Goal: Task Accomplishment & Management: Manage account settings

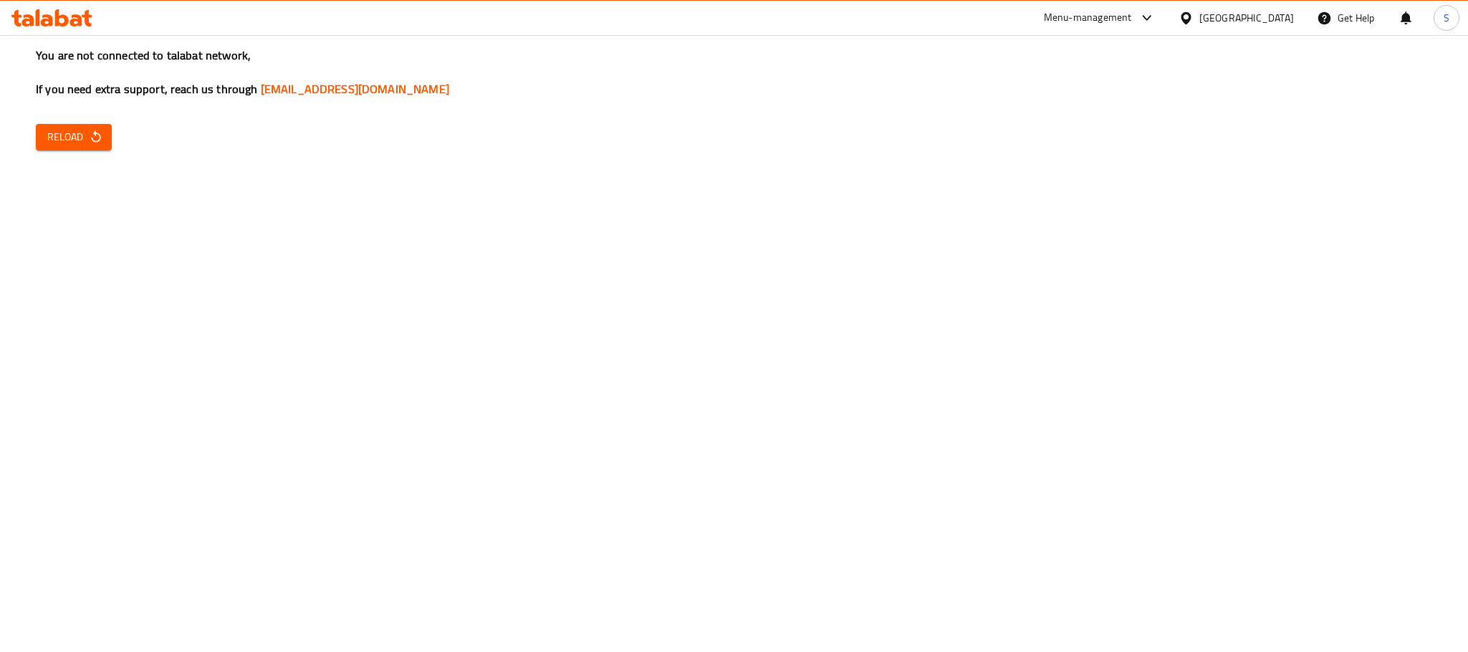
click at [60, 288] on div "You are not connected to talabat network, If you need extra support, reach us t…" at bounding box center [734, 326] width 1468 height 652
drag, startPoint x: 1411, startPoint y: 236, endPoint x: 1298, endPoint y: 129, distance: 155.6
click at [1411, 236] on div "You are not connected to talabat network, If you need extra support, reach us t…" at bounding box center [734, 326] width 1468 height 652
click at [1331, 290] on div "You are not connected to talabat network, If you need extra support, reach us t…" at bounding box center [734, 326] width 1468 height 652
click at [1037, 355] on div "You are not connected to talabat network, If you need extra support, reach us t…" at bounding box center [734, 326] width 1468 height 652
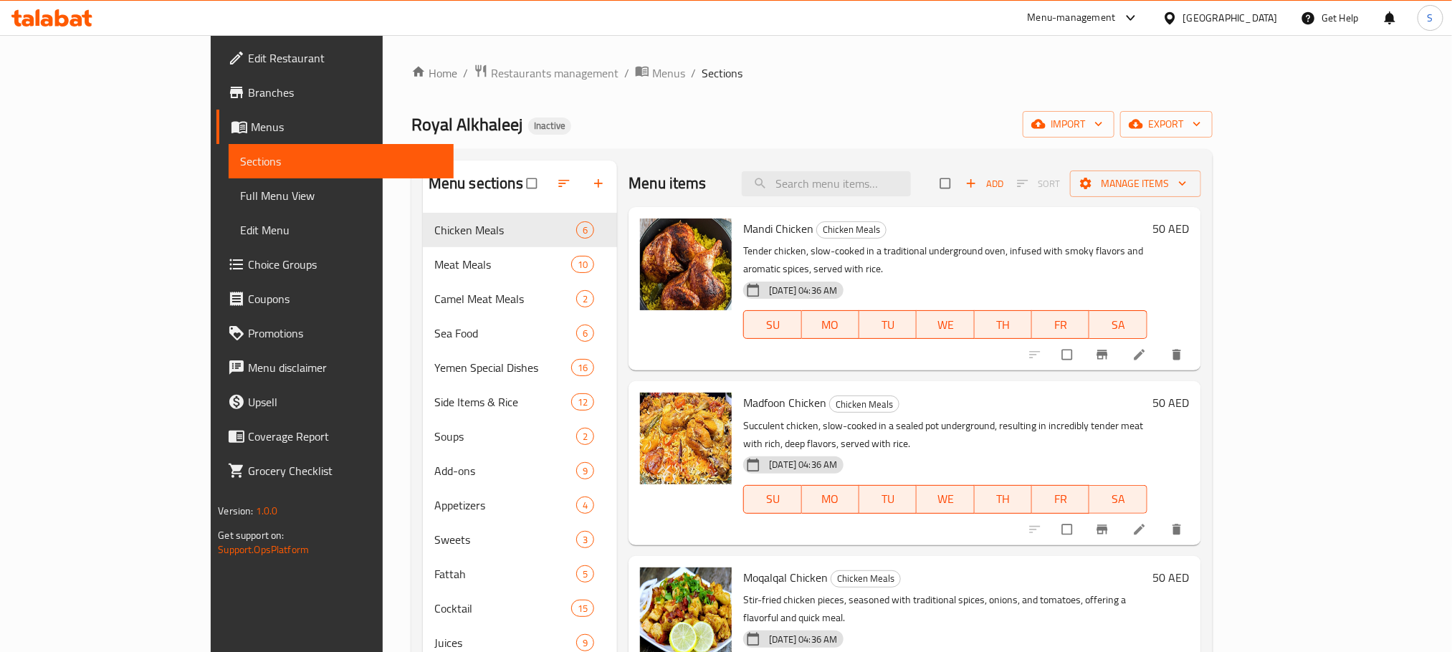
click at [696, 140] on div "Home / Restaurants management / Menus / Sections Royal Alkhaleej Inactive impor…" at bounding box center [811, 444] width 801 height 760
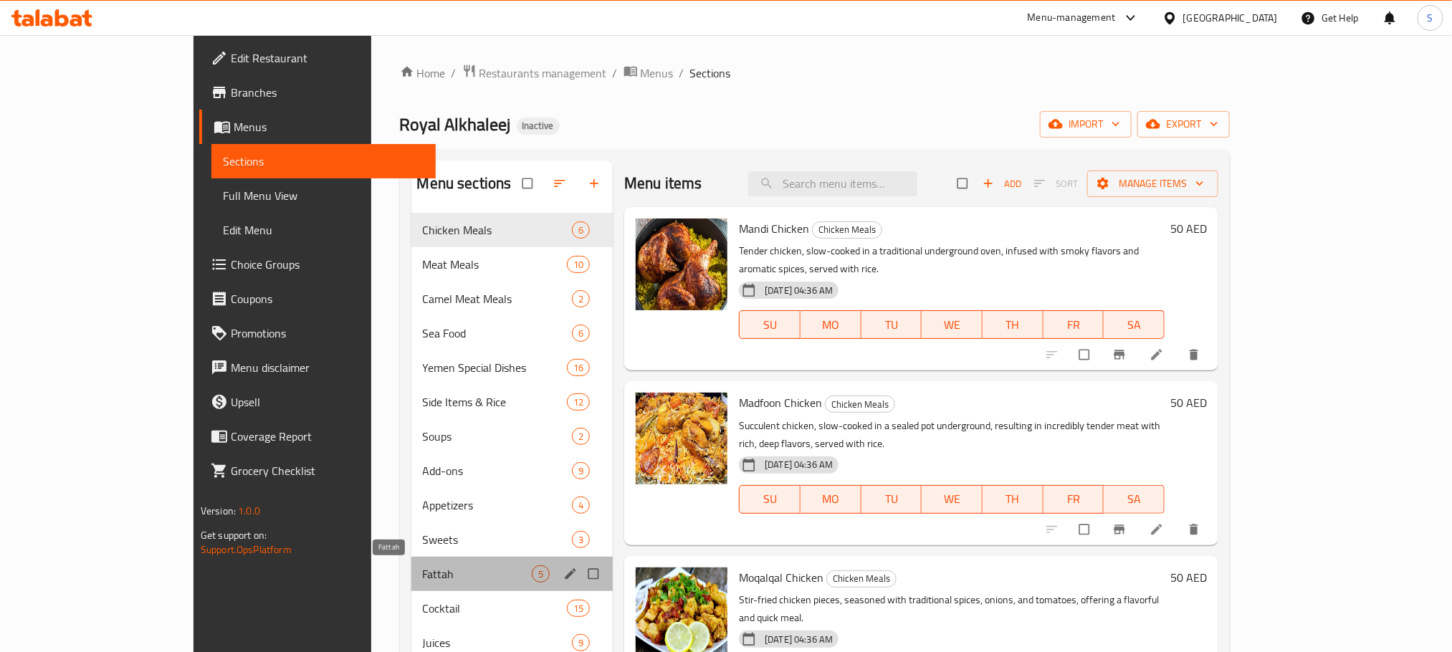
click at [423, 565] on span "Fattah" at bounding box center [477, 573] width 109 height 17
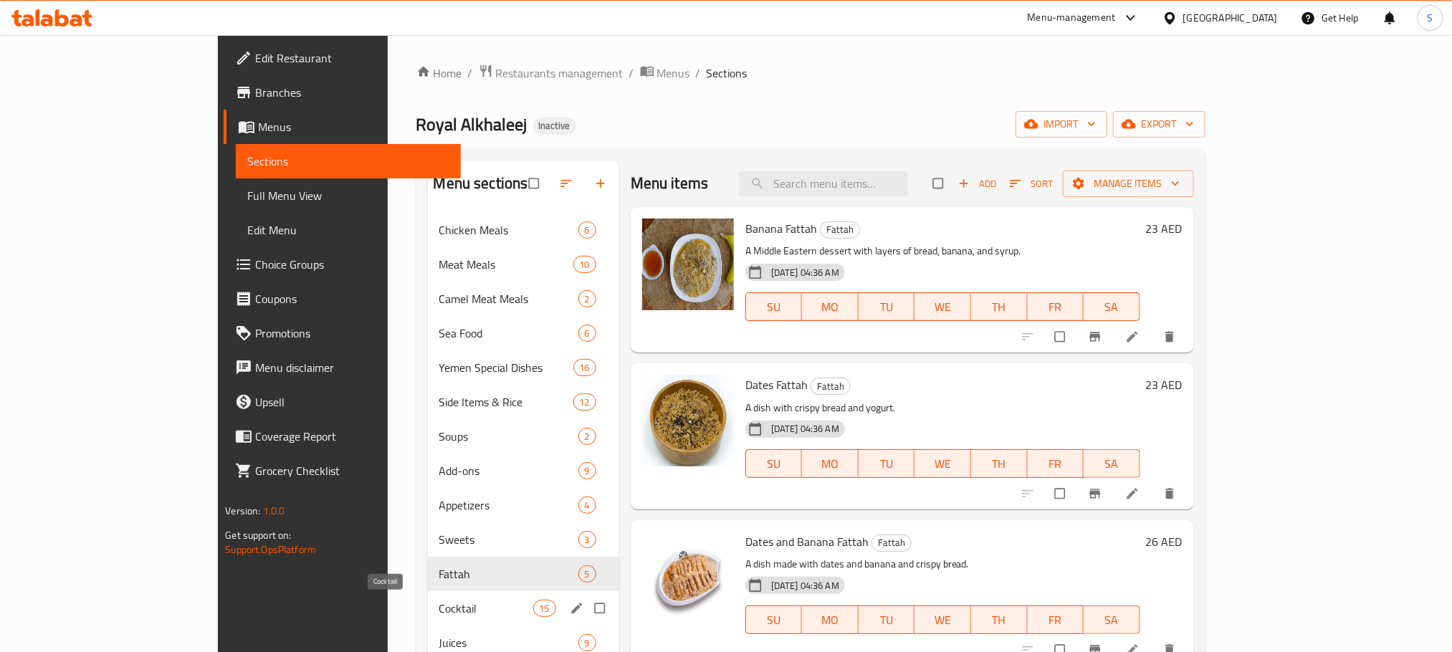
click at [439, 608] on span "Cocktail" at bounding box center [486, 608] width 94 height 17
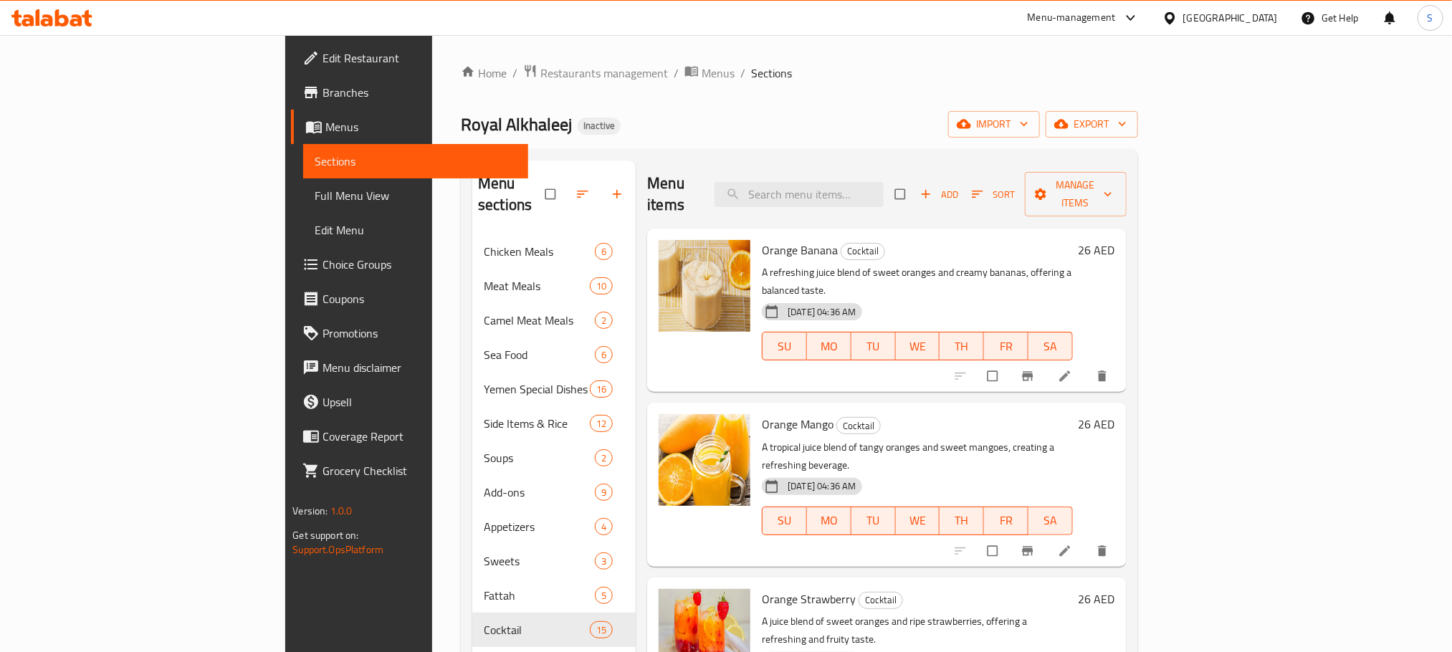
click at [706, 129] on div "Royal Alkhaleej Inactive import export" at bounding box center [799, 124] width 676 height 27
click at [540, 65] on span "Restaurants management" at bounding box center [604, 72] width 128 height 17
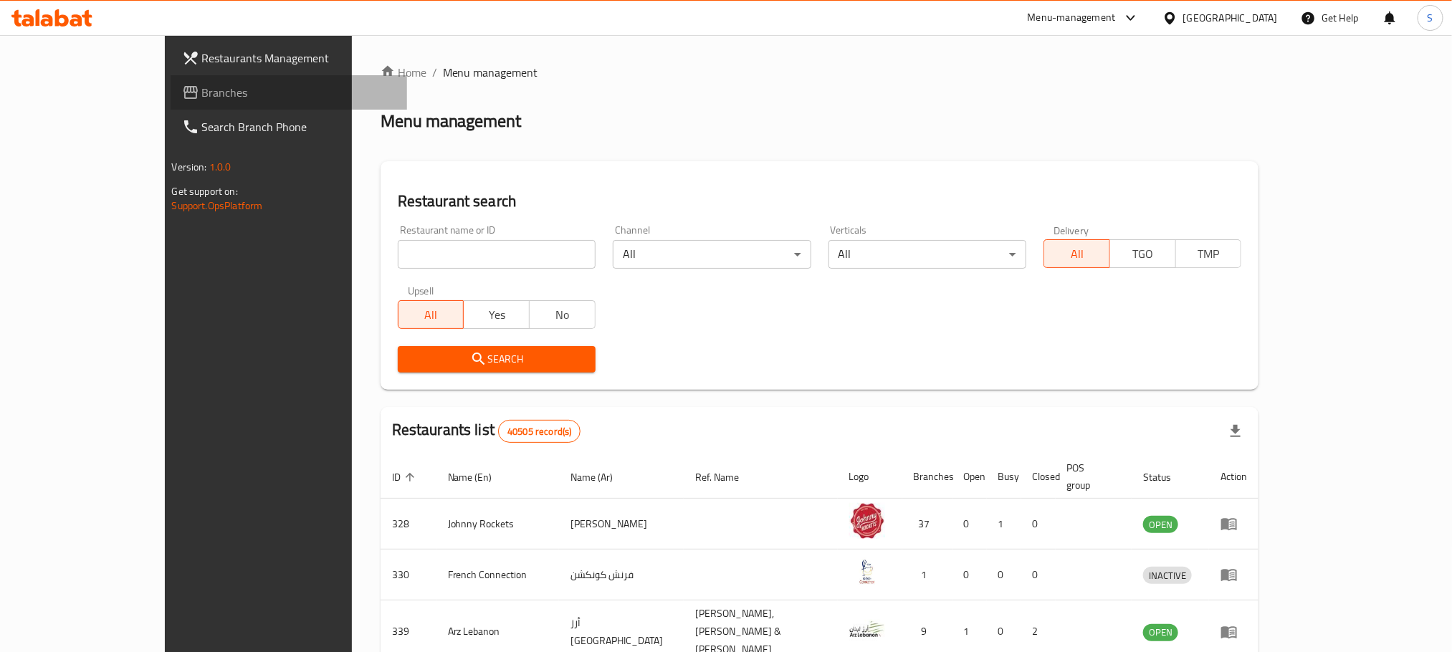
click at [202, 86] on span "Branches" at bounding box center [298, 92] width 193 height 17
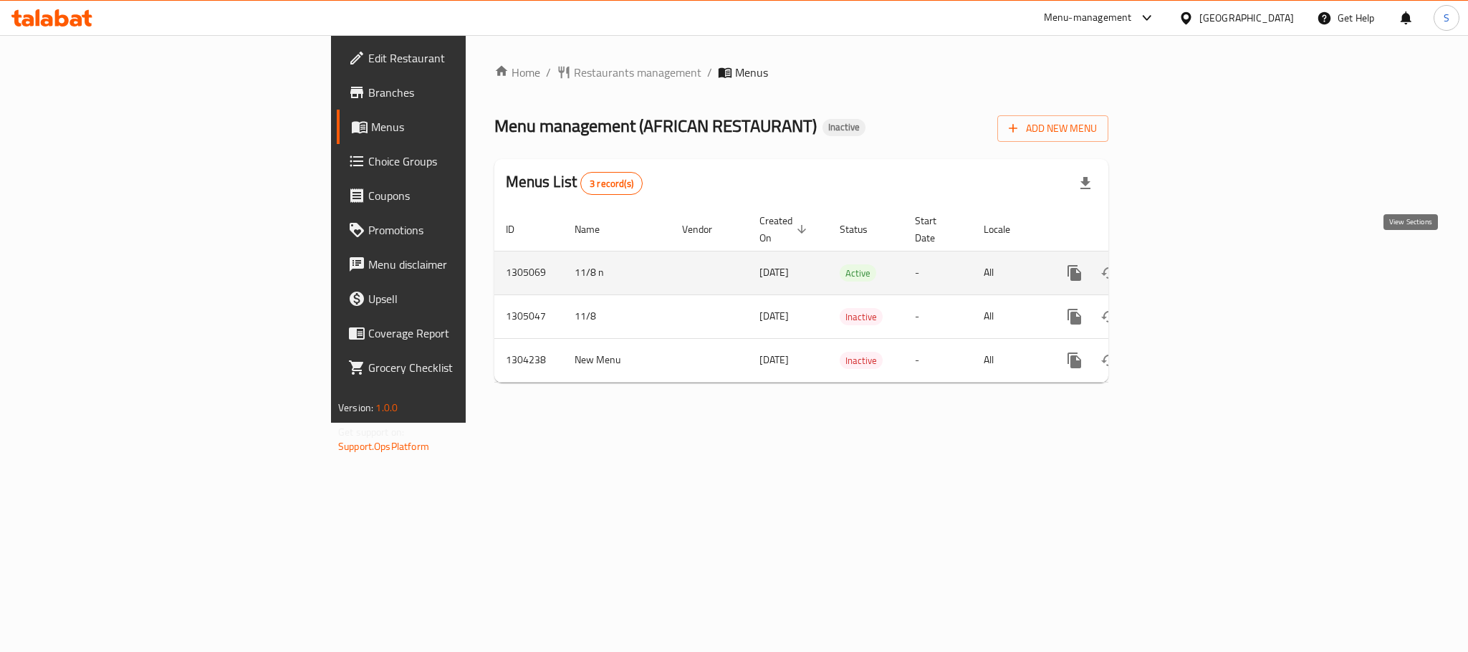
click at [1187, 264] on icon "enhanced table" at bounding box center [1177, 272] width 17 height 17
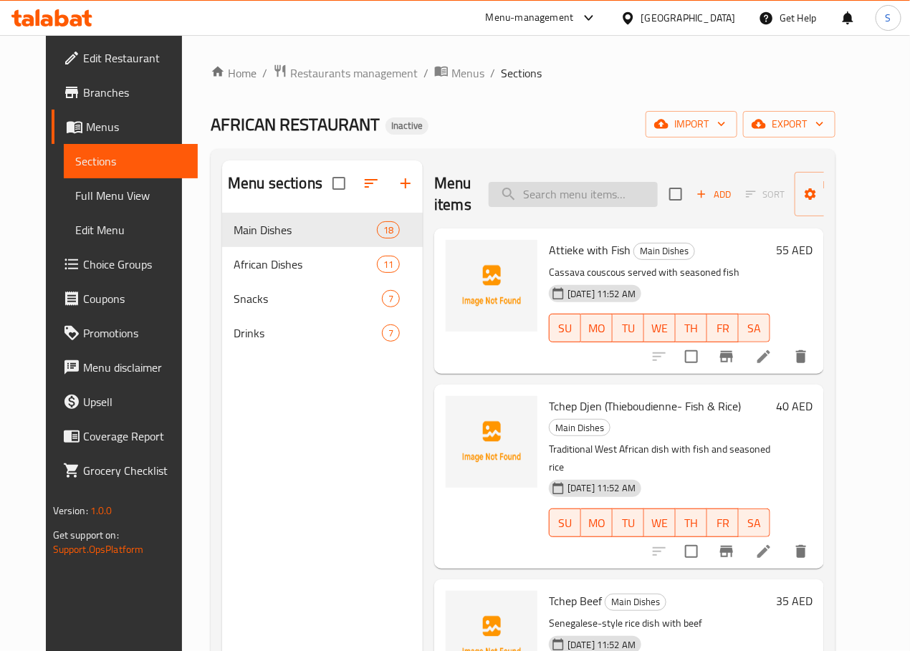
click at [568, 189] on input "search" at bounding box center [573, 194] width 169 height 25
paste input "Fresh Fish"
type input "Fresh Fish"
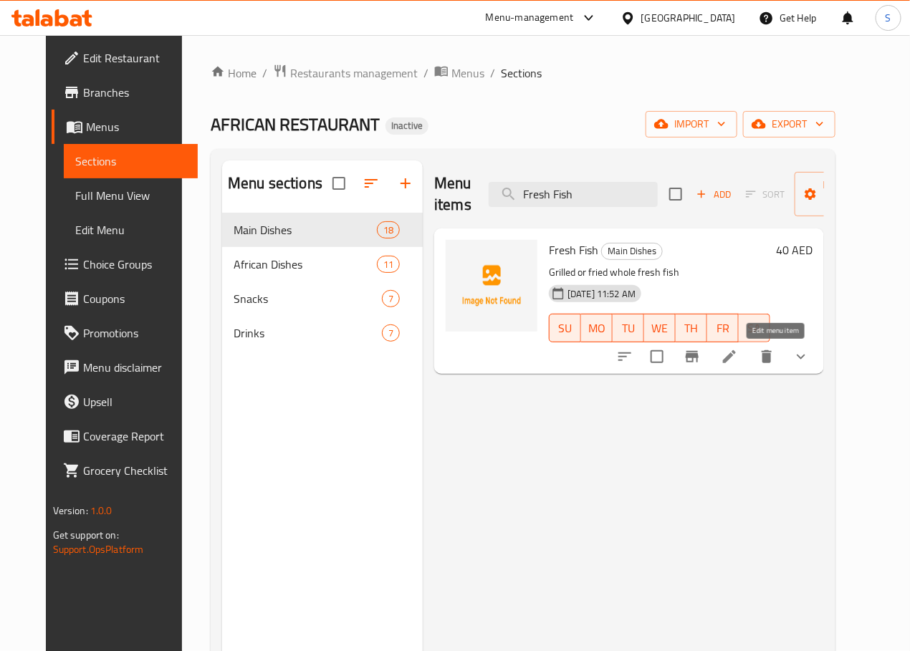
click at [736, 353] on icon at bounding box center [729, 356] width 13 height 13
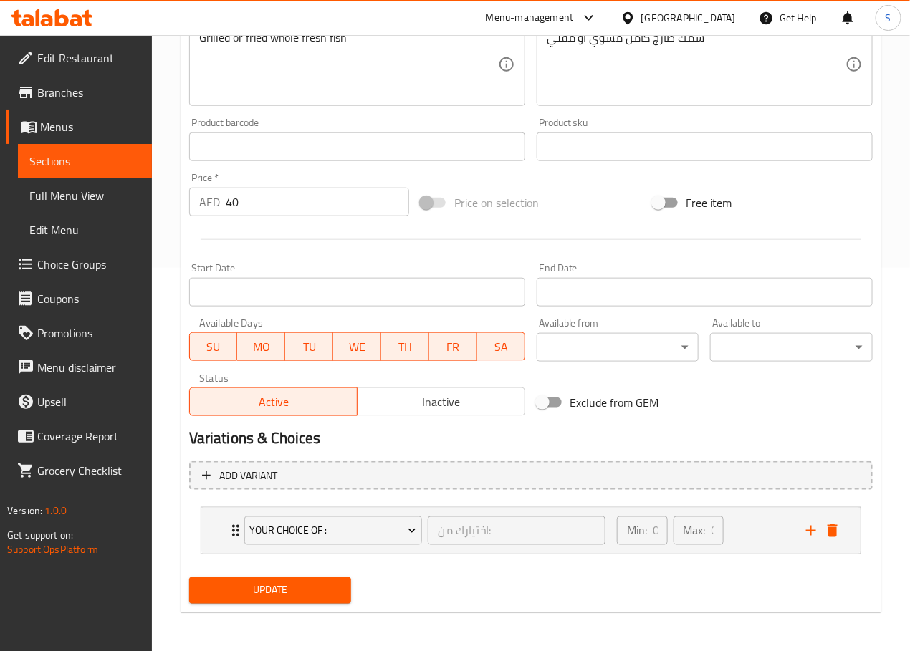
scroll to position [385, 0]
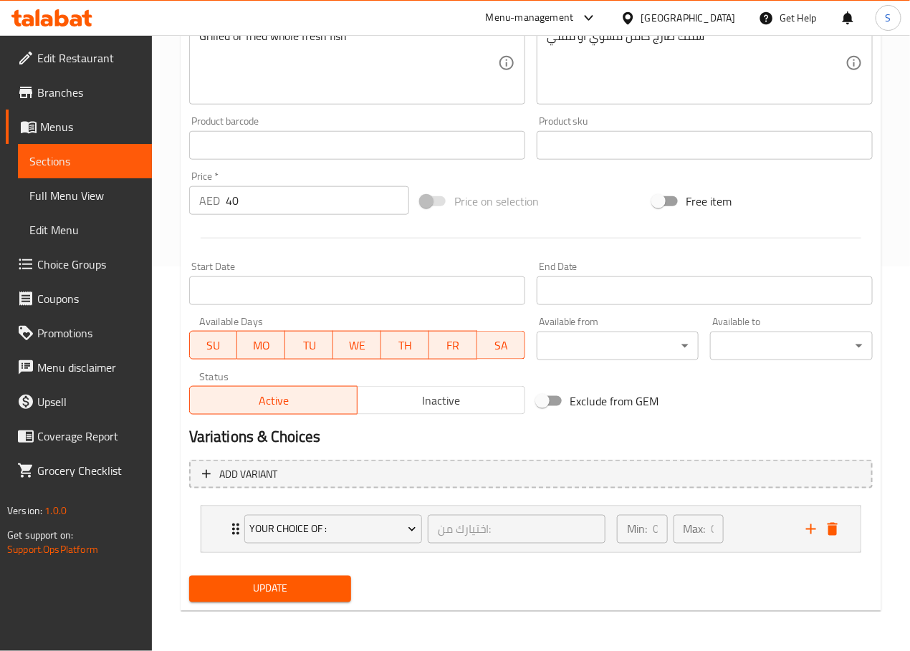
click at [293, 590] on span "Update" at bounding box center [271, 589] width 140 height 18
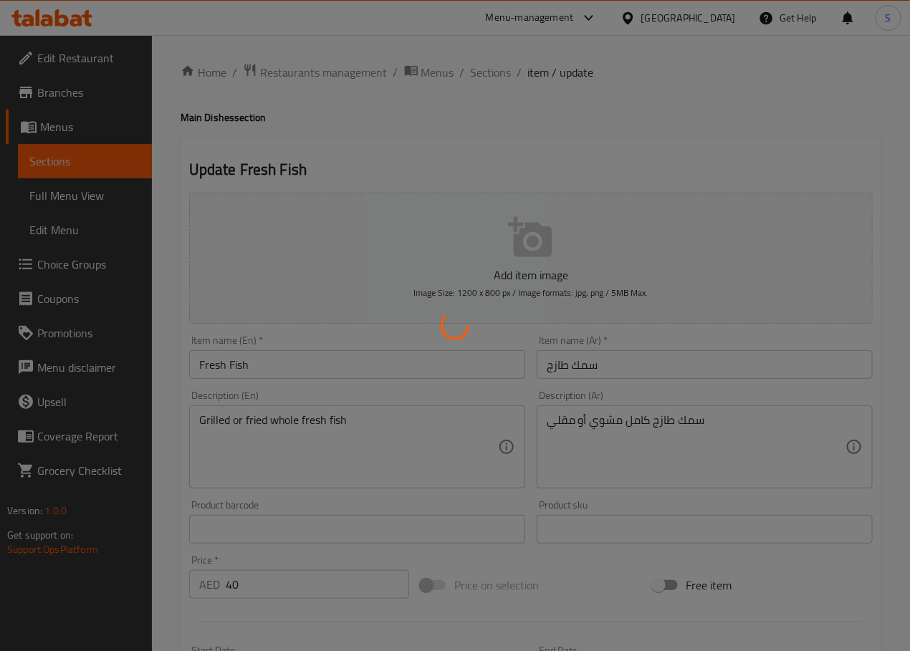
scroll to position [0, 0]
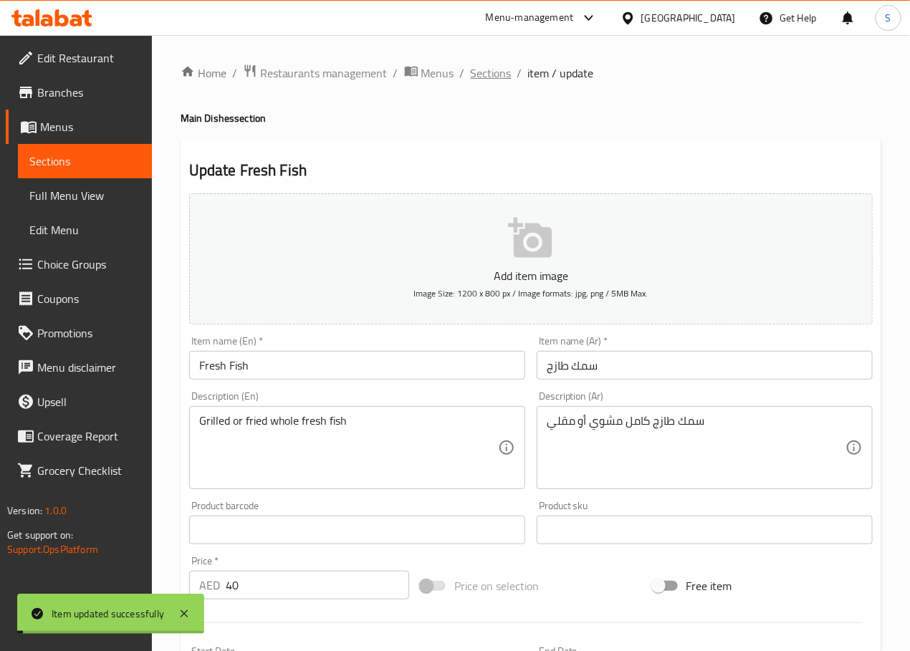
click at [493, 72] on span "Sections" at bounding box center [491, 72] width 41 height 17
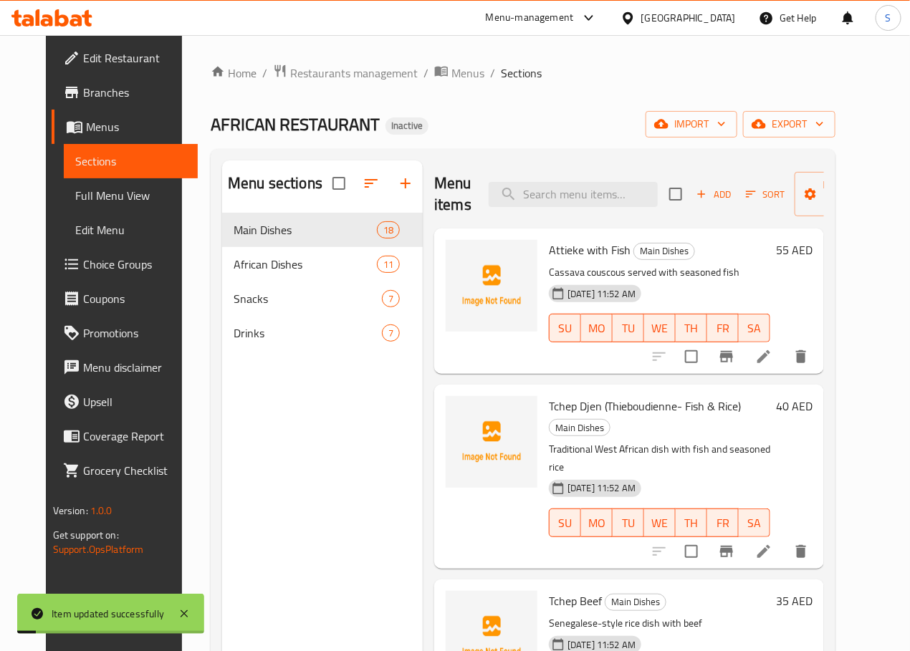
click at [83, 260] on span "Choice Groups" at bounding box center [134, 264] width 103 height 17
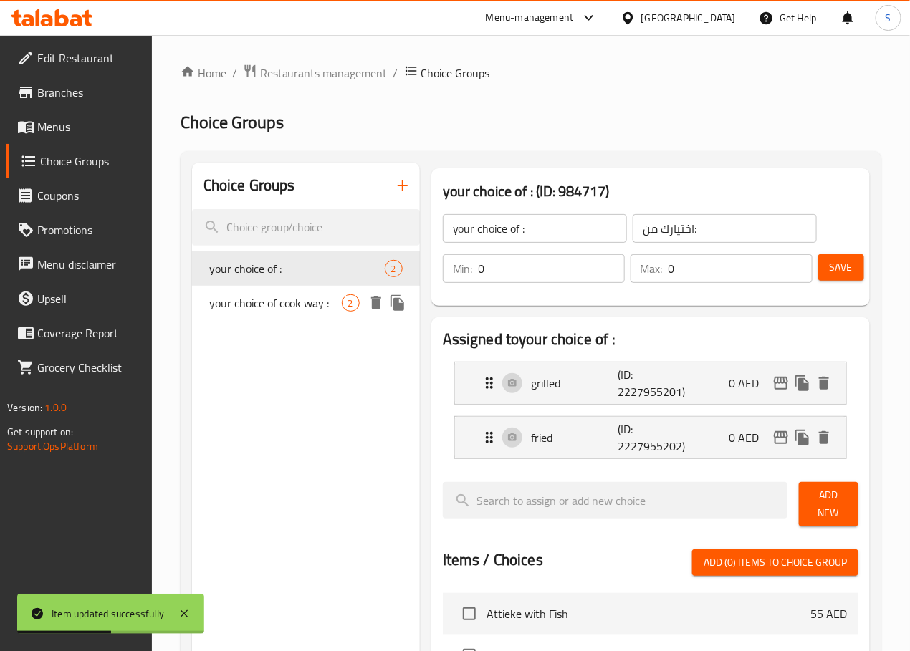
click at [251, 297] on span "your choice of cook way :" at bounding box center [275, 302] width 133 height 17
type input "your choice of cook way :"
type input "اختيارك من طريقة الطبخ:"
type input "1"
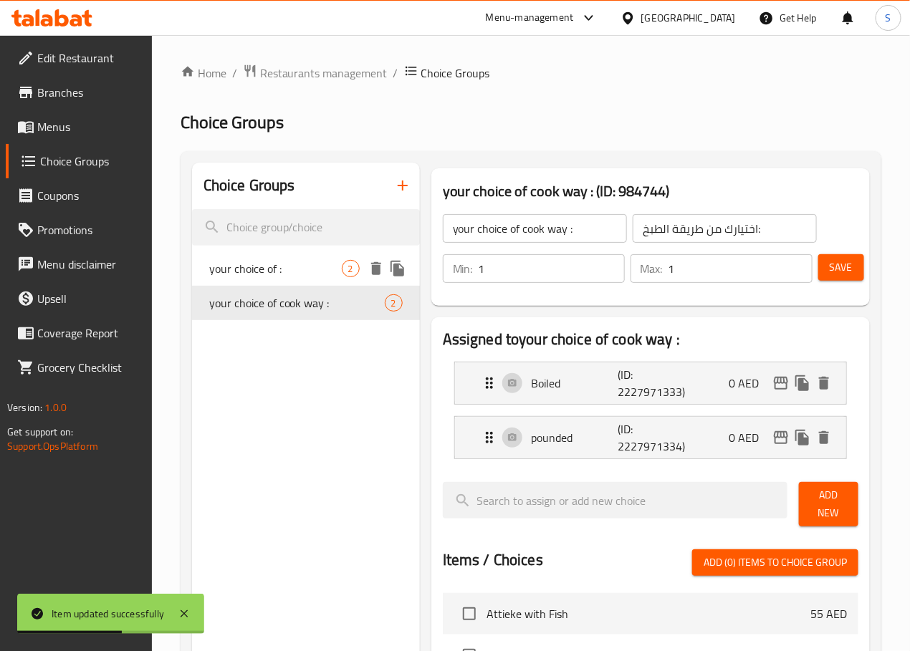
click at [252, 275] on span "your choice of :" at bounding box center [275, 268] width 133 height 17
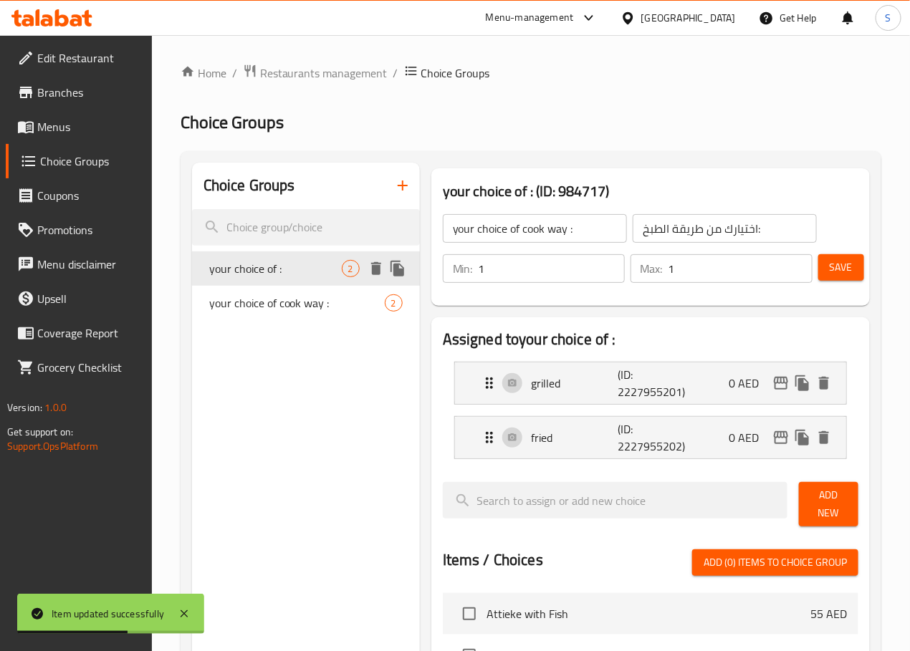
type input "your choice of :"
type input "اختيارك من:"
type input "0"
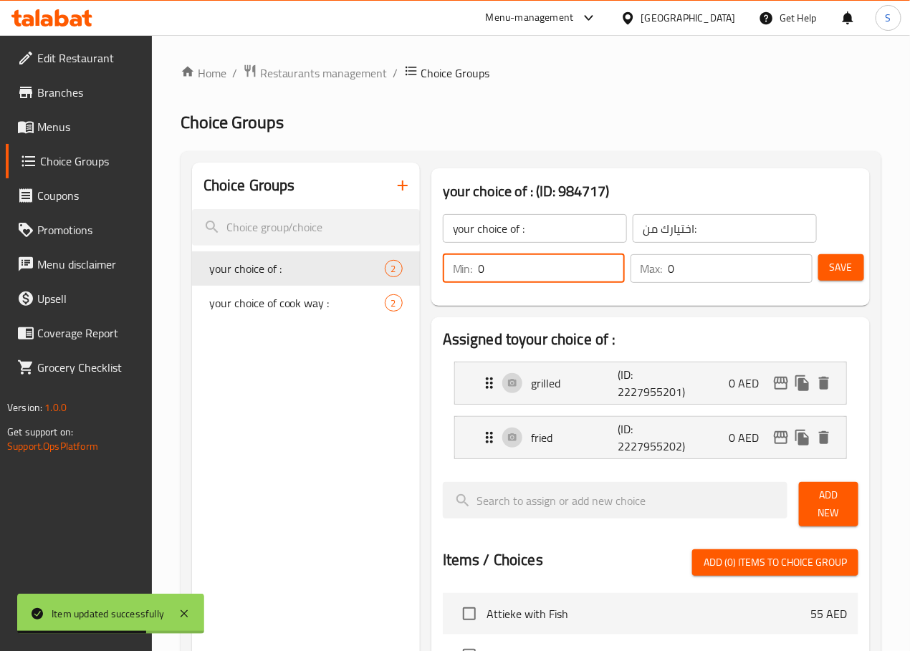
click at [501, 267] on input "0" at bounding box center [552, 268] width 146 height 29
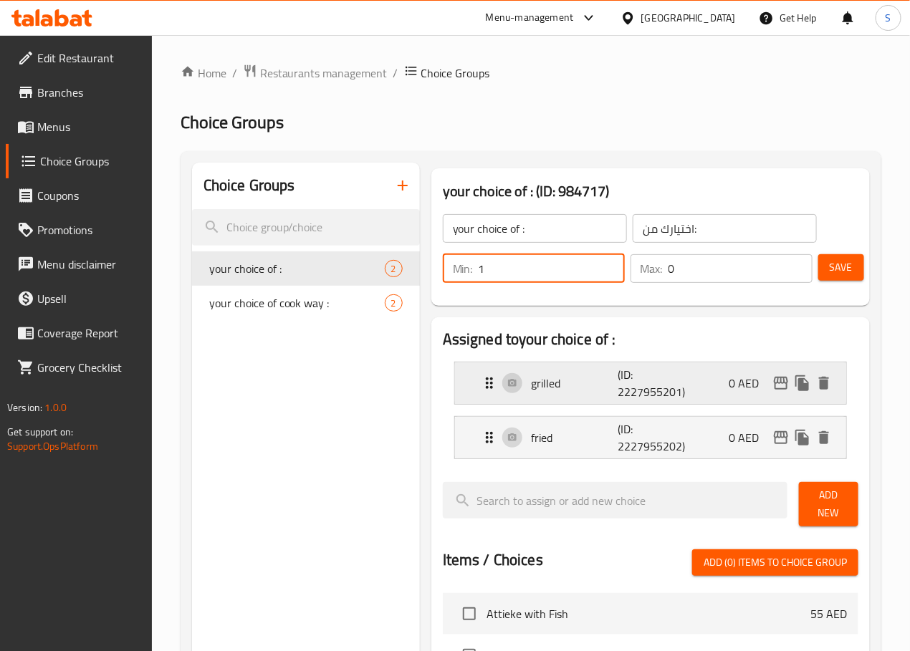
type input "1"
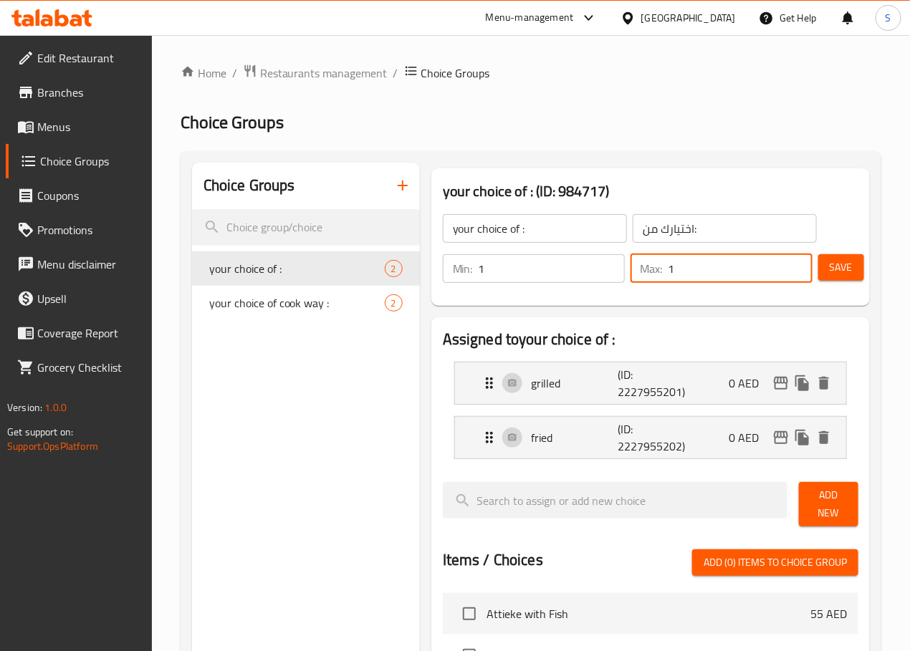
type input "1"
click at [835, 277] on button "Save" at bounding box center [841, 267] width 46 height 27
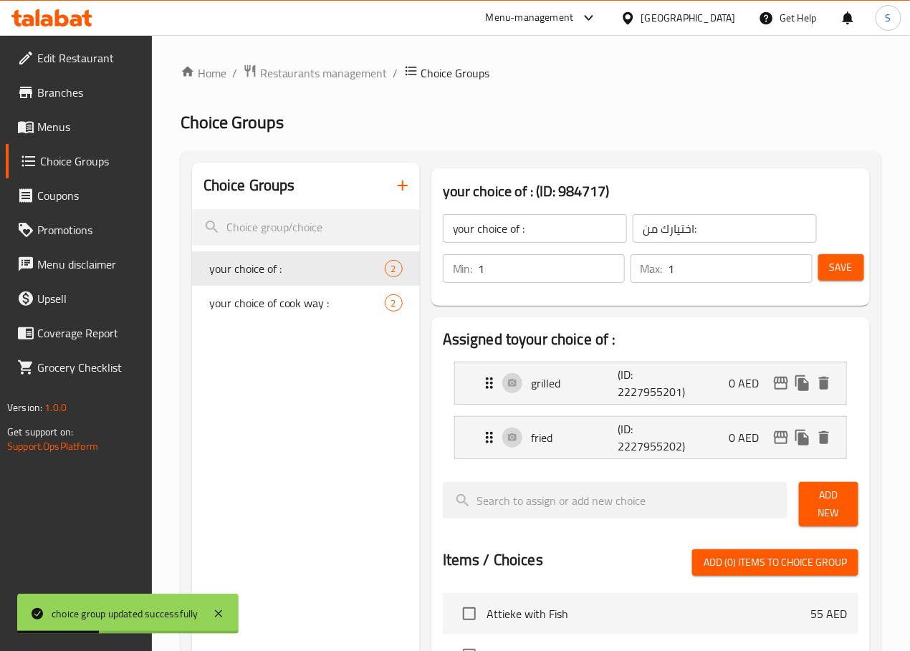
click at [61, 131] on span "Menus" at bounding box center [88, 126] width 103 height 17
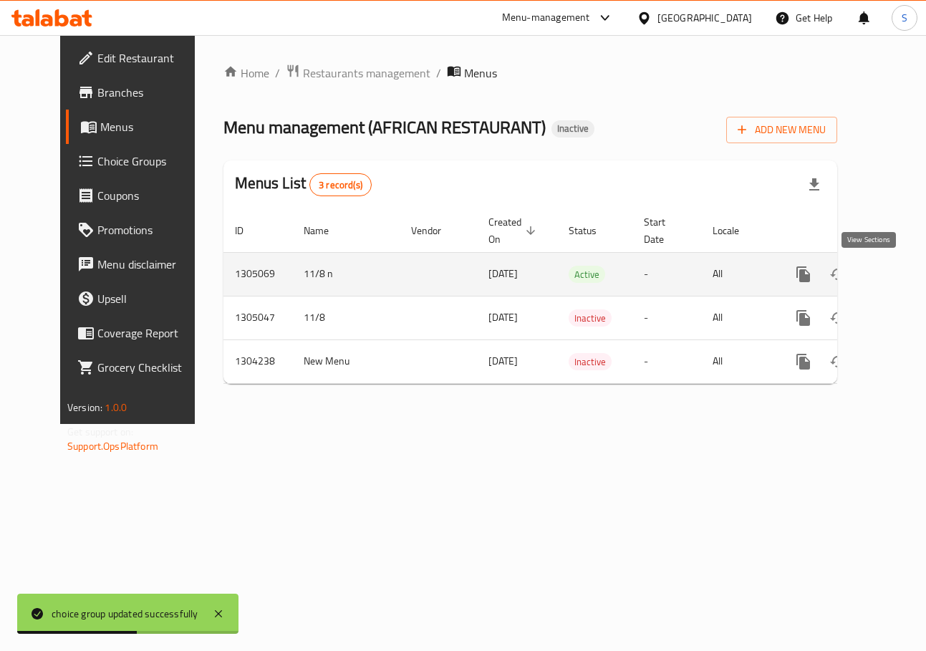
click at [899, 280] on icon "enhanced table" at bounding box center [907, 274] width 17 height 17
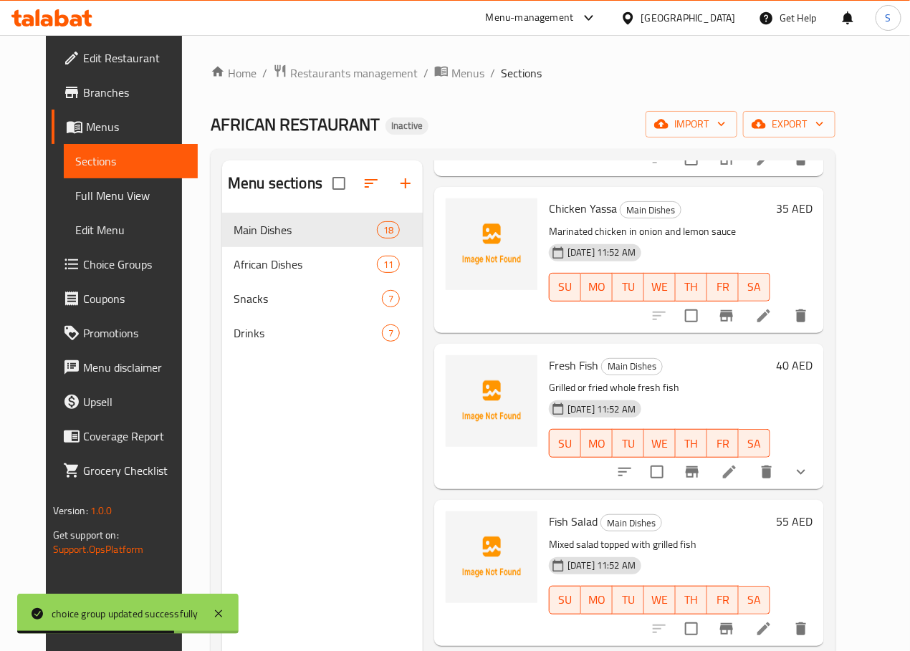
scroll to position [550, 0]
click at [738, 462] on icon at bounding box center [729, 470] width 17 height 17
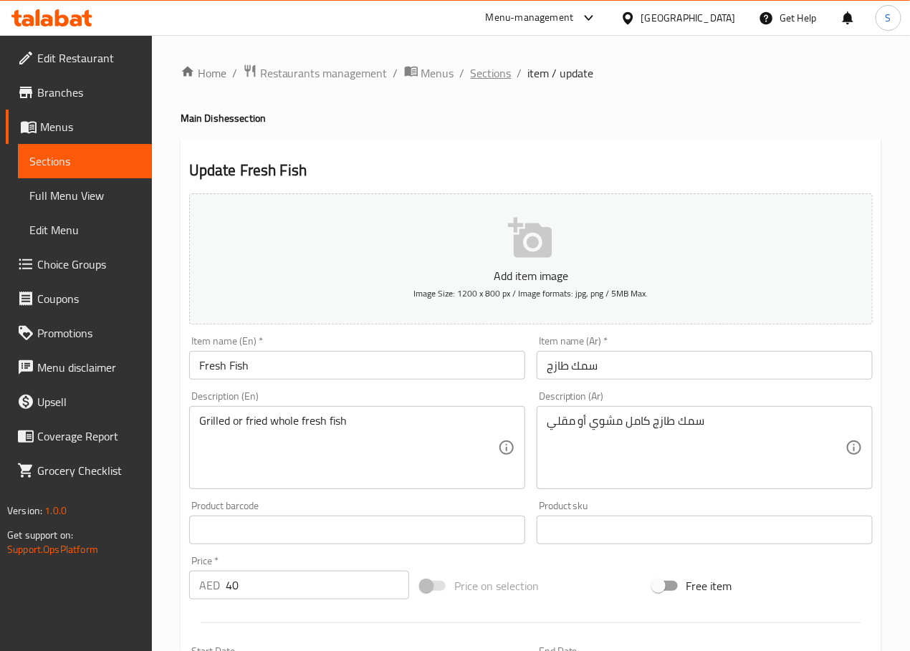
click at [491, 77] on span "Sections" at bounding box center [491, 72] width 41 height 17
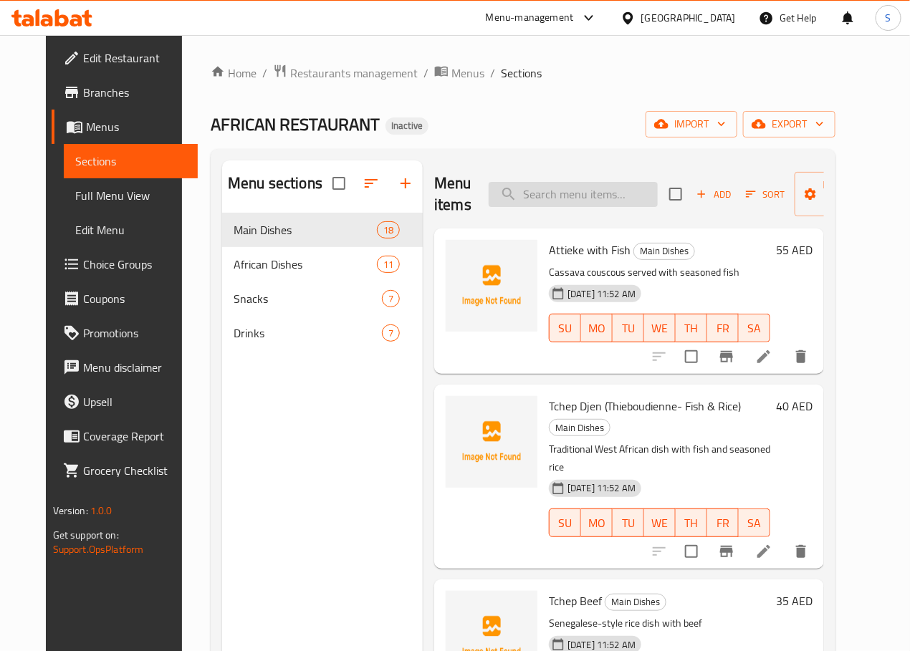
click at [595, 205] on input "search" at bounding box center [573, 194] width 169 height 25
paste input "Chicken Drumstick"
type input "Chicken Drumstick"
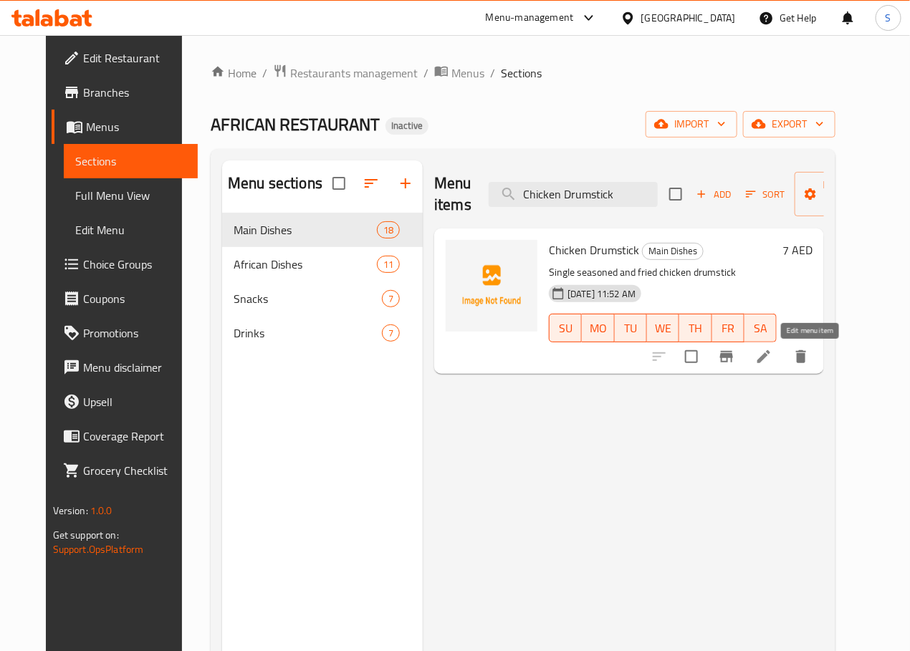
click at [772, 365] on icon at bounding box center [763, 356] width 17 height 17
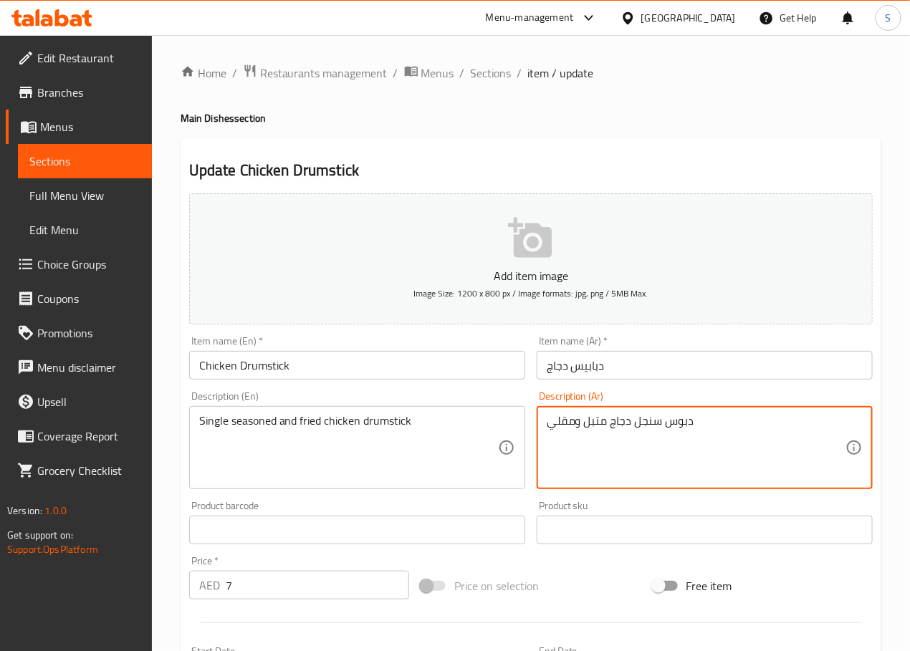
click at [619, 428] on textarea "دبوس سنجل دجاج متبل ومقلي" at bounding box center [696, 448] width 299 height 68
paste textarea "جاج"
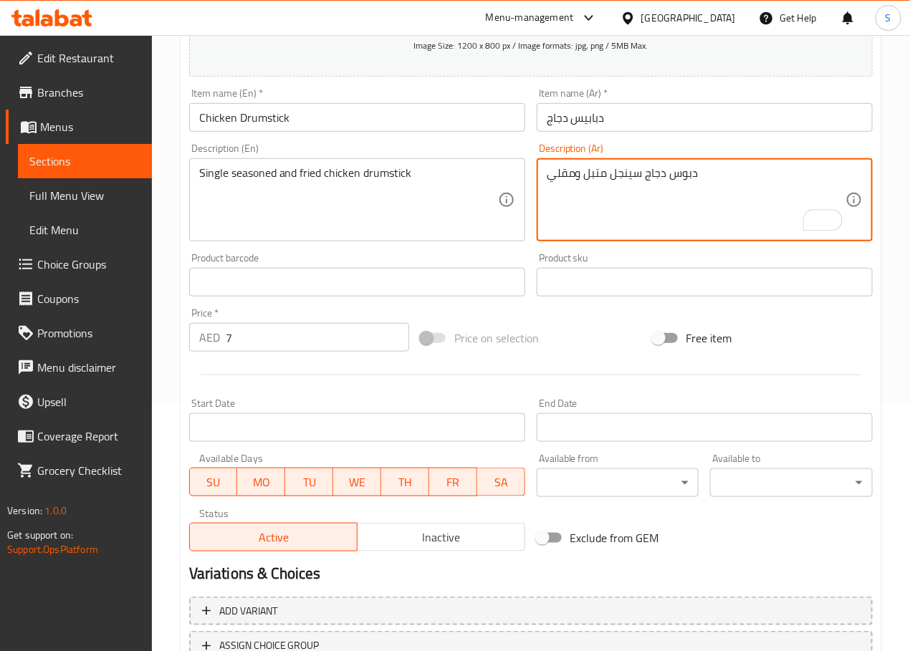
scroll to position [360, 0]
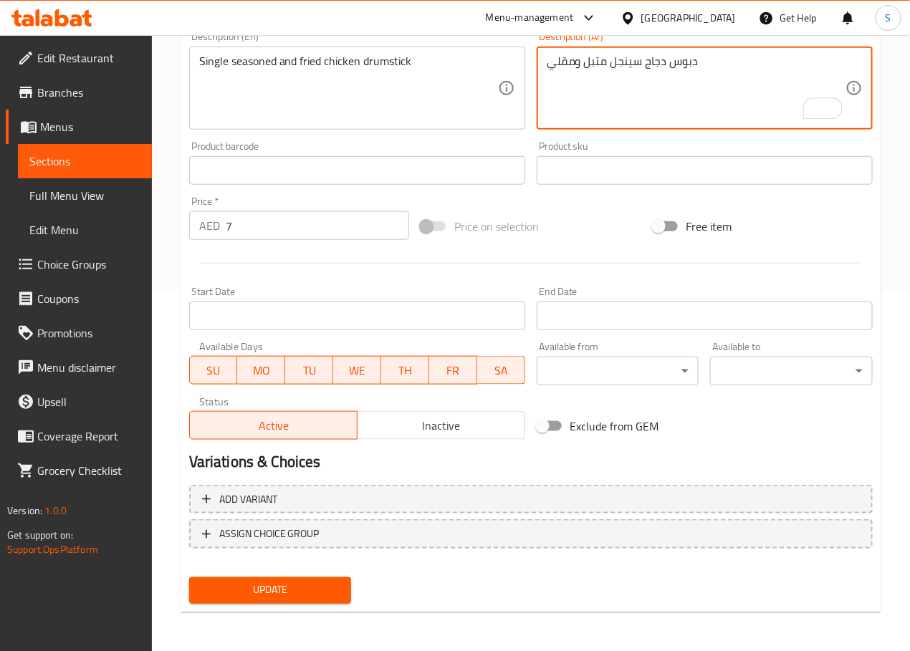
type textarea "دبوس دجاج سينجل متبل ومقلي"
click at [277, 594] on span "Update" at bounding box center [271, 591] width 140 height 18
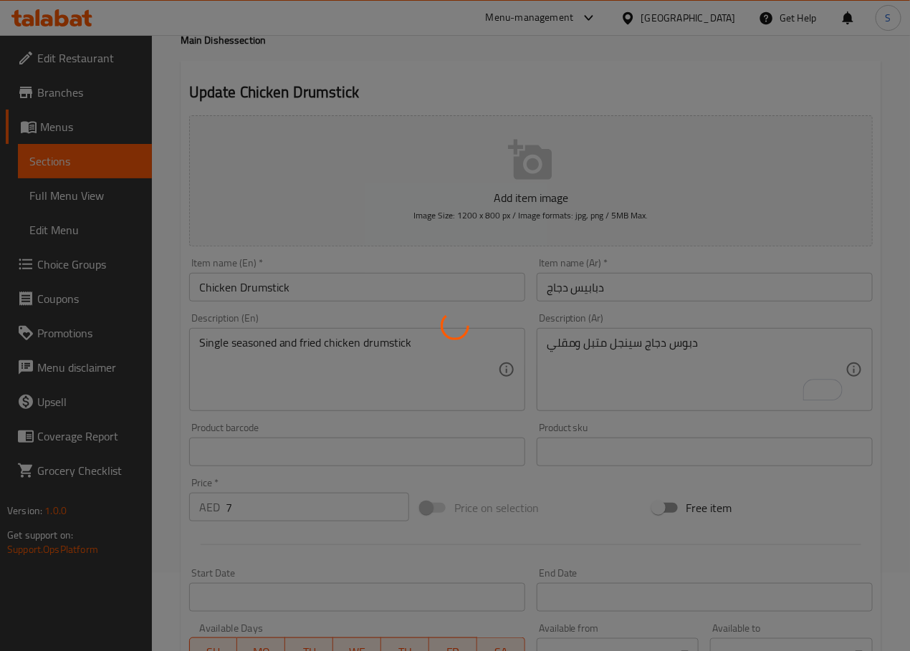
scroll to position [0, 0]
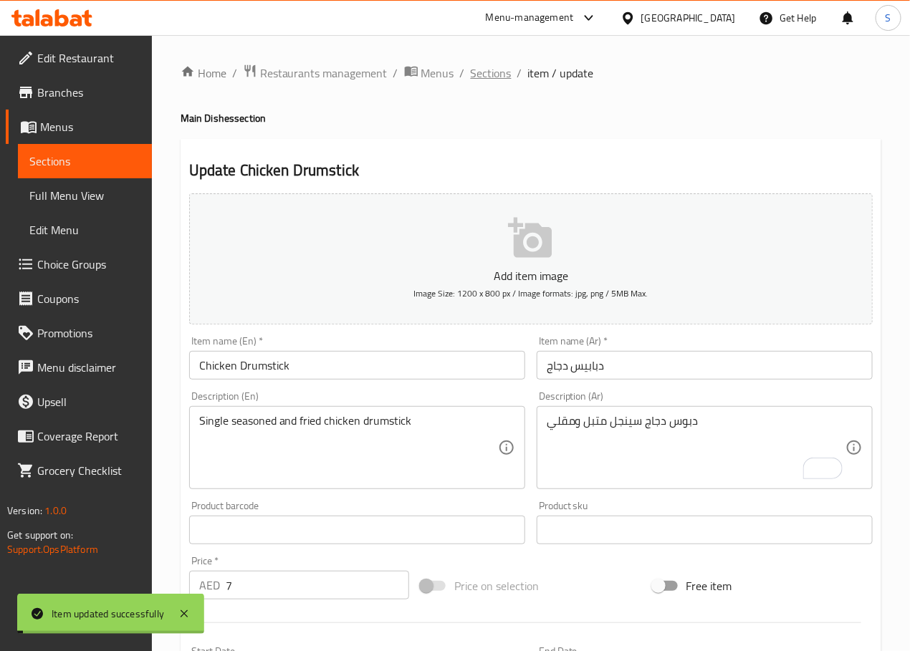
click at [481, 73] on span "Sections" at bounding box center [491, 72] width 41 height 17
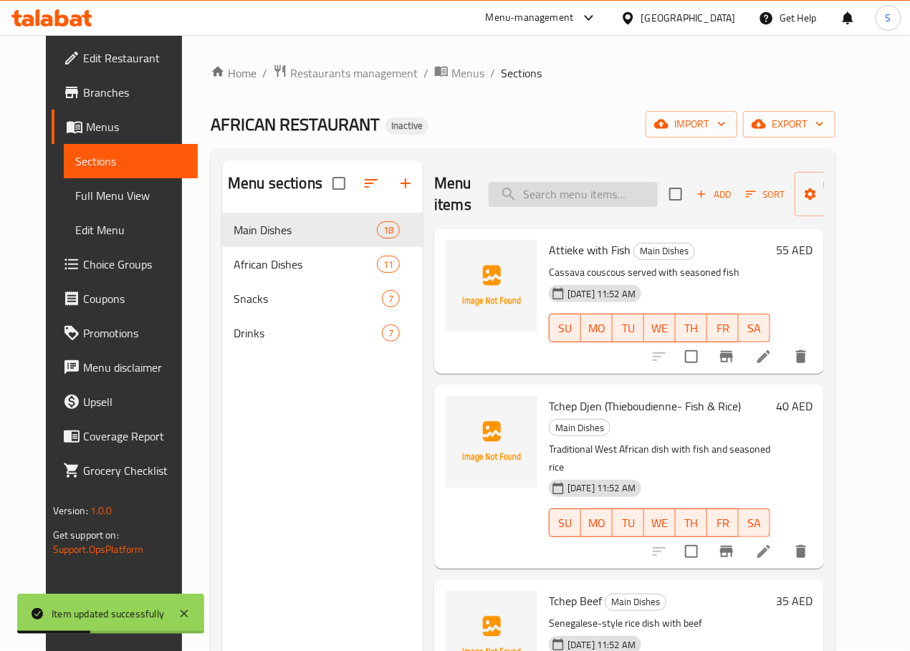
click at [566, 192] on input "search" at bounding box center [573, 194] width 169 height 25
paste input "Jollof Rice"
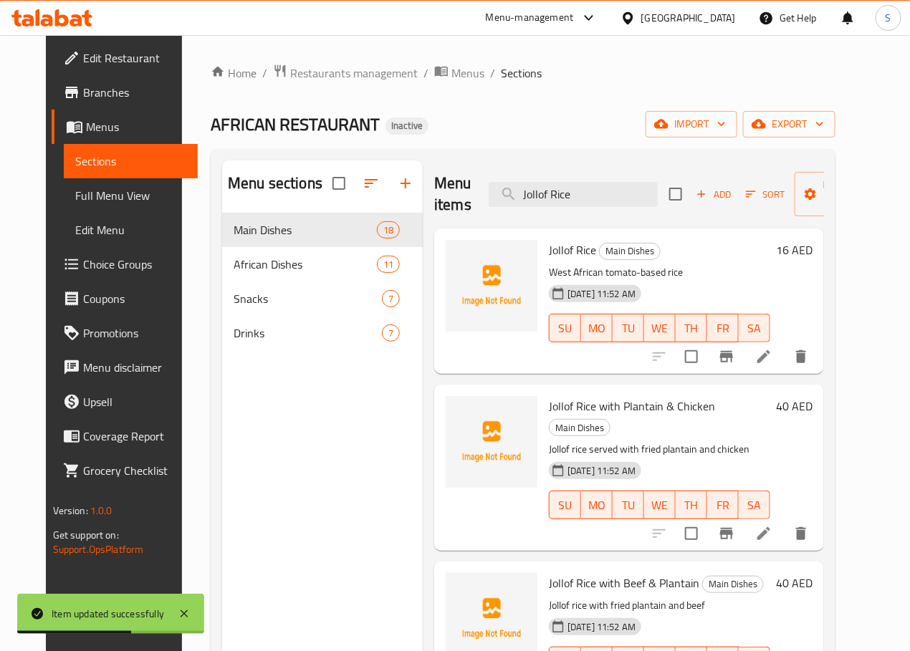
type input "Jollof Rice"
click at [784, 368] on li at bounding box center [764, 357] width 40 height 26
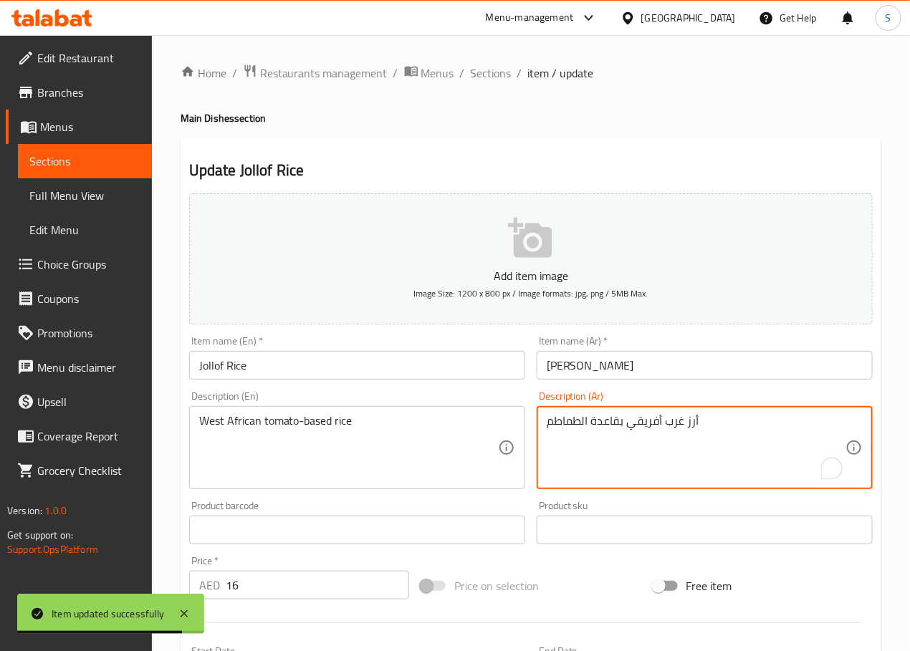
click at [604, 422] on textarea "أرز غرب أفريقي بقاعدة الطماطم" at bounding box center [696, 448] width 299 height 68
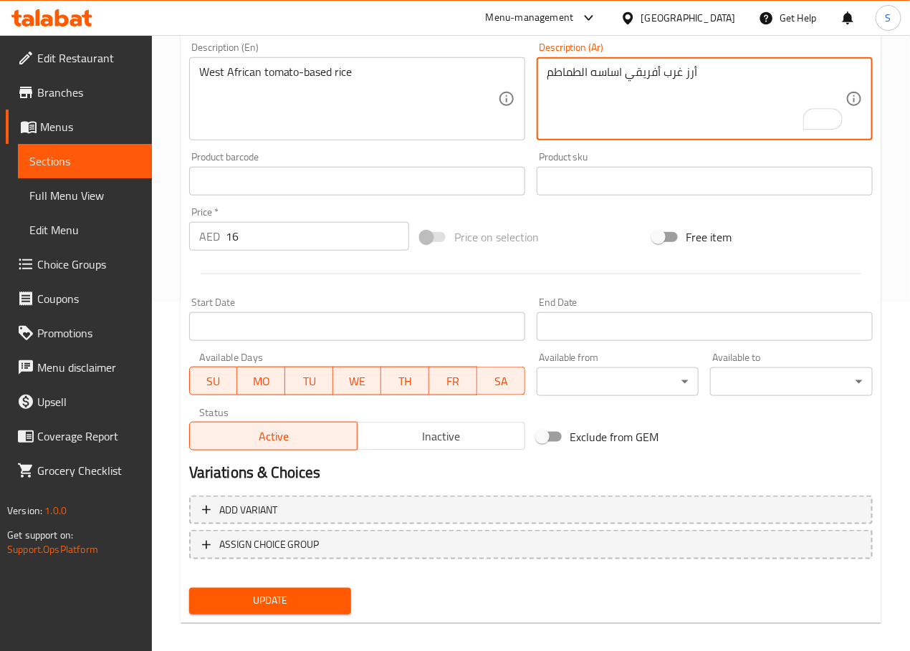
scroll to position [360, 0]
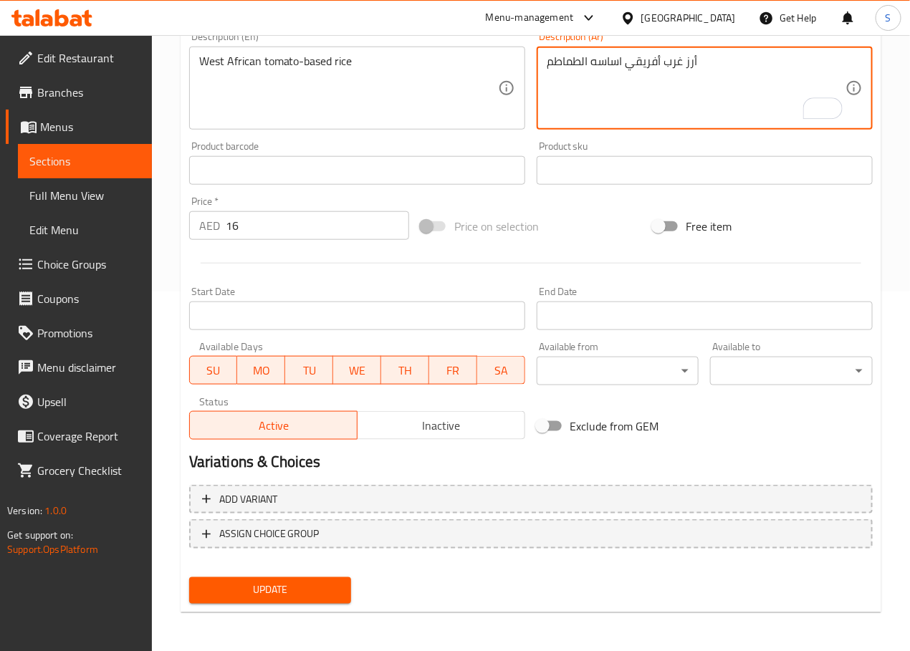
type textarea "أرز غرب أفريقي اساسه الطماطم"
click at [302, 593] on span "Update" at bounding box center [271, 591] width 140 height 18
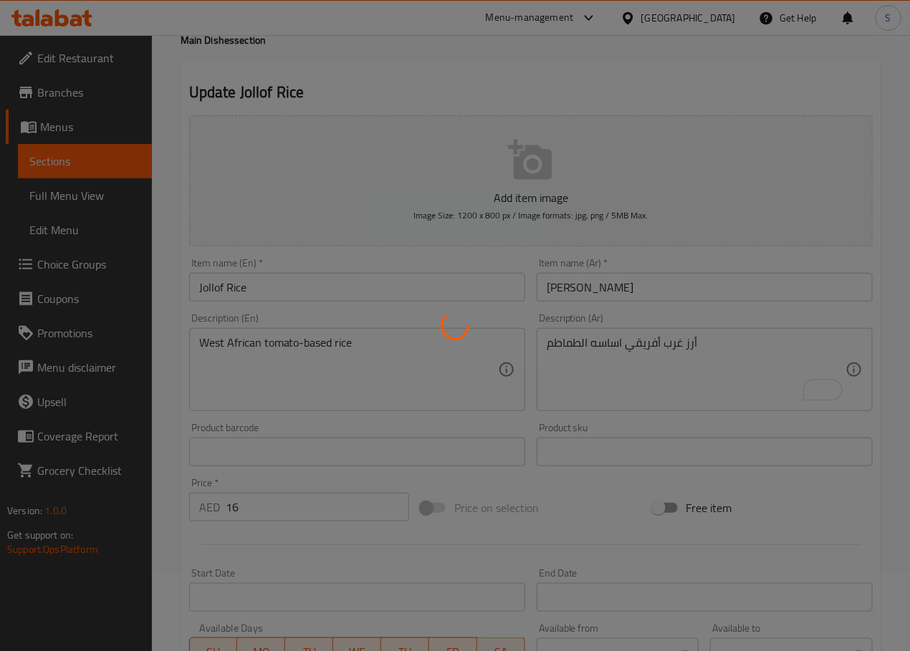
scroll to position [0, 0]
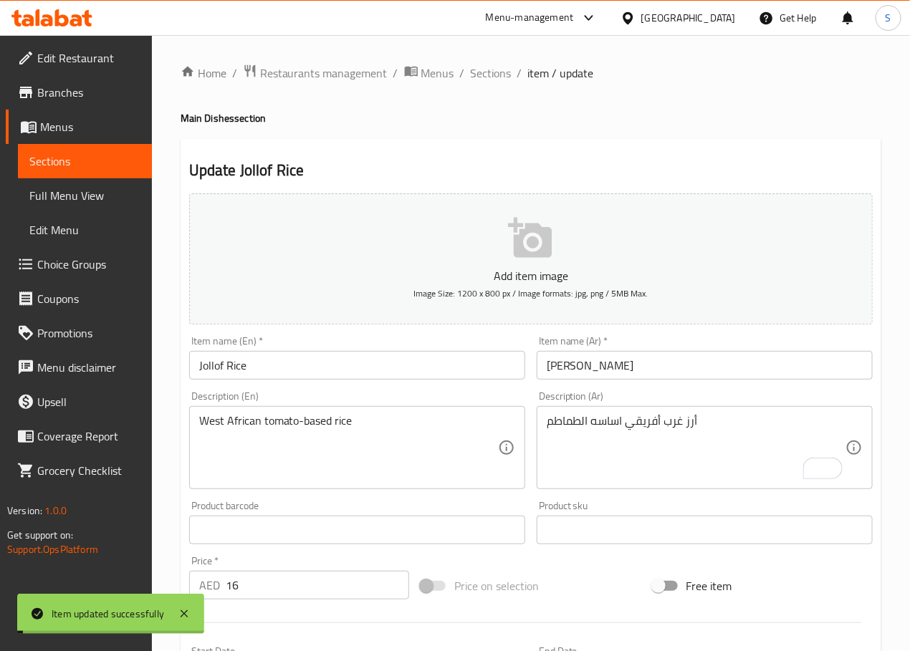
click at [486, 76] on span "Sections" at bounding box center [491, 72] width 41 height 17
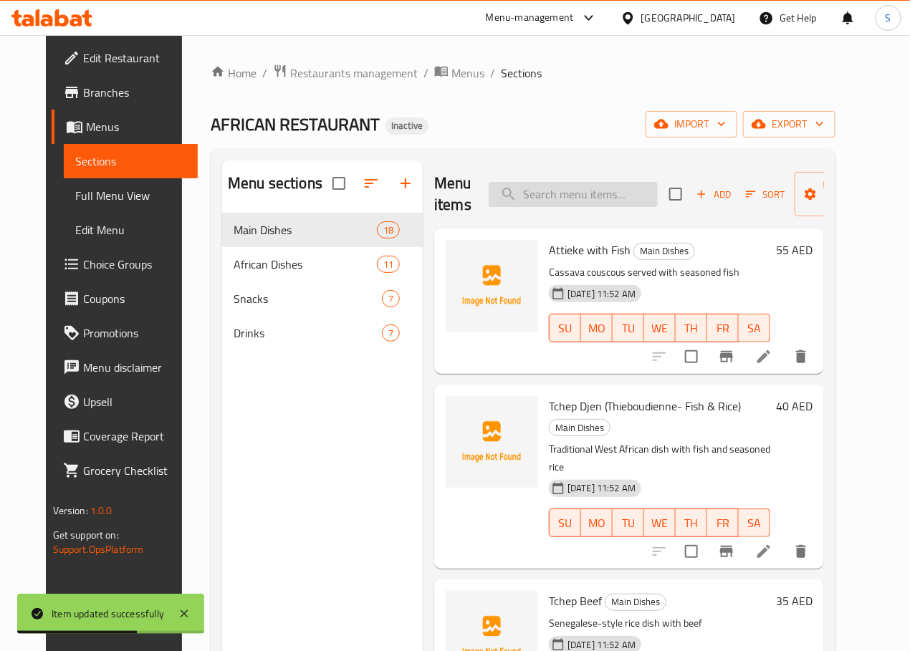
click at [531, 185] on input "search" at bounding box center [573, 194] width 169 height 25
paste input "Jollof Rice with Beef & Plantain"
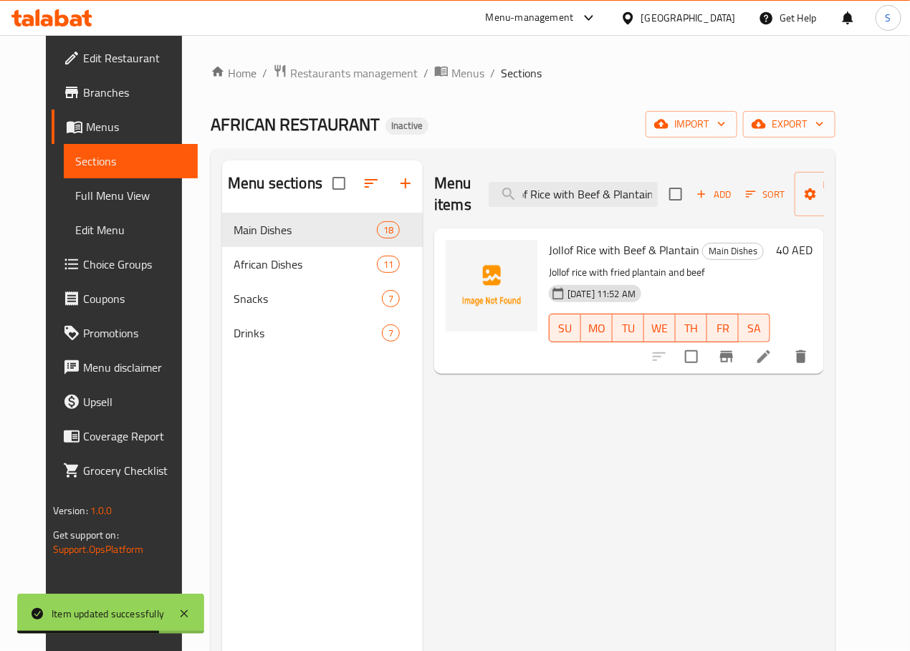
type input "Jollof Rice with Beef & Plantain"
click at [784, 370] on li at bounding box center [764, 357] width 40 height 26
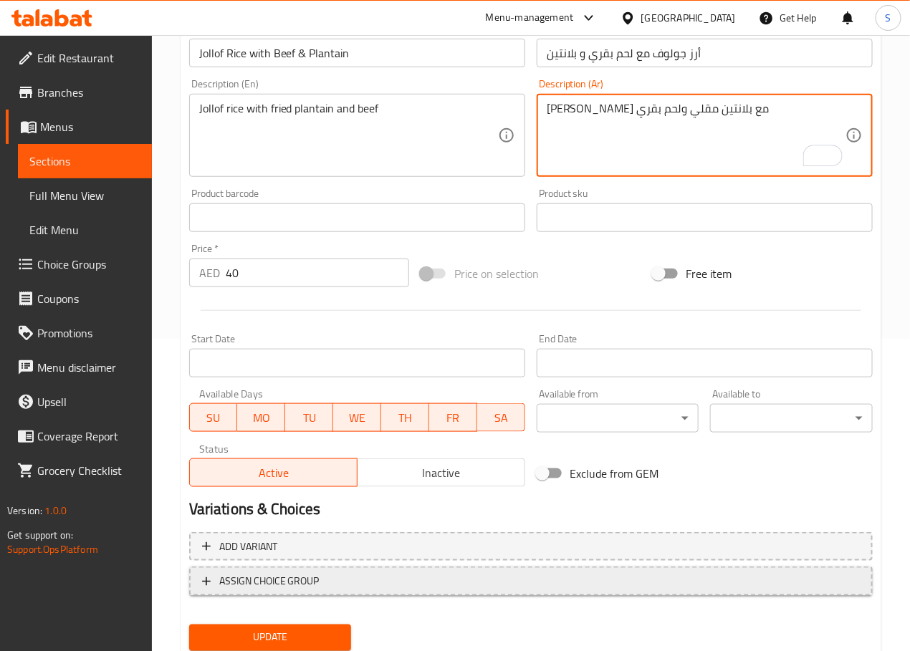
scroll to position [360, 0]
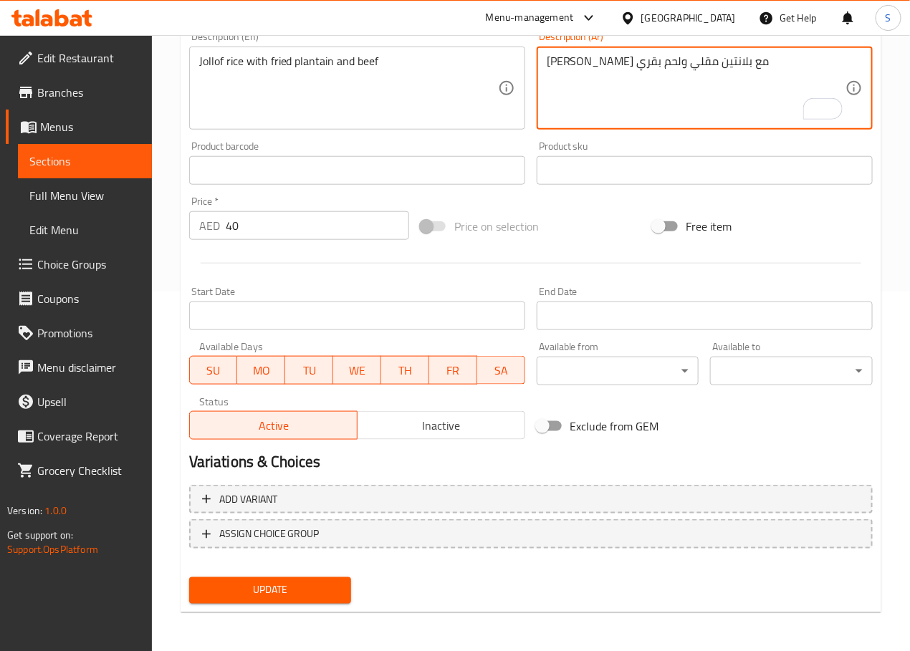
type textarea "ارز جولوف مع بلانتين مقلي ولحم بقري"
click at [303, 589] on span "Update" at bounding box center [271, 591] width 140 height 18
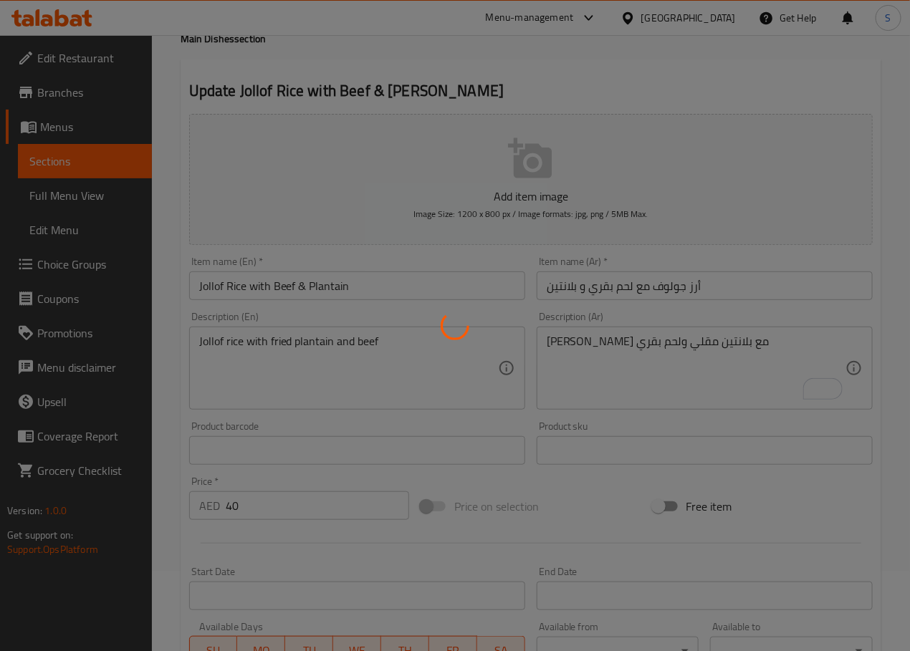
scroll to position [0, 0]
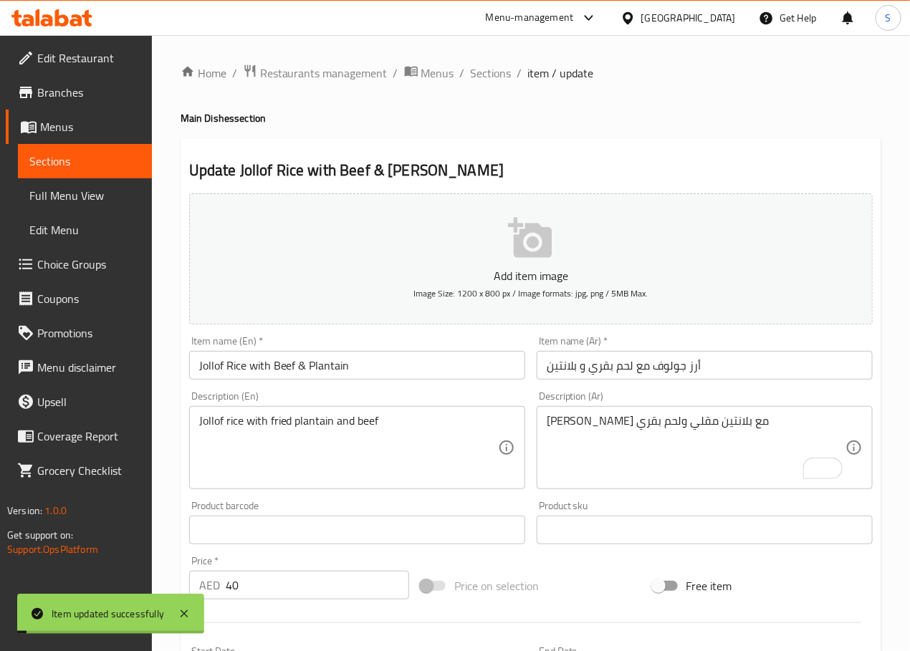
click at [492, 73] on span "Sections" at bounding box center [491, 72] width 41 height 17
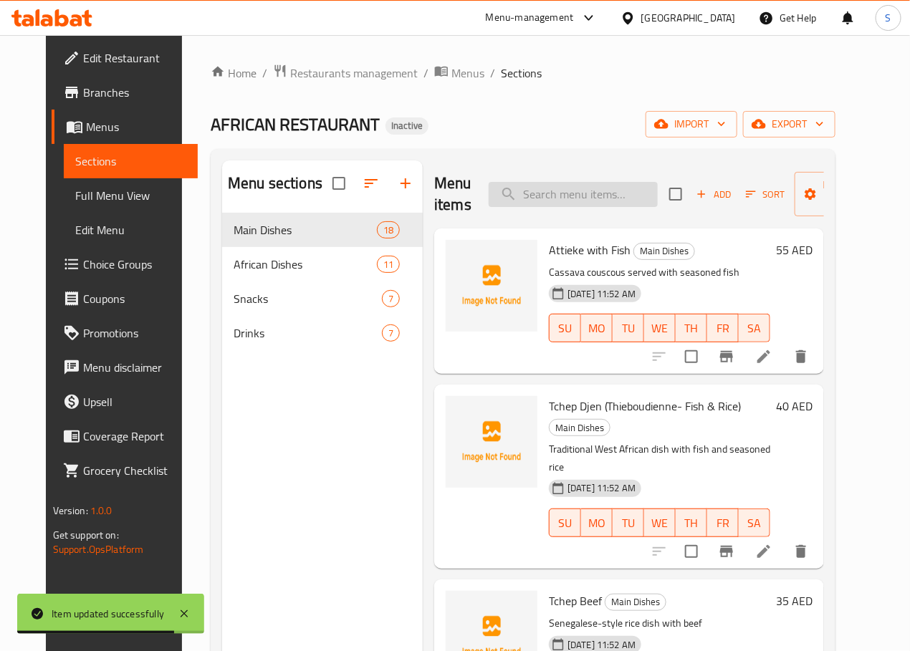
click at [521, 201] on input "search" at bounding box center [573, 194] width 169 height 25
paste input "Fried Rice with Chili Chicken"
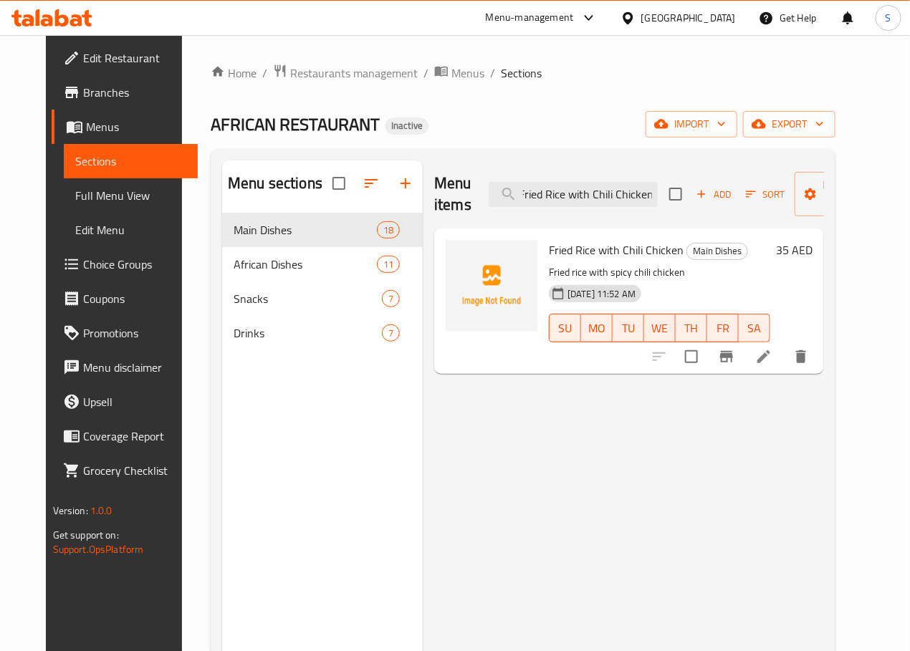
type input "Fried Rice with Chili Chicken"
click at [784, 355] on li at bounding box center [764, 357] width 40 height 26
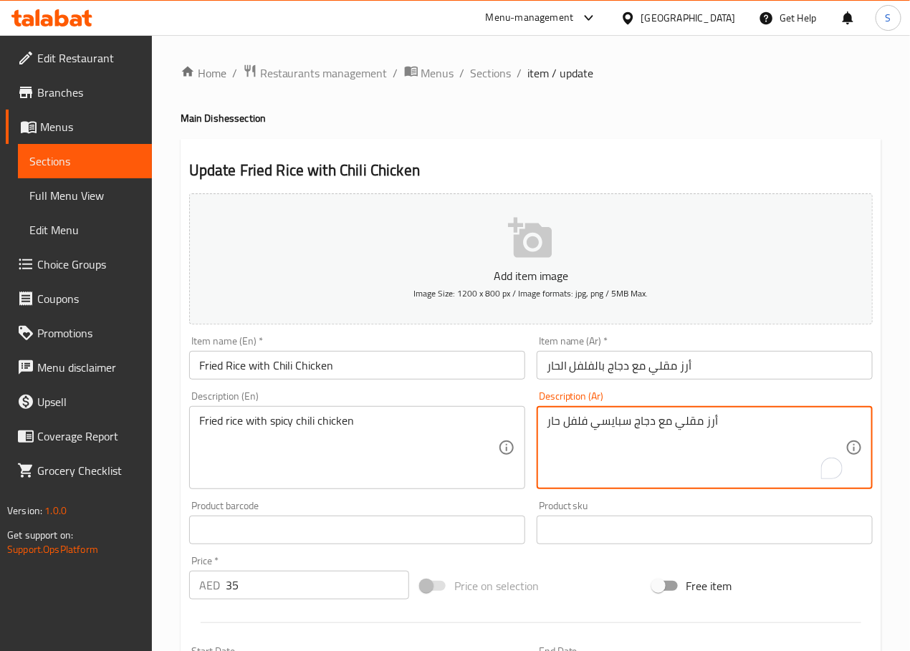
click at [615, 426] on textarea "أرز مقلي مع دجاج سبايسي فلفل حار" at bounding box center [696, 448] width 299 height 68
paste textarea "سبايسي"
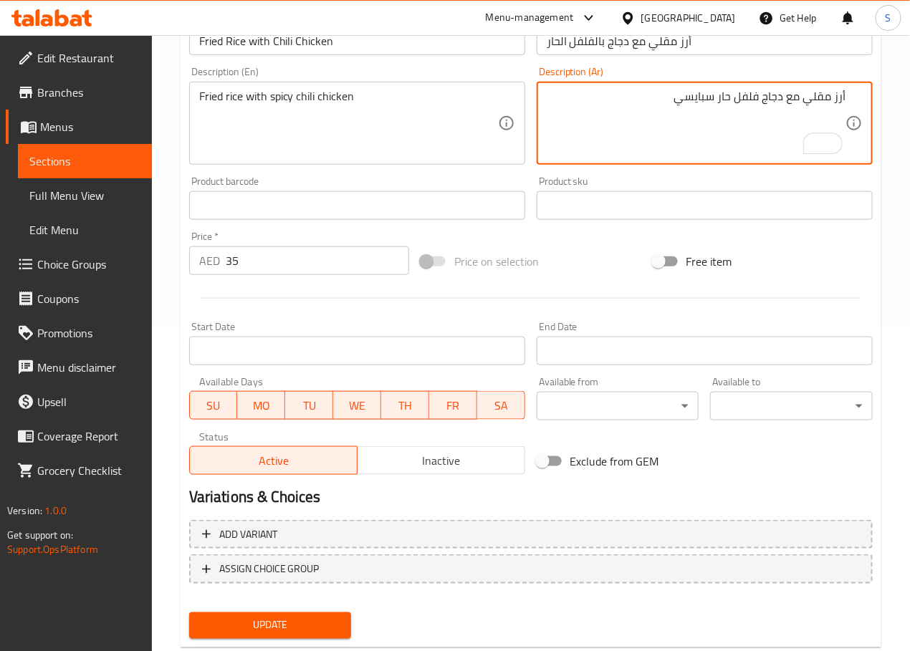
scroll to position [360, 0]
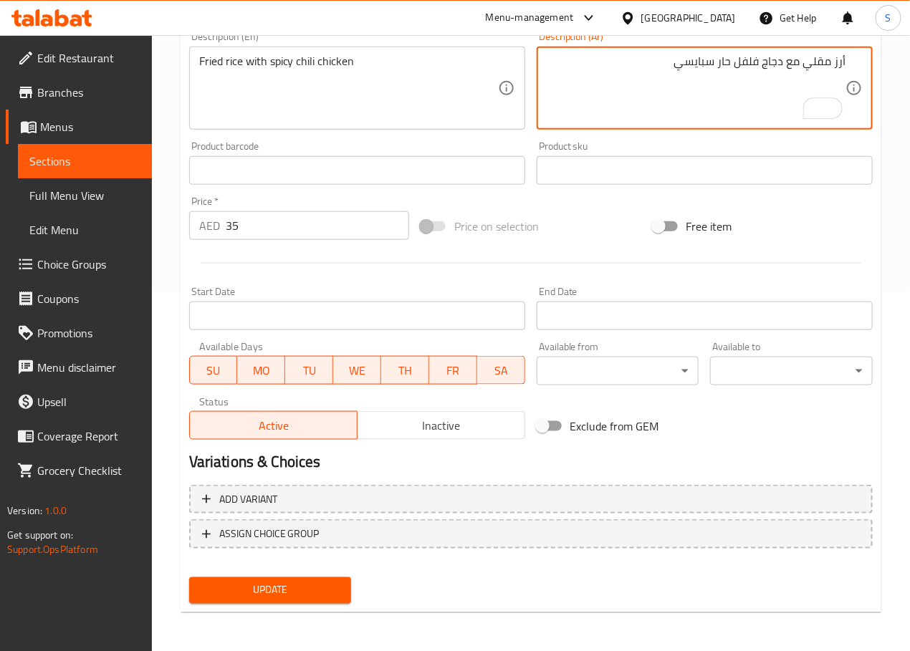
type textarea "أرز مقلي مع دجاج فلفل حار سبايسي"
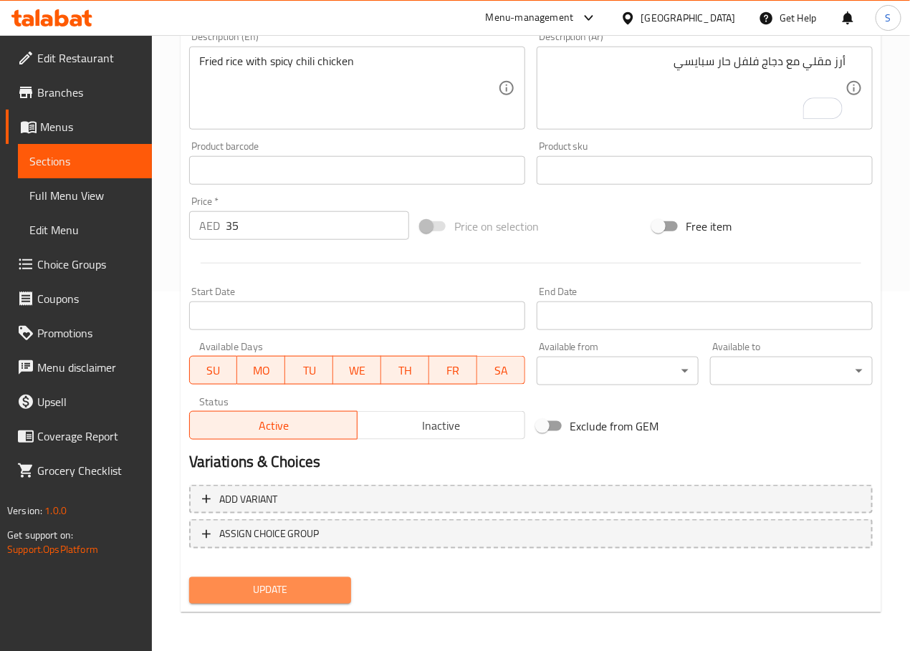
click at [295, 582] on span "Update" at bounding box center [271, 591] width 140 height 18
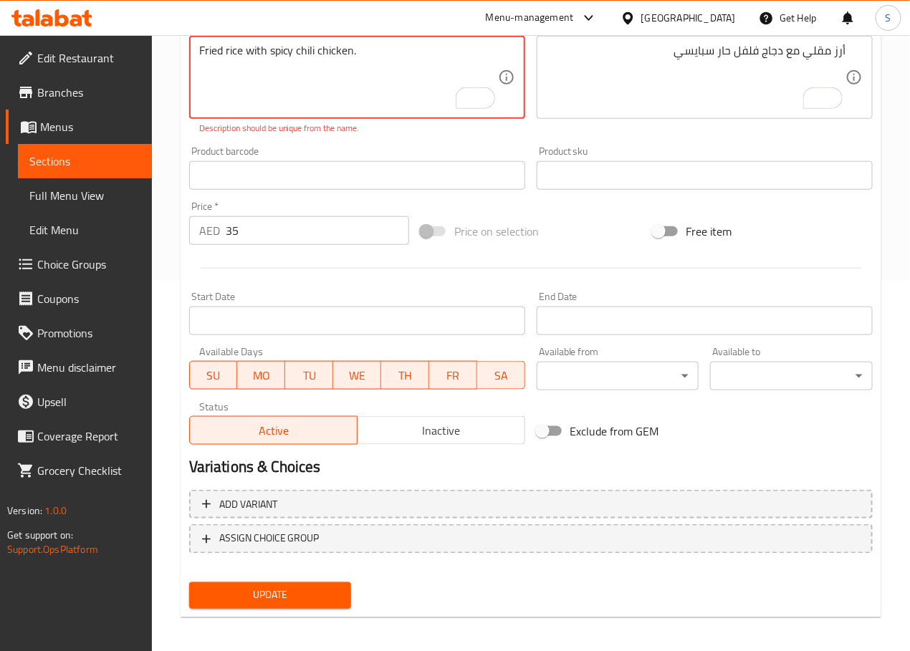
scroll to position [376, 0]
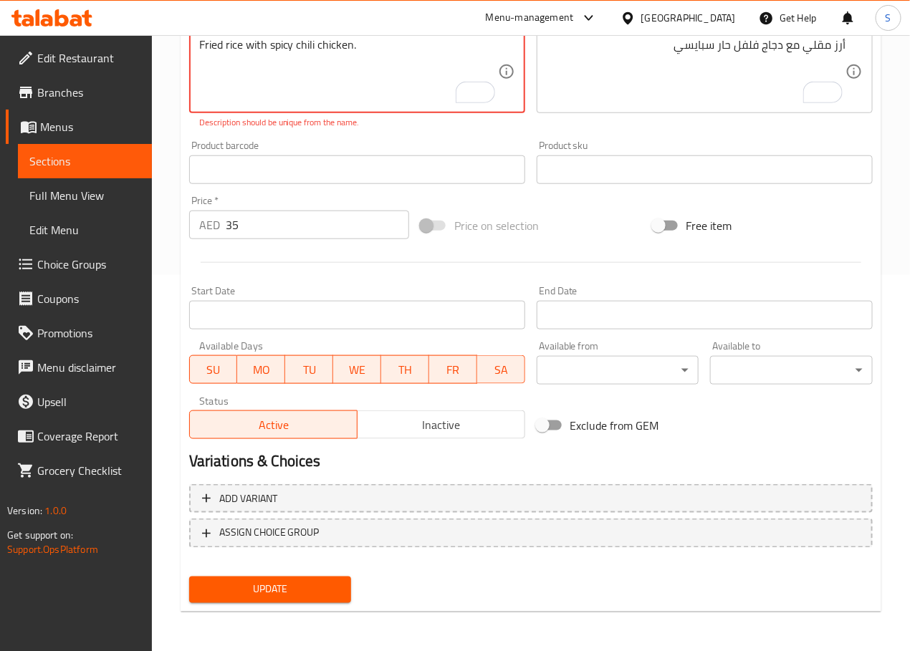
click at [310, 594] on span "Update" at bounding box center [271, 590] width 140 height 18
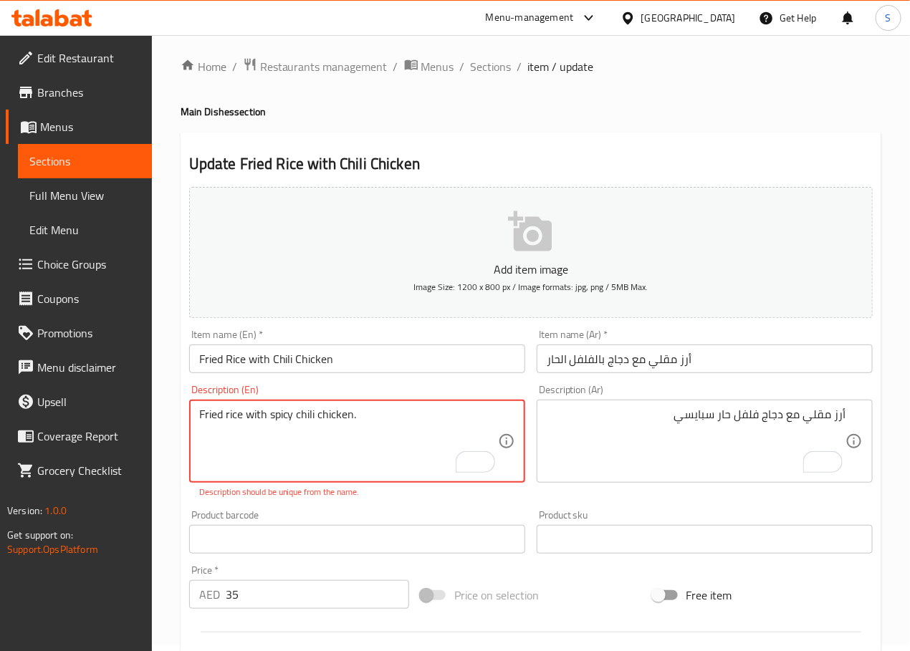
scroll to position [0, 0]
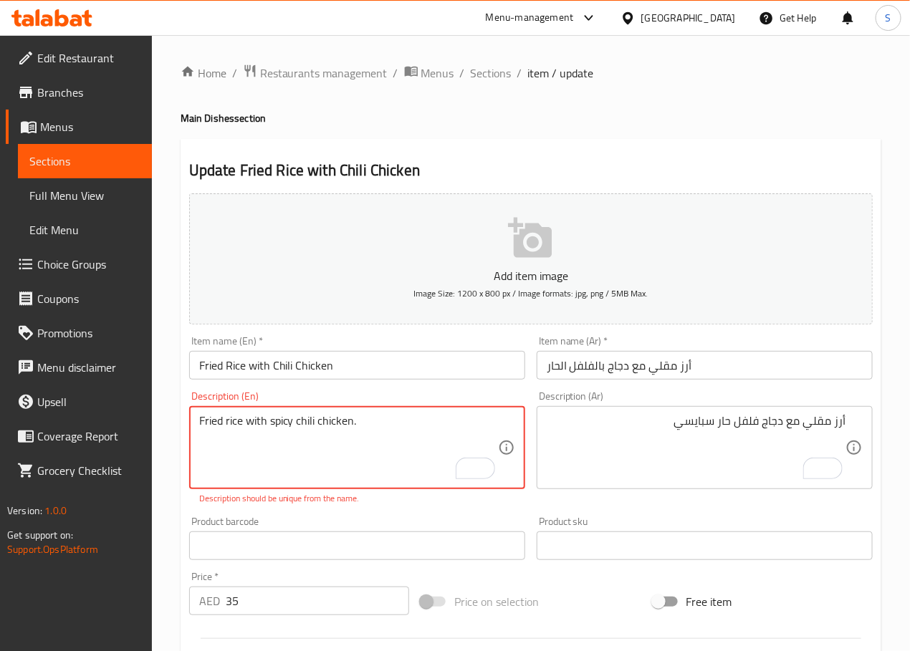
click at [385, 435] on textarea "Fried rice with spicy chili chicken." at bounding box center [348, 448] width 299 height 68
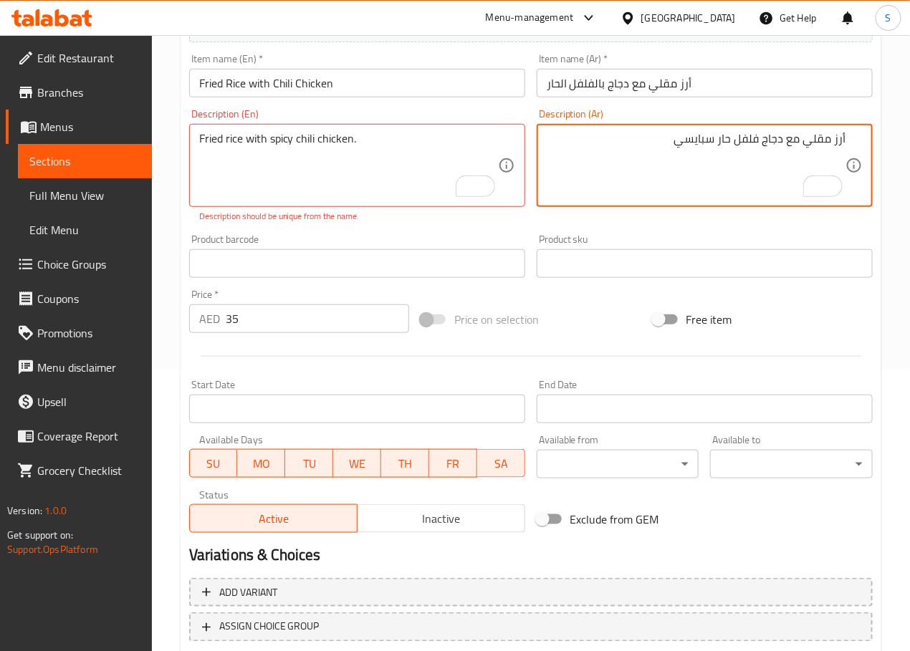
scroll to position [376, 0]
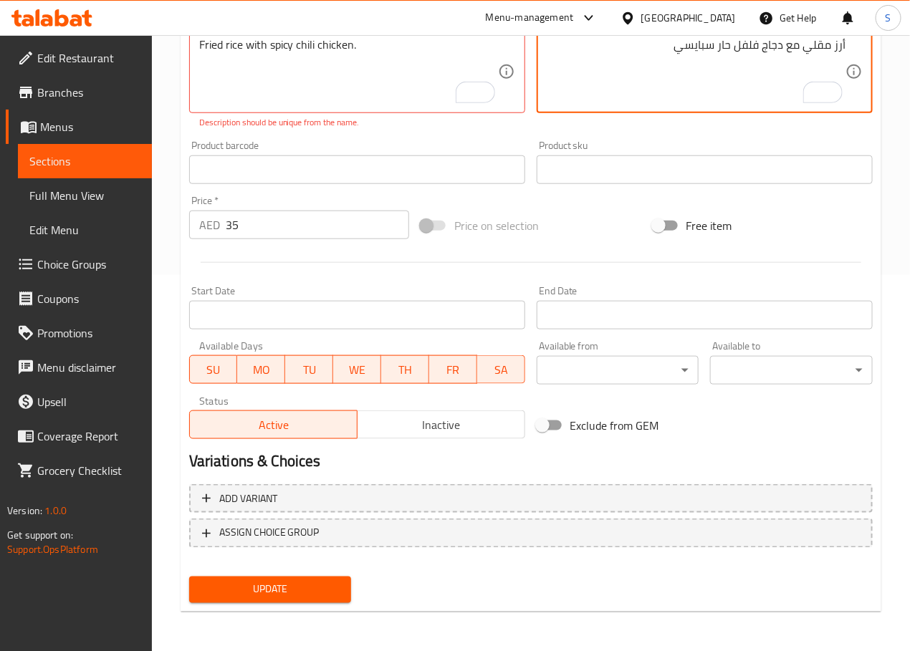
click at [291, 581] on span "Update" at bounding box center [271, 590] width 140 height 18
click at [295, 589] on span "Update" at bounding box center [271, 590] width 140 height 18
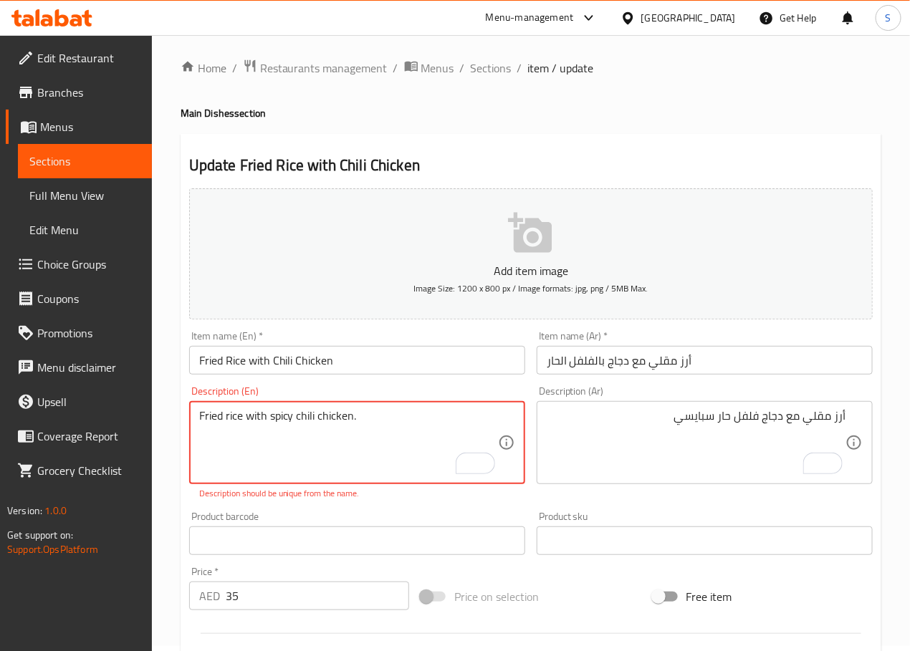
scroll to position [0, 0]
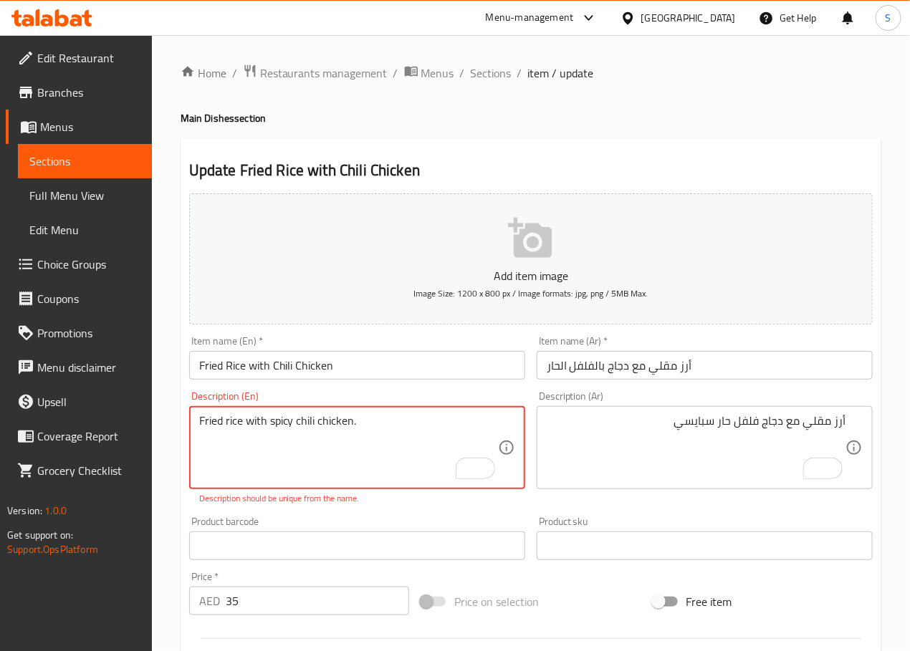
click at [286, 431] on textarea "Fried rice with spicy chili chicken." at bounding box center [348, 448] width 299 height 68
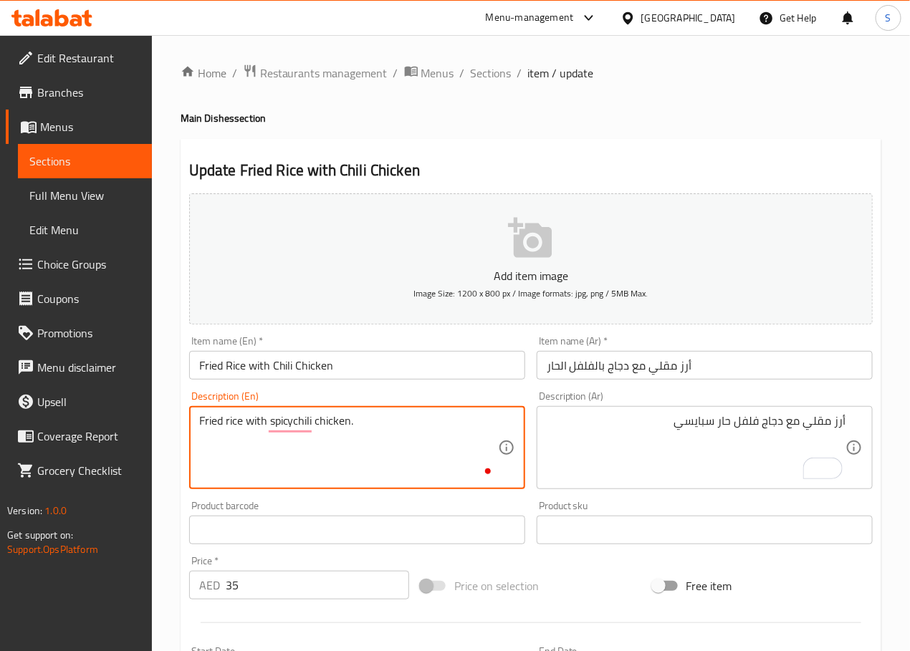
type textarea "Fried rice with spicy chili chicken."
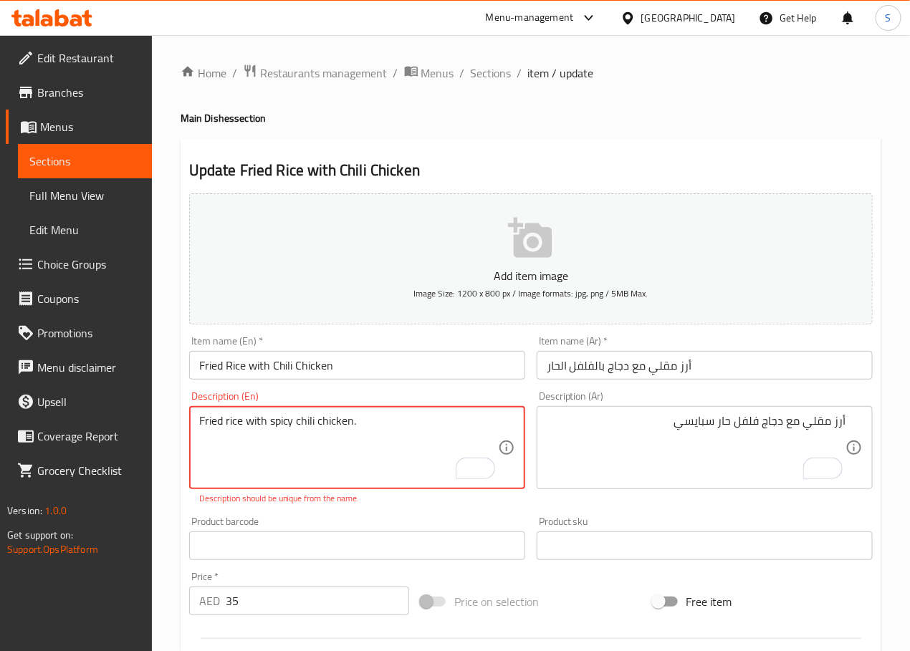
click at [430, 439] on textarea "Fried rice with spicy chili chicken." at bounding box center [348, 448] width 299 height 68
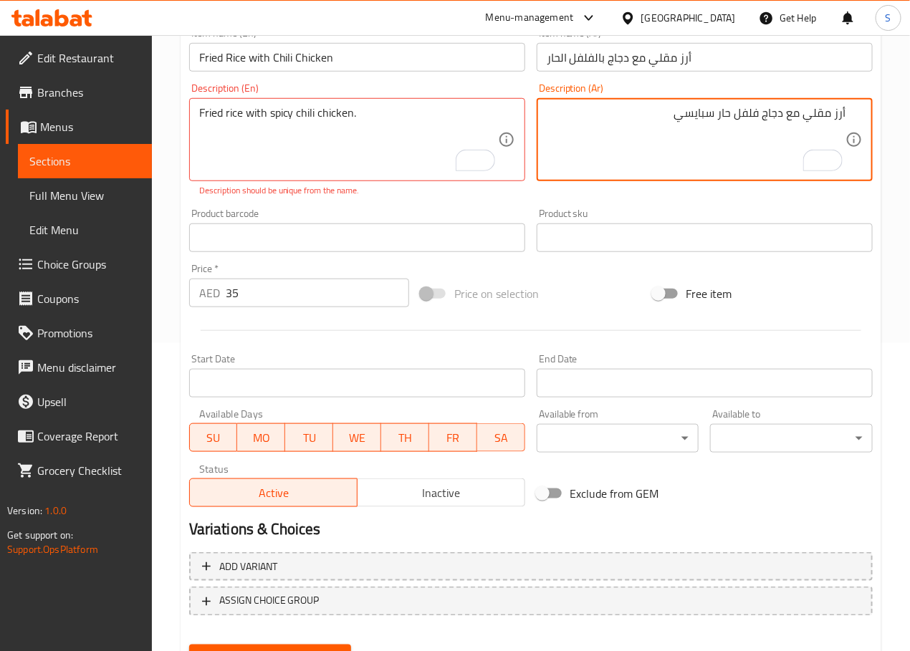
scroll to position [376, 0]
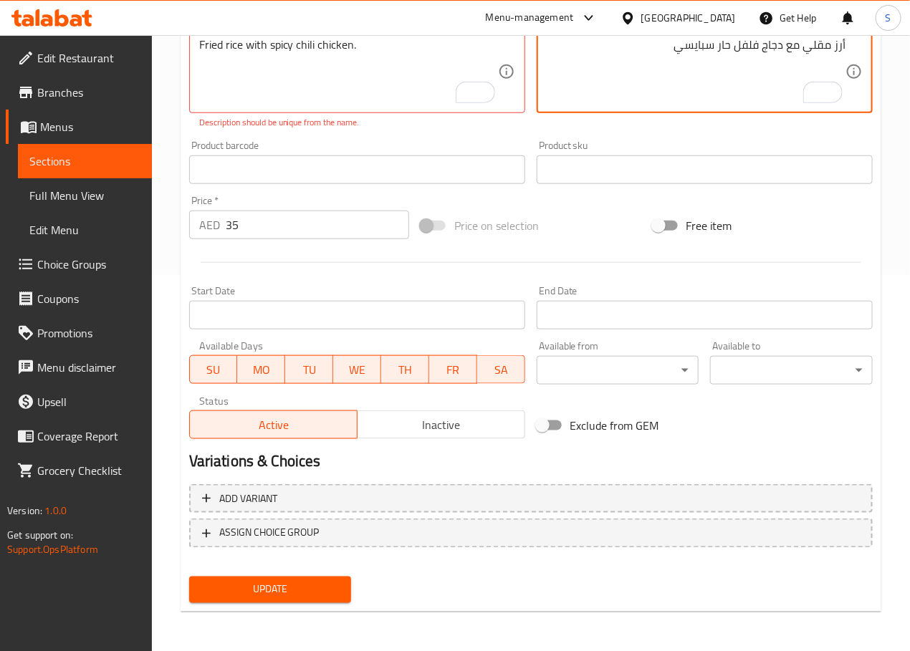
click at [263, 588] on span "Update" at bounding box center [271, 590] width 140 height 18
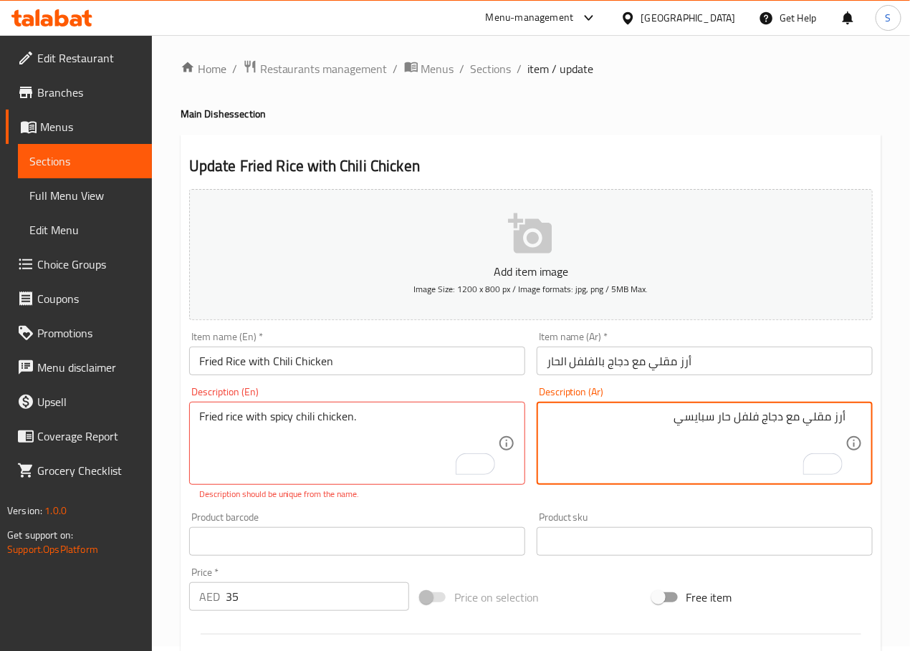
scroll to position [7, 0]
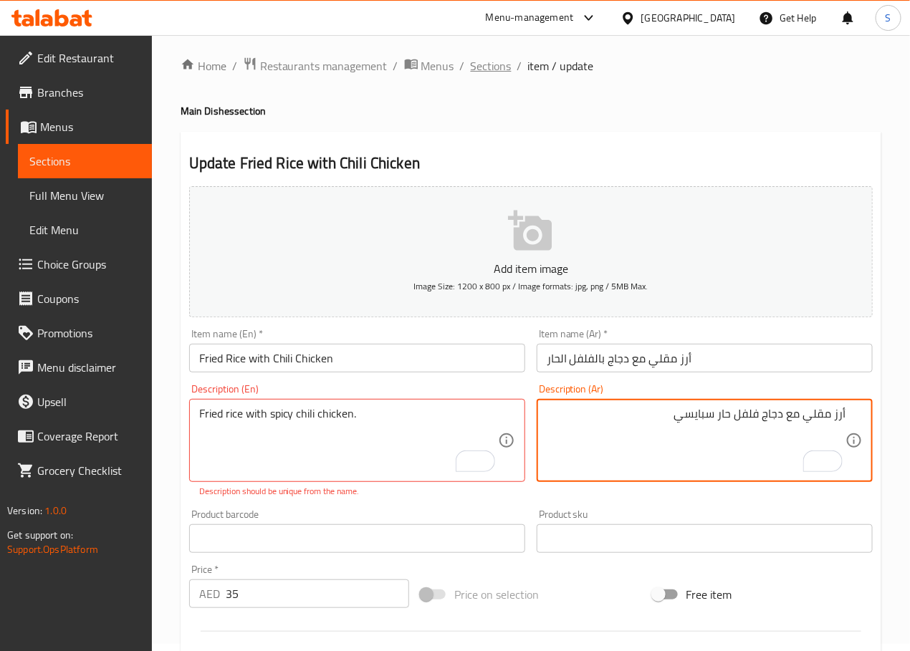
click at [495, 64] on span "Sections" at bounding box center [491, 65] width 41 height 17
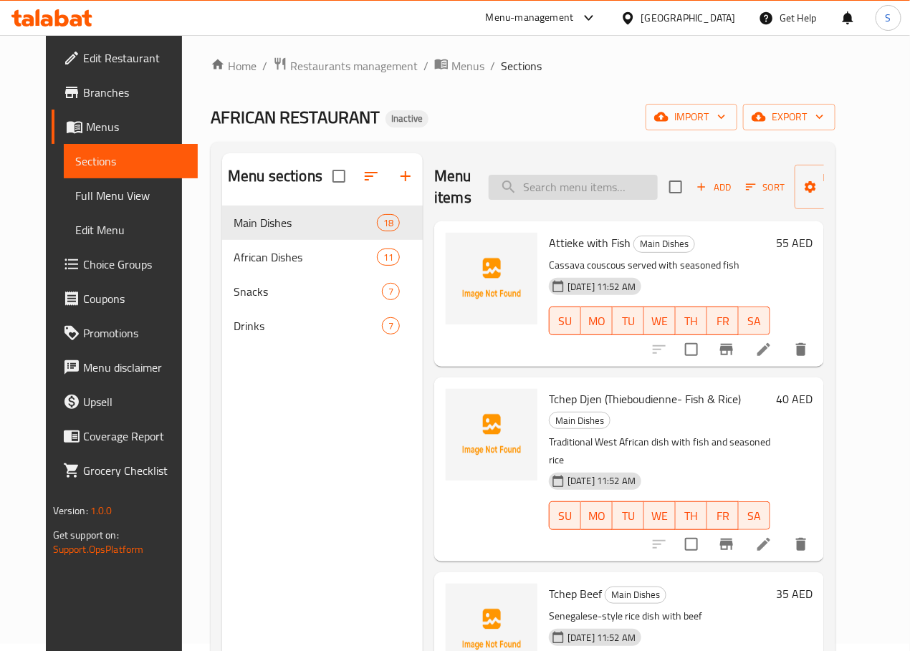
click at [507, 183] on input "search" at bounding box center [573, 187] width 169 height 25
paste input "Beans & Plantain Combo"
type input "Beans & Plantain Combo"
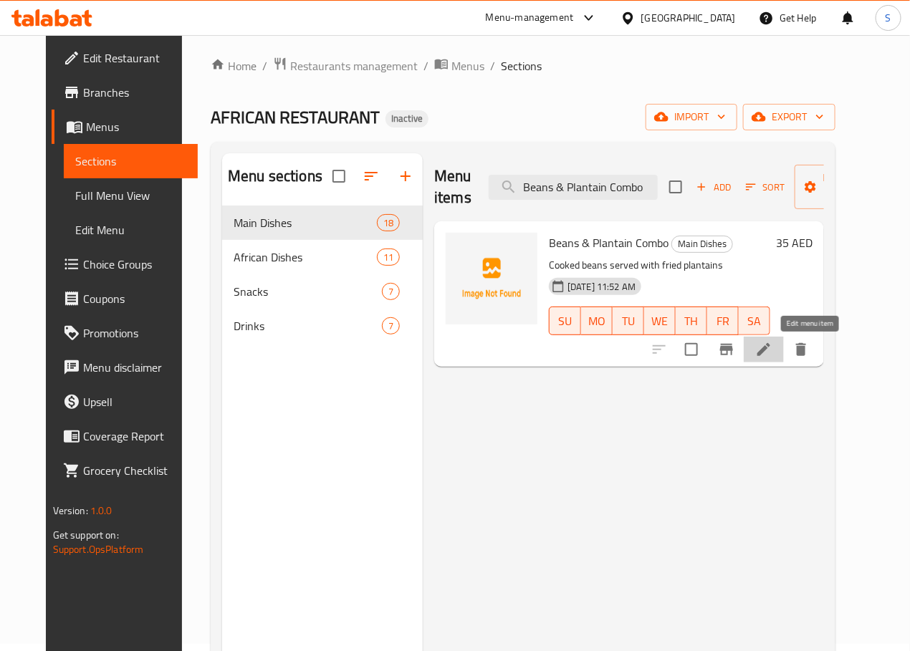
click at [772, 344] on icon at bounding box center [763, 349] width 17 height 17
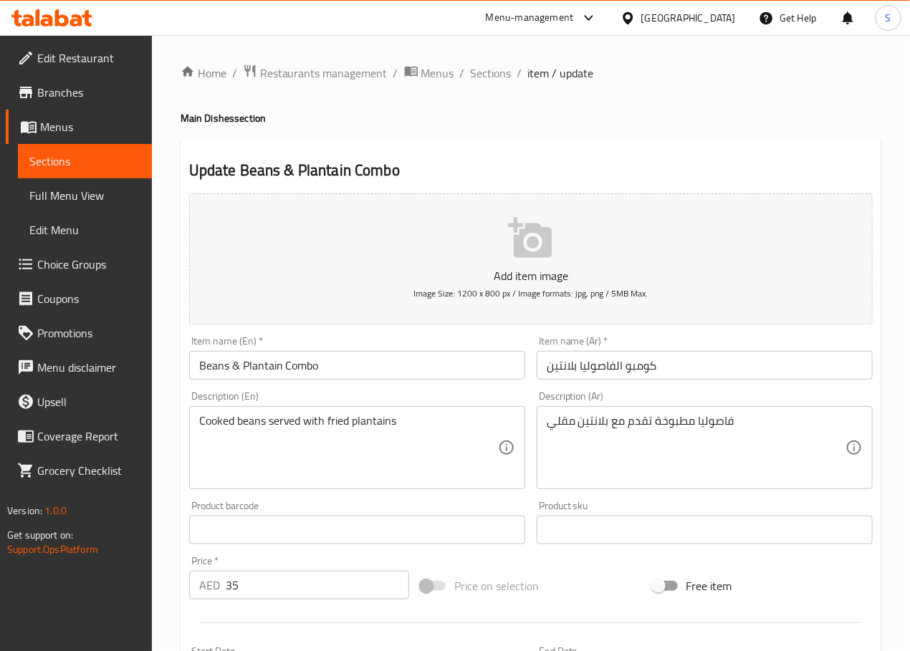
click at [575, 368] on input "كومبو الفاصوليا بلانتين" at bounding box center [705, 365] width 336 height 29
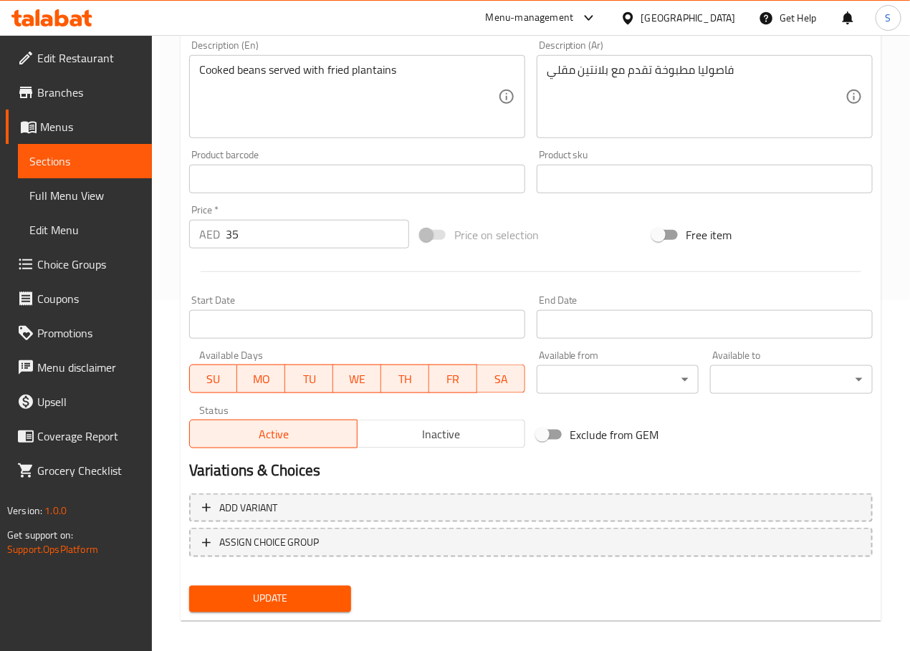
scroll to position [360, 0]
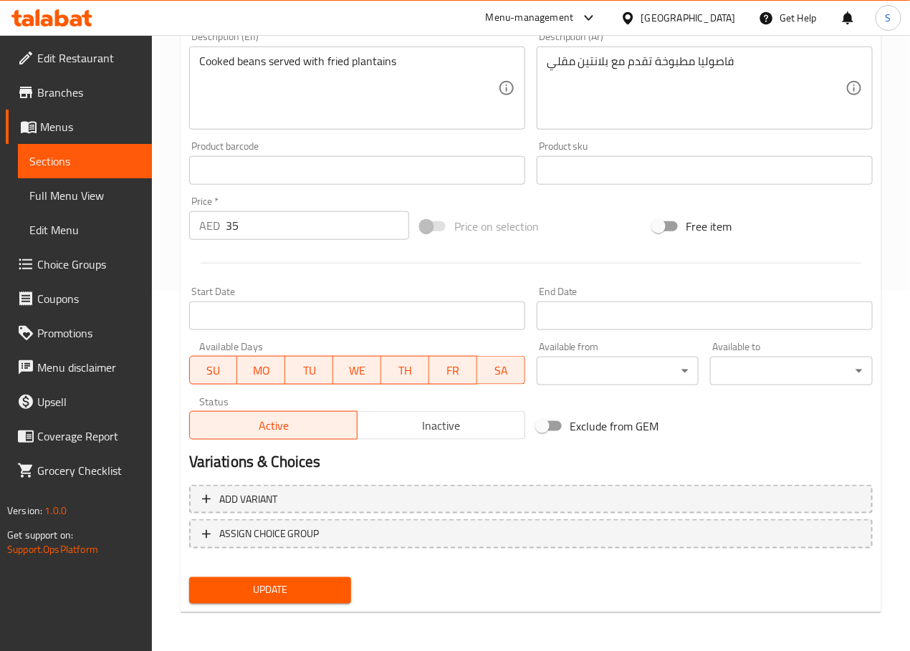
type input "كومبو فاصوليا وبلانتين"
click at [300, 598] on button "Update" at bounding box center [270, 591] width 163 height 27
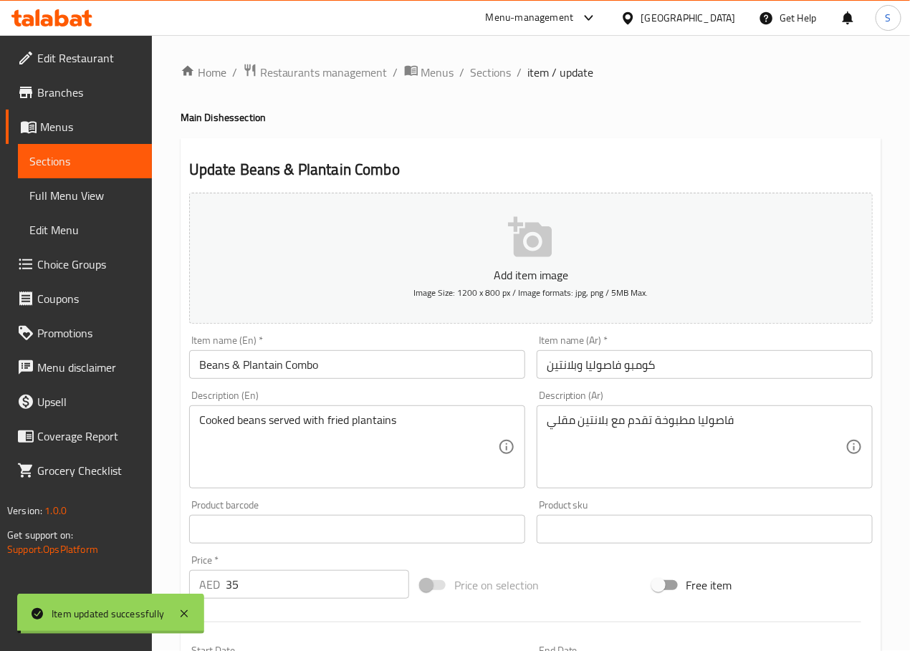
scroll to position [0, 0]
click at [484, 71] on span "Sections" at bounding box center [491, 72] width 41 height 17
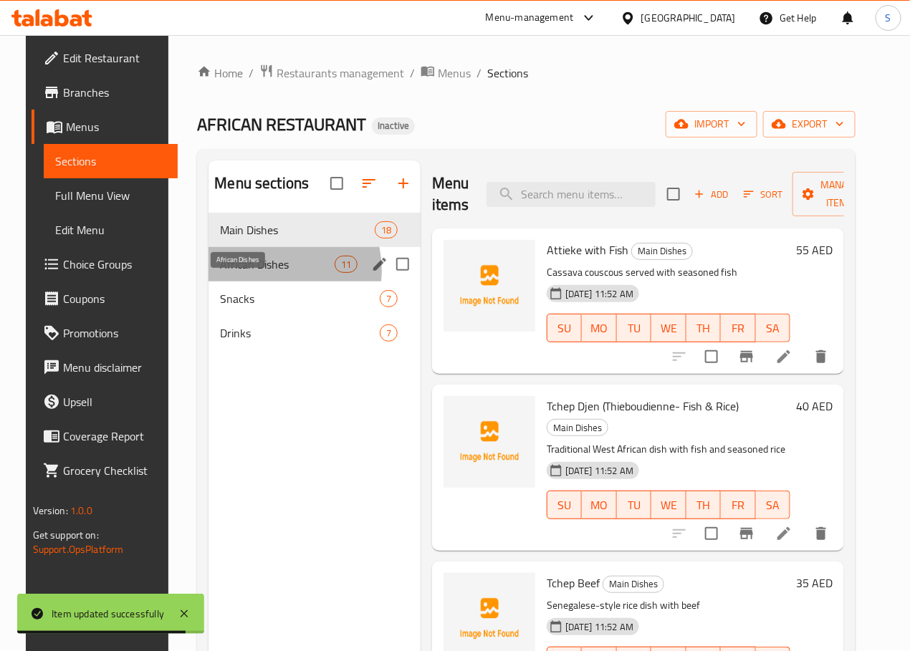
click at [259, 273] on span "African Dishes" at bounding box center [277, 264] width 114 height 17
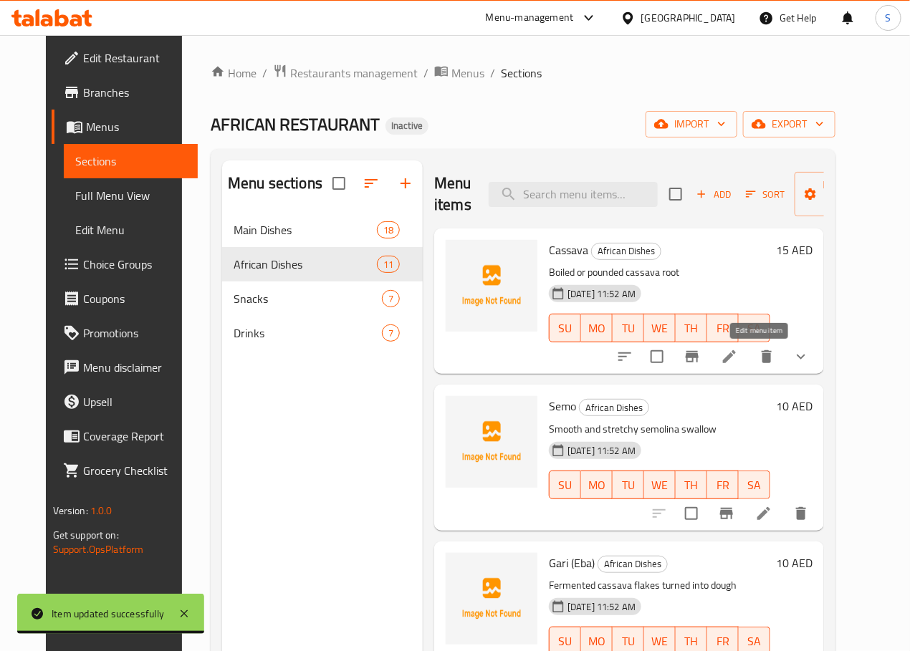
click at [738, 351] on icon at bounding box center [729, 356] width 17 height 17
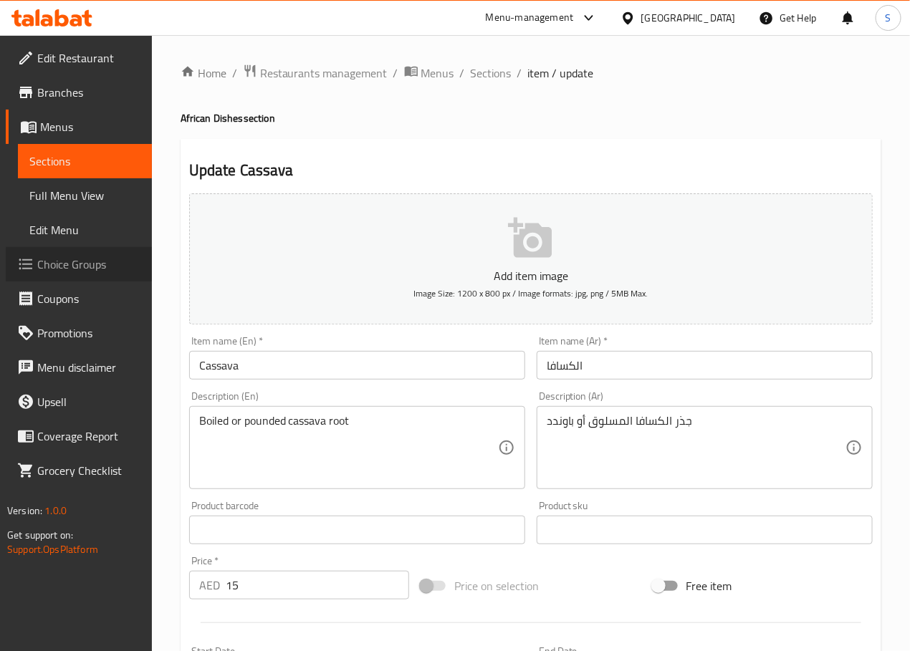
click at [72, 272] on span "Choice Groups" at bounding box center [88, 264] width 103 height 17
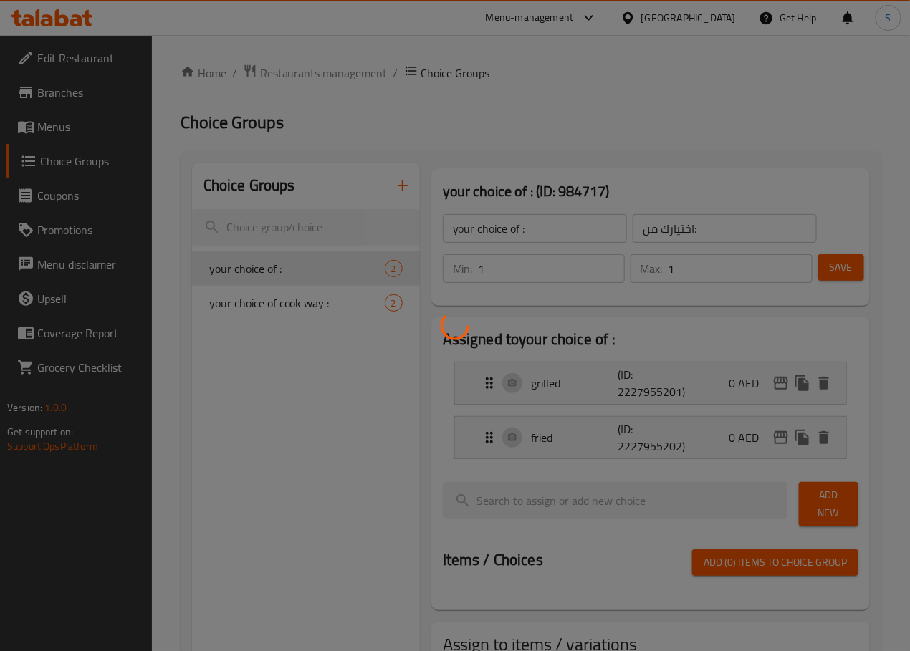
click at [249, 310] on div at bounding box center [455, 325] width 910 height 651
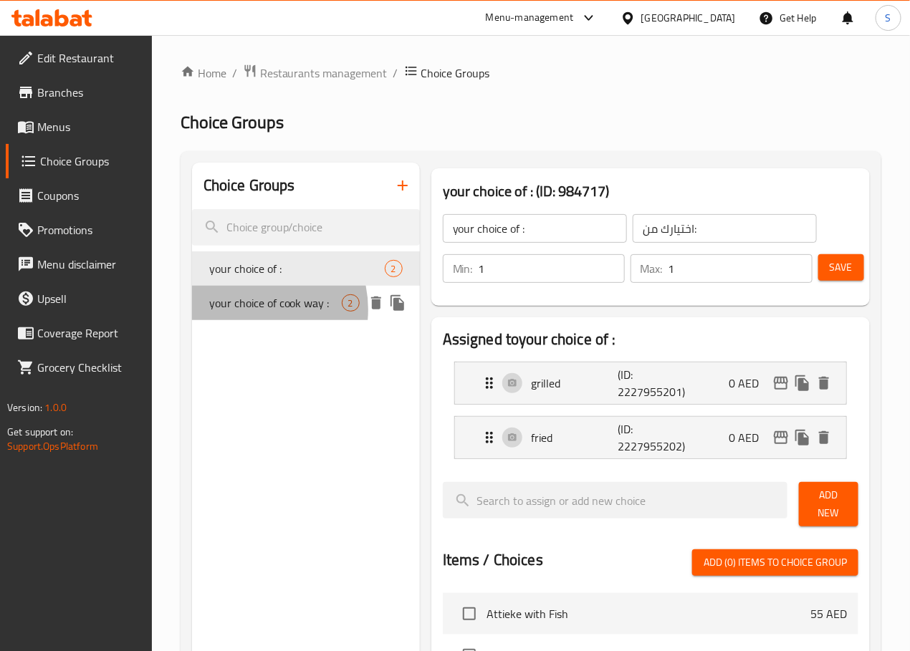
click at [249, 310] on span "your choice of cook way :" at bounding box center [275, 302] width 133 height 17
type input "your choice of cook way :"
type input "اختيارك من طريقة الطبخ:"
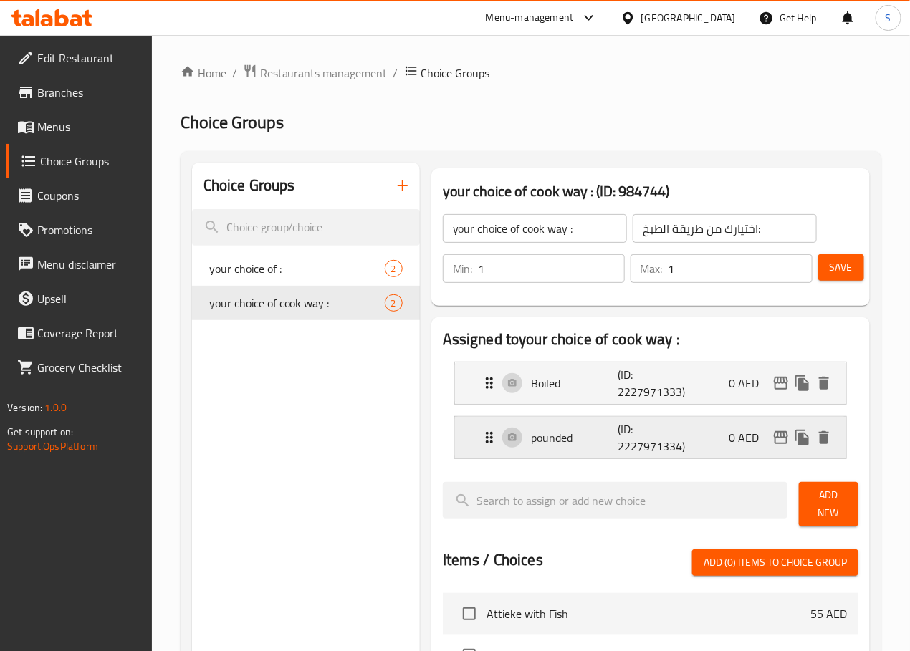
click at [486, 443] on icon "Expand" at bounding box center [489, 437] width 7 height 11
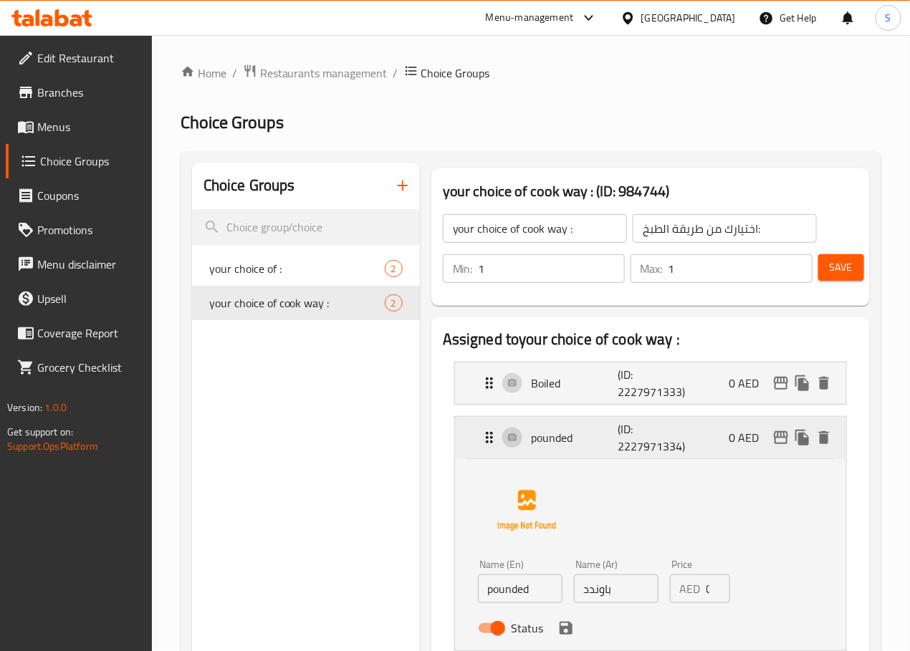
click at [486, 443] on icon "Expand" at bounding box center [489, 437] width 7 height 11
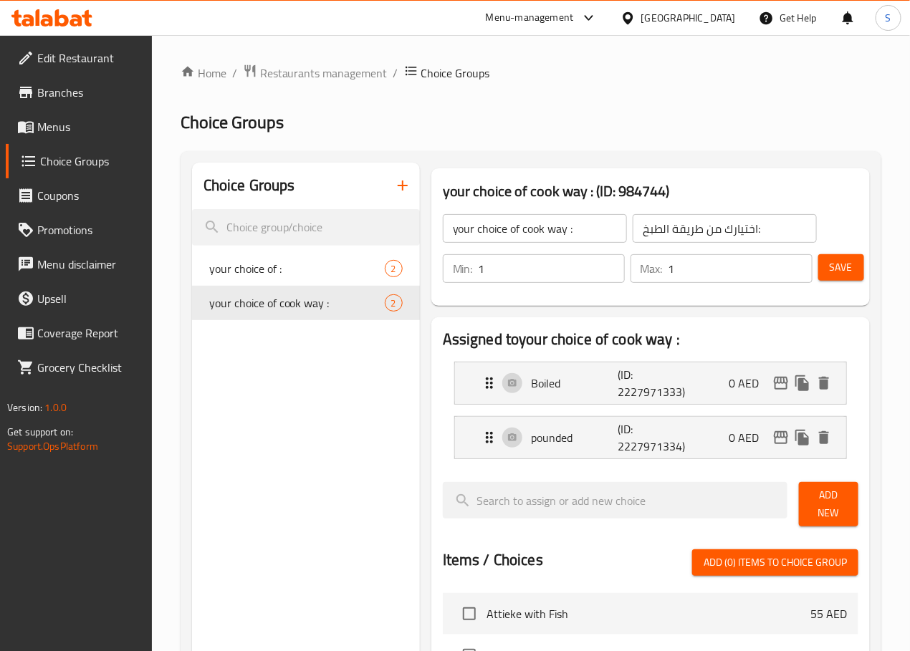
click at [74, 128] on span "Menus" at bounding box center [88, 126] width 103 height 17
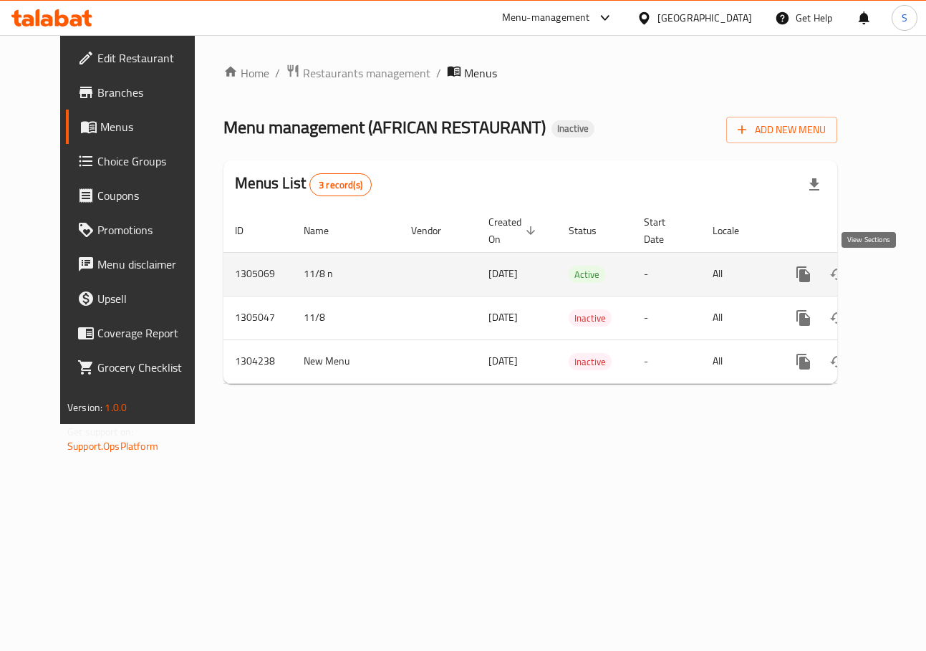
click at [899, 282] on icon "enhanced table" at bounding box center [907, 274] width 17 height 17
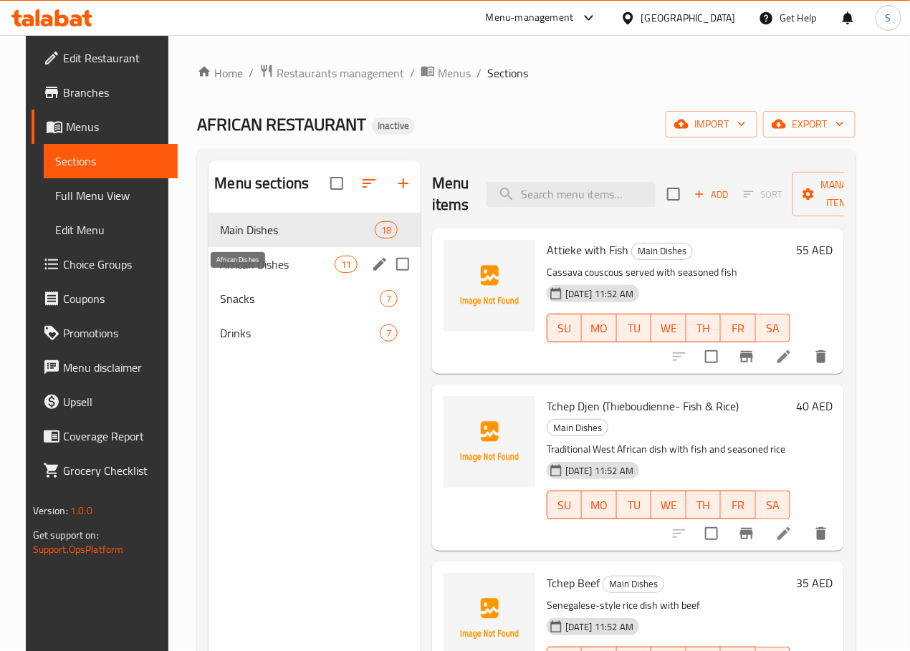
click at [237, 273] on span "African Dishes" at bounding box center [277, 264] width 114 height 17
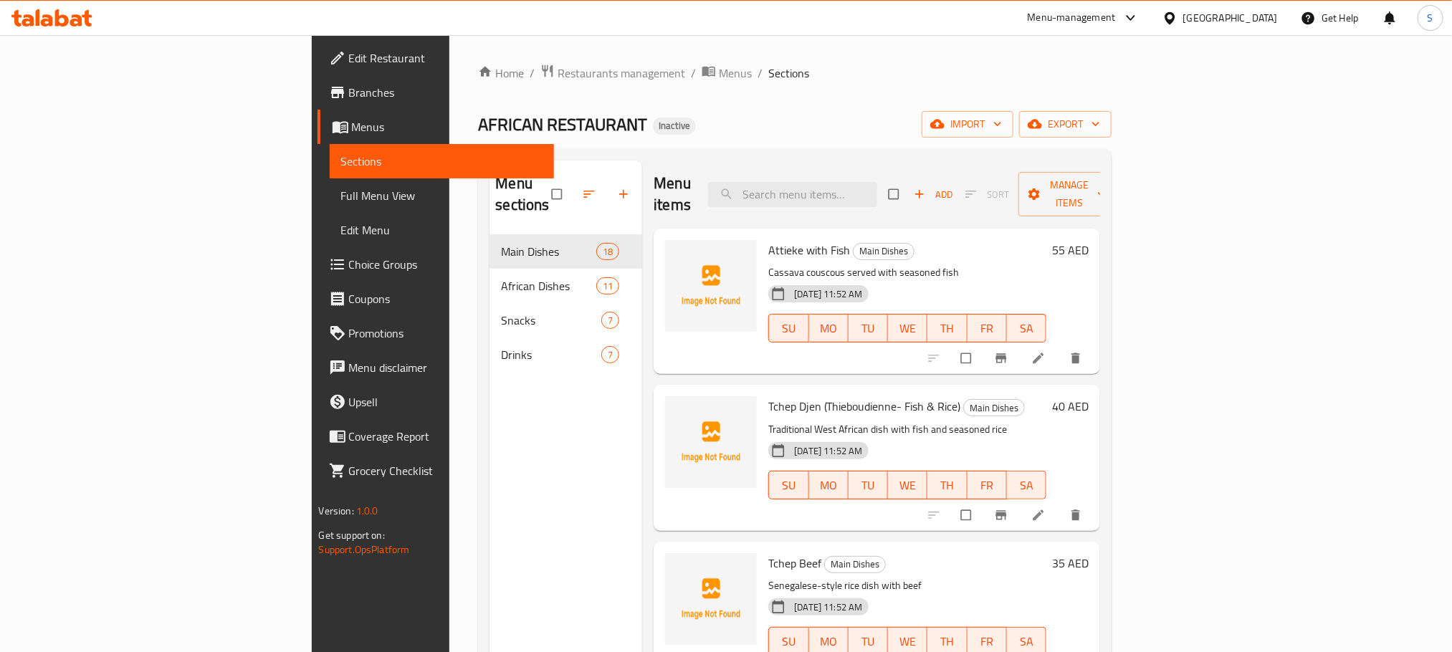
click at [341, 192] on span "Full Menu View" at bounding box center [441, 195] width 201 height 17
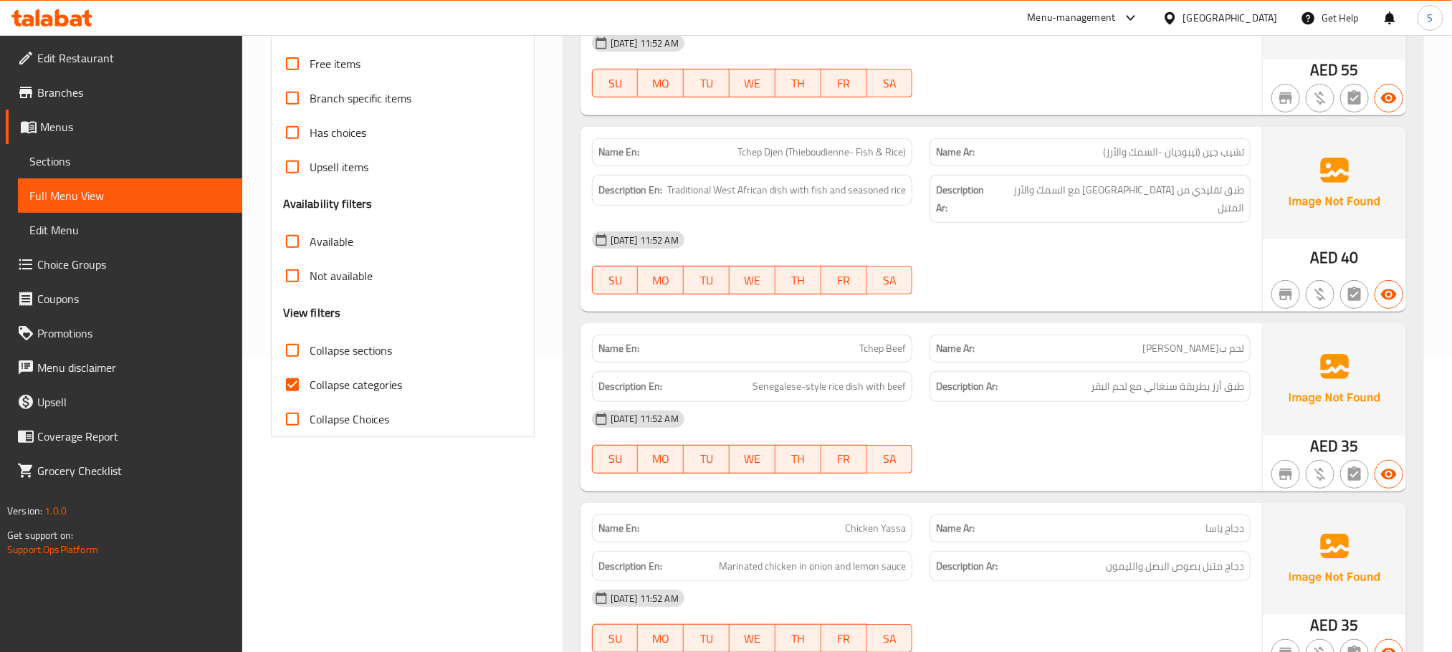
scroll to position [329, 0]
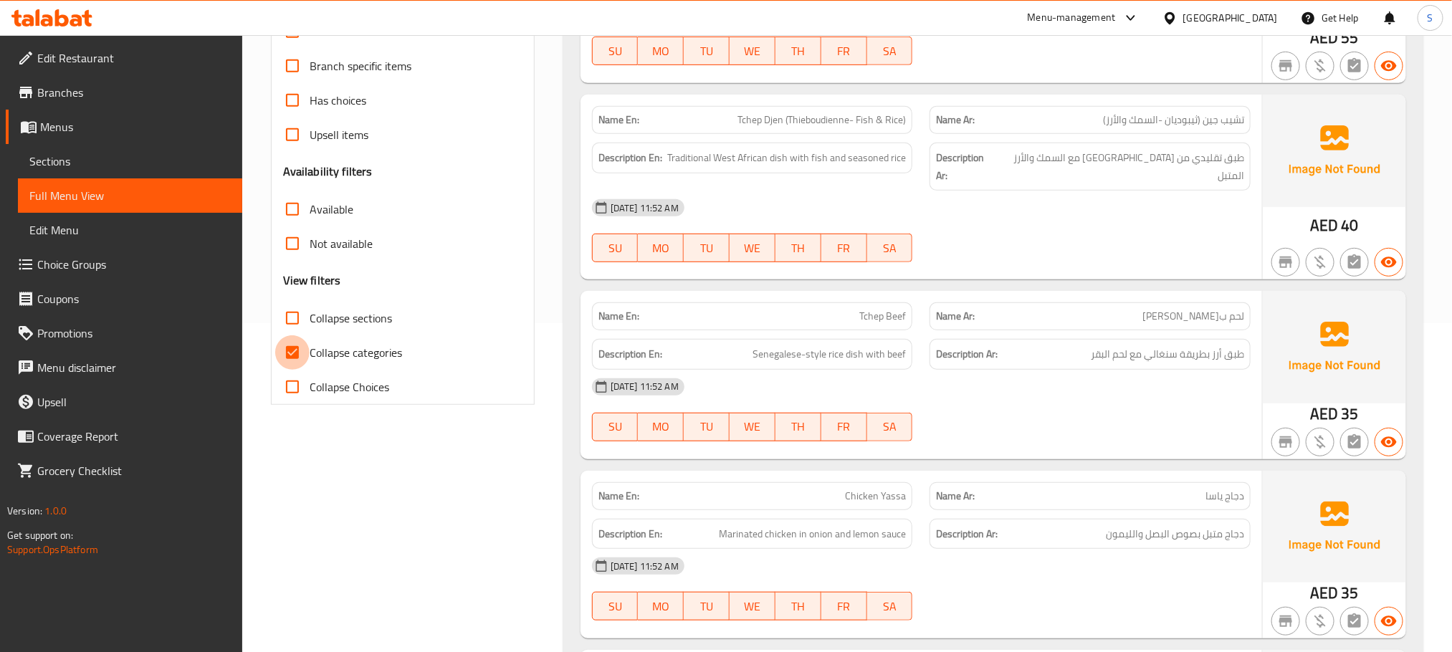
click at [291, 346] on input "Collapse categories" at bounding box center [292, 352] width 34 height 34
checkbox input "false"
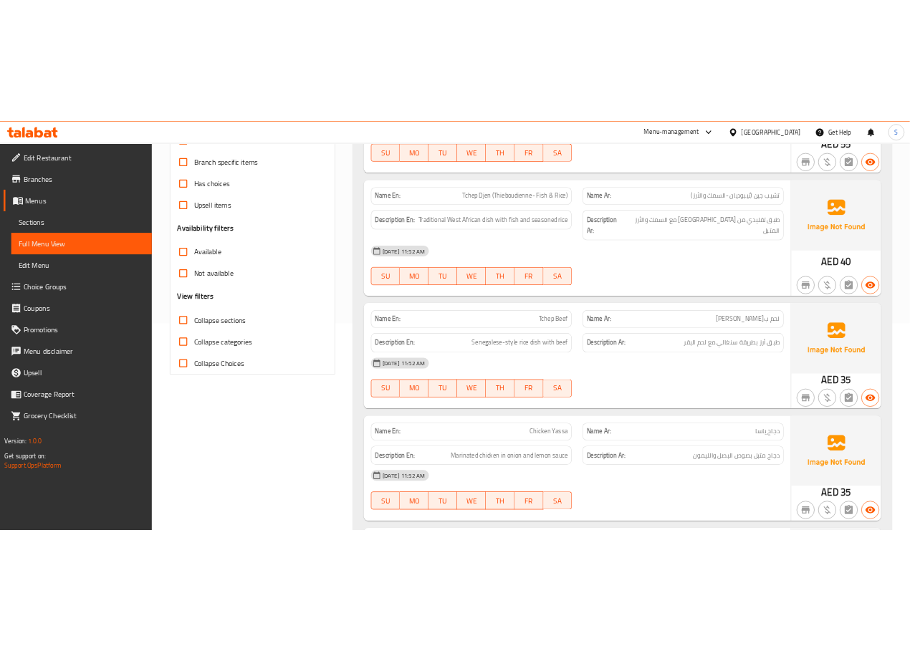
scroll to position [0, 0]
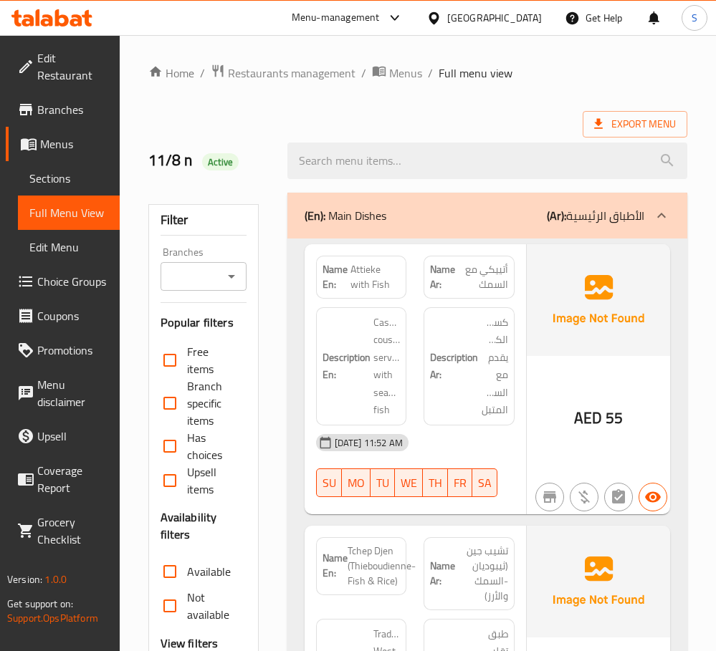
click at [514, 118] on div "Export Menu" at bounding box center [417, 124] width 539 height 27
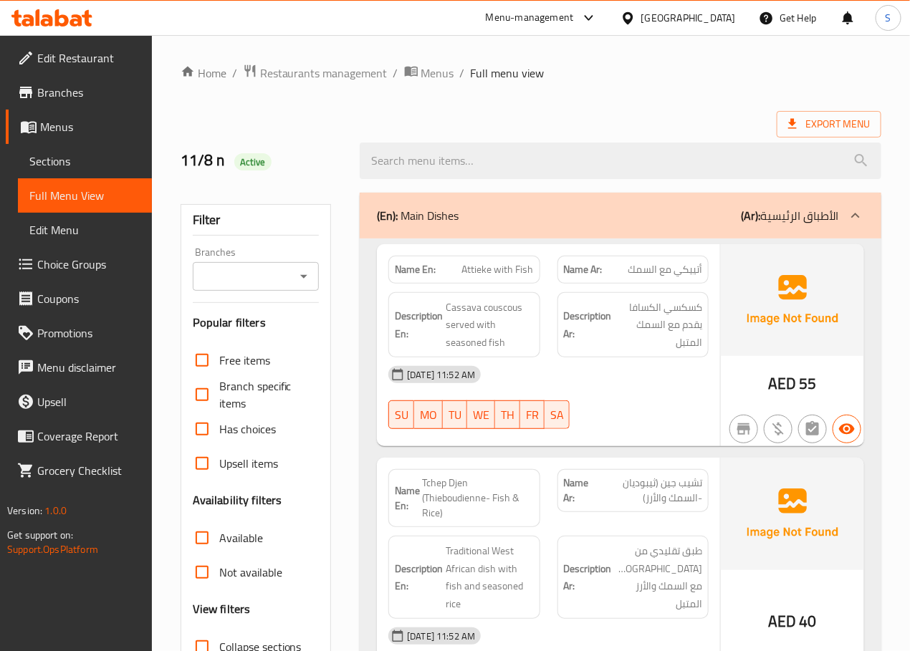
click at [265, 128] on div "Export Menu" at bounding box center [531, 124] width 701 height 27
click at [320, 168] on h2 "11/8 n Active" at bounding box center [262, 160] width 163 height 21
click at [334, 179] on div "11/8 n Active" at bounding box center [262, 161] width 180 height 64
click at [361, 125] on div "Export Menu" at bounding box center [531, 124] width 701 height 27
click at [307, 161] on h2 "11/8 n Active" at bounding box center [262, 160] width 163 height 21
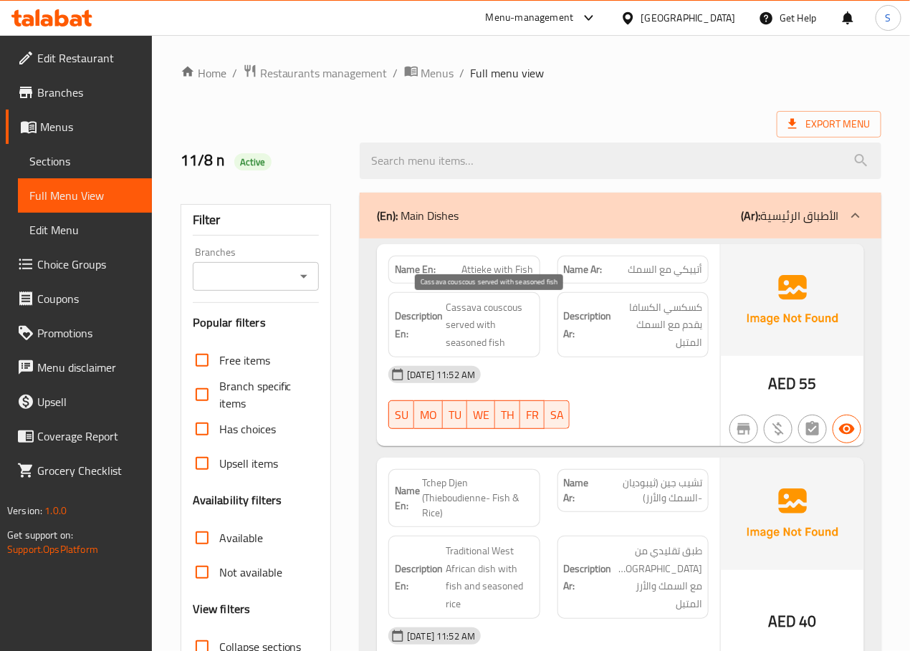
click at [469, 315] on span "Cassava couscous served with seasoned fish" at bounding box center [489, 325] width 87 height 53
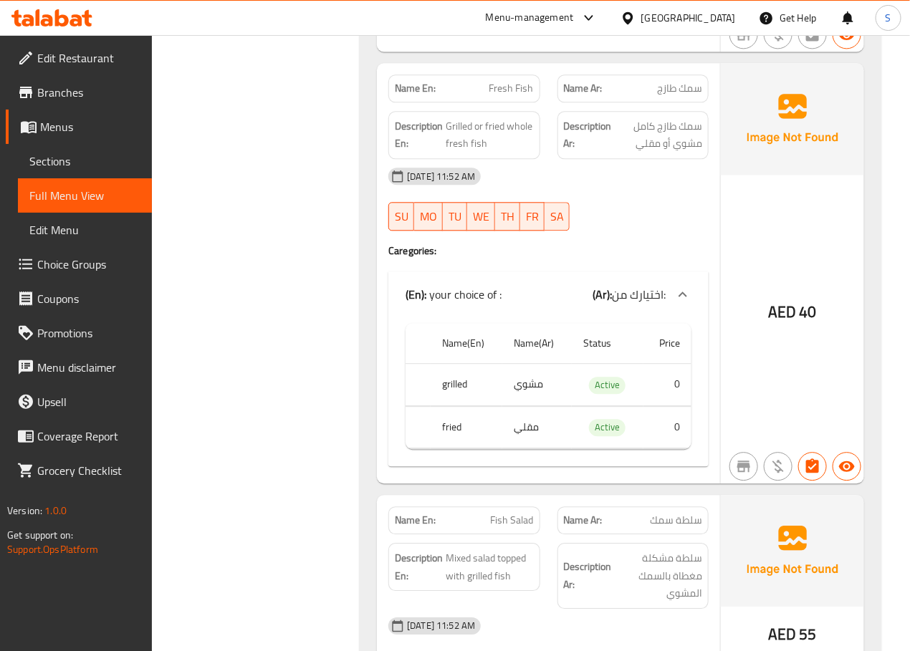
scroll to position [1058, 0]
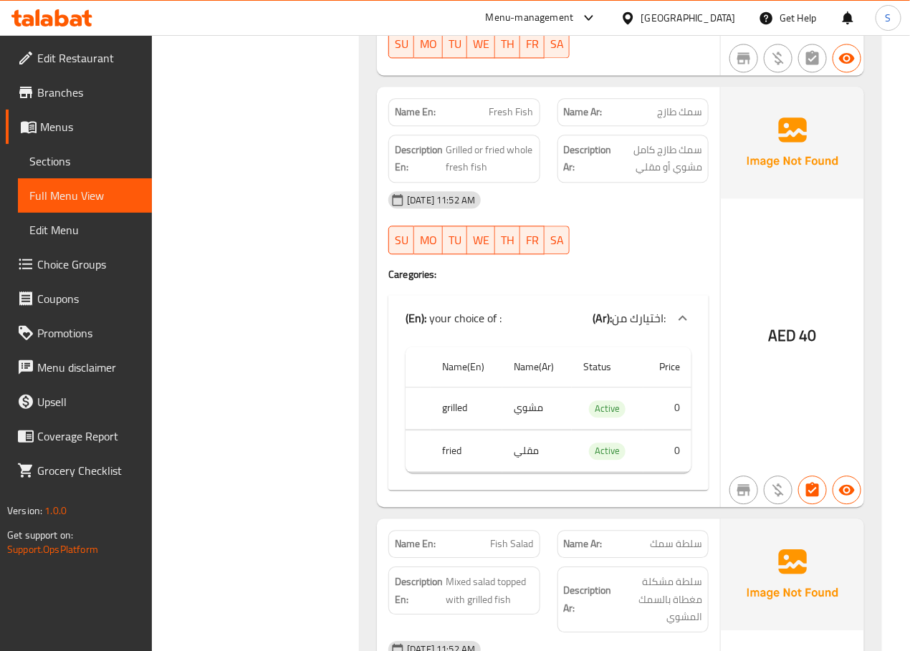
click at [517, 105] on span "Fresh Fish" at bounding box center [511, 112] width 44 height 15
copy span "Fresh Fish"
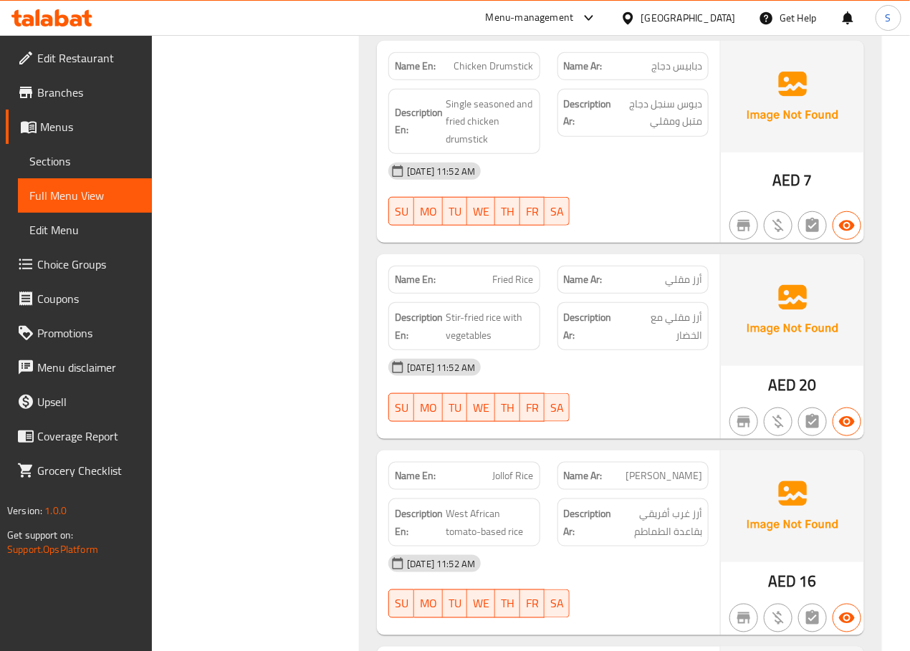
scroll to position [2150, 0]
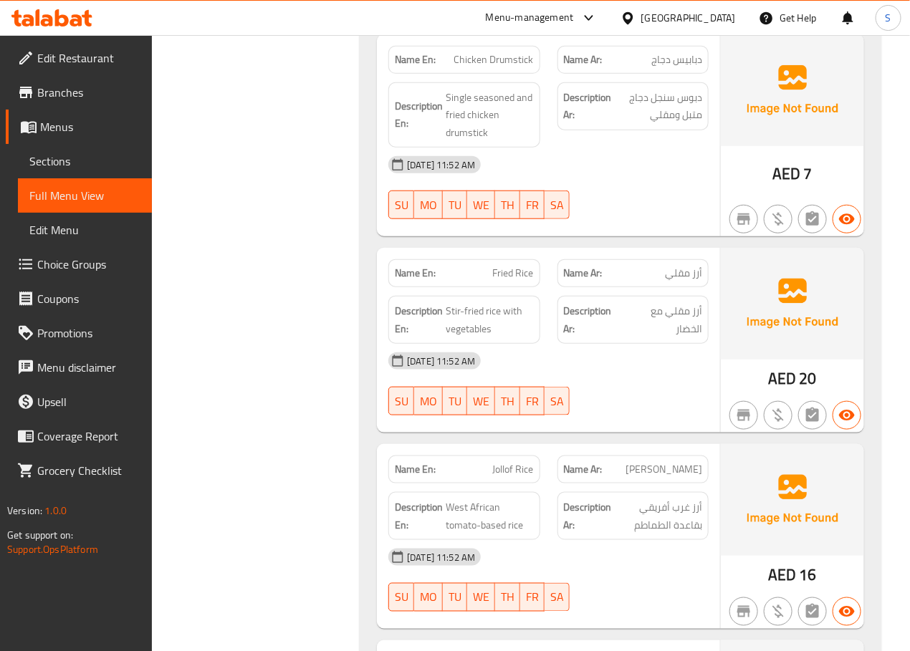
click at [479, 52] on span "Chicken Drumstick" at bounding box center [494, 59] width 80 height 15
click at [524, 60] on span "Chicken Drumstick" at bounding box center [494, 59] width 80 height 15
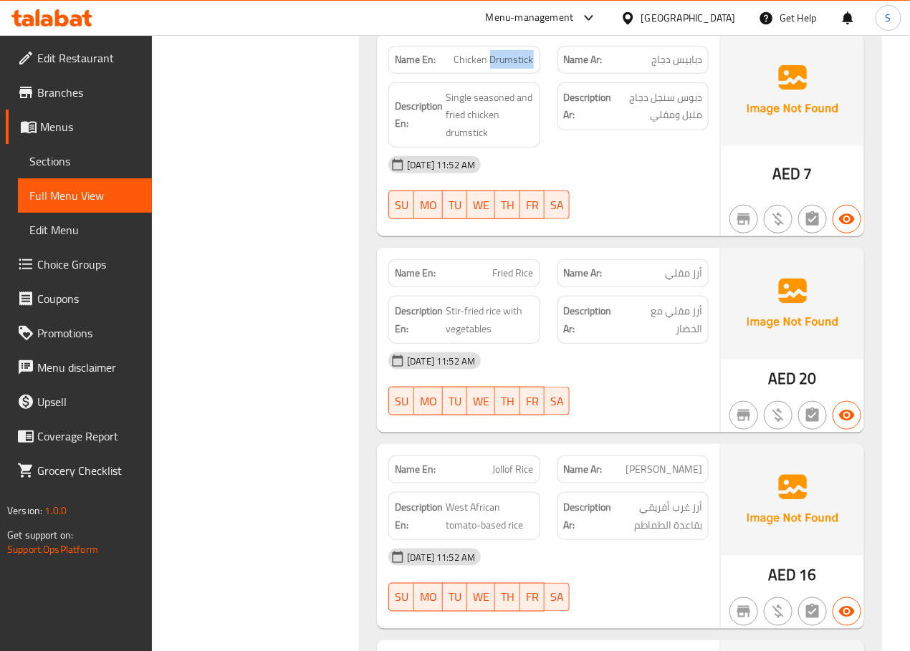
copy span "Drumstick"
click at [495, 56] on span "Chicken Drumstick" at bounding box center [494, 59] width 80 height 15
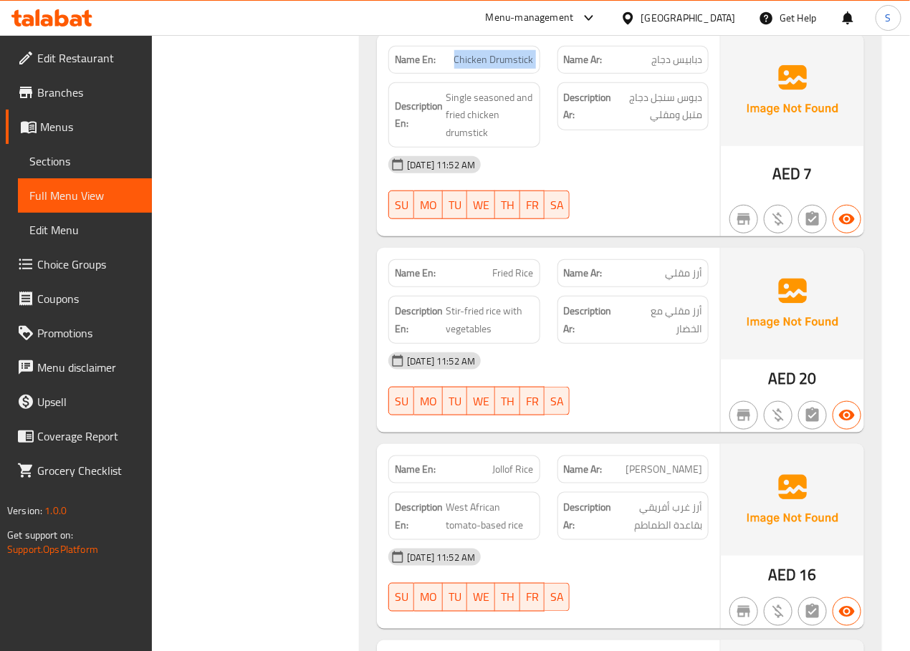
click at [495, 56] on span "Chicken Drumstick" at bounding box center [494, 59] width 80 height 15
copy span "Chicken Drumstick"
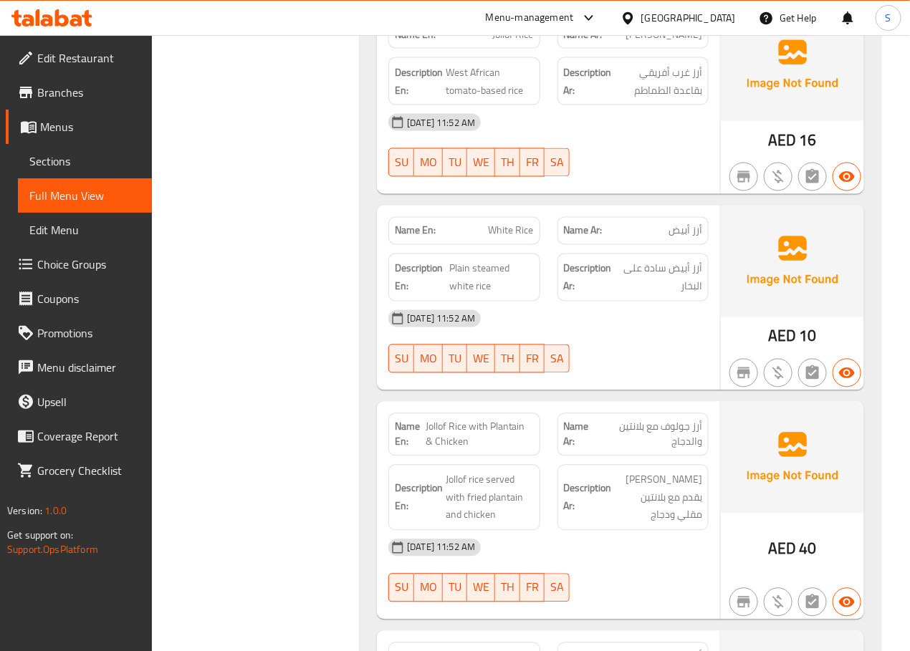
scroll to position [2557, 0]
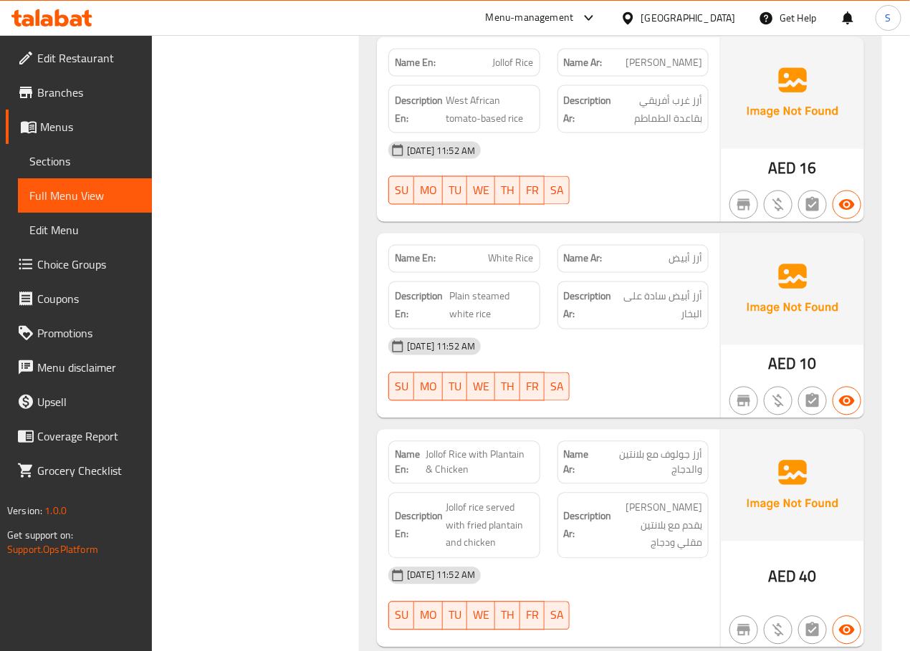
click at [508, 58] on span "Jollof Rice" at bounding box center [513, 62] width 41 height 15
copy span "Jollof Rice"
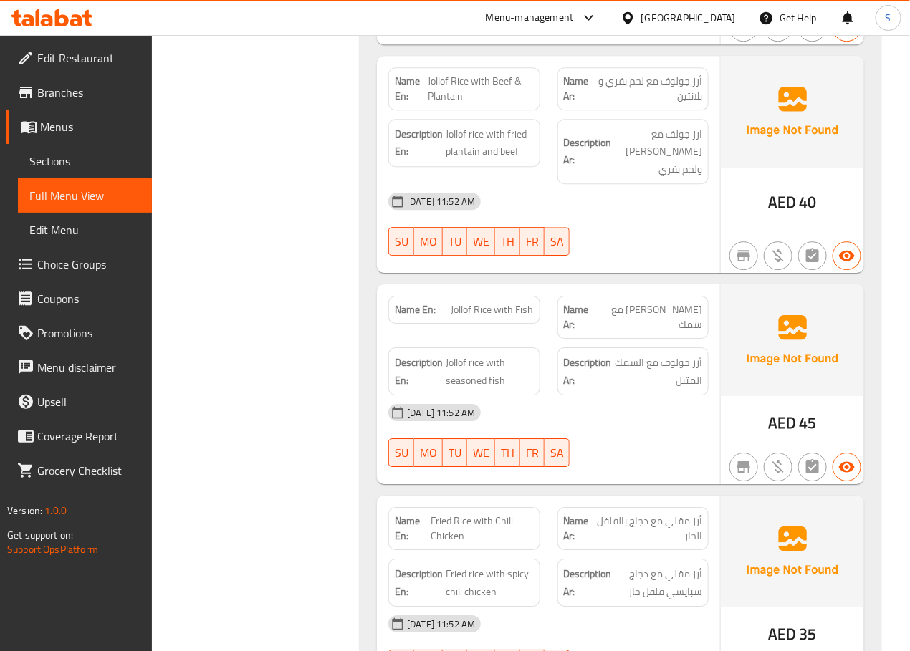
scroll to position [3191, 0]
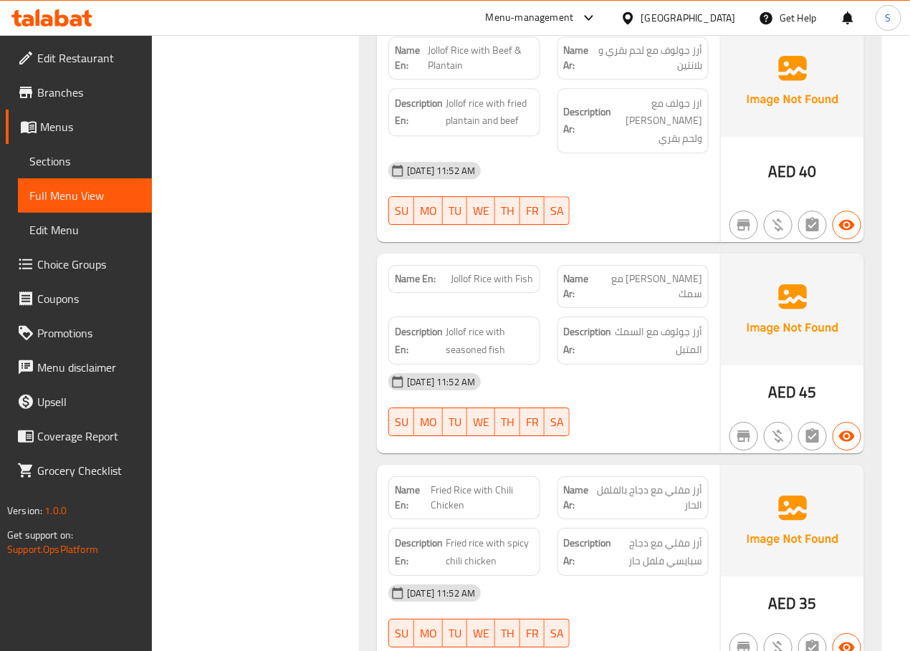
click at [445, 65] on span "Jollof Rice with Beef & Plantain" at bounding box center [480, 58] width 105 height 30
copy span "Jollof Rice with Beef & Plantain"
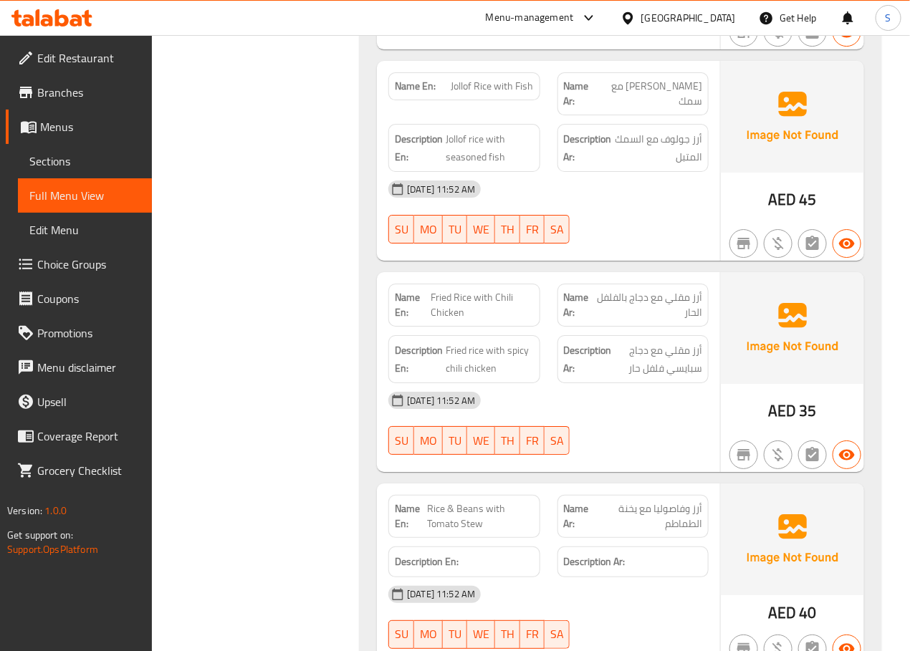
scroll to position [3391, 0]
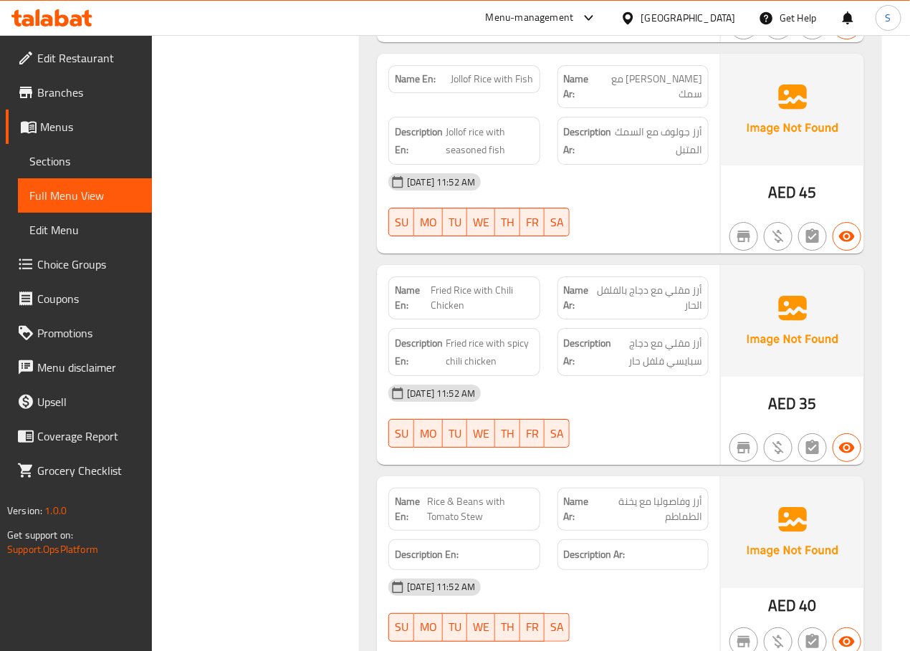
click at [481, 283] on span "Fried Rice with Chili Chicken" at bounding box center [482, 298] width 103 height 30
copy span "Fried Rice with Chili Chicken"
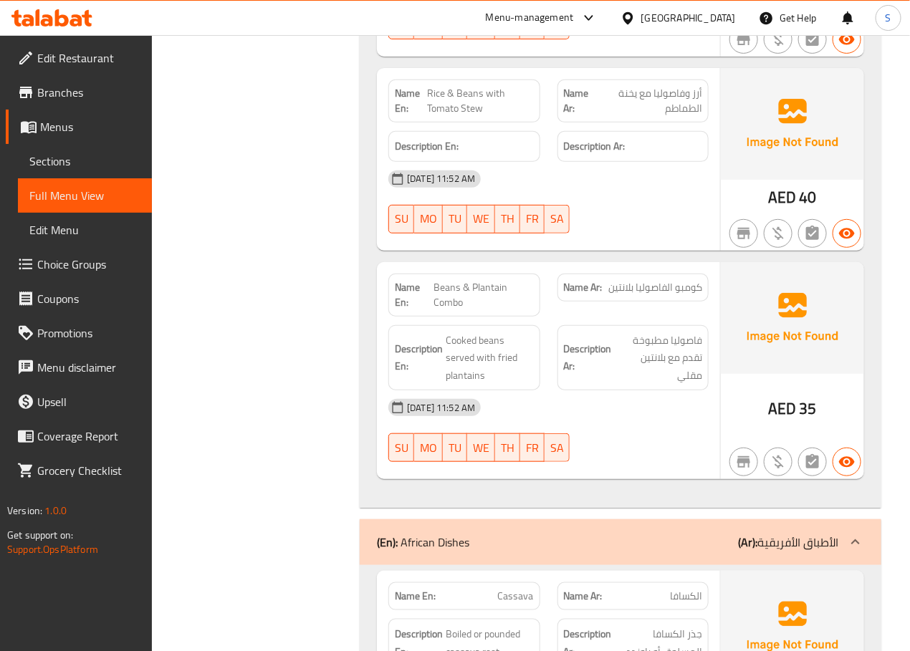
scroll to position [3805, 0]
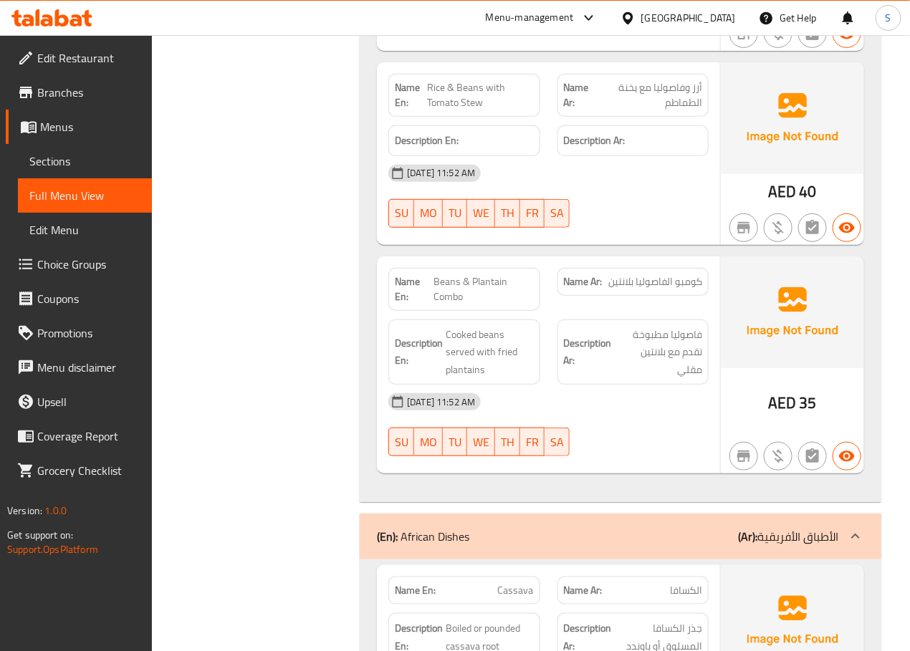
click at [473, 80] on span "Rice & Beans with Tomato Stew" at bounding box center [480, 95] width 107 height 30
copy span "Rice & Beans with Tomato Stew"
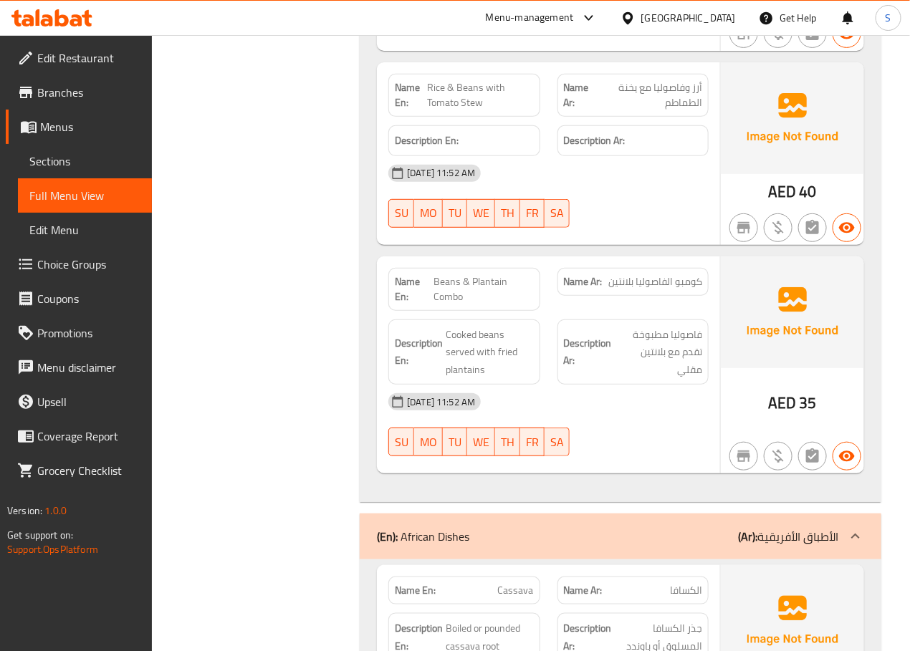
click at [471, 274] on span "Beans & Plantain Combo" at bounding box center [483, 289] width 100 height 30
copy span "Beans & Plantain Combo"
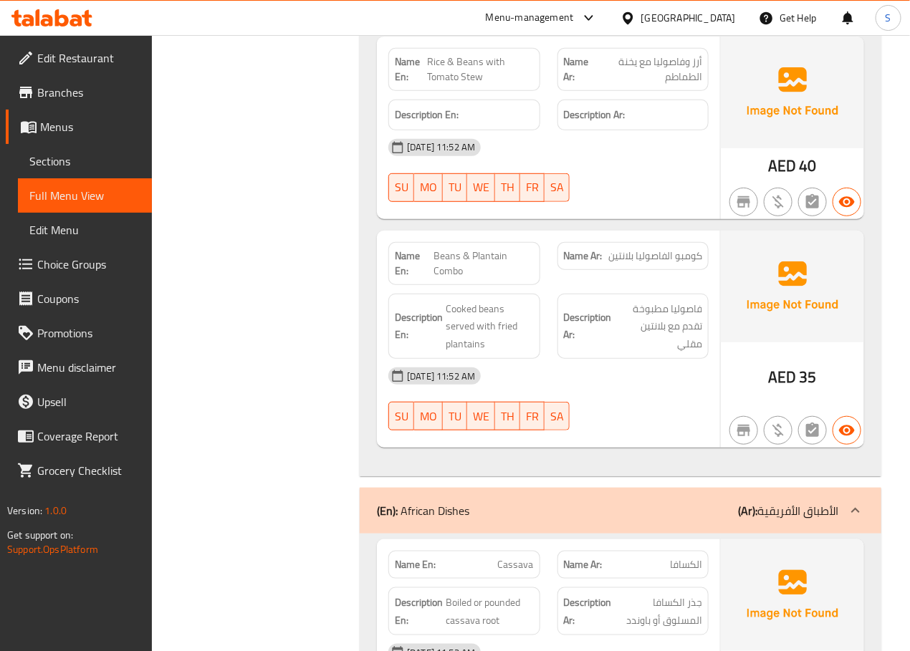
scroll to position [3835, 0]
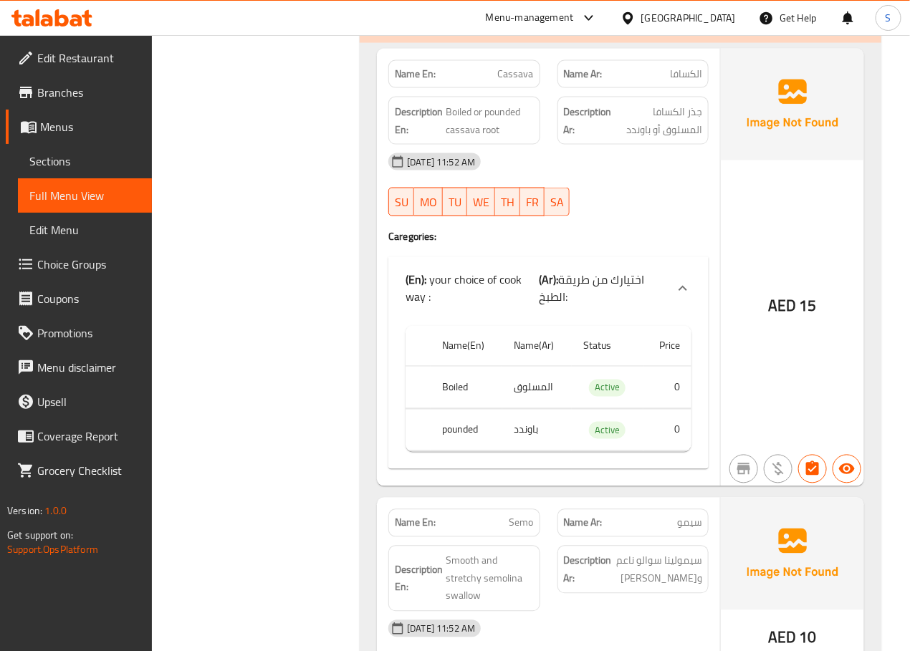
scroll to position [4283, 0]
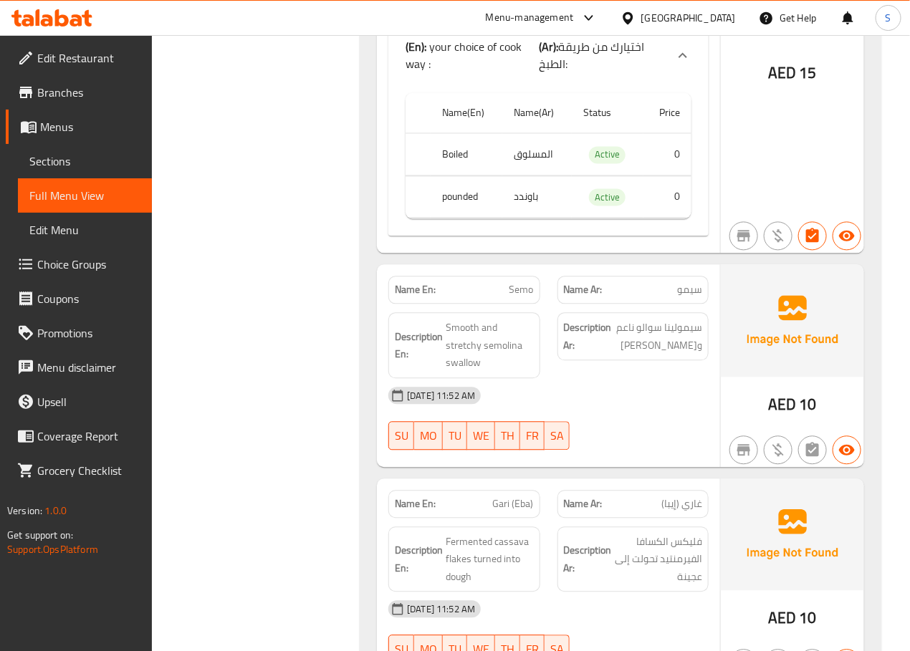
scroll to position [4553, 0]
click at [317, 302] on div "Filter Branches Branches Popular filters Free items Branch specific items Has c…" at bounding box center [262, 568] width 180 height 9875
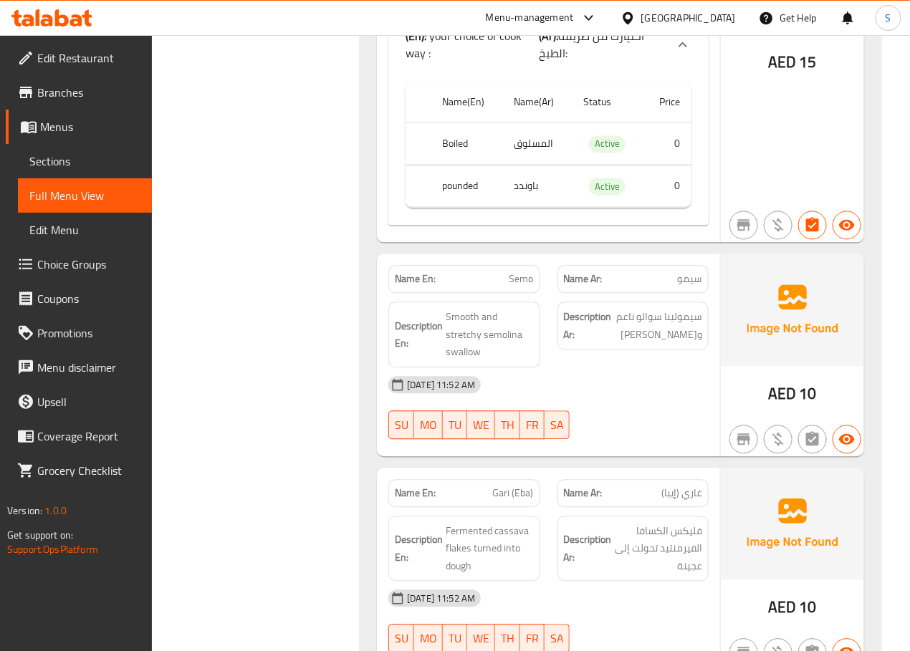
click at [316, 448] on div "Filter Branches Branches Popular filters Free items Branch specific items Has c…" at bounding box center [262, 556] width 180 height 9875
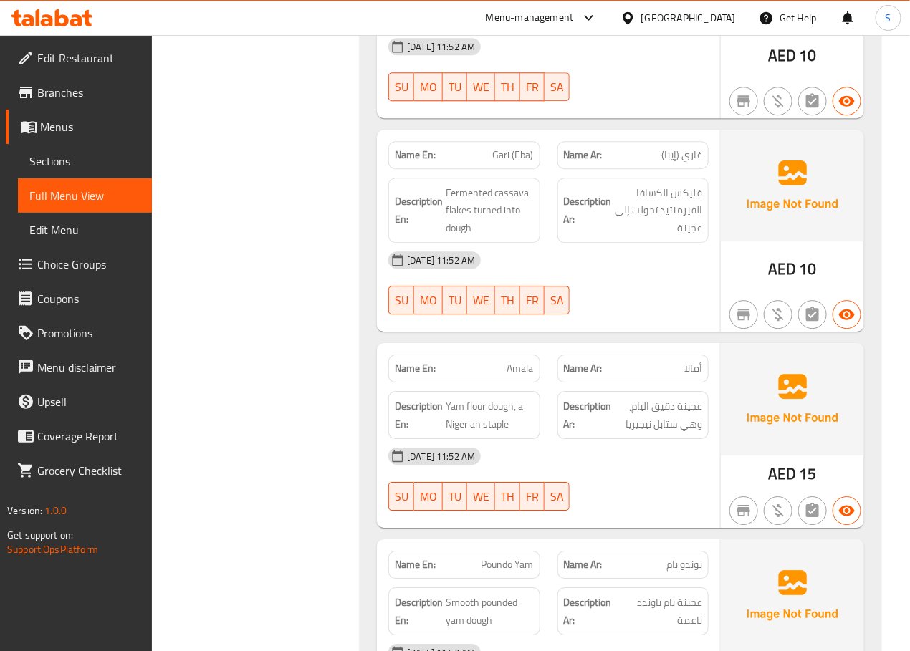
scroll to position [4945, 0]
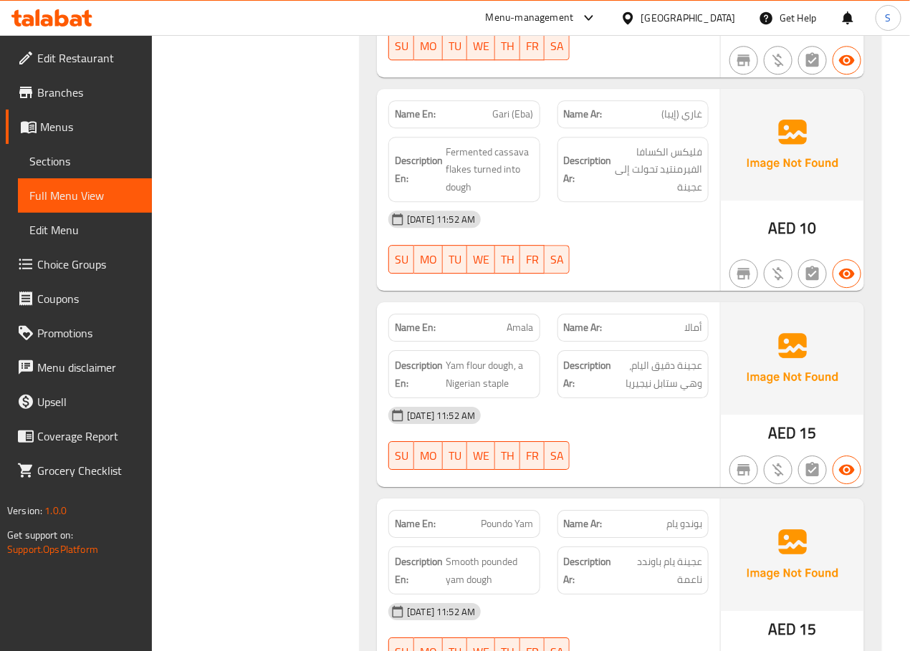
copy span "Gari (Eba)"
click at [342, 353] on div "Filter Branches Branches Popular filters Free items Branch specific items Has c…" at bounding box center [262, 176] width 180 height 9875
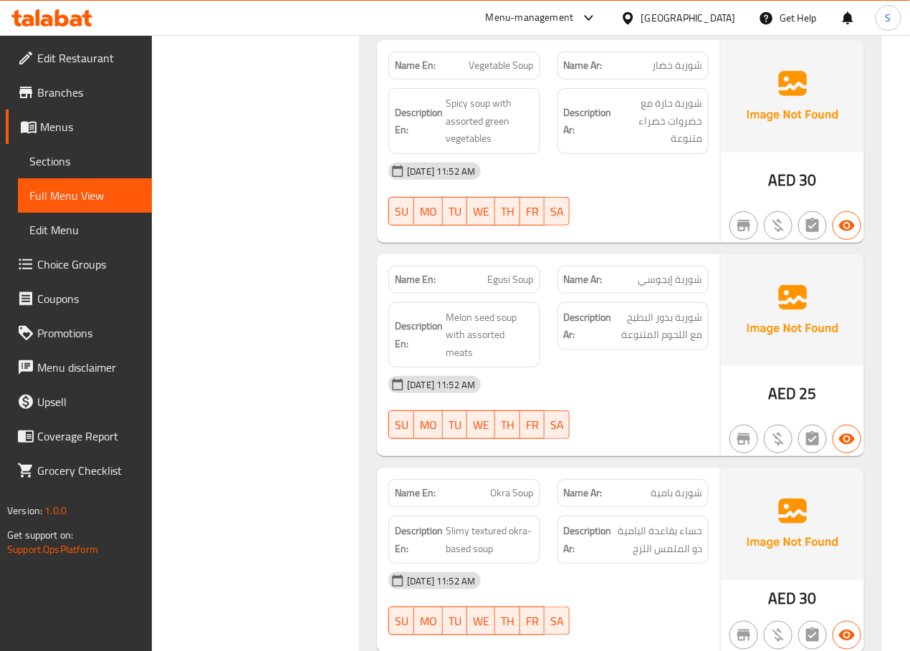
scroll to position [5598, 0]
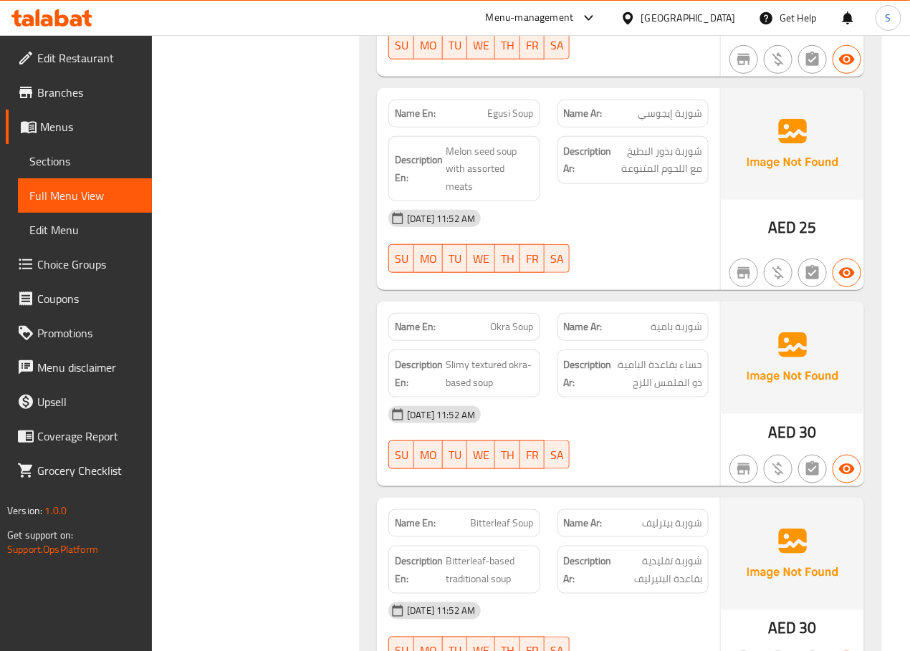
scroll to position [5769, 0]
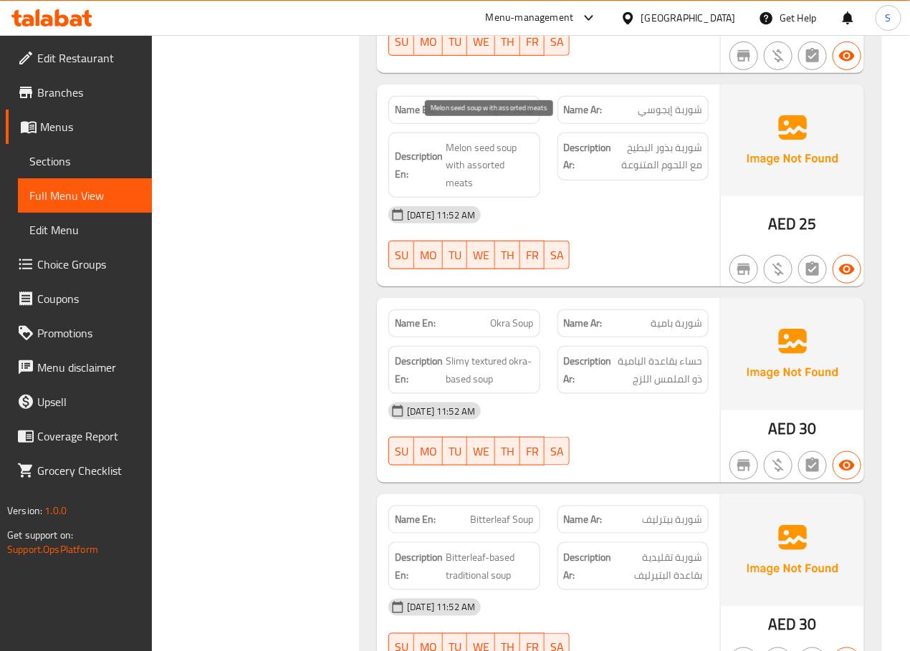
click at [450, 139] on span "Melon seed soup with assorted meats" at bounding box center [489, 165] width 87 height 53
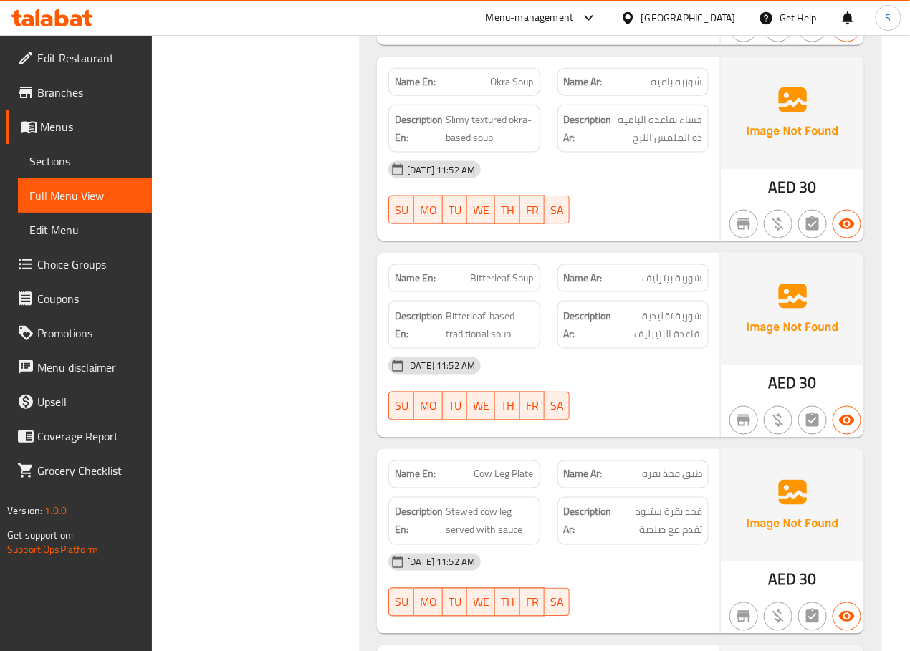
scroll to position [6009, 0]
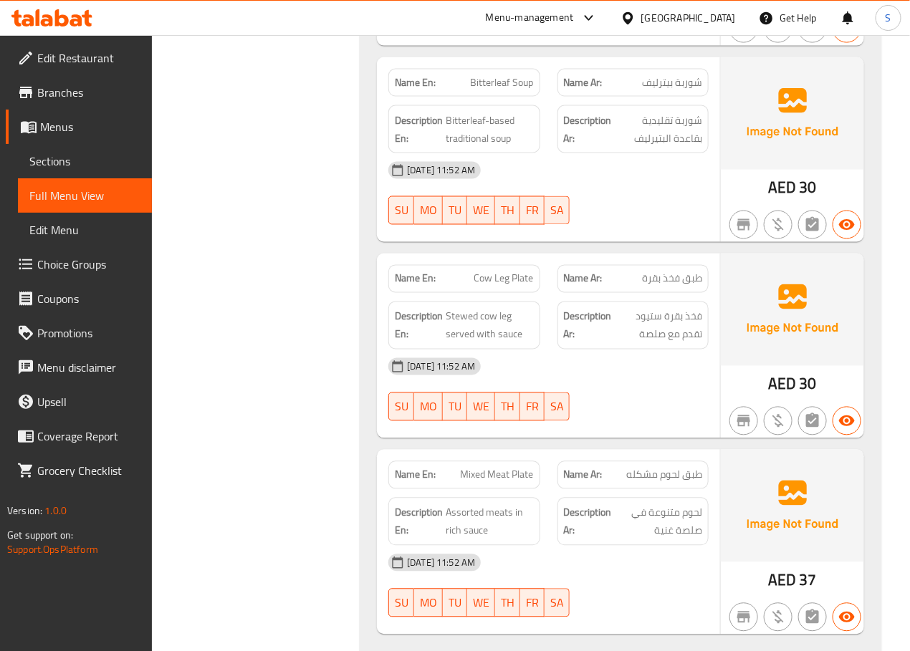
scroll to position [6206, 0]
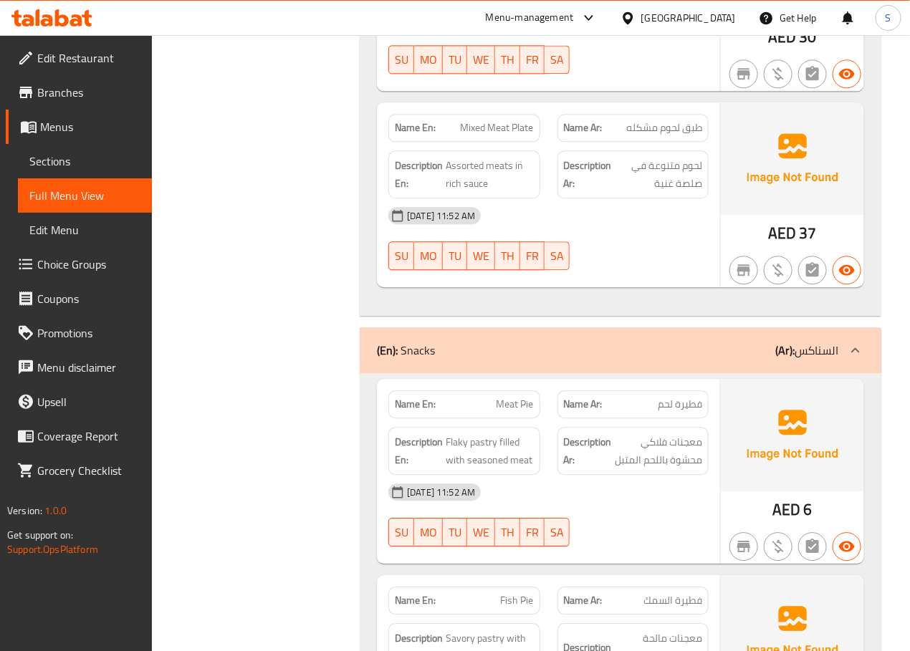
scroll to position [6565, 0]
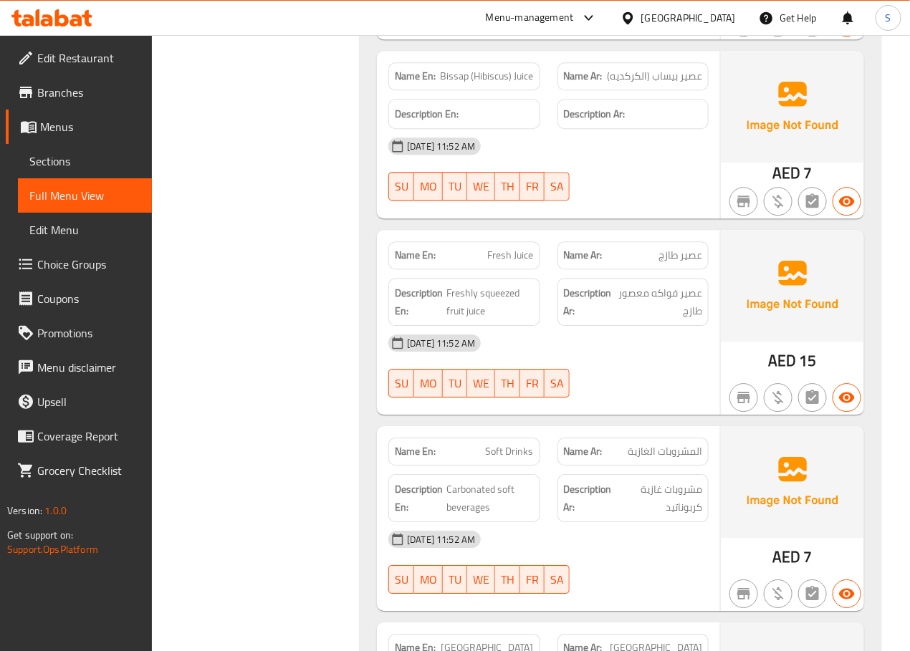
scroll to position [8592, 0]
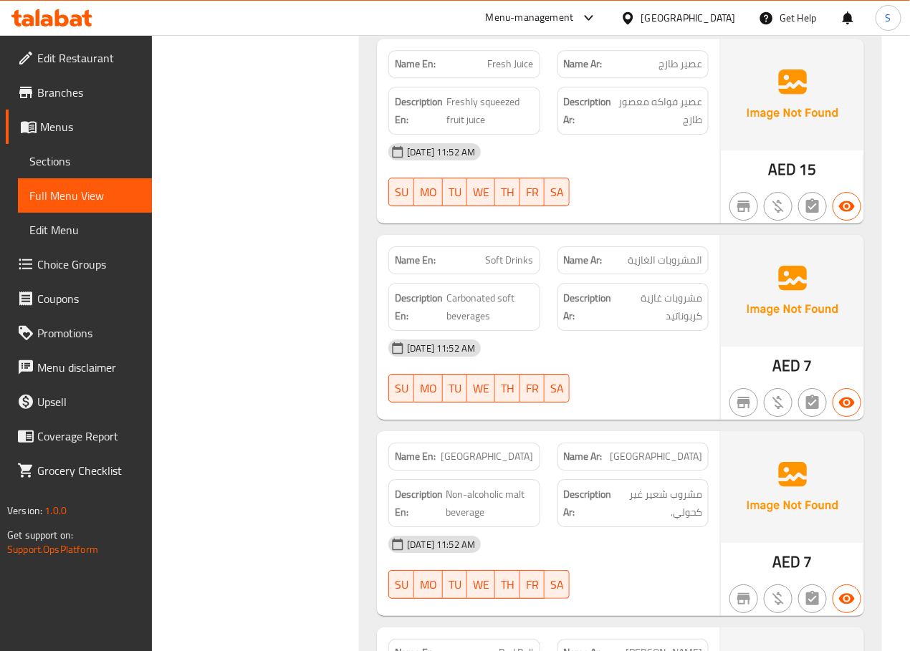
scroll to position [8782, 0]
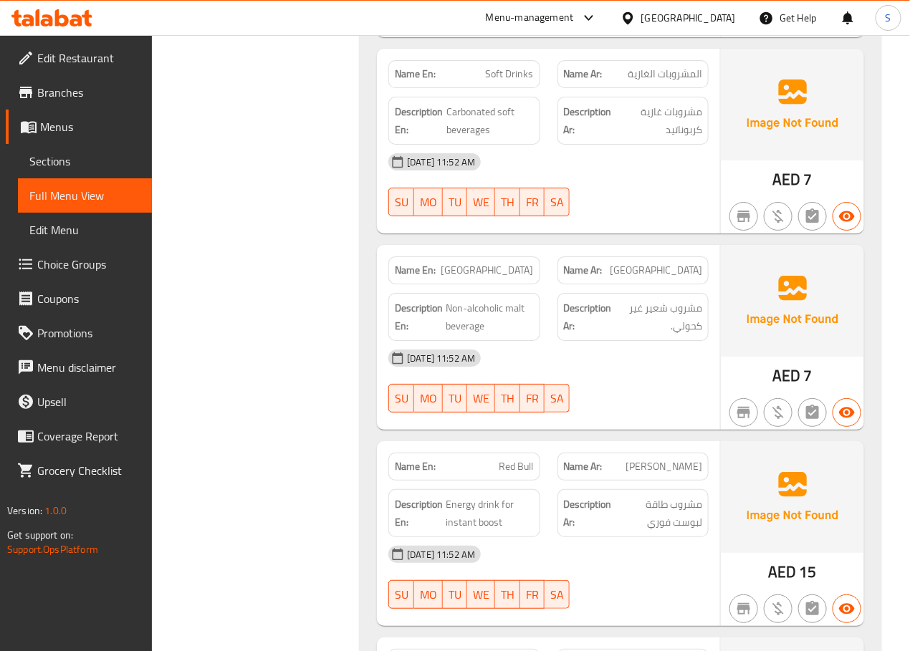
scroll to position [8971, 0]
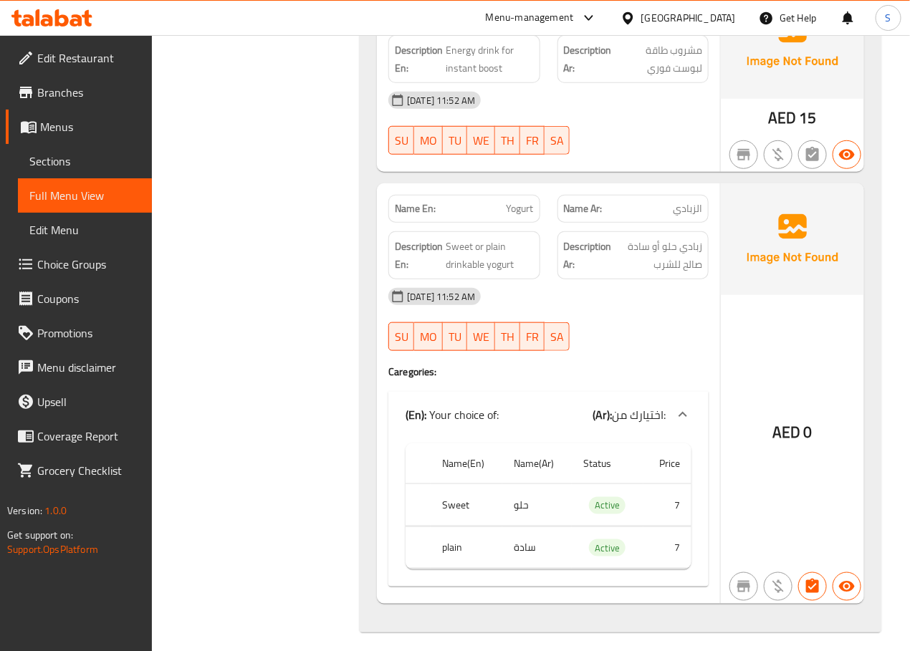
scroll to position [9439, 0]
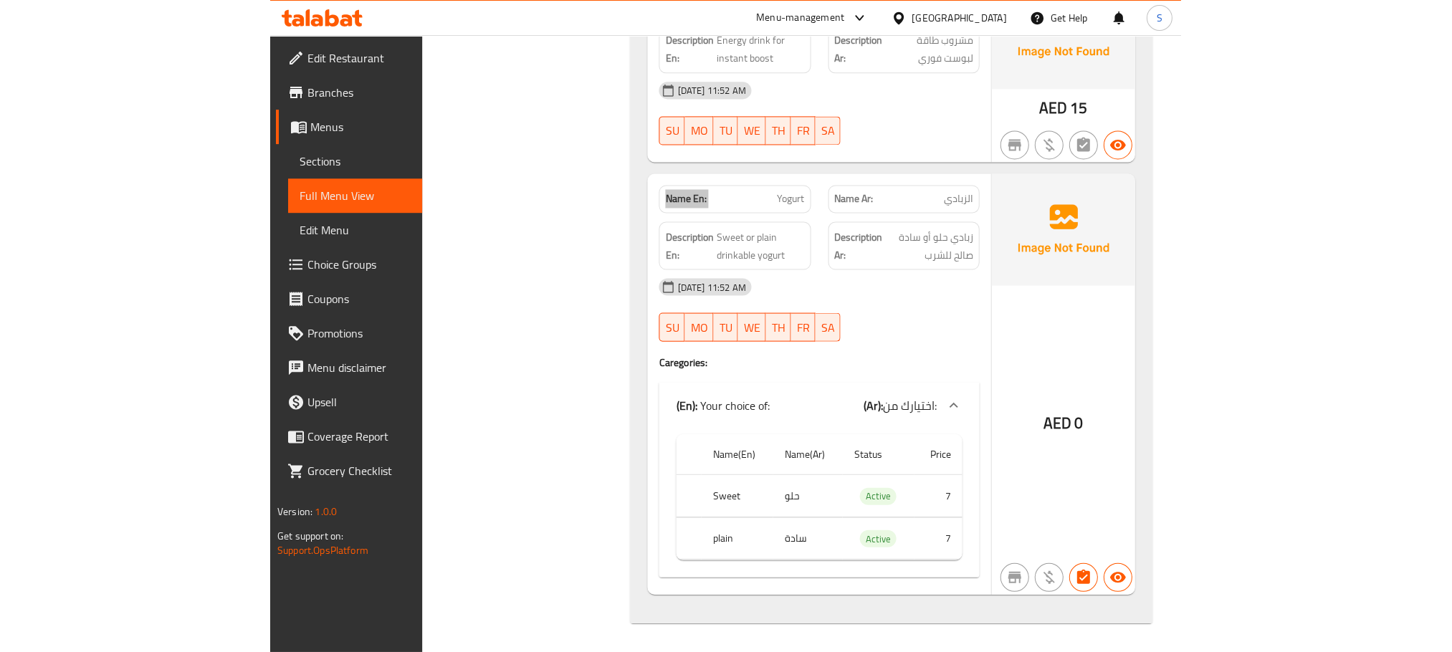
scroll to position [0, 0]
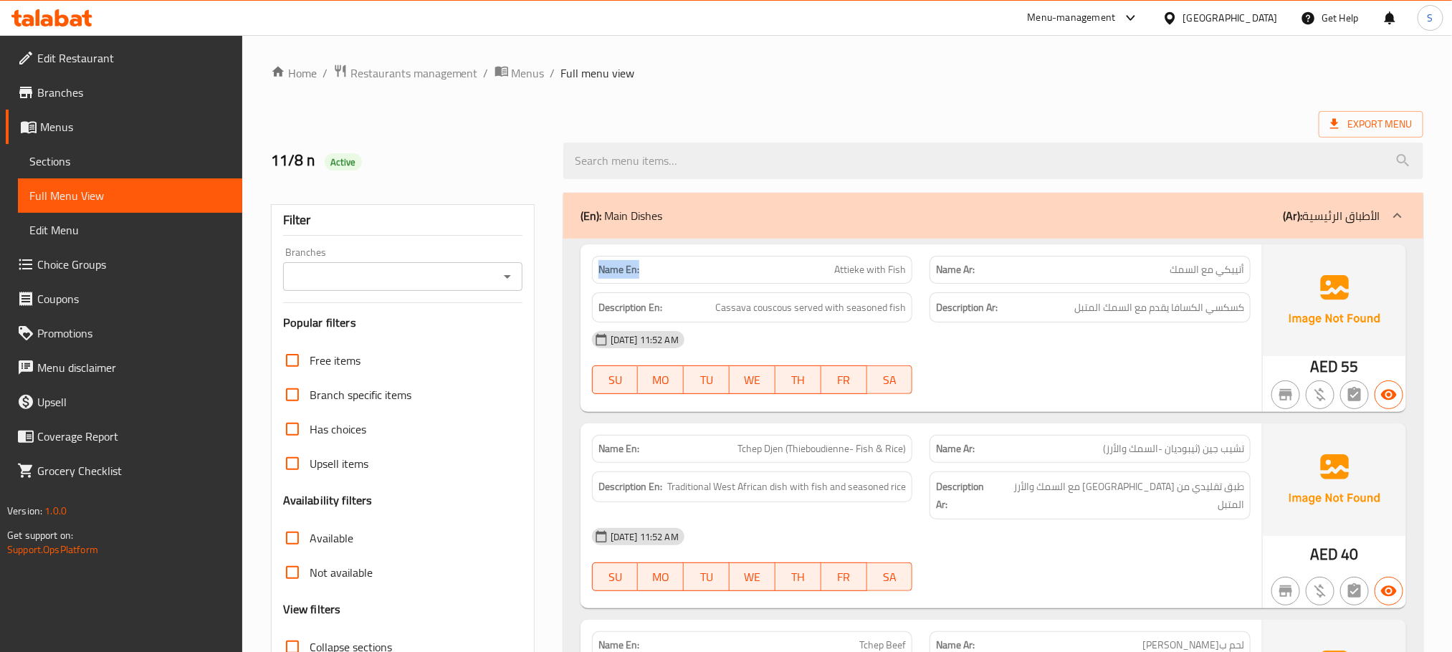
click at [903, 128] on div "Export Menu" at bounding box center [847, 124] width 1152 height 27
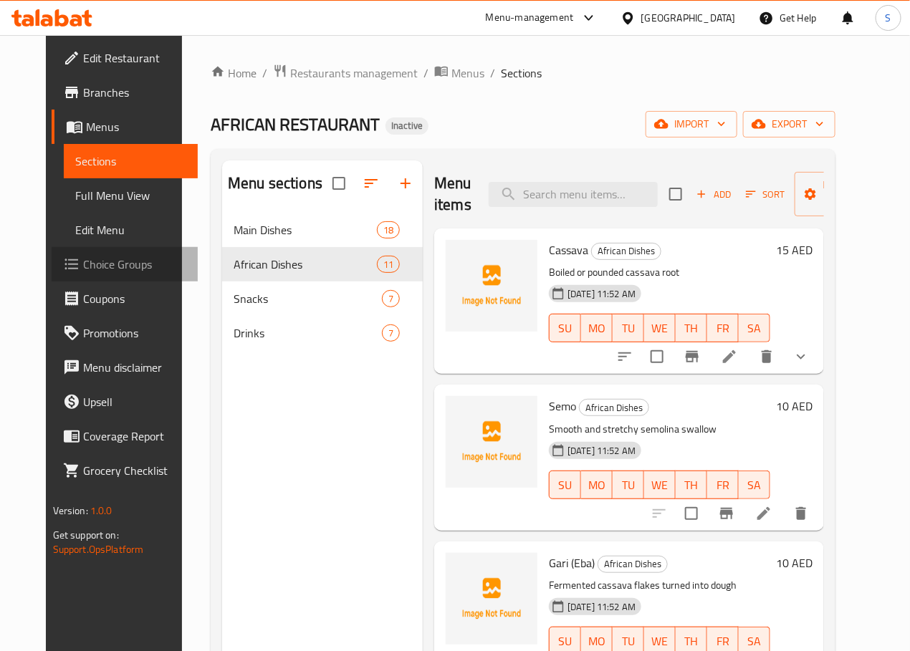
click at [83, 257] on span "Choice Groups" at bounding box center [134, 264] width 103 height 17
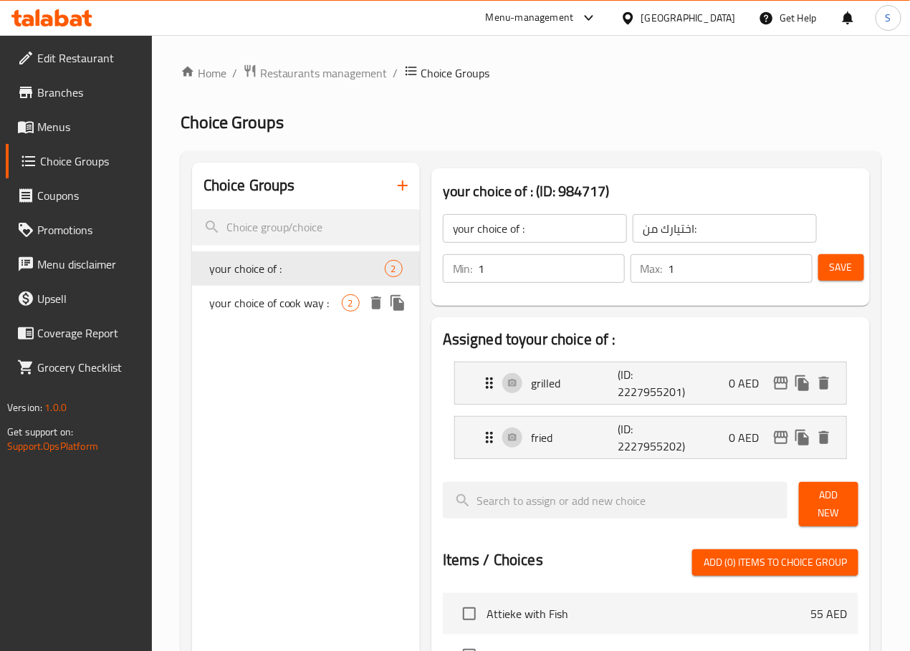
click at [277, 302] on span "your choice of cook way :" at bounding box center [275, 302] width 133 height 17
type input "your choice of cook way :"
type input "اختيارك من طريقة الطبخ:"
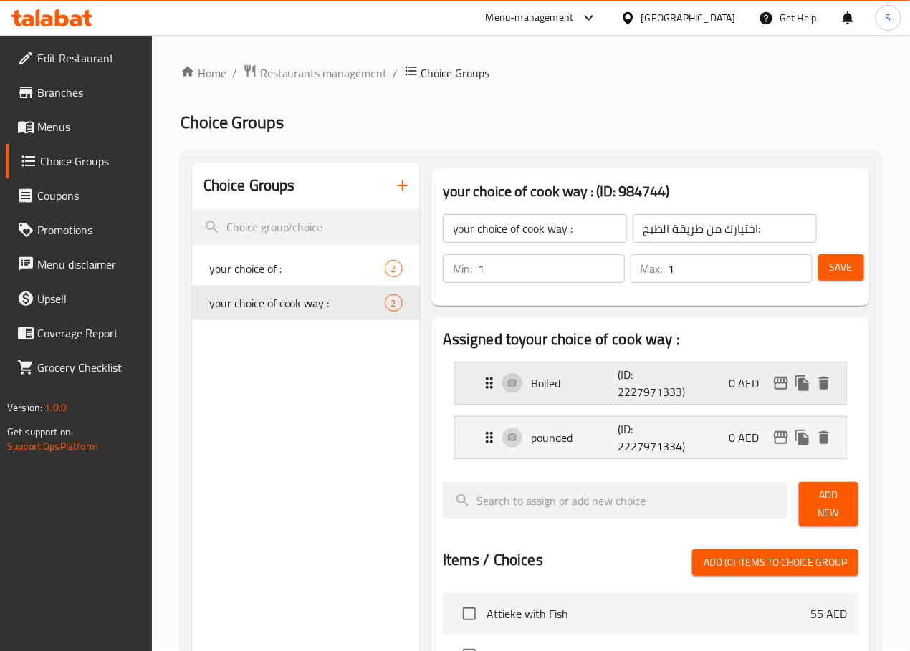
click at [557, 402] on div "Boiled (ID: 2227971333) 0 AED" at bounding box center [655, 384] width 348 height 42
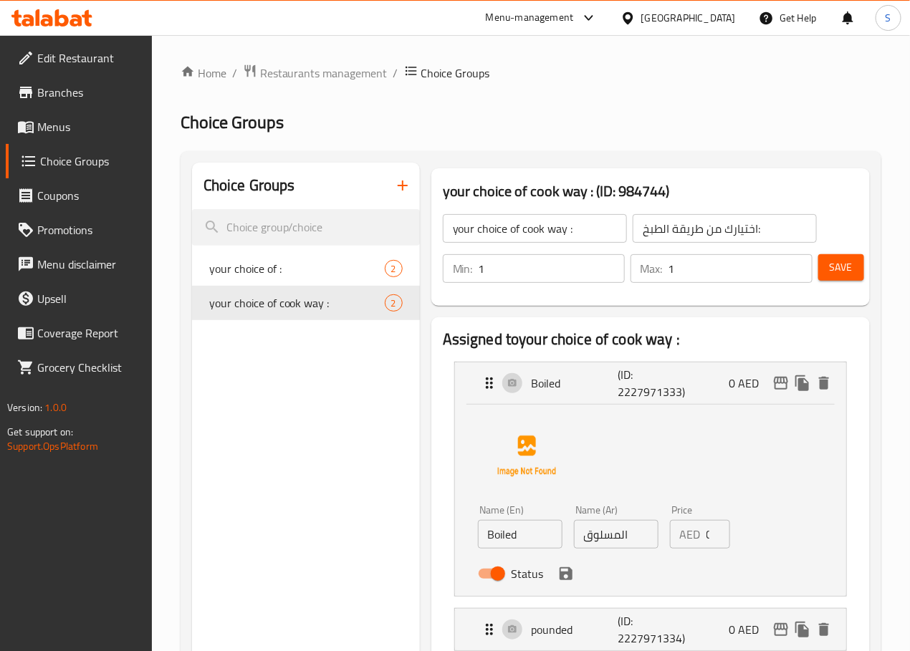
click at [578, 540] on input "المسلوق" at bounding box center [616, 534] width 85 height 29
click at [560, 578] on icon "save" at bounding box center [566, 573] width 13 height 13
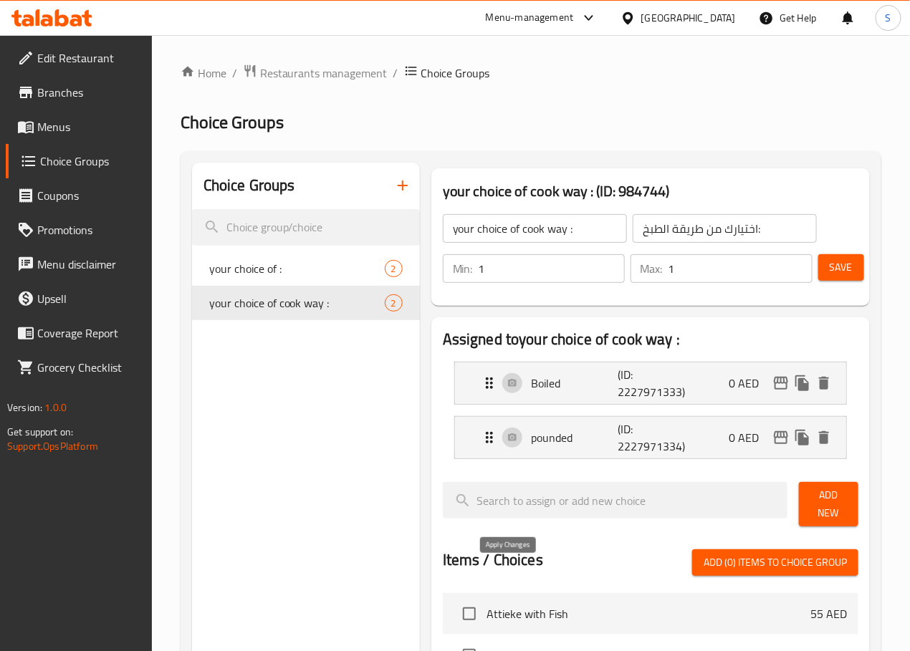
type input "مسلوق"
click at [848, 264] on button "Save" at bounding box center [841, 267] width 46 height 27
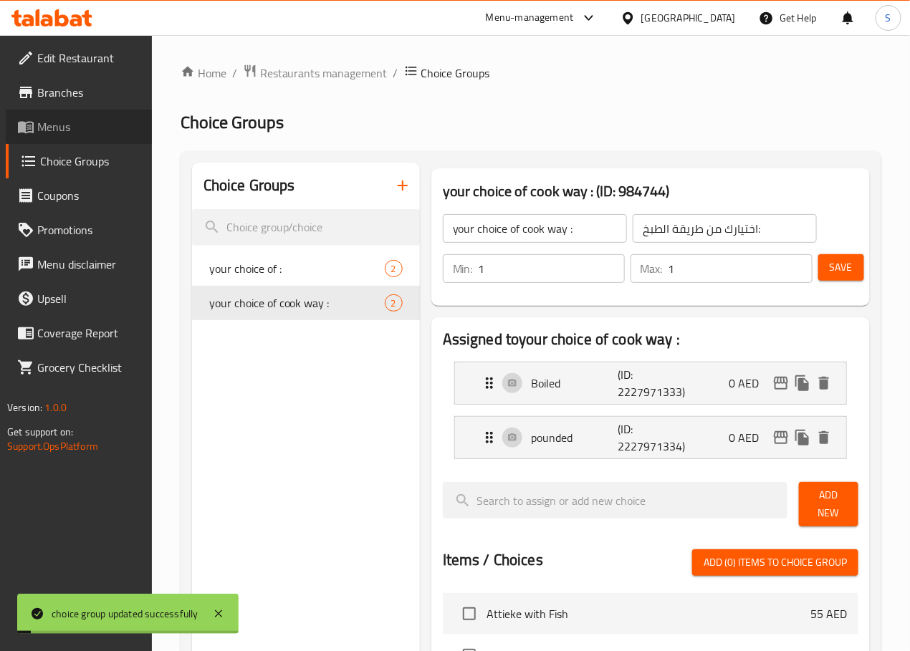
click at [56, 120] on span "Menus" at bounding box center [88, 126] width 103 height 17
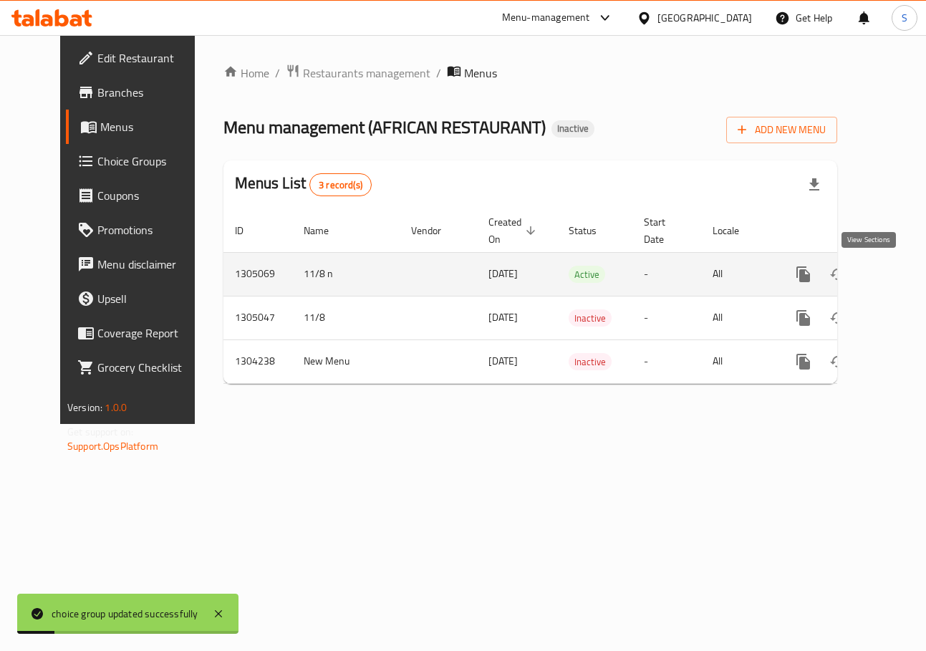
click at [890, 276] on link "enhanced table" at bounding box center [907, 274] width 34 height 34
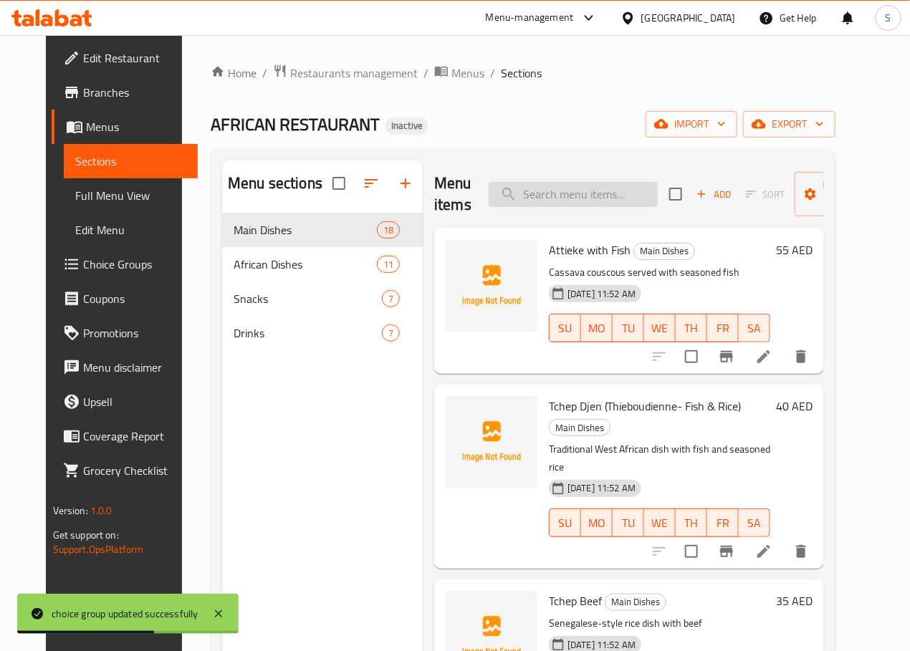
click at [530, 198] on input "search" at bounding box center [573, 194] width 169 height 25
paste input "Gari (Eba)"
type input "Gari (Eba)"
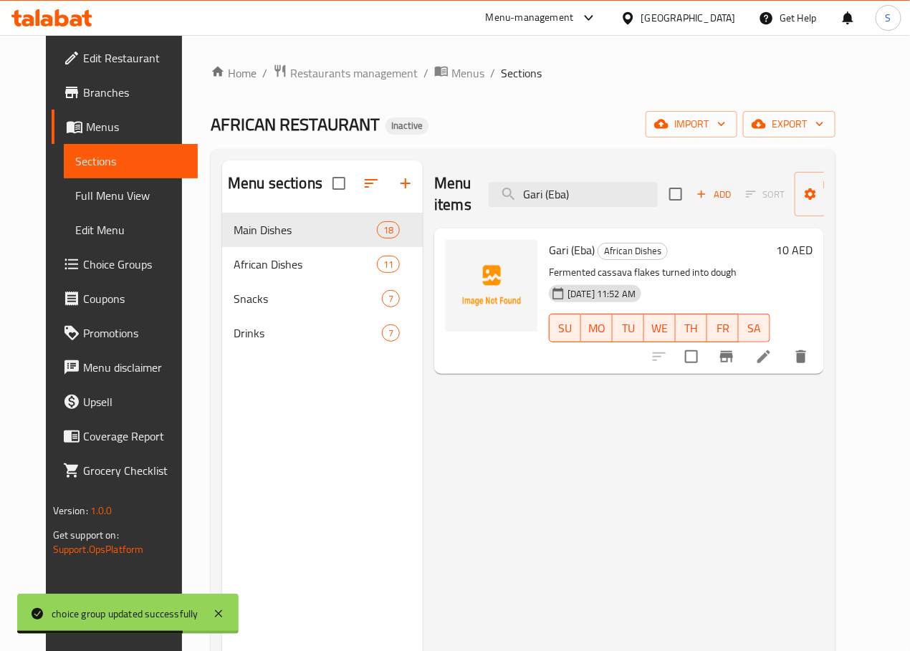
click at [784, 368] on li at bounding box center [764, 357] width 40 height 26
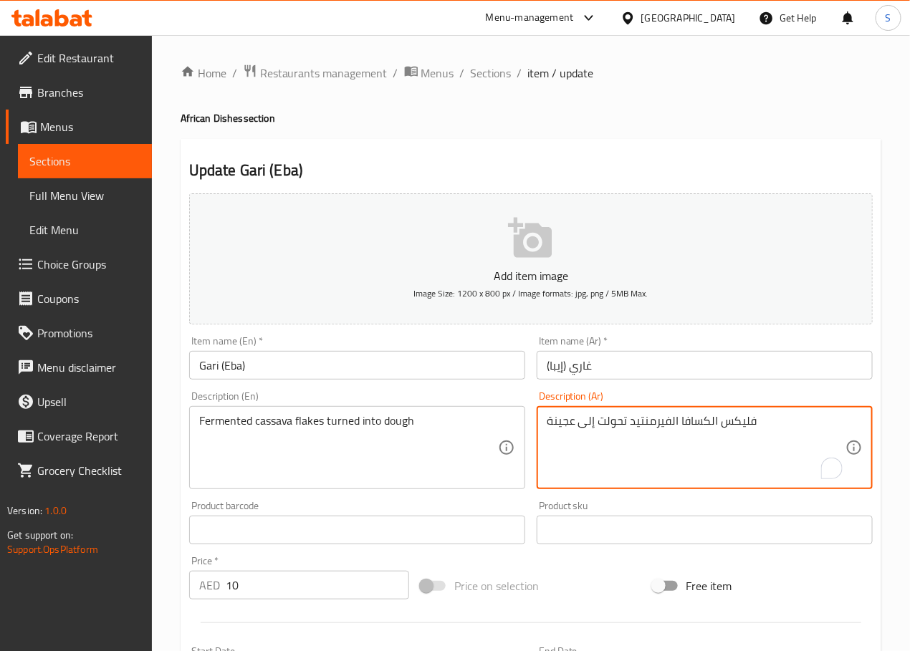
click at [660, 422] on textarea "فليكس الكسافا الفيرمنتيد تحولت إلى عجينة" at bounding box center [696, 448] width 299 height 68
click at [549, 426] on textarea "فليكس الكسافا المخمرة محولة إلى عجينة" at bounding box center [696, 448] width 299 height 68
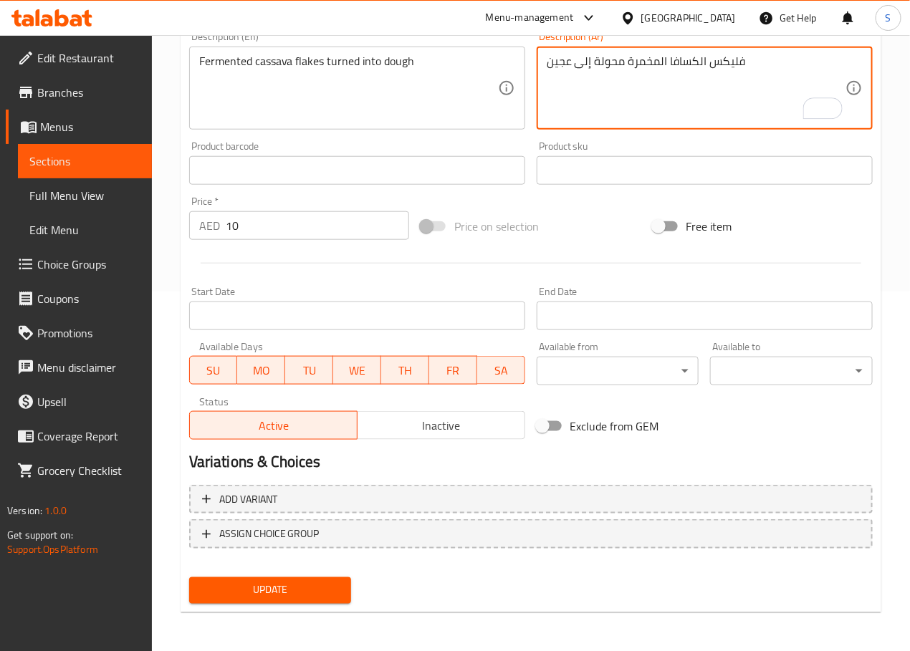
type textarea "فليكس الكسافا المخمرة محولة إلى عجين"
click at [274, 585] on span "Update" at bounding box center [271, 591] width 140 height 18
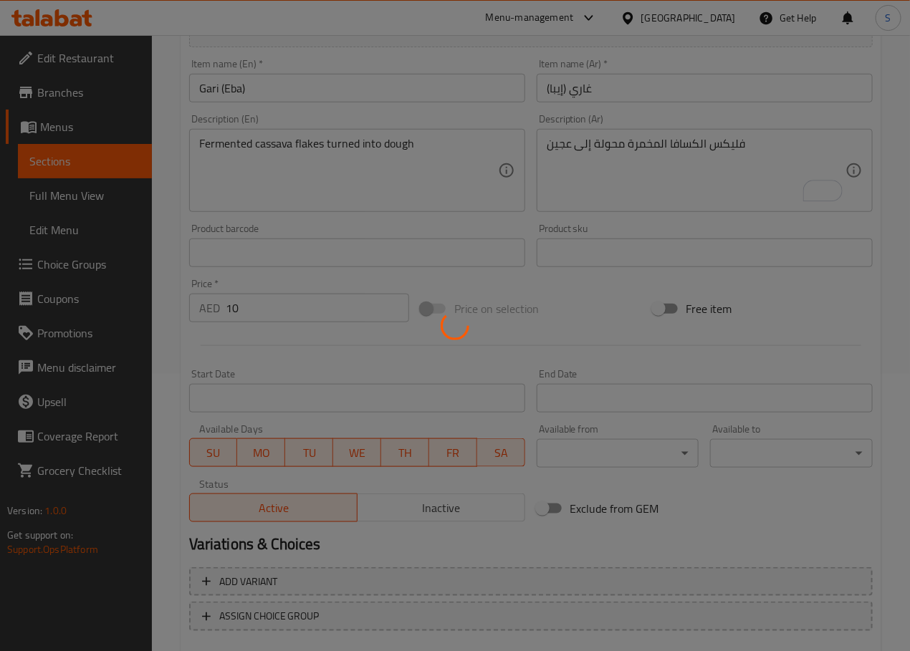
scroll to position [0, 0]
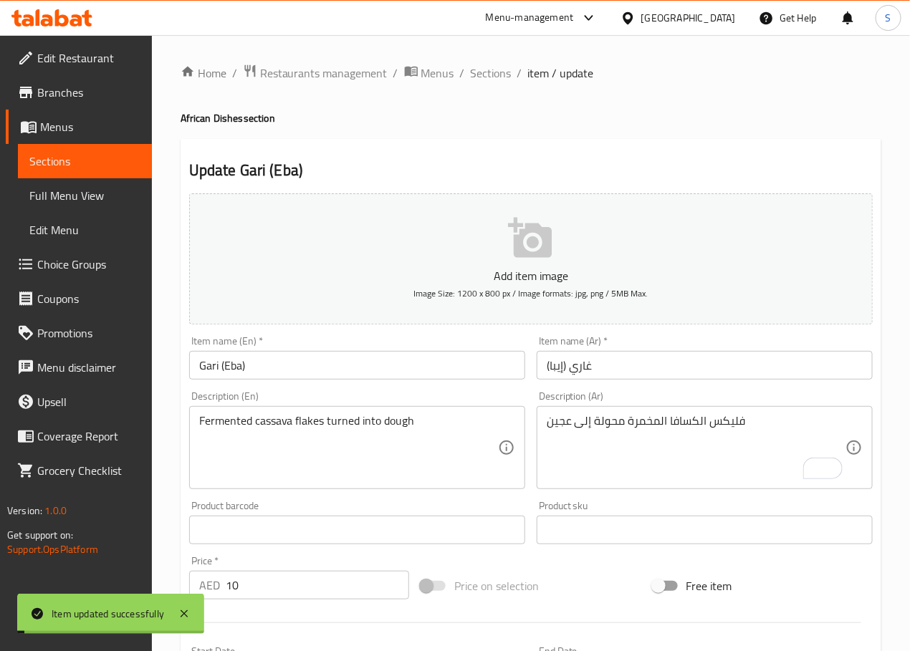
click at [476, 74] on span "Sections" at bounding box center [491, 72] width 41 height 17
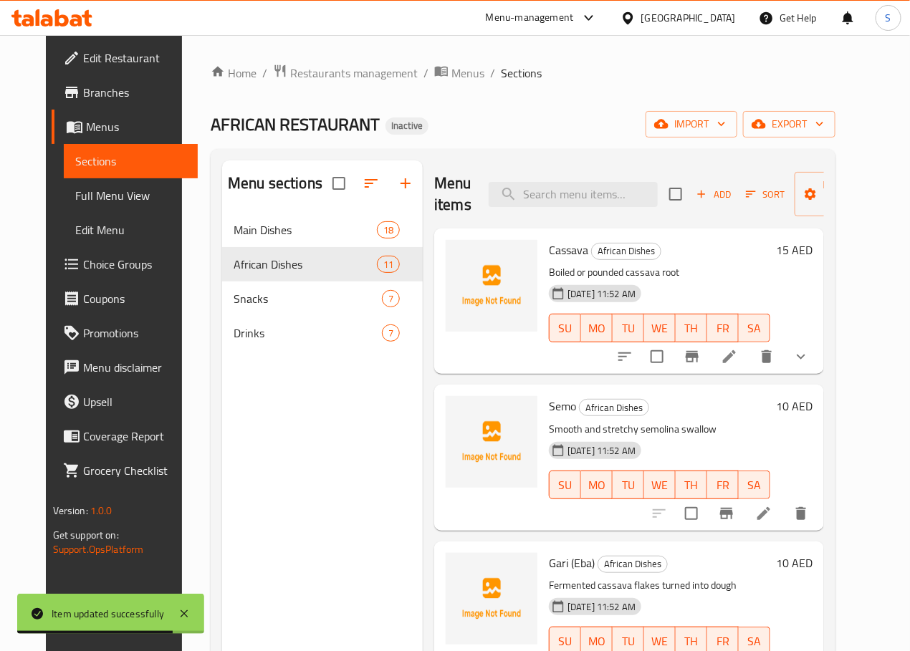
click at [562, 177] on div "Menu items Add Sort Manage items" at bounding box center [629, 194] width 390 height 68
click at [560, 188] on input "search" at bounding box center [573, 194] width 169 height 25
paste input "Melon"
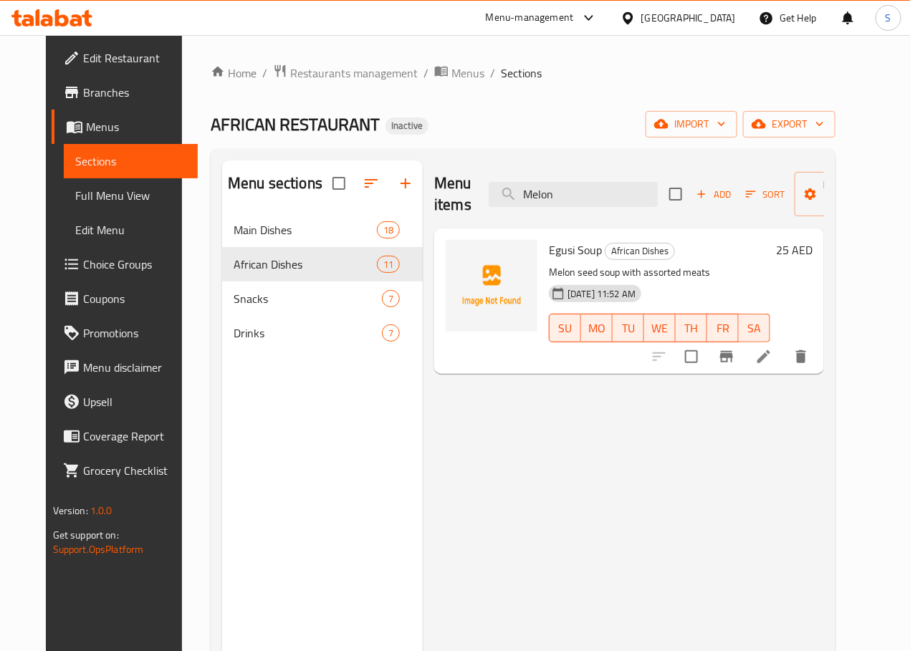
type input "Melon"
click at [820, 375] on div "Menu items Melon Add Sort Manage items Egusi Soup African Dishes Melon seed sou…" at bounding box center [623, 485] width 401 height 651
click at [784, 366] on li at bounding box center [764, 357] width 40 height 26
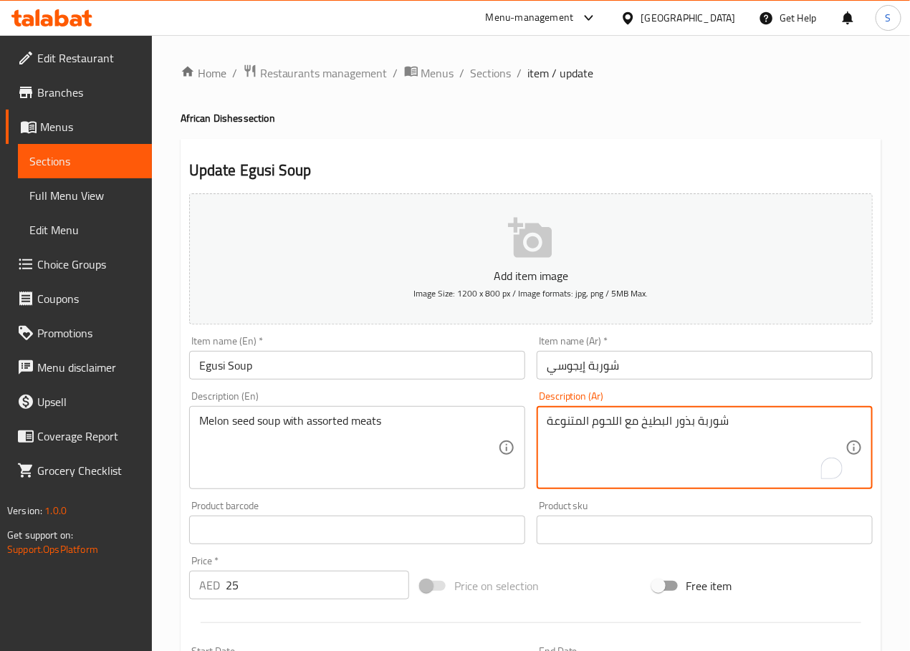
click at [663, 426] on textarea "شوربة بذور البطيخ مع اللحوم المتنوعة" at bounding box center [696, 448] width 299 height 68
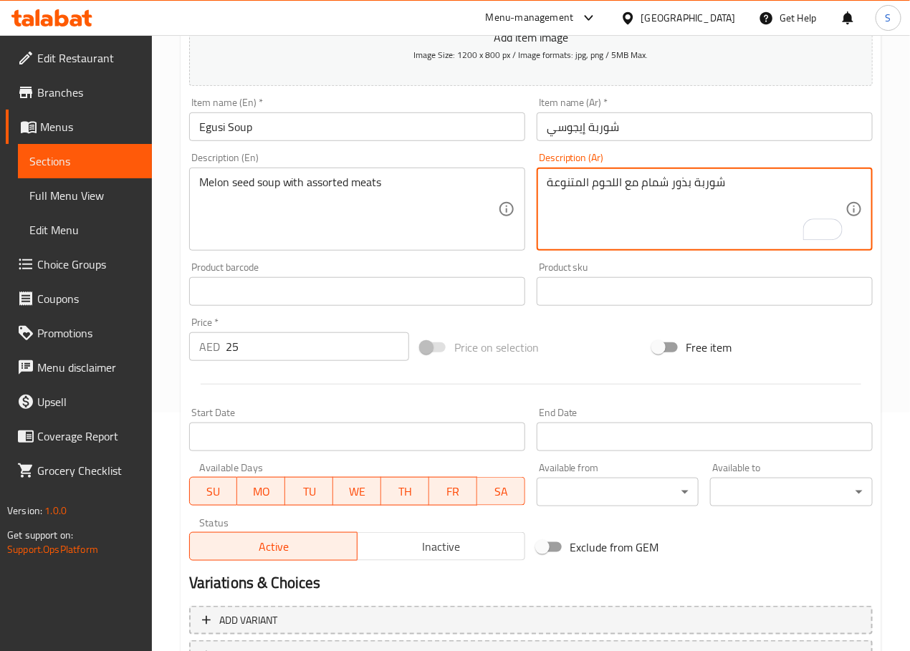
scroll to position [360, 0]
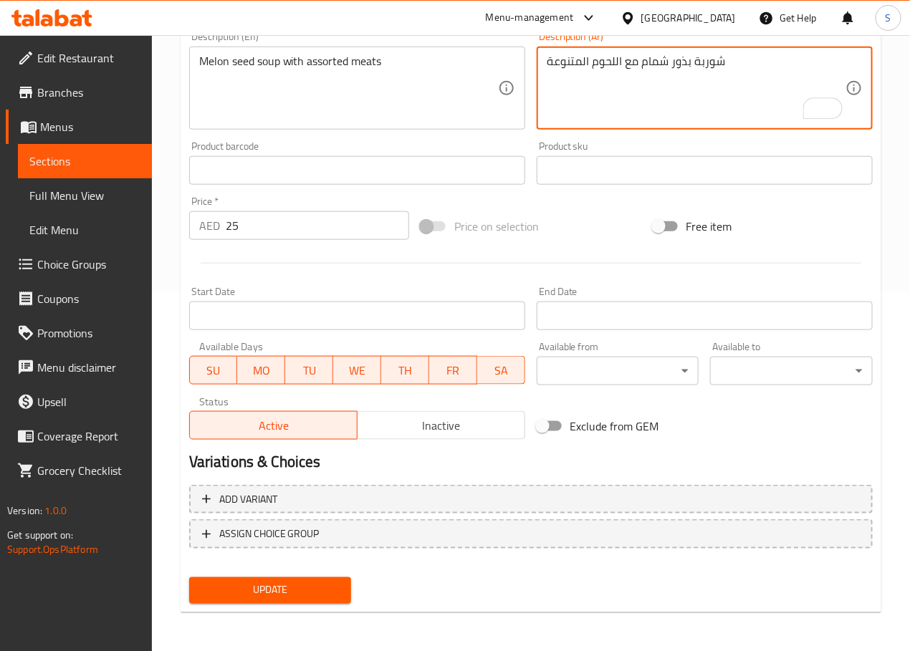
type textarea "شوربة بذور شمام مع اللحوم المتنوعة"
click at [302, 583] on span "Update" at bounding box center [271, 591] width 140 height 18
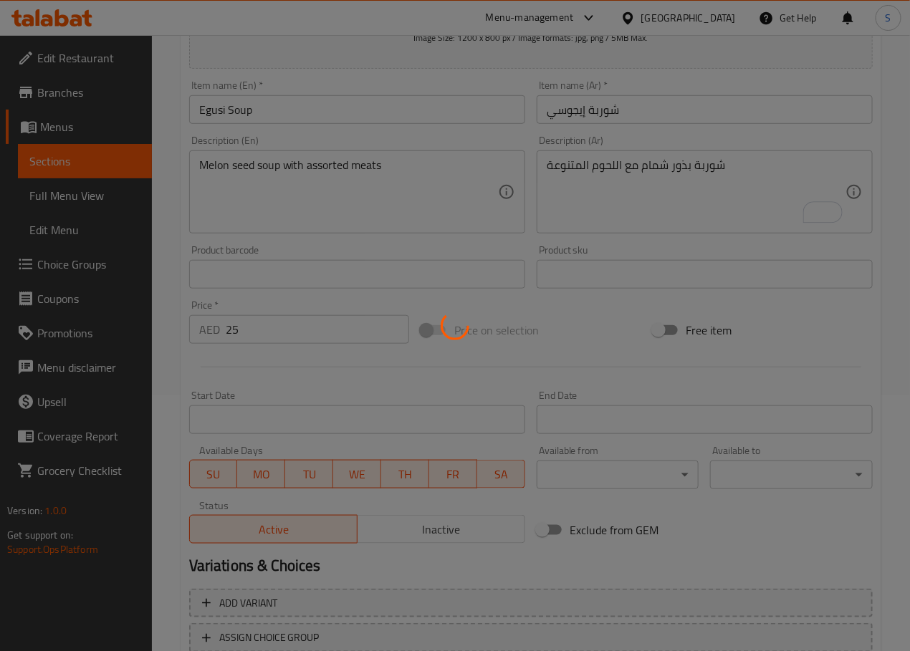
scroll to position [0, 0]
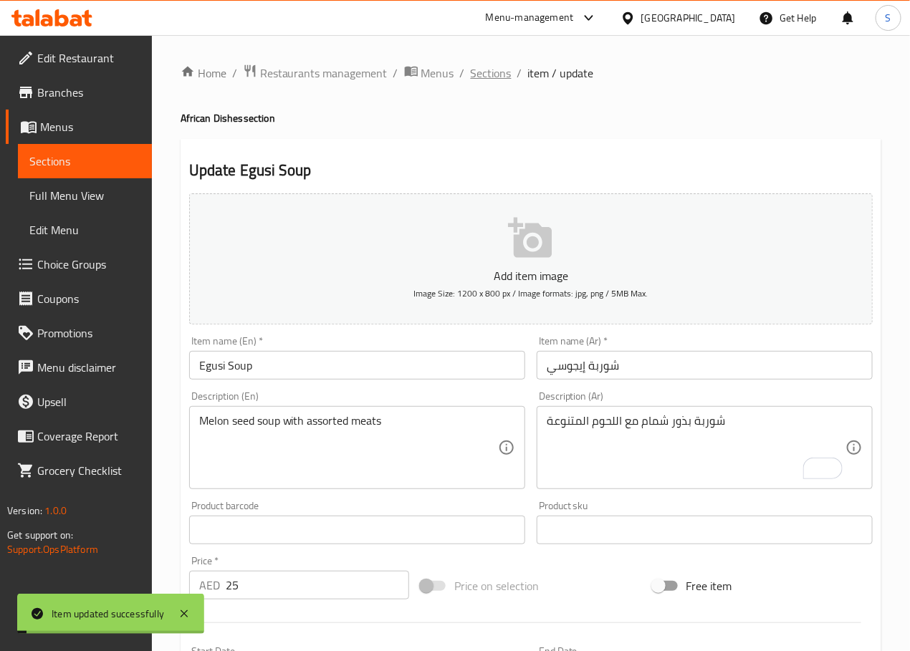
click at [504, 73] on span "Sections" at bounding box center [491, 72] width 41 height 17
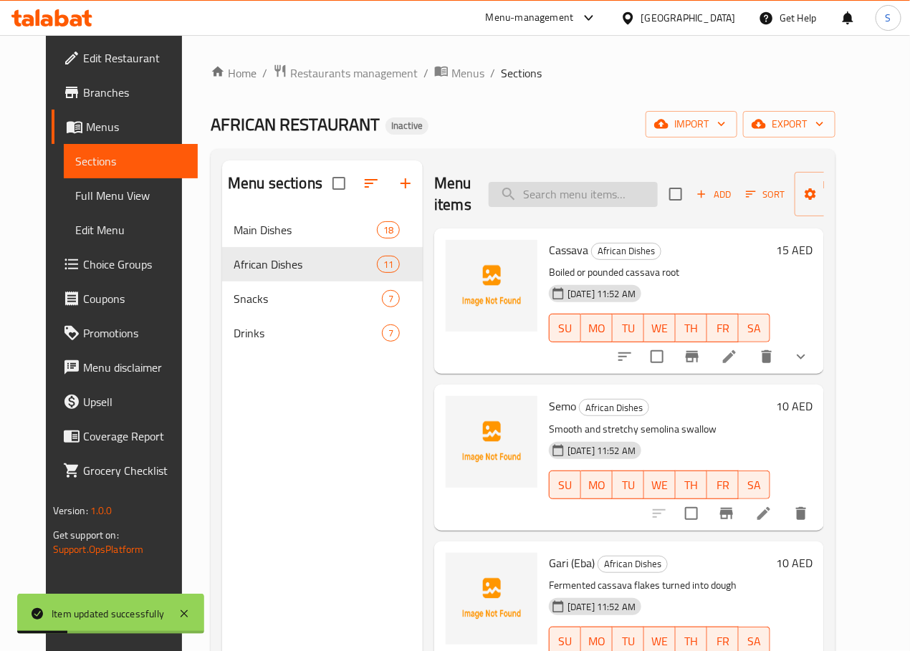
click at [540, 203] on input "search" at bounding box center [573, 194] width 169 height 25
paste input "Okra Soup"
type input "Okra Soup"
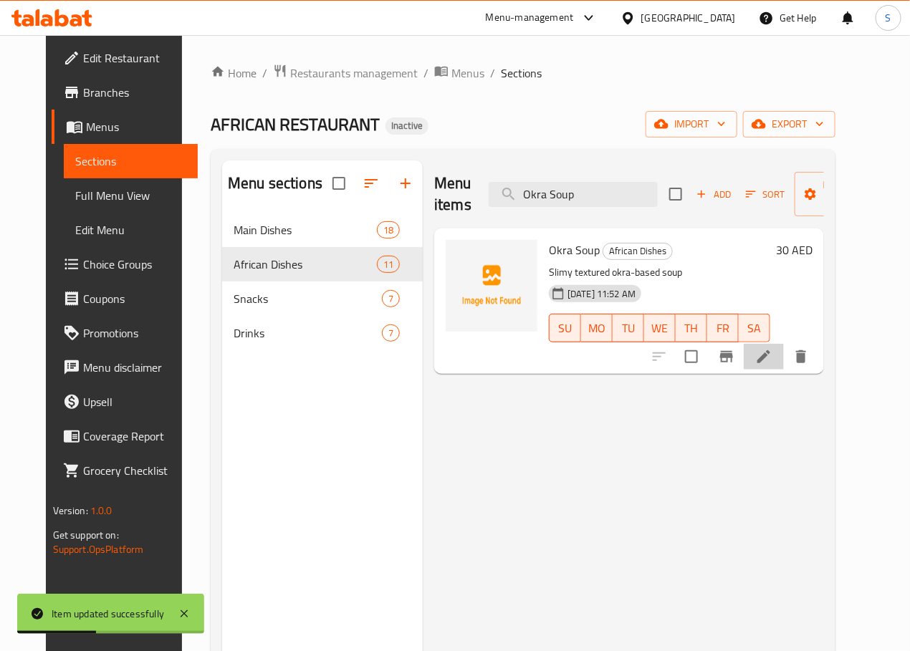
click at [772, 359] on icon at bounding box center [763, 356] width 17 height 17
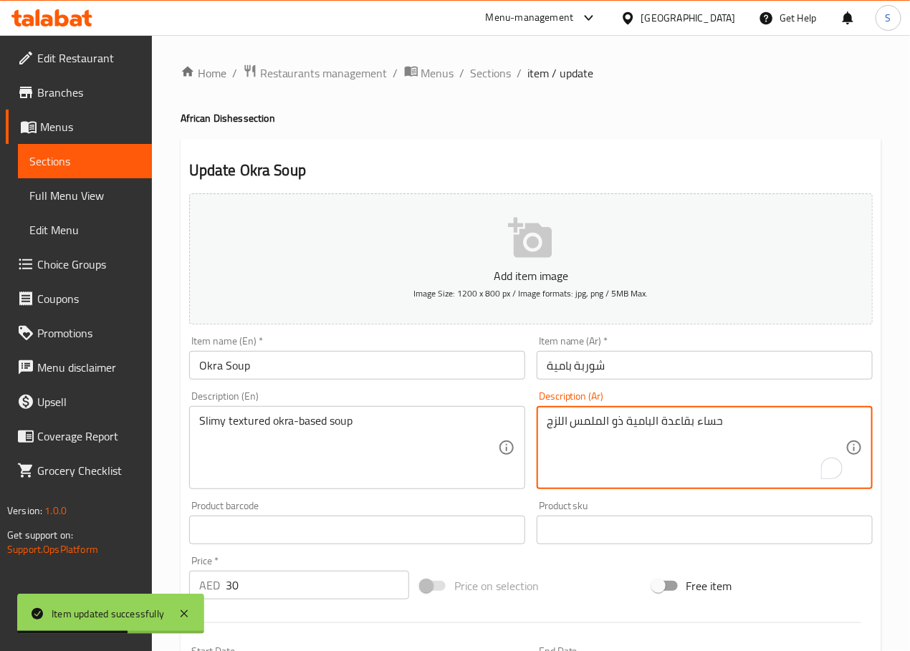
click at [707, 422] on textarea "حساء بقاعدة البامية ذو الملمس اللزج" at bounding box center [696, 448] width 299 height 68
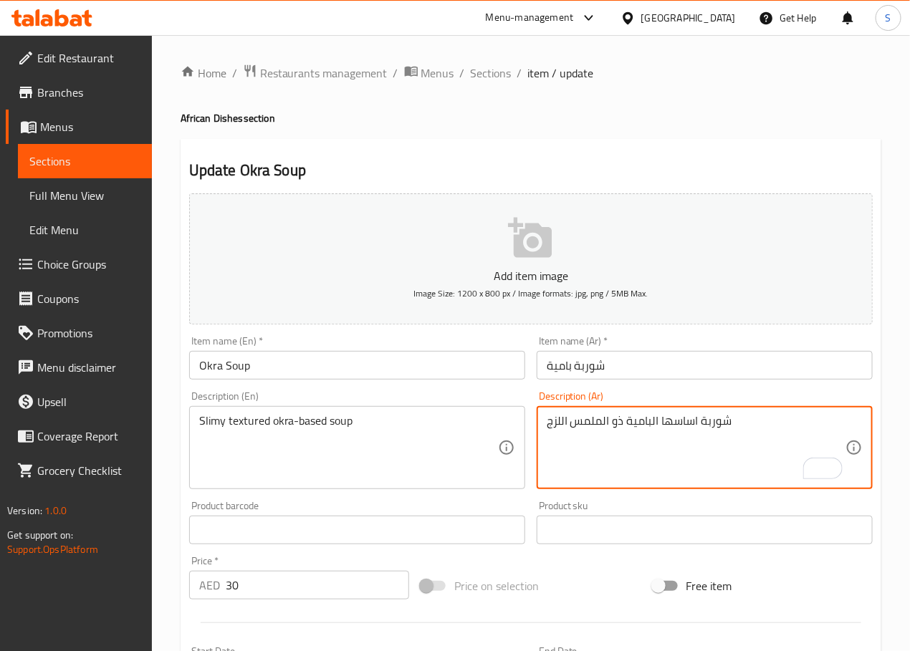
click at [618, 424] on textarea "شوربة اساسها البامية ذو الملمس اللزج" at bounding box center [696, 448] width 299 height 68
click at [559, 421] on textarea "شوربة اساسها البامية بملمس اللزج" at bounding box center [696, 448] width 299 height 68
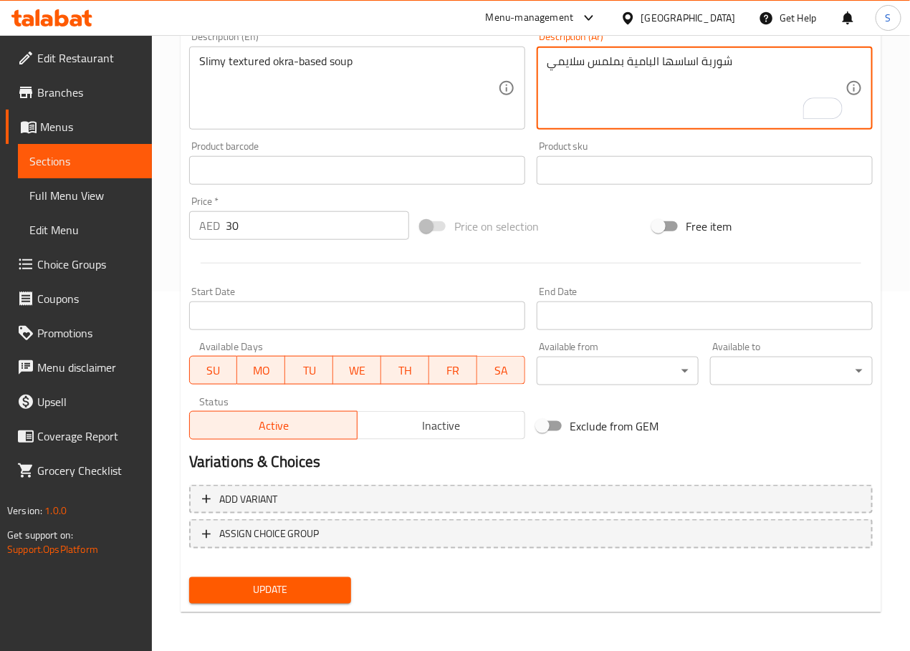
type textarea "شوربة اساسها البامية بملمس سلايمي"
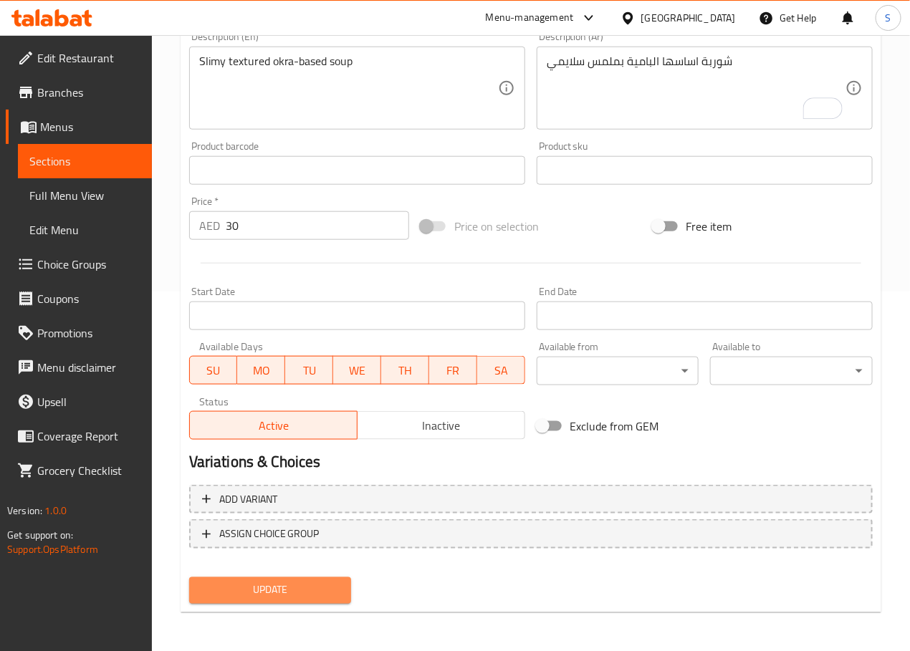
click at [260, 593] on span "Update" at bounding box center [271, 591] width 140 height 18
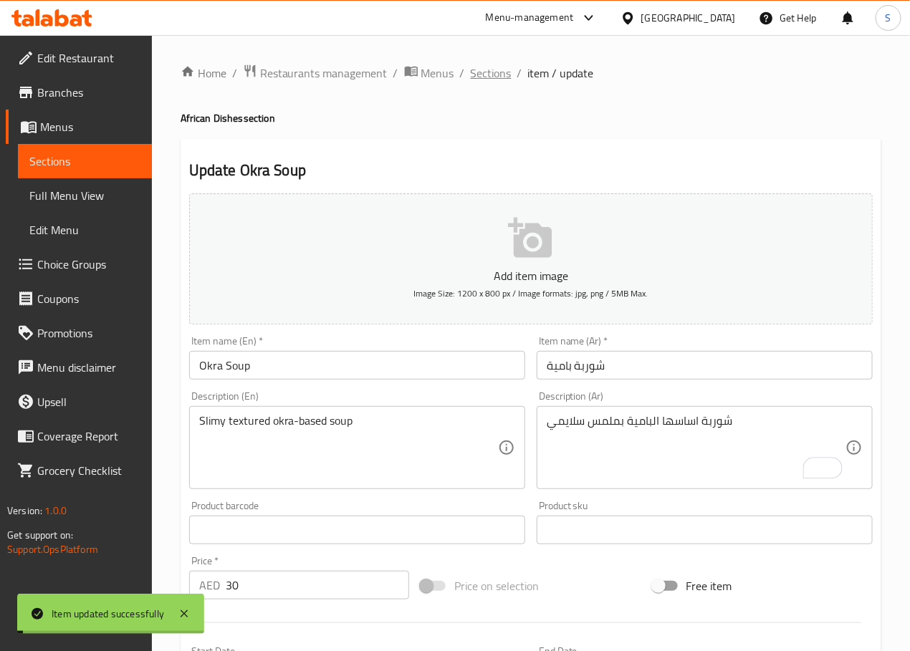
click at [504, 77] on span "Sections" at bounding box center [491, 72] width 41 height 17
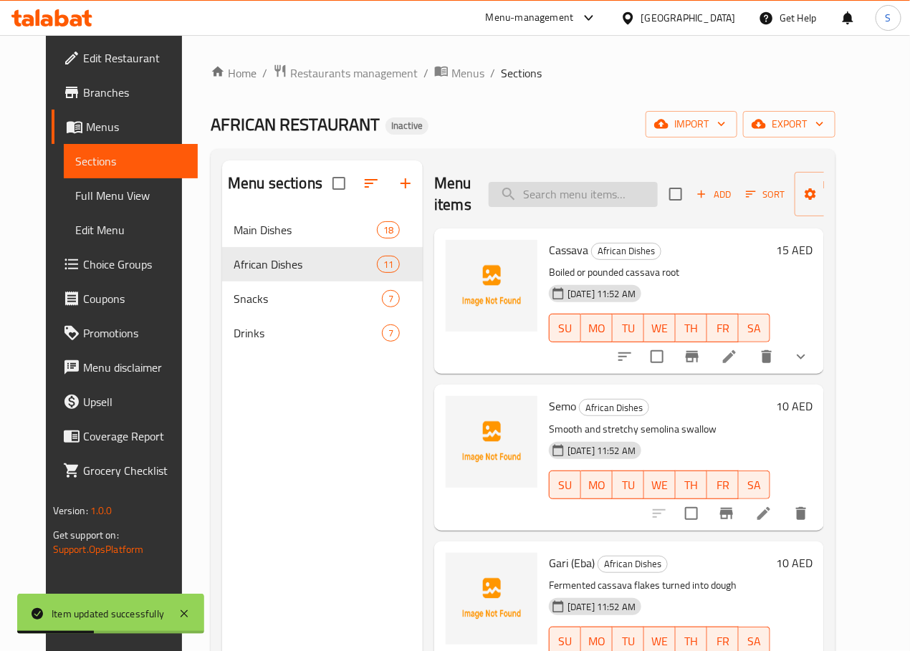
click at [540, 201] on input "search" at bounding box center [573, 194] width 169 height 25
paste input "Bitterleaf Soup"
type input "Bitterleaf Soup"
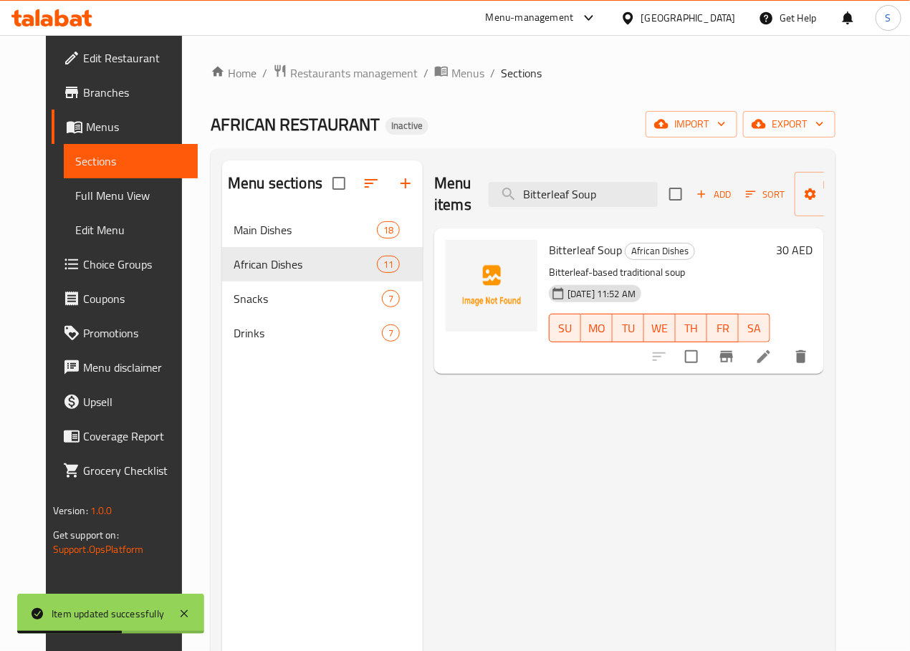
click at [784, 366] on li at bounding box center [764, 357] width 40 height 26
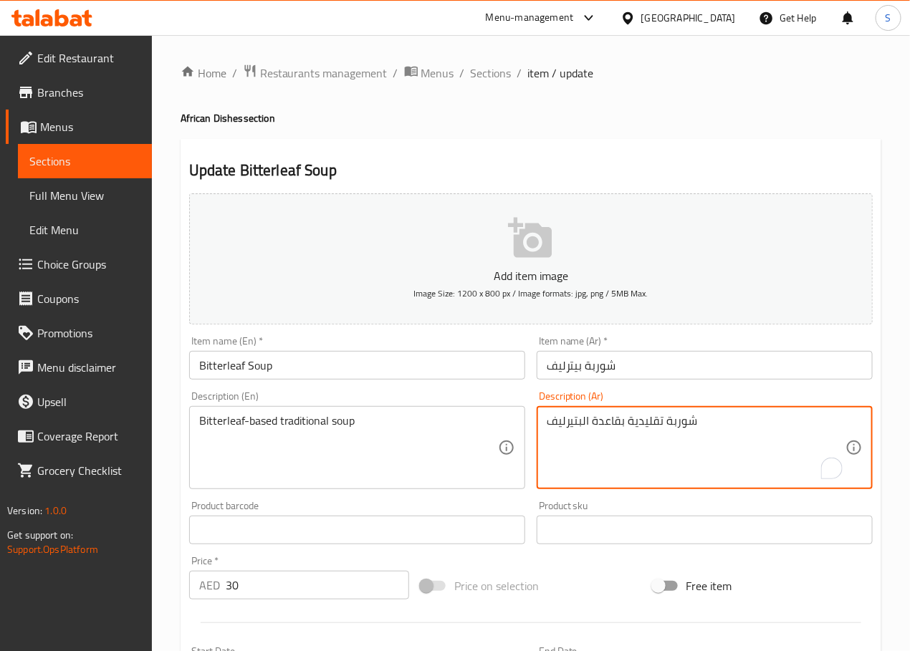
click at [604, 426] on textarea "شوربة تقليدية بقاعدة البتيرليف" at bounding box center [696, 448] width 299 height 68
type textarea "شوربة تقليدية اساسها البتيرليف"
click at [230, 372] on input "Bitterleaf Soup" at bounding box center [357, 365] width 336 height 29
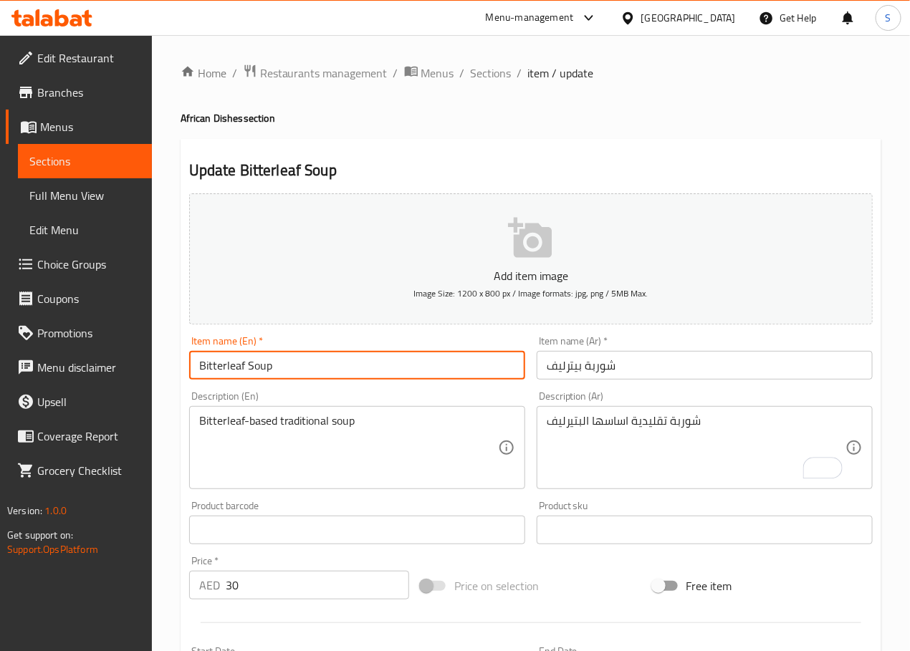
click at [230, 372] on input "Bitterleaf Soup" at bounding box center [357, 365] width 336 height 29
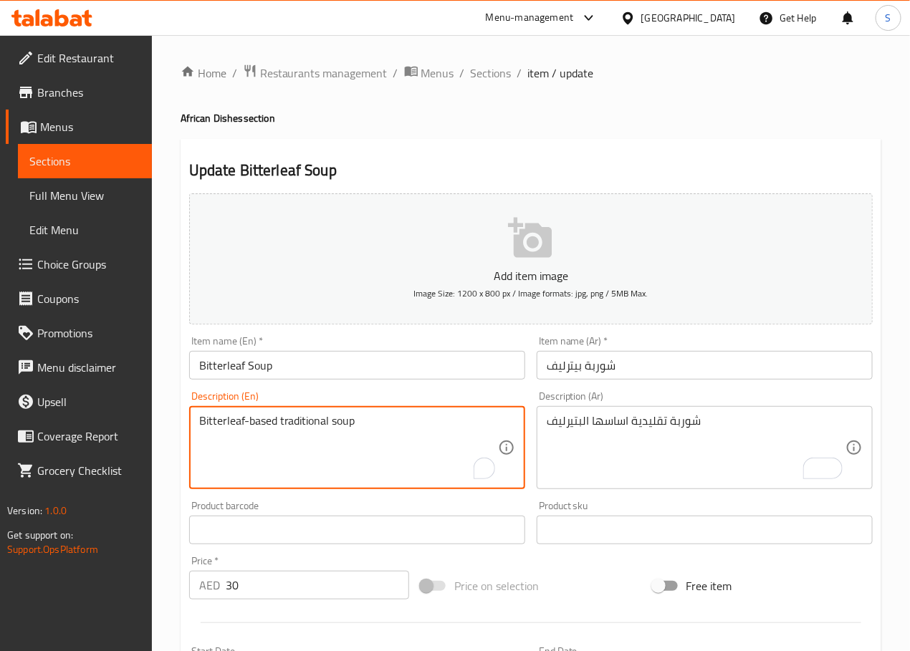
paste textarea "Leafy greens with a bitter taste."
type textarea "Leafy greens with a bitter taste."
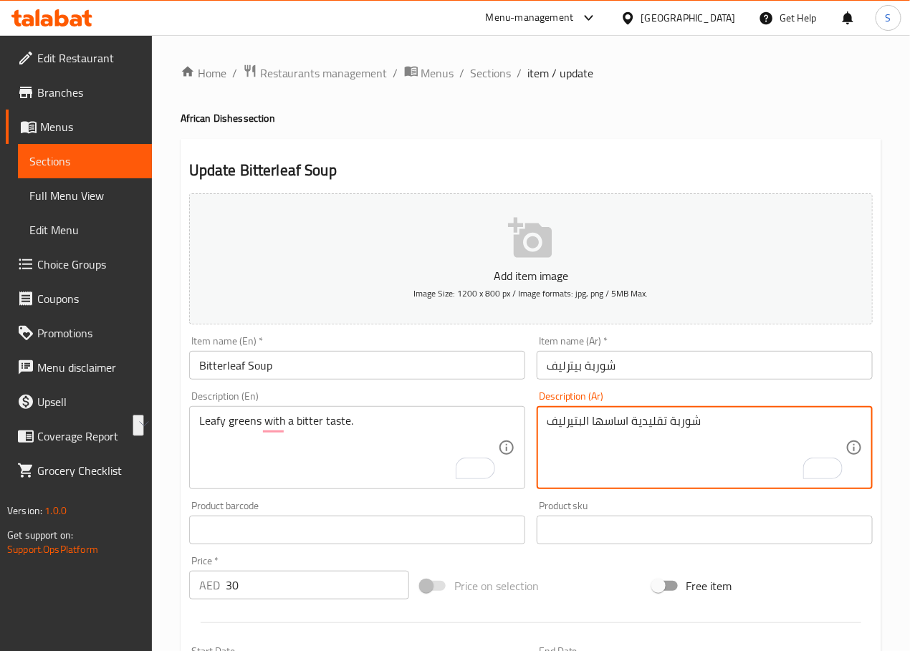
paste textarea "لخضر الورقية ذات الطعم المر."
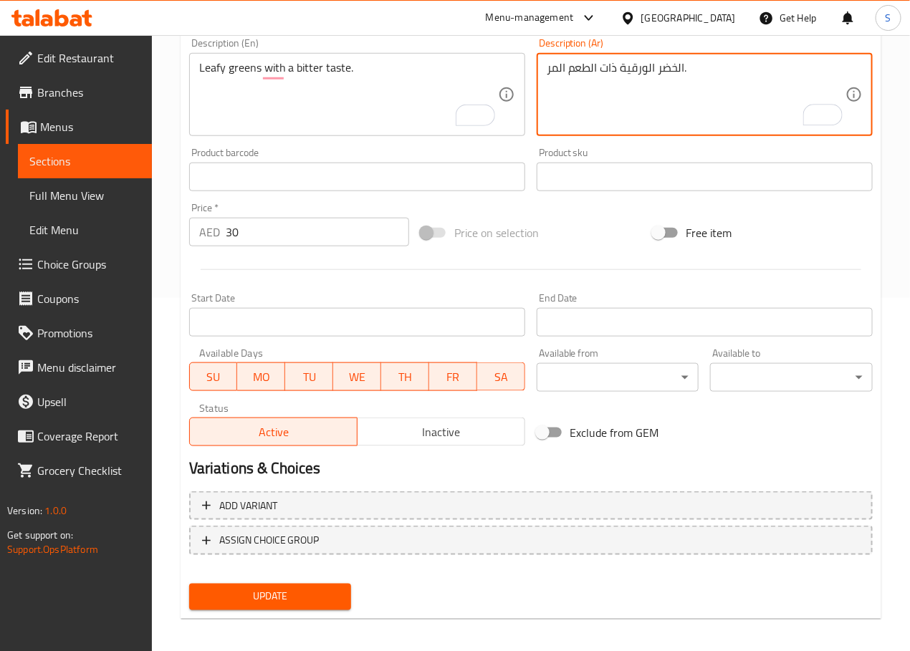
scroll to position [360, 0]
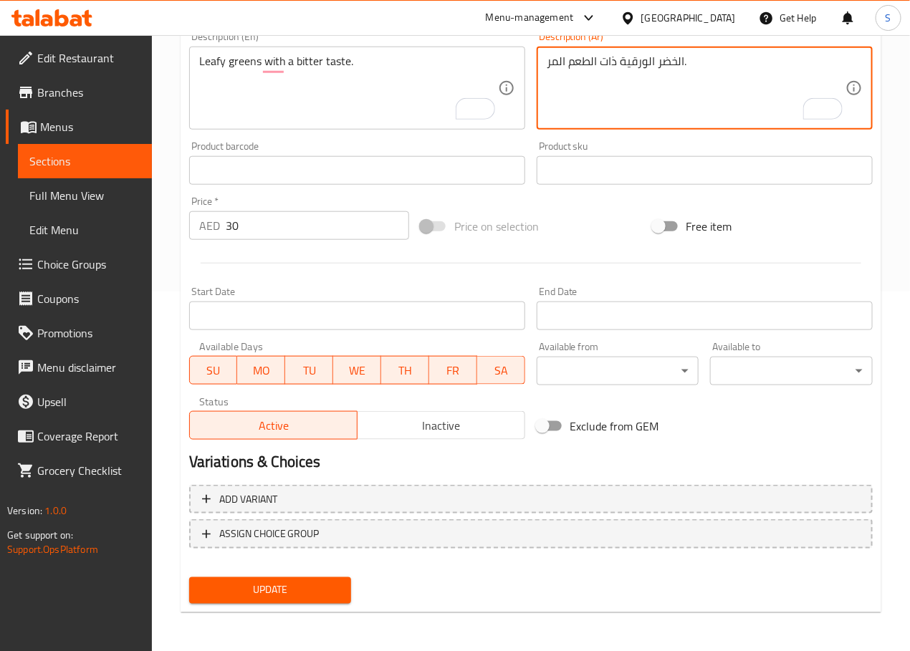
type textarea "الخضر الورقية ذات الطعم المر."
click at [269, 589] on span "Update" at bounding box center [271, 591] width 140 height 18
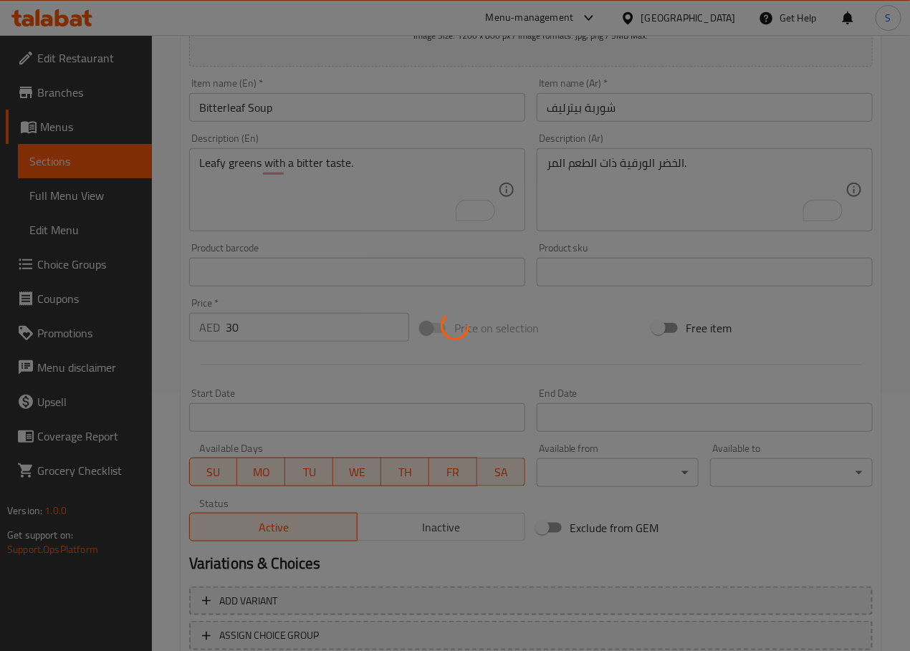
scroll to position [0, 0]
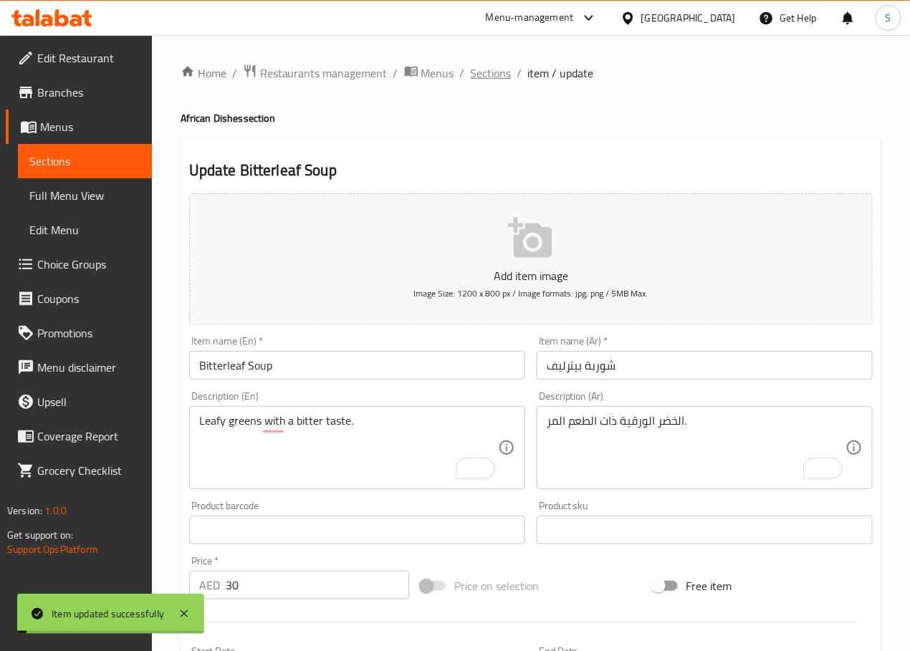
click at [484, 67] on span "Sections" at bounding box center [491, 72] width 41 height 17
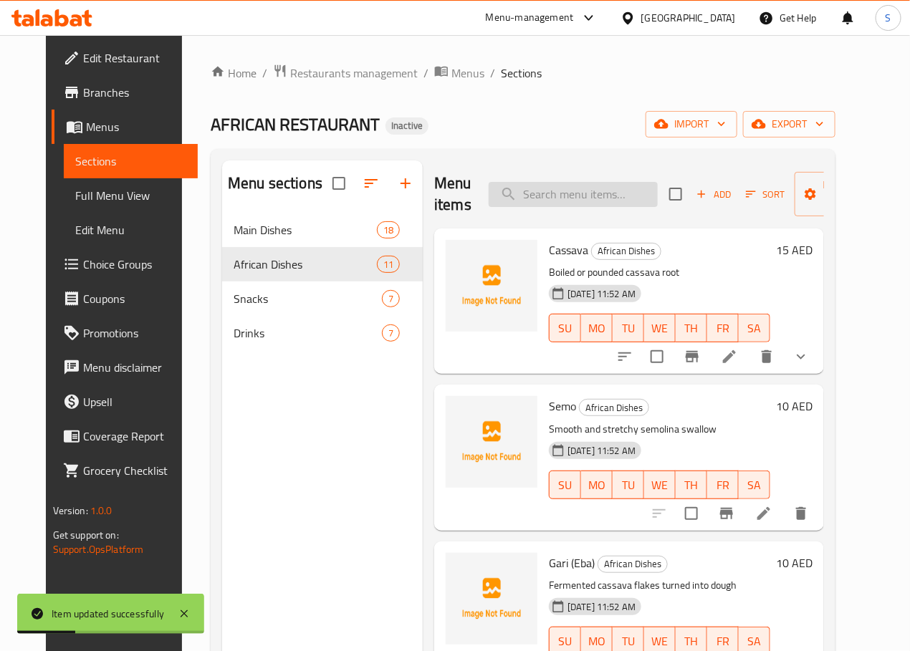
click at [552, 196] on input "search" at bounding box center [573, 194] width 169 height 25
paste input "Cow Leg Plate"
type input "Cow Leg Plate"
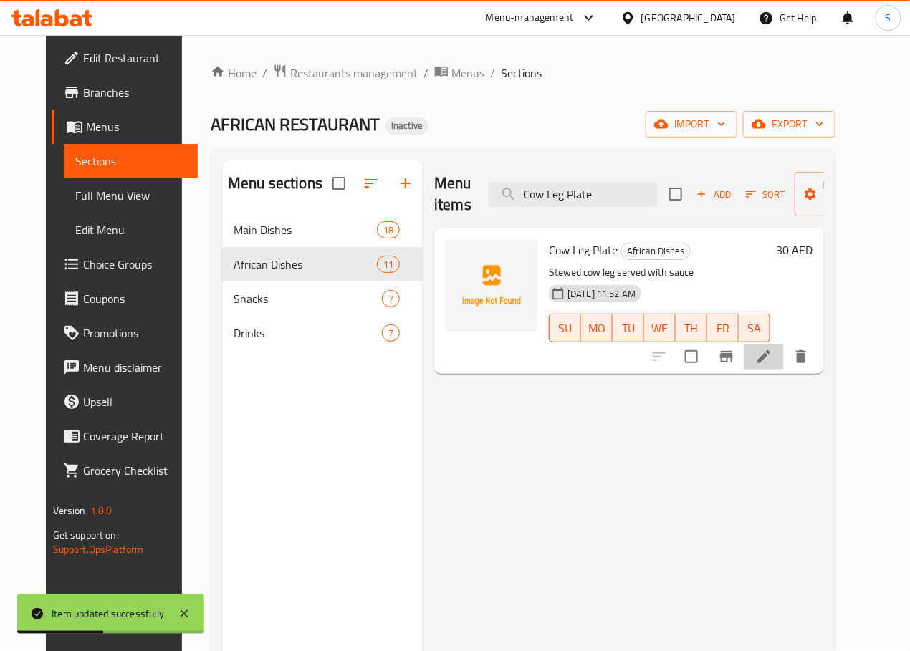
click at [784, 366] on li at bounding box center [764, 357] width 40 height 26
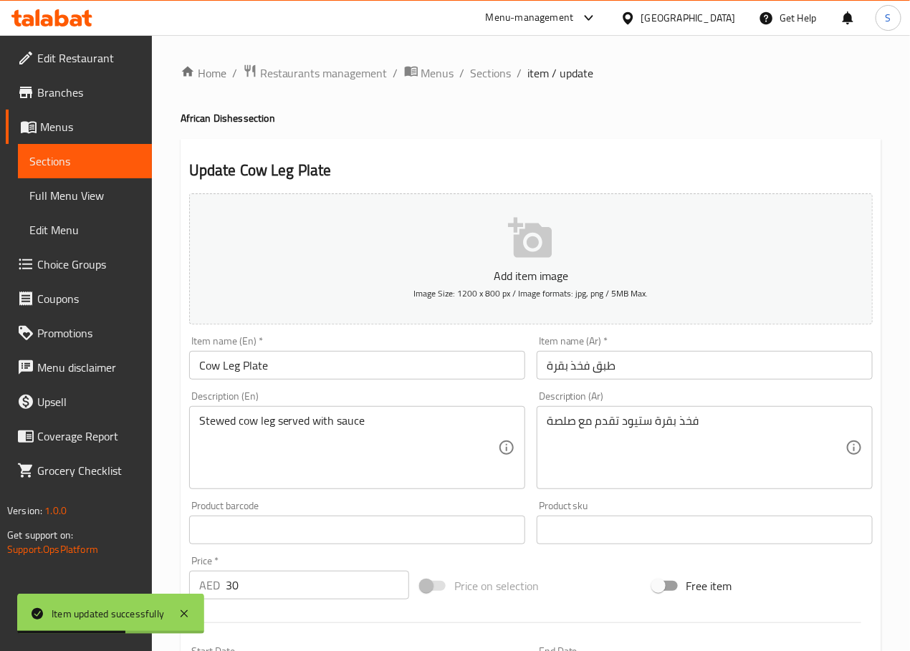
click at [235, 368] on input "Cow Leg Plate" at bounding box center [357, 365] width 336 height 29
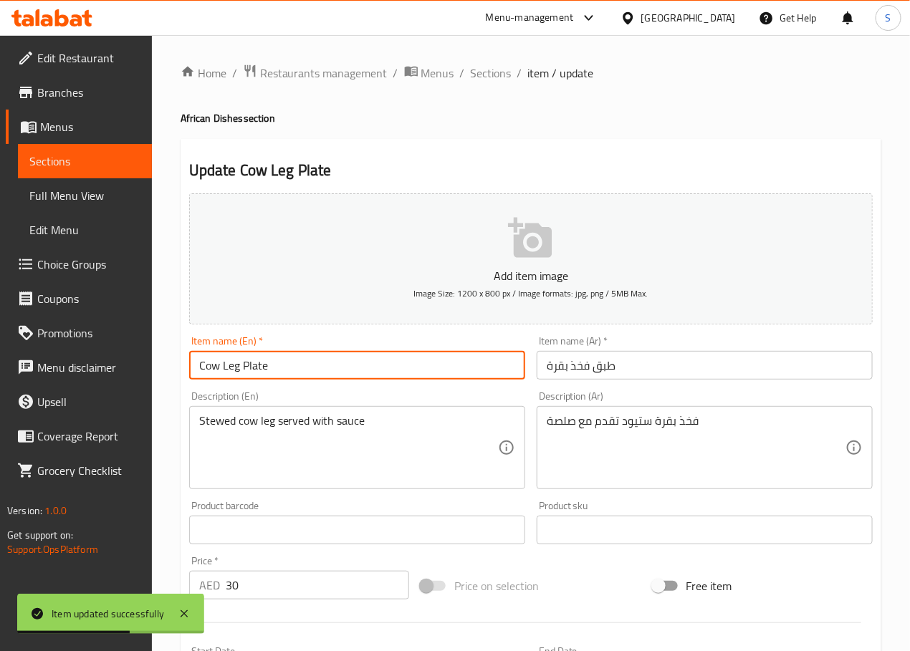
click at [235, 368] on input "Cow Leg Plate" at bounding box center [357, 365] width 336 height 29
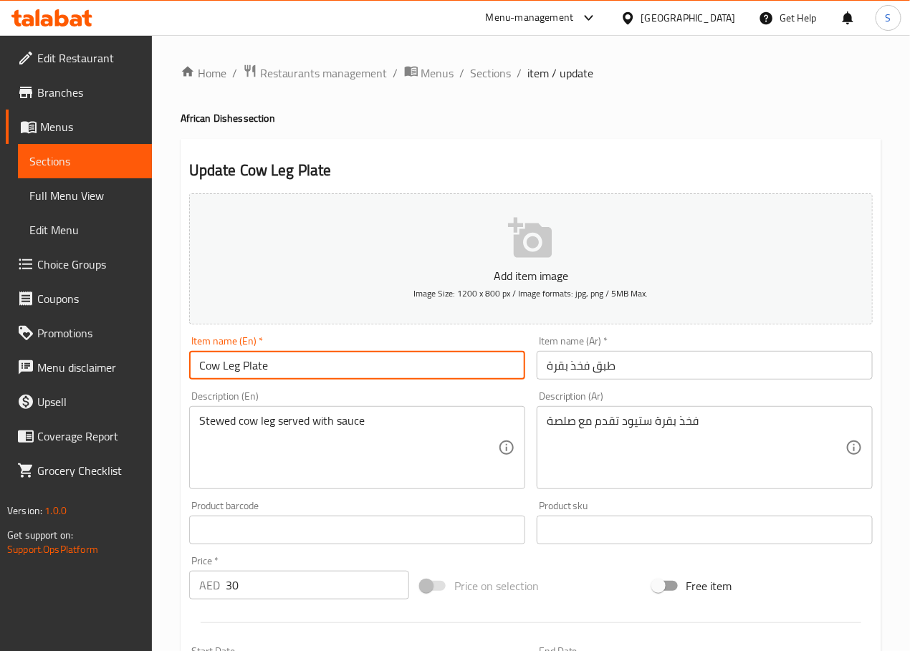
click at [579, 368] on input "طبق فخذ بقرة" at bounding box center [705, 365] width 336 height 29
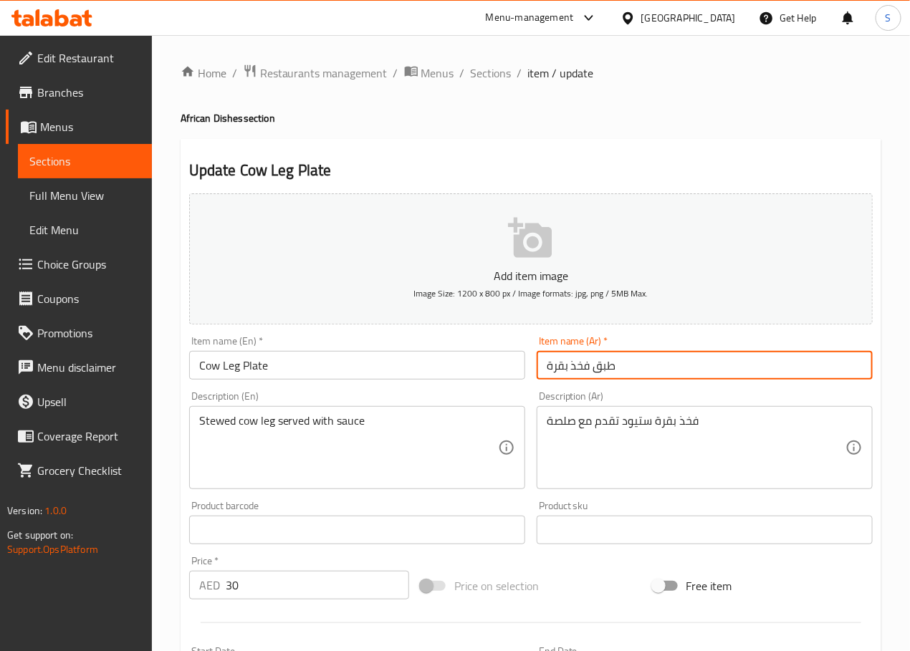
click at [579, 368] on input "طبق فخذ بقرة" at bounding box center [705, 365] width 336 height 29
type input "طبق ساق بقرة"
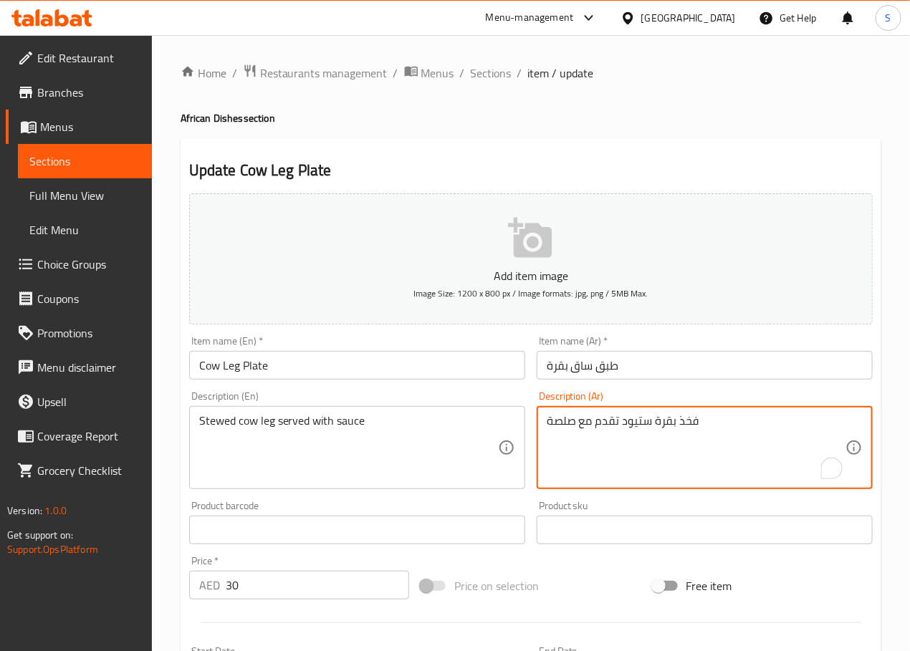
click at [691, 426] on textarea "فخذ بقرة ستيود تقدم مع صلصة" at bounding box center [696, 448] width 299 height 68
type textarea "ساق بقرة ستيود تقدم مع صلصة"
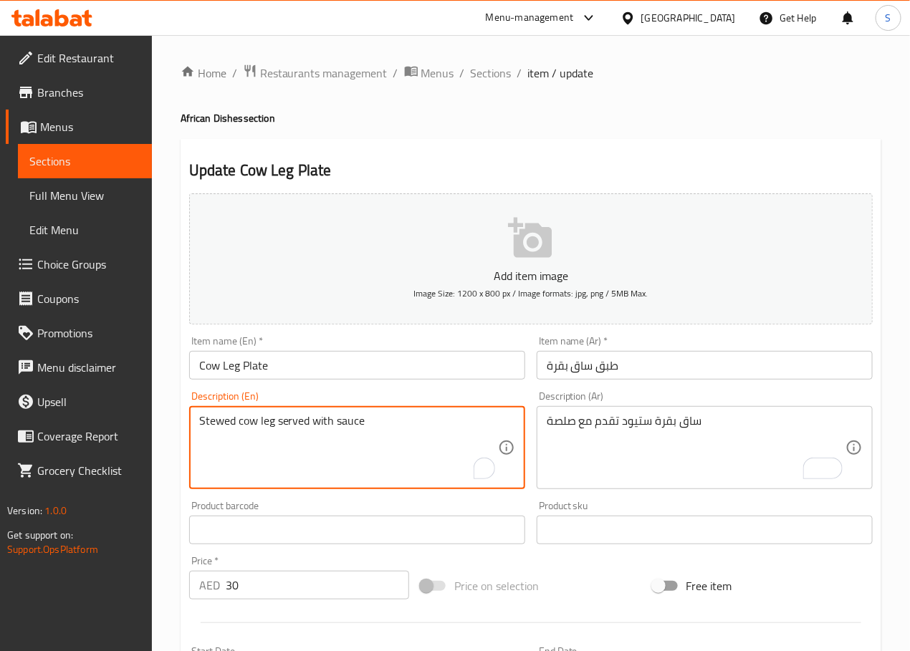
click at [222, 420] on textarea "Stewed cow leg served with sauce" at bounding box center [348, 448] width 299 height 68
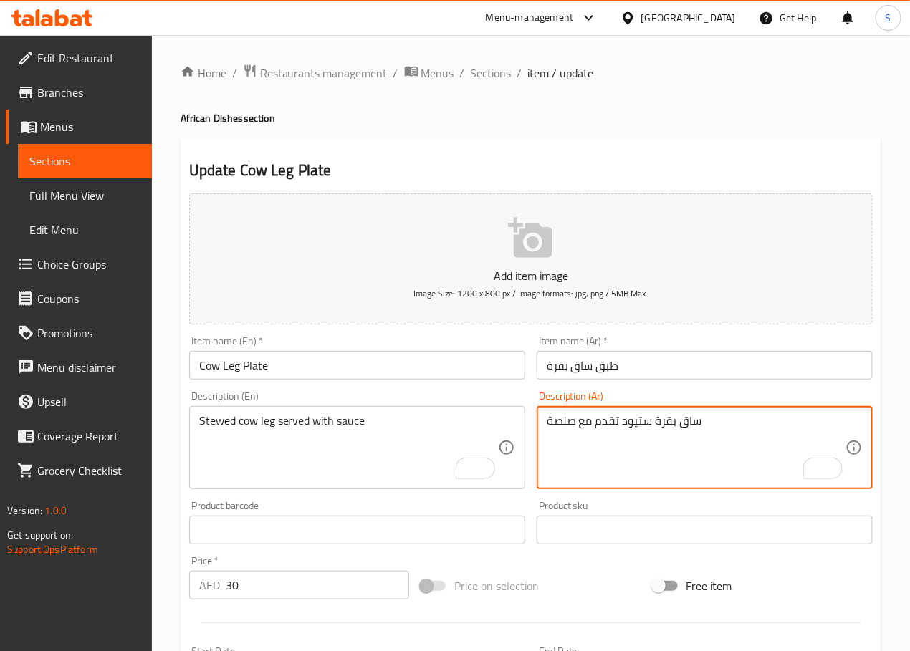
click at [634, 428] on textarea "ساق بقرة ستيود تقدم مع صلصة" at bounding box center [696, 448] width 299 height 68
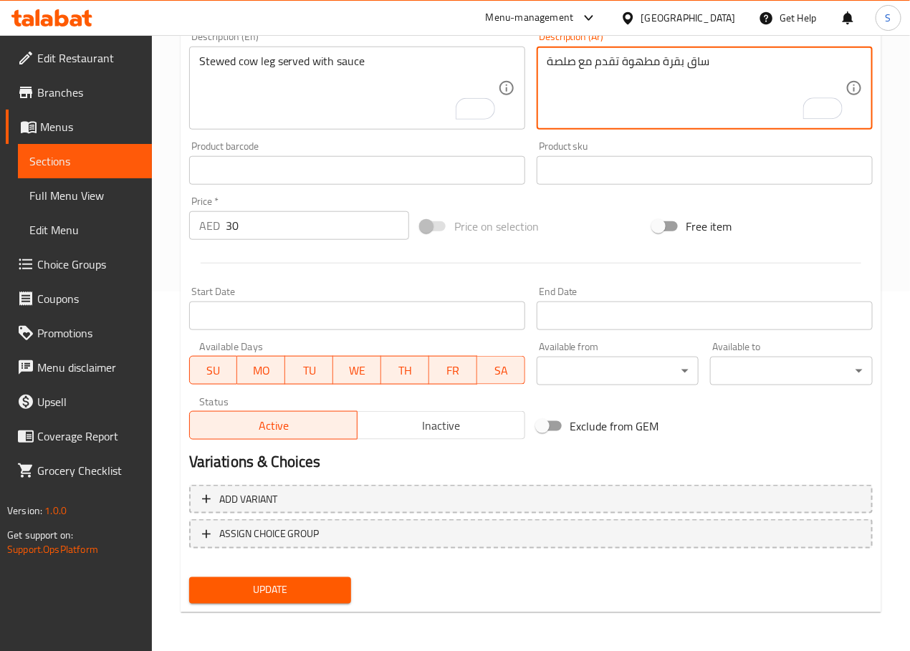
type textarea "ساق بقرة مطهوة تقدم مع صلصة"
click at [284, 598] on span "Update" at bounding box center [271, 591] width 140 height 18
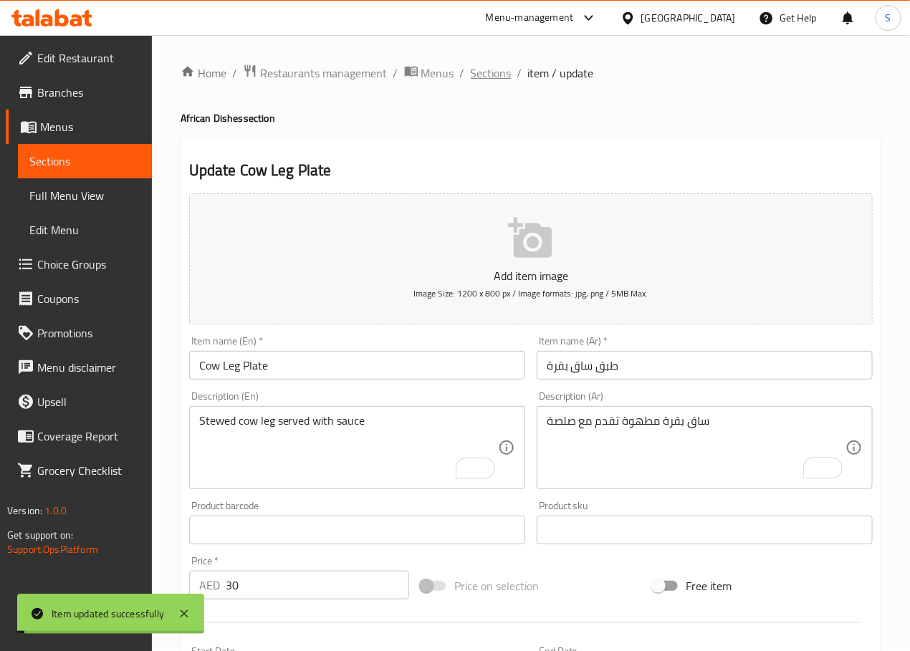
click at [491, 70] on span "Sections" at bounding box center [491, 72] width 41 height 17
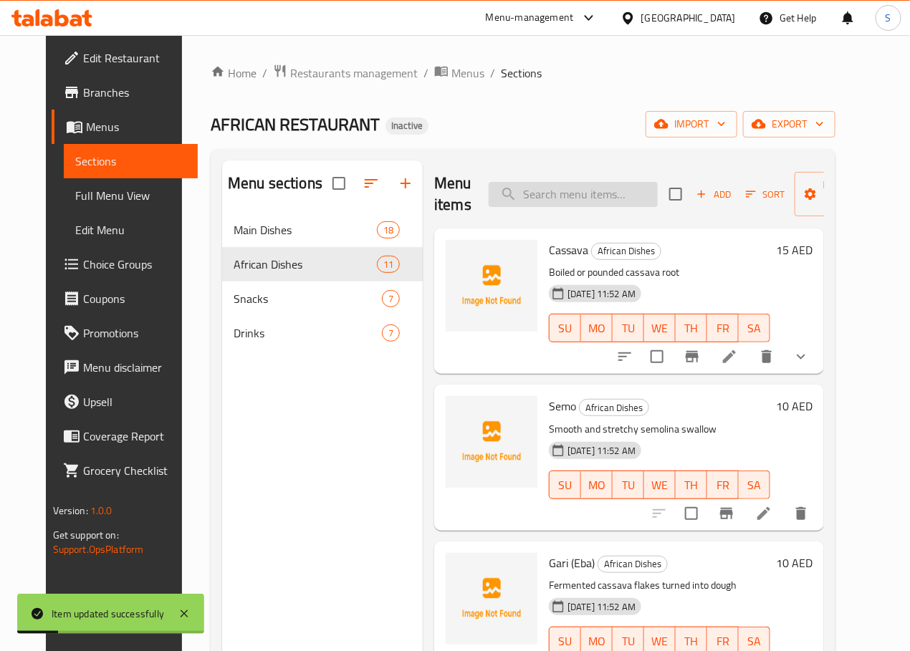
click at [531, 191] on input "search" at bounding box center [573, 194] width 169 height 25
paste input "Mixed Meat Plate"
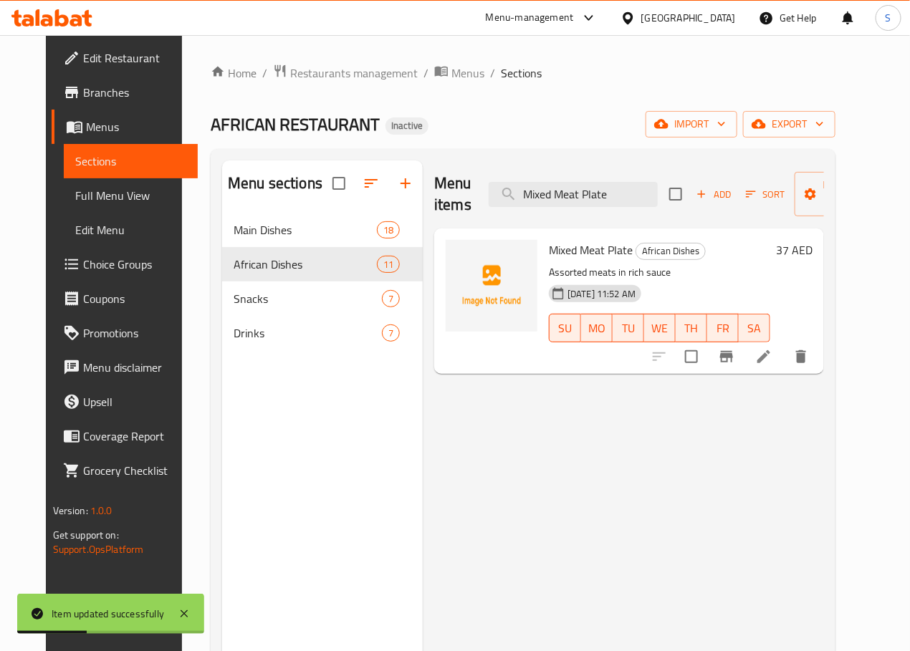
type input "Mixed Meat Plate"
click at [770, 363] on icon at bounding box center [763, 356] width 13 height 13
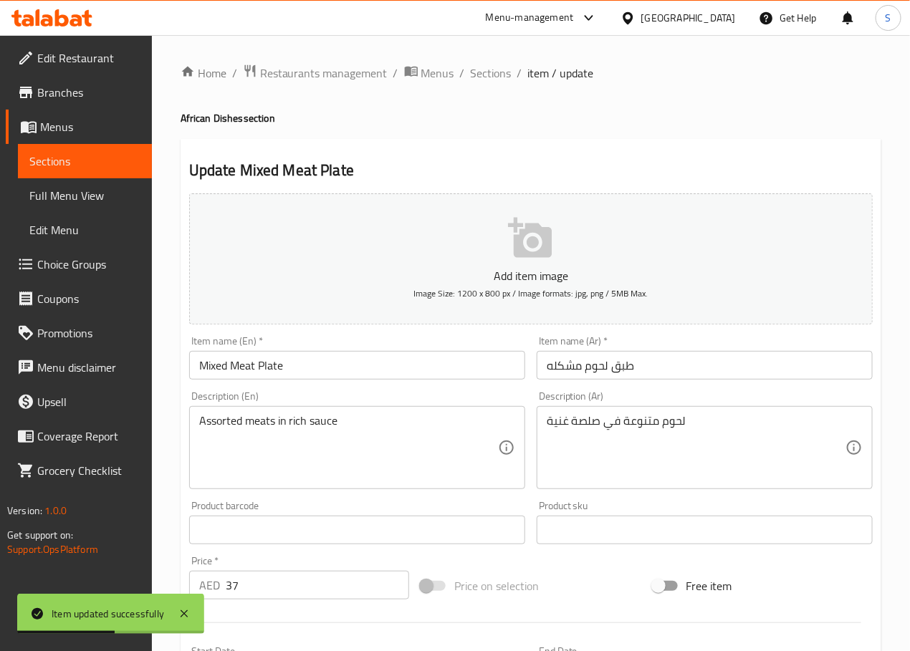
click at [588, 370] on input "طبق لحوم مشكله" at bounding box center [705, 365] width 336 height 29
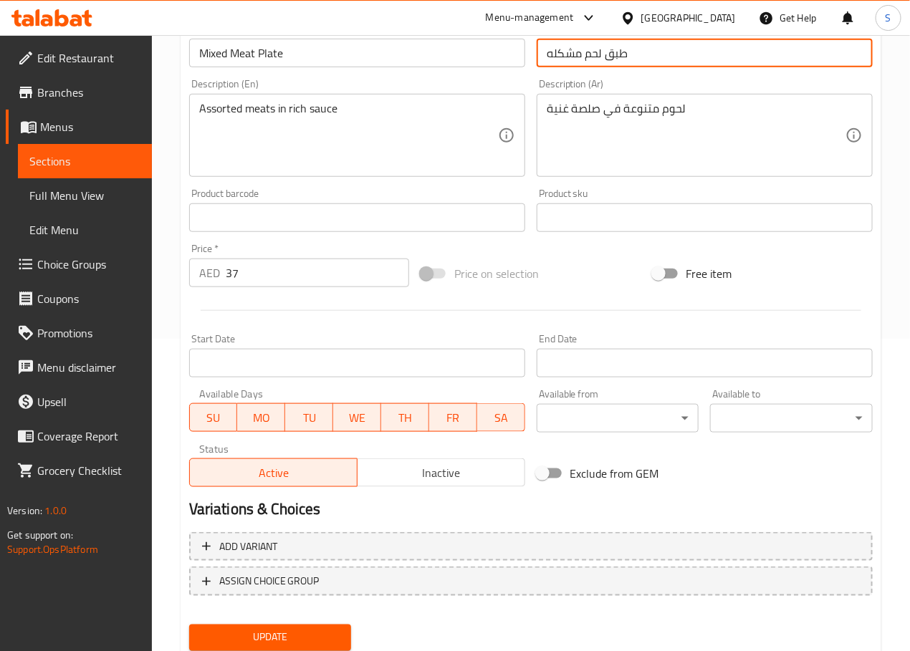
scroll to position [360, 0]
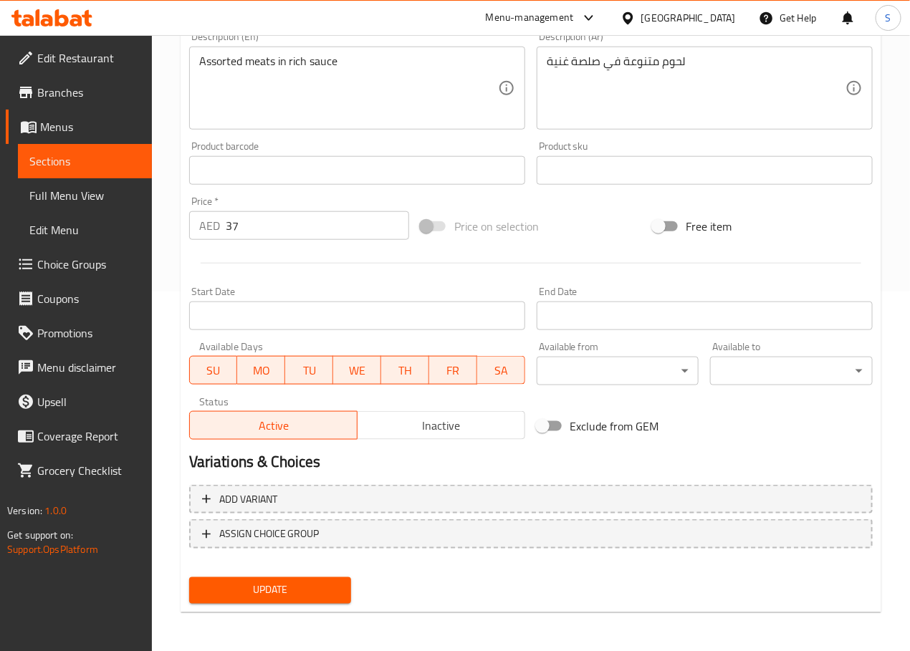
type input "طبق لحم مشكله"
click at [292, 593] on span "Update" at bounding box center [271, 591] width 140 height 18
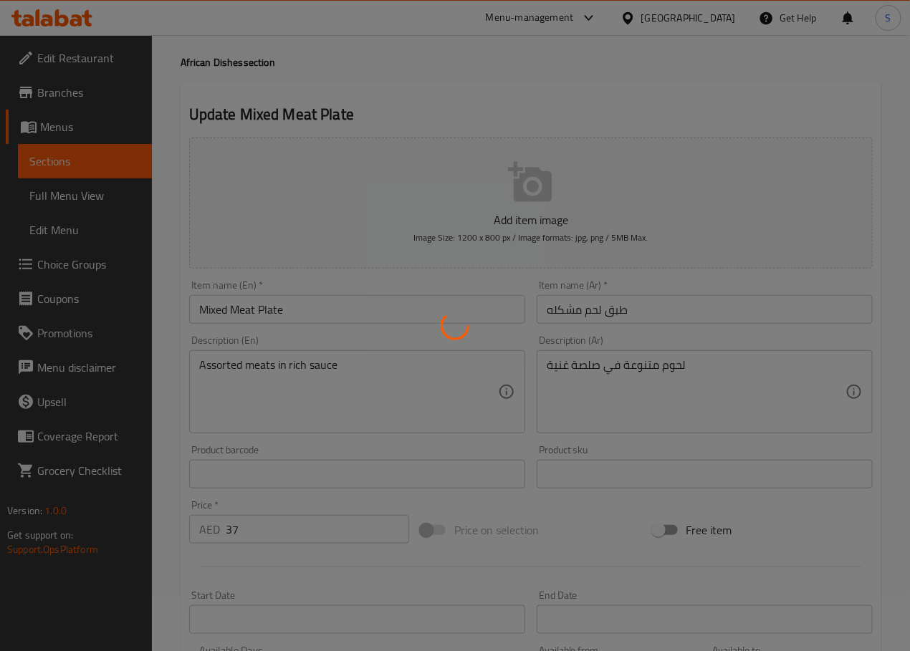
scroll to position [0, 0]
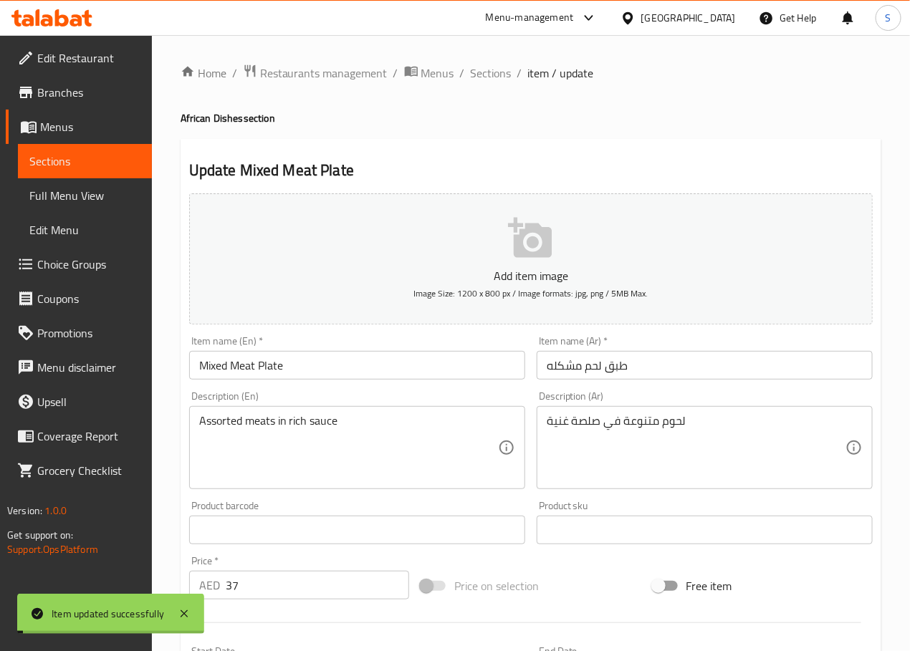
click at [484, 71] on span "Sections" at bounding box center [491, 72] width 41 height 17
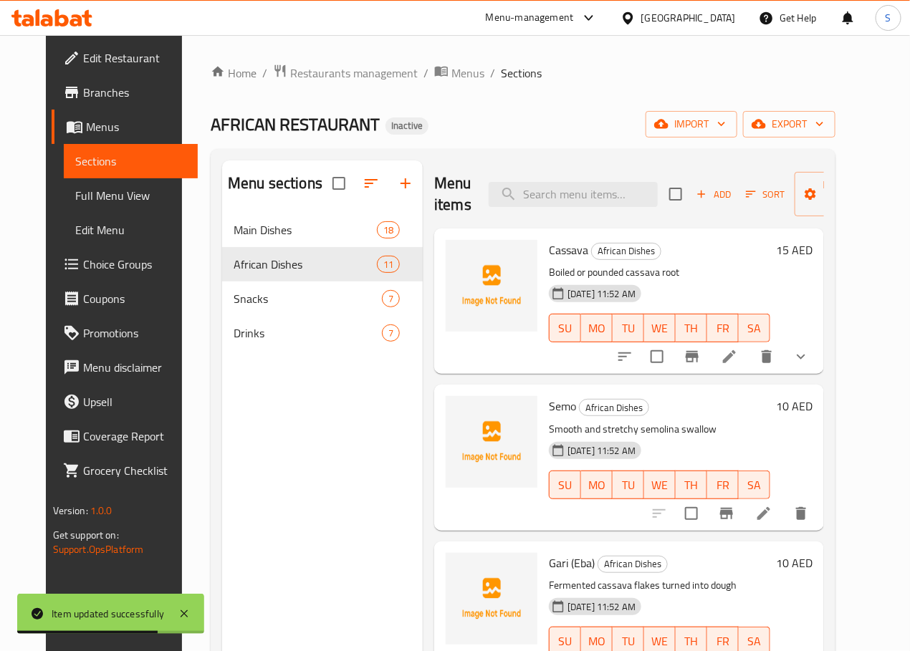
click at [529, 213] on div "Menu items Add Sort Manage items" at bounding box center [629, 194] width 390 height 68
click at [529, 203] on input "search" at bounding box center [573, 194] width 169 height 25
paste input "Bissap (Hibiscus) Juice"
type input "Bissap (Hibiscus) Juice"
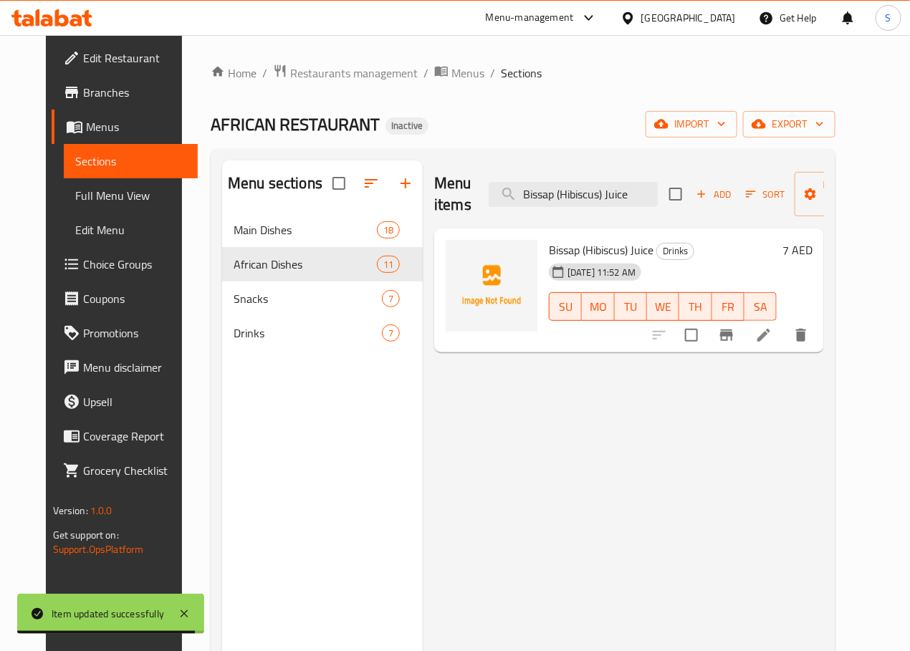
click at [770, 340] on icon at bounding box center [763, 335] width 13 height 13
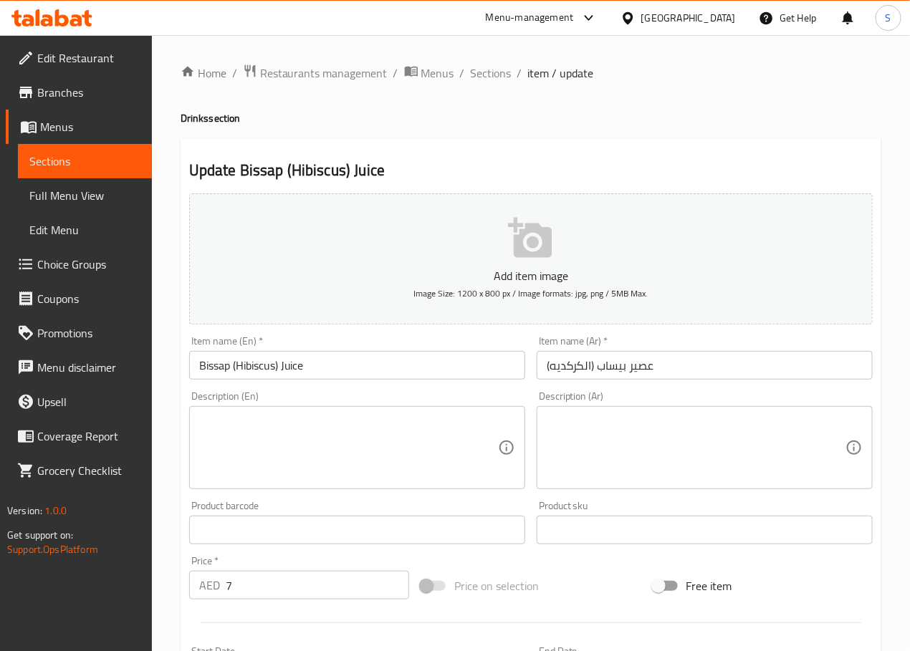
click at [274, 441] on textarea at bounding box center [348, 448] width 299 height 68
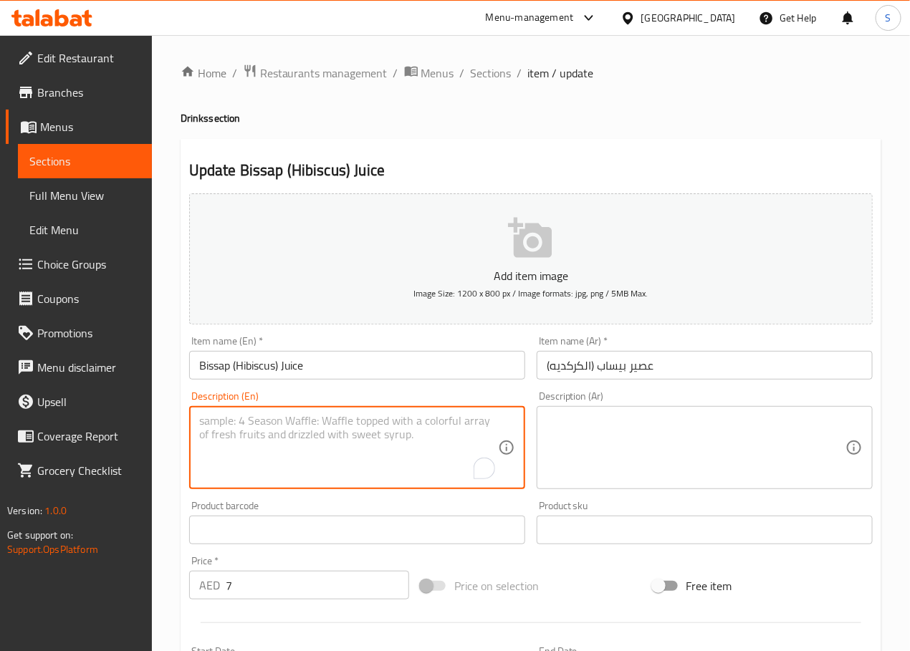
paste textarea "Tangy hibiscus flower juice"
type textarea "Tangy hibiscus flower juice"
click at [595, 437] on textarea at bounding box center [696, 448] width 299 height 68
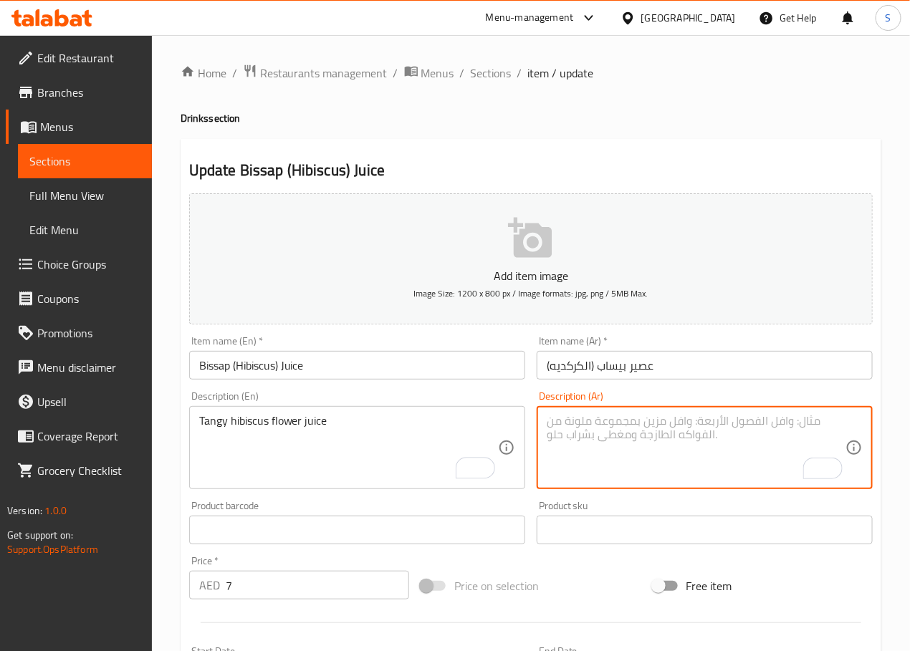
type textarea "ه"
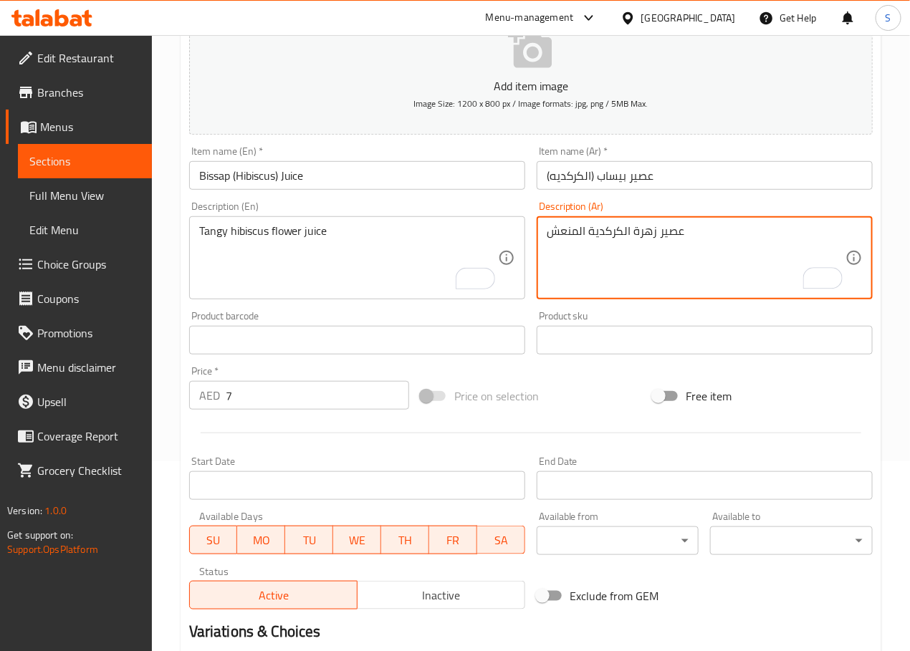
scroll to position [360, 0]
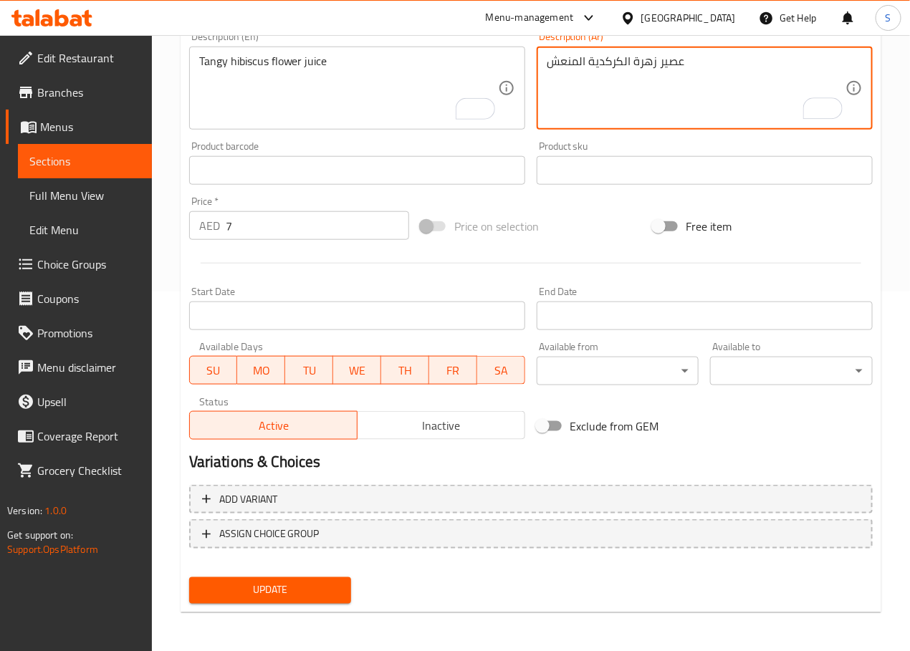
type textarea "عصير زهرة الكركدية المنعش"
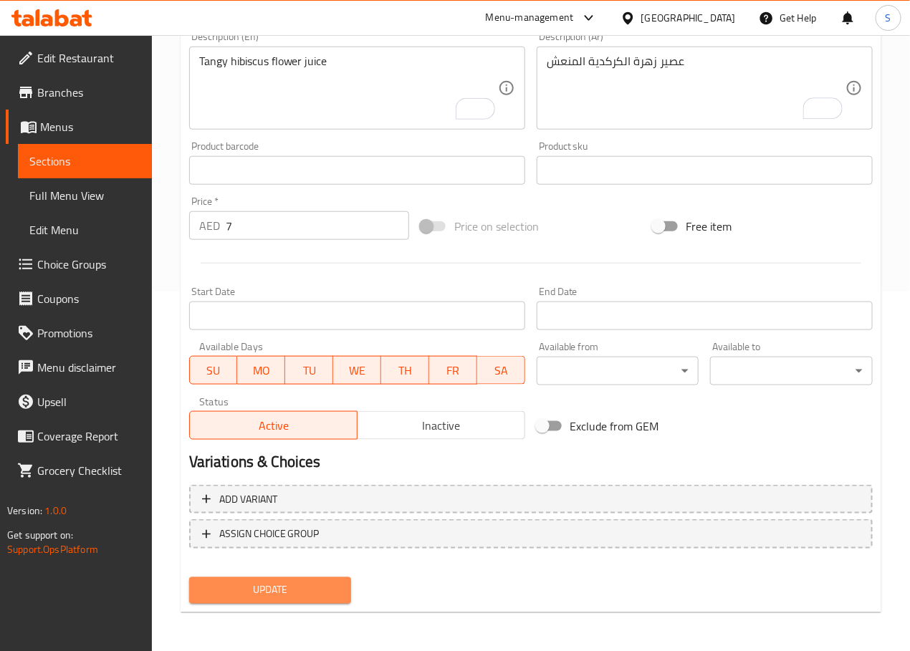
click at [272, 590] on span "Update" at bounding box center [271, 591] width 140 height 18
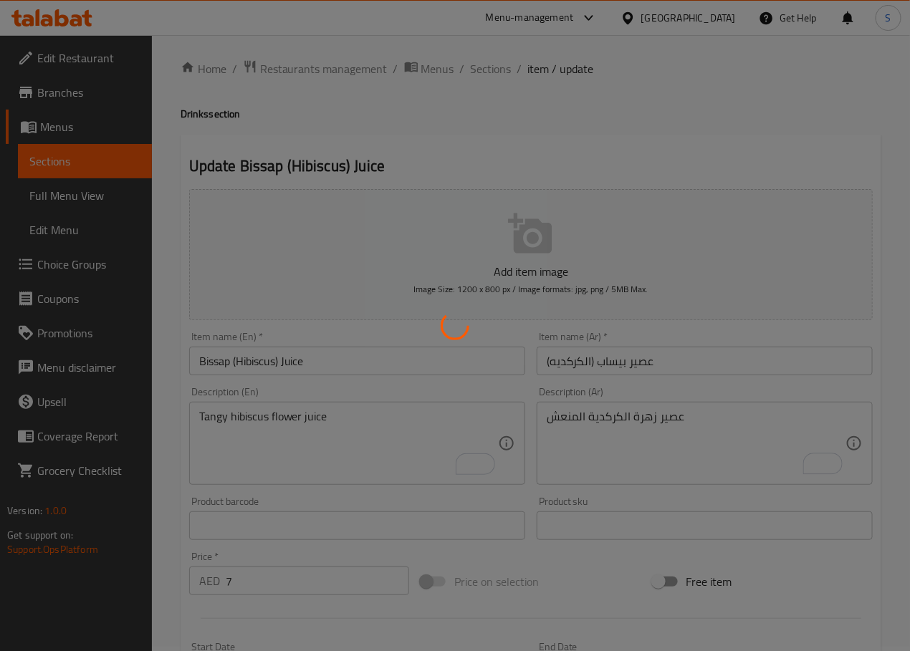
scroll to position [0, 0]
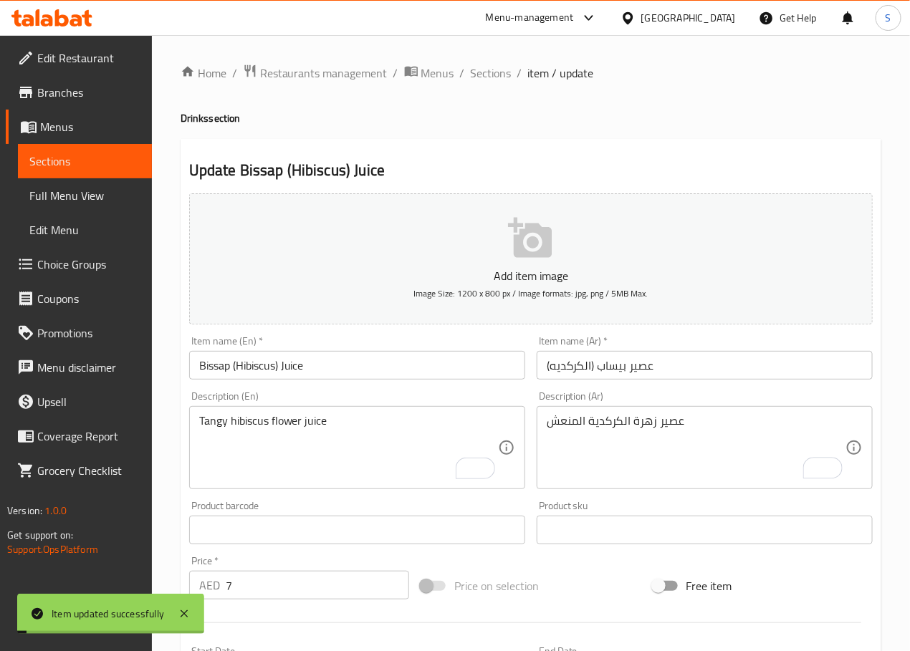
click at [491, 74] on span "Sections" at bounding box center [491, 72] width 41 height 17
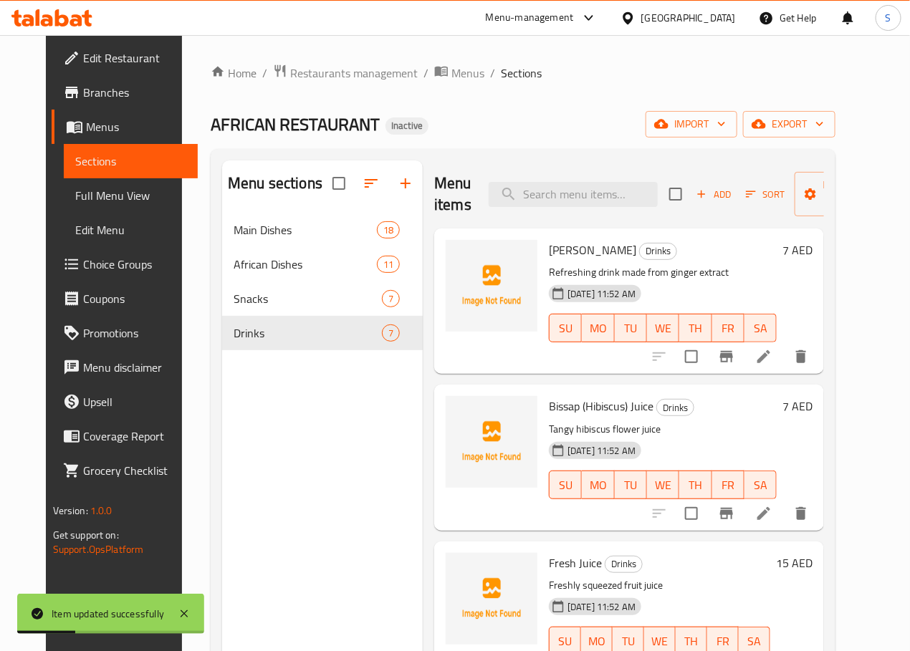
click at [534, 211] on div "Menu items Add Sort Manage items" at bounding box center [629, 194] width 390 height 68
click at [534, 198] on input "search" at bounding box center [573, 194] width 169 height 25
paste input "Fresh Juice"
type input "Fresh Juice"
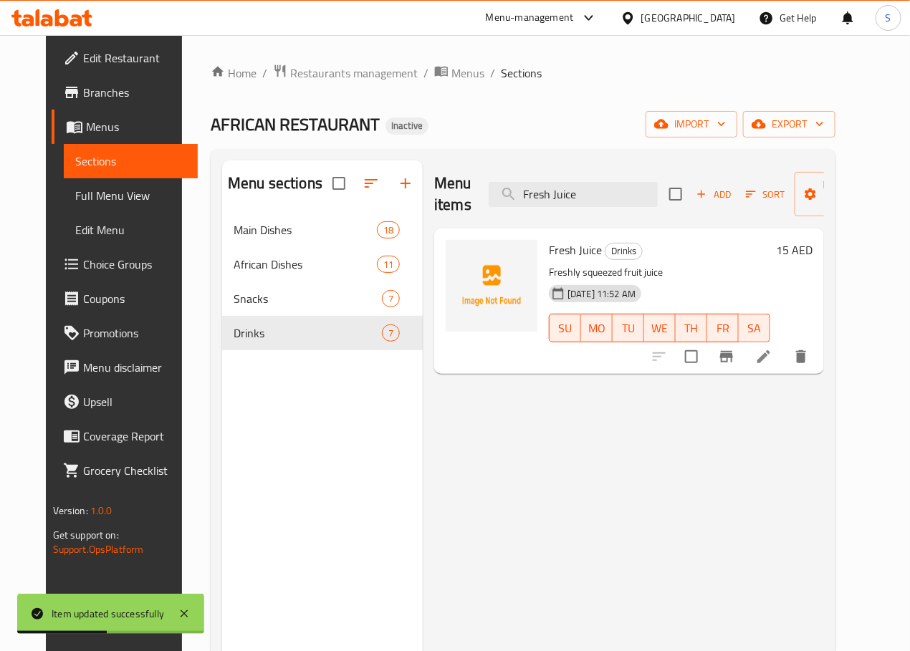
click at [772, 362] on icon at bounding box center [763, 356] width 17 height 17
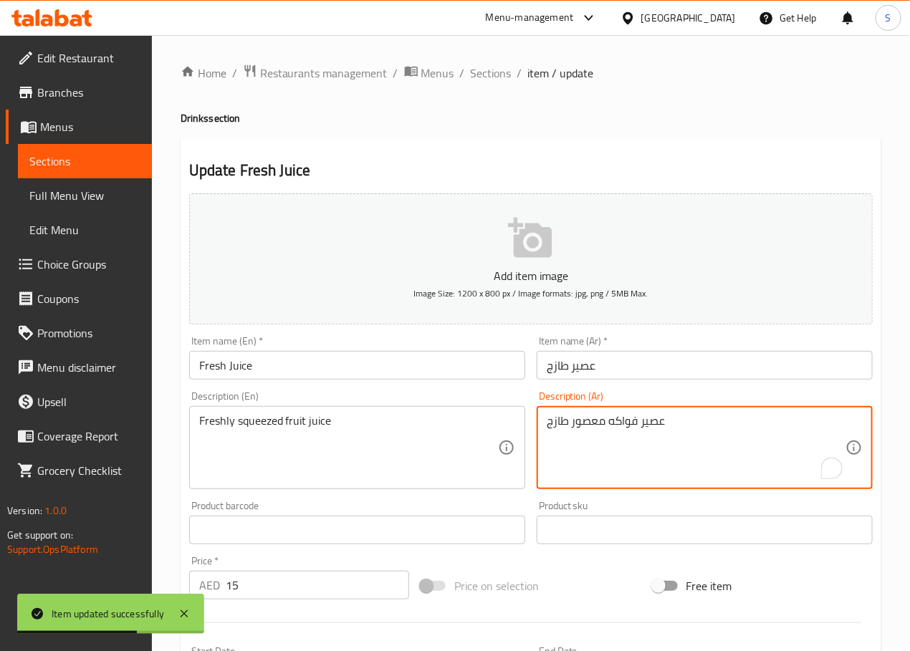
click at [595, 423] on textarea "عصير فواكه معصور طازج" at bounding box center [696, 448] width 299 height 68
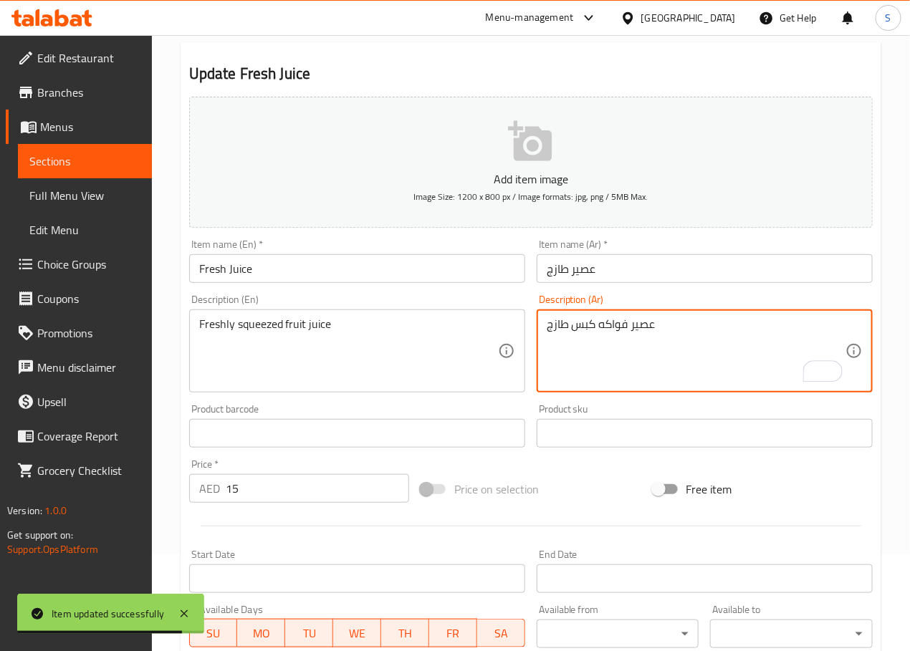
scroll to position [360, 0]
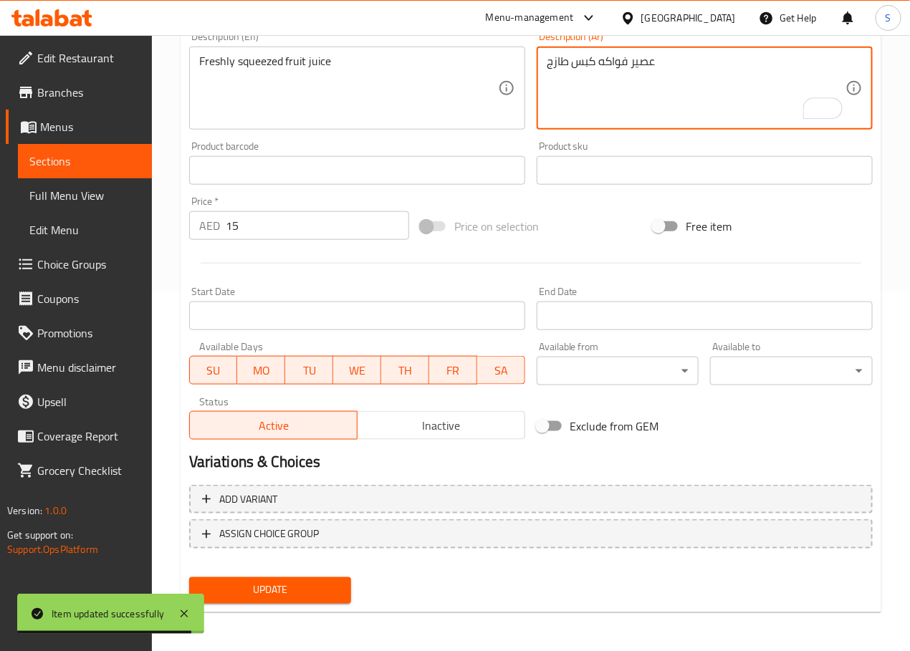
type textarea "عصير فواكه كبس طازج"
click at [297, 588] on span "Update" at bounding box center [271, 591] width 140 height 18
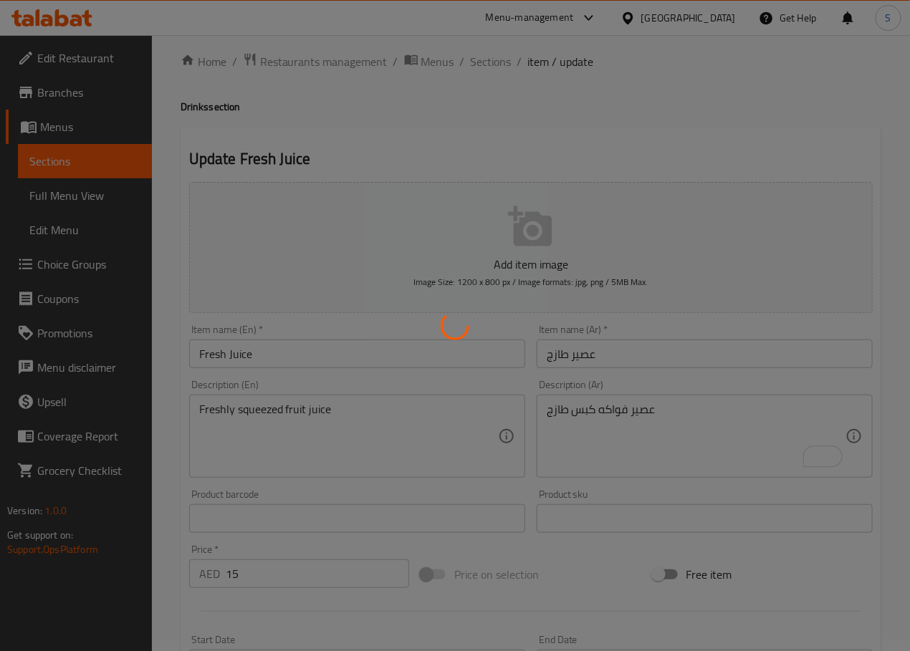
scroll to position [0, 0]
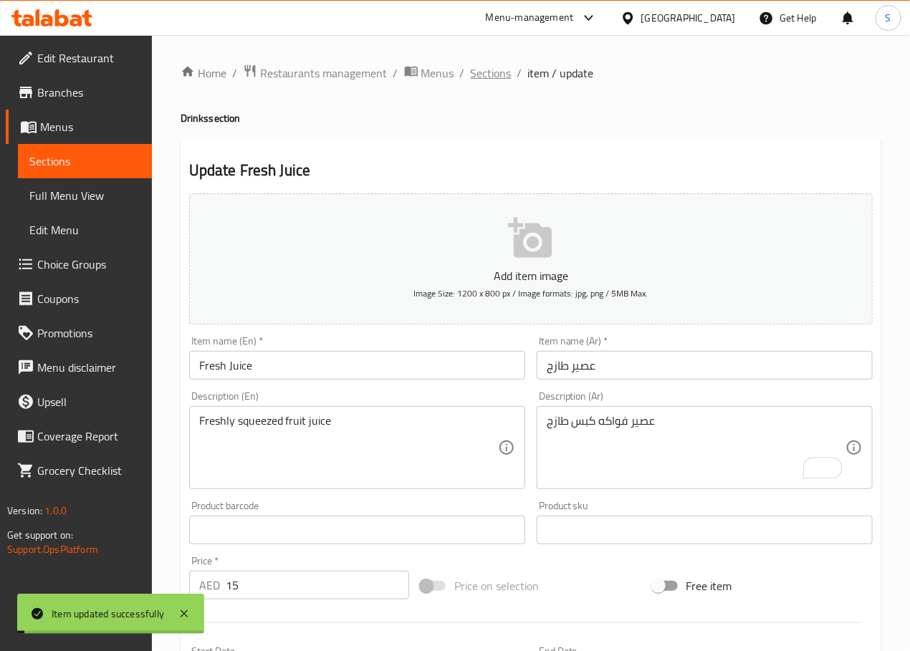
click at [481, 75] on span "Sections" at bounding box center [491, 72] width 41 height 17
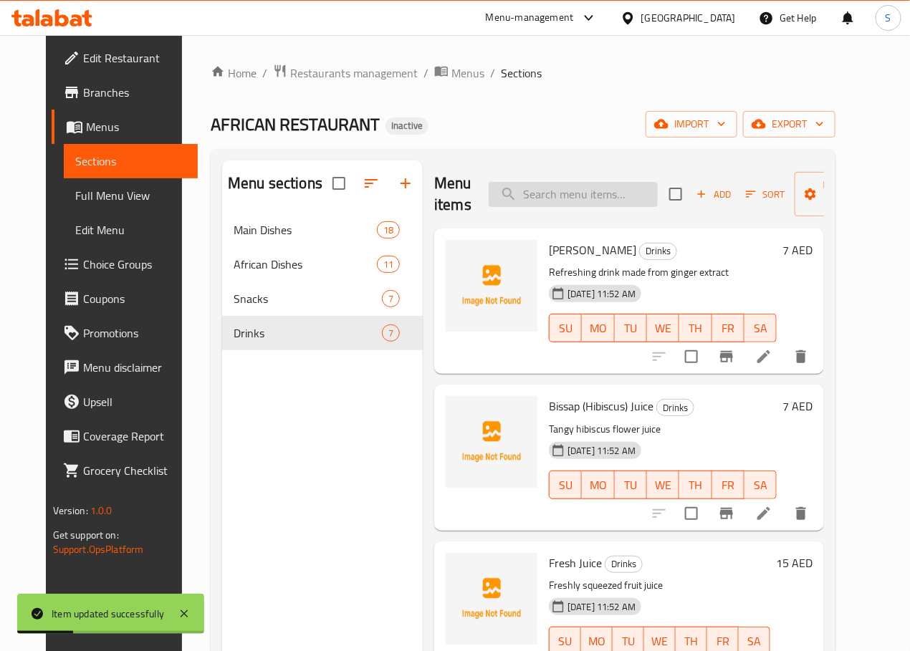
click at [552, 204] on input "search" at bounding box center [573, 194] width 169 height 25
paste input "Soft Drinks"
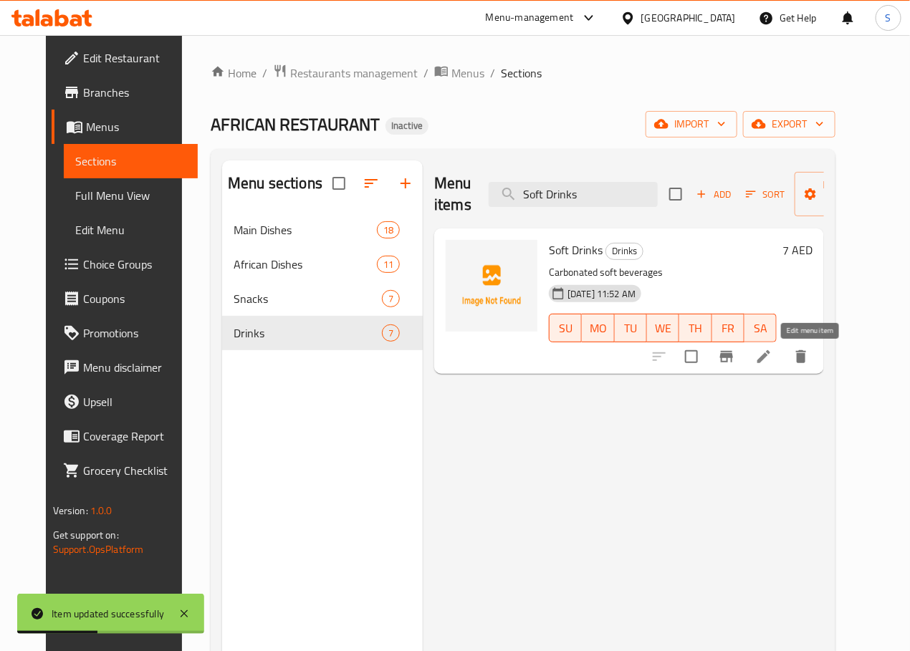
type input "Soft Drinks"
click at [772, 360] on icon at bounding box center [763, 356] width 17 height 17
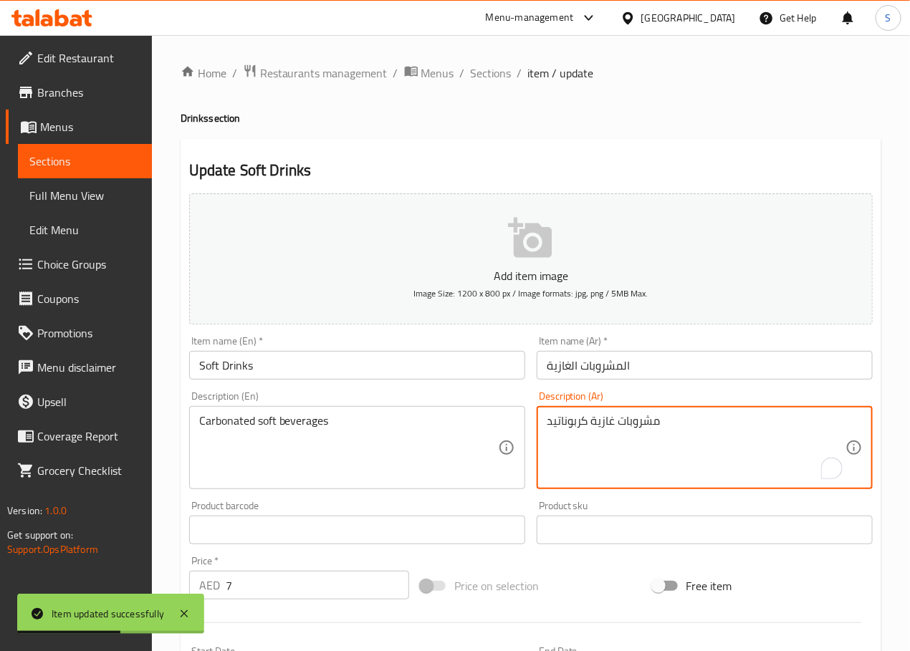
click at [572, 424] on textarea "مشروبات غازية كربوناتيد" at bounding box center [696, 448] width 299 height 68
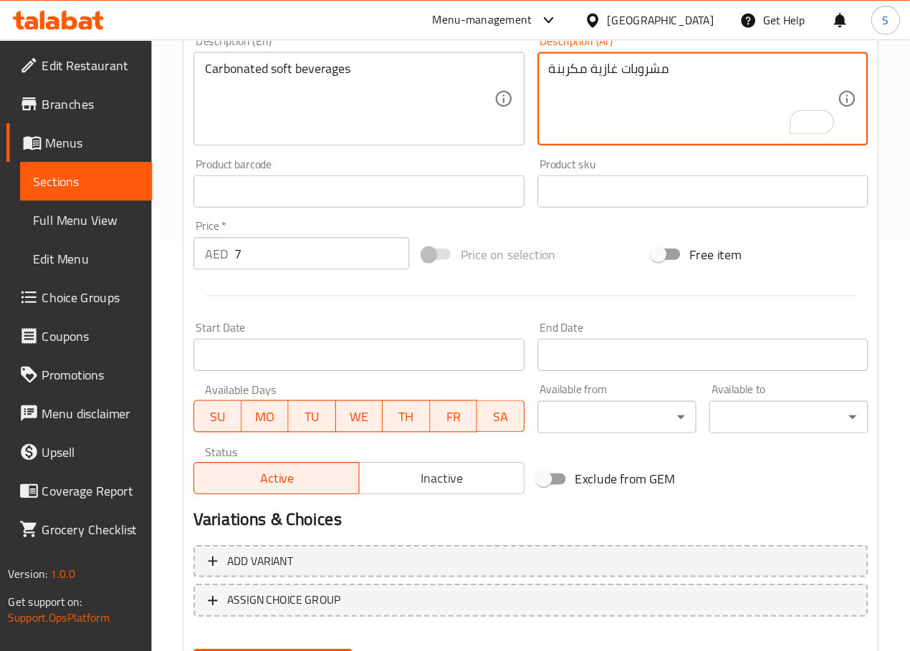
scroll to position [360, 0]
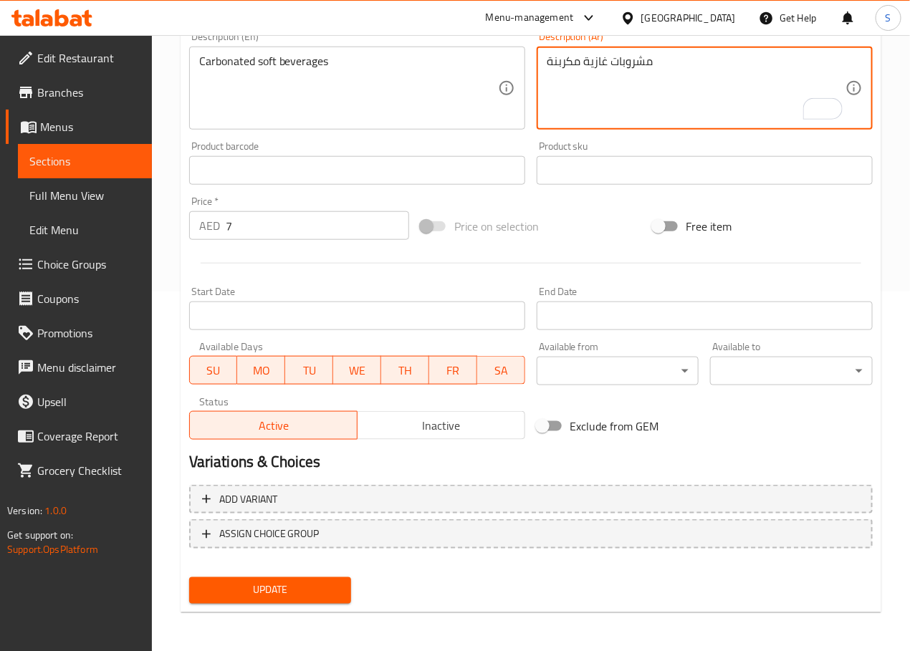
type textarea "مشروبات غازية مكربنة"
click at [272, 613] on div "Home / Restaurants management / Menus / Sections / item / update Drinks section…" at bounding box center [531, 164] width 701 height 920
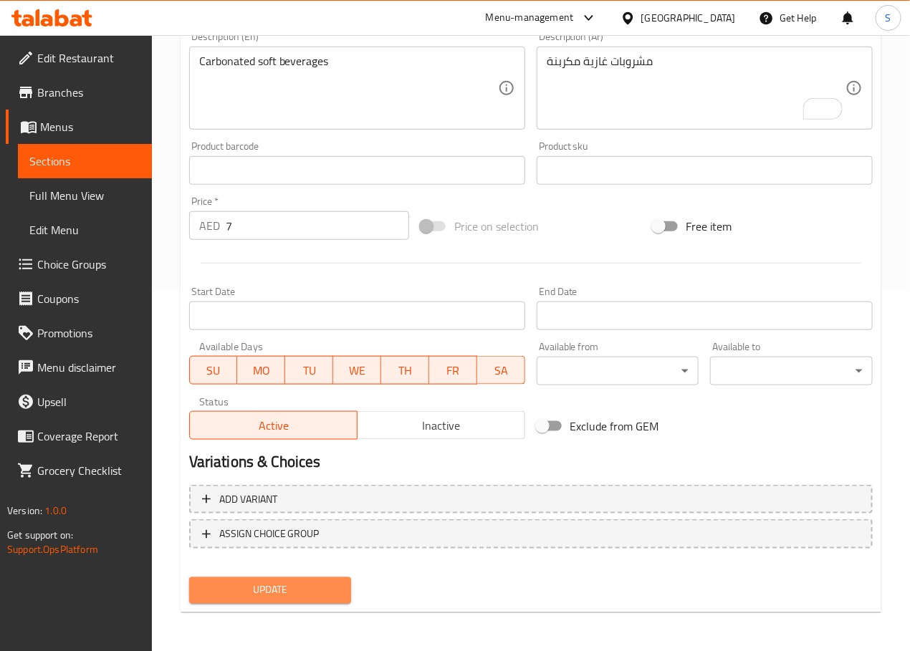
click at [276, 593] on span "Update" at bounding box center [271, 591] width 140 height 18
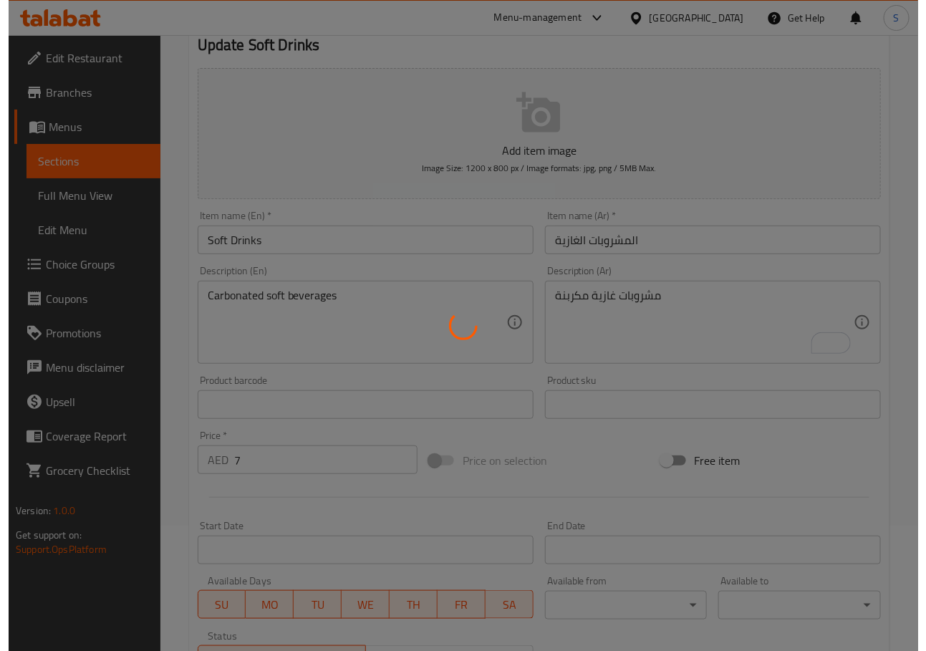
scroll to position [0, 0]
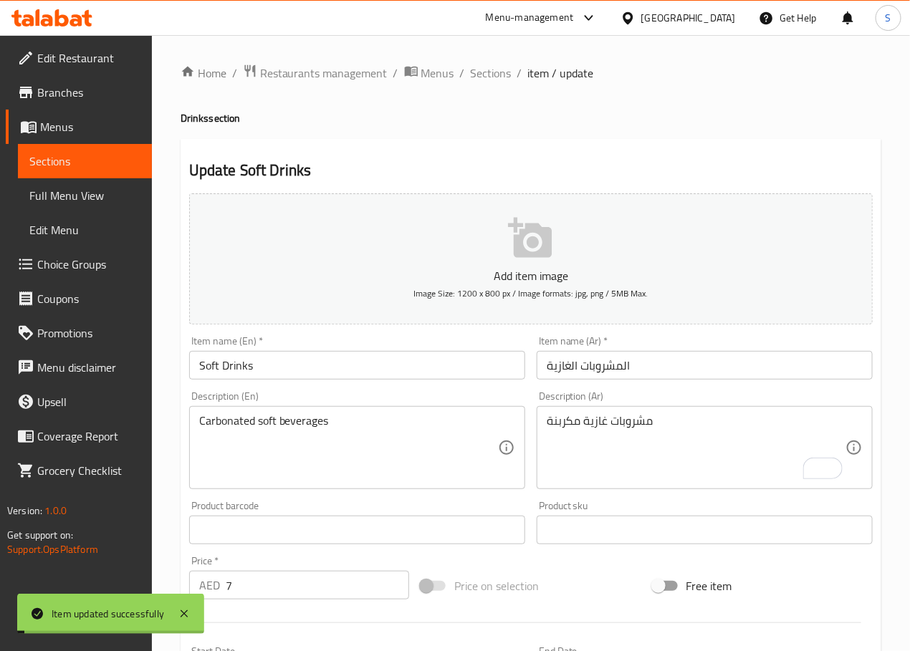
click at [484, 71] on span "Sections" at bounding box center [491, 72] width 41 height 17
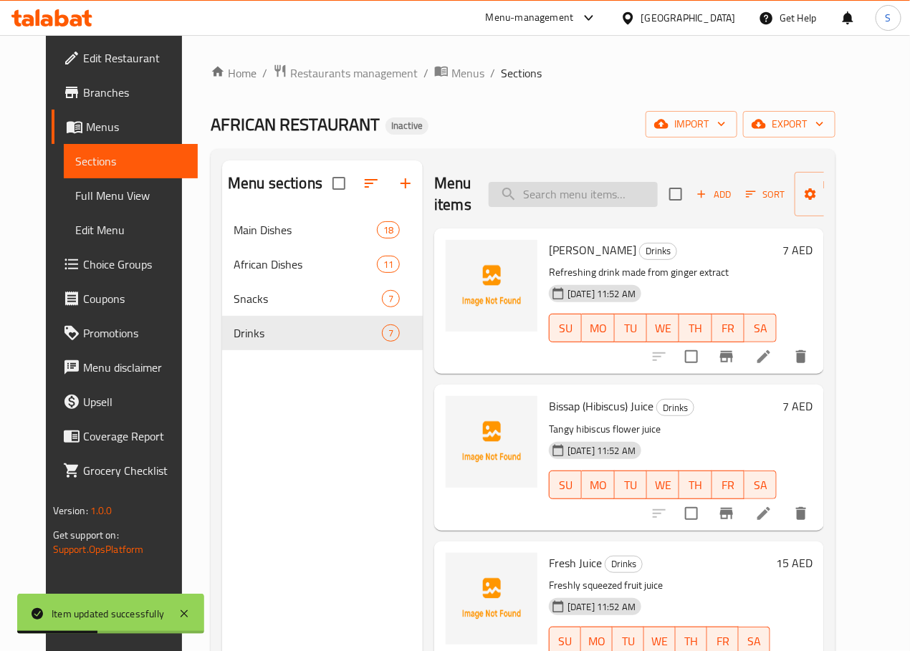
click at [529, 198] on input "search" at bounding box center [573, 194] width 169 height 25
paste input "Yogurt"
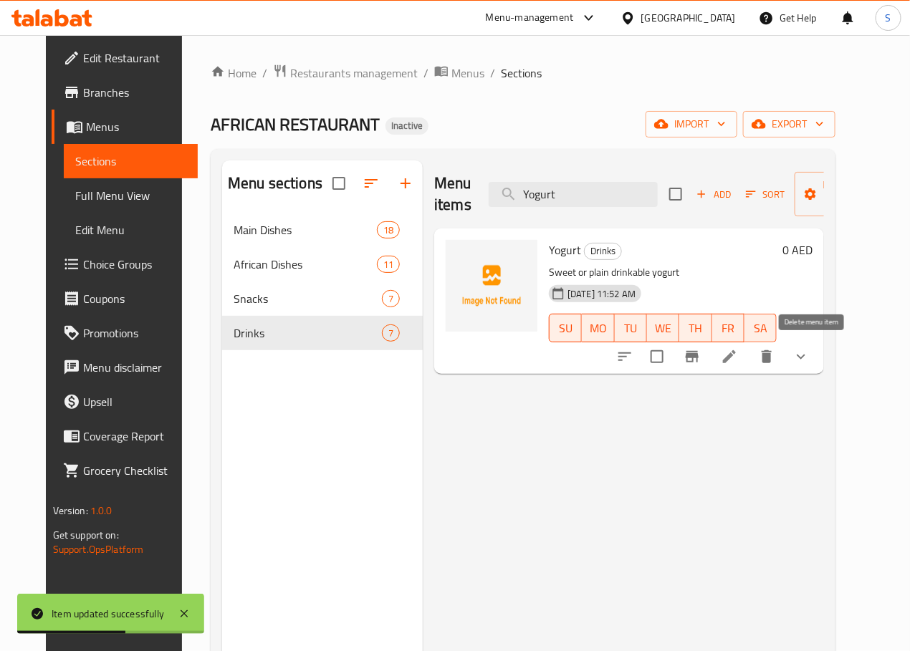
type input "Yogurt"
click at [738, 360] on icon at bounding box center [729, 356] width 17 height 17
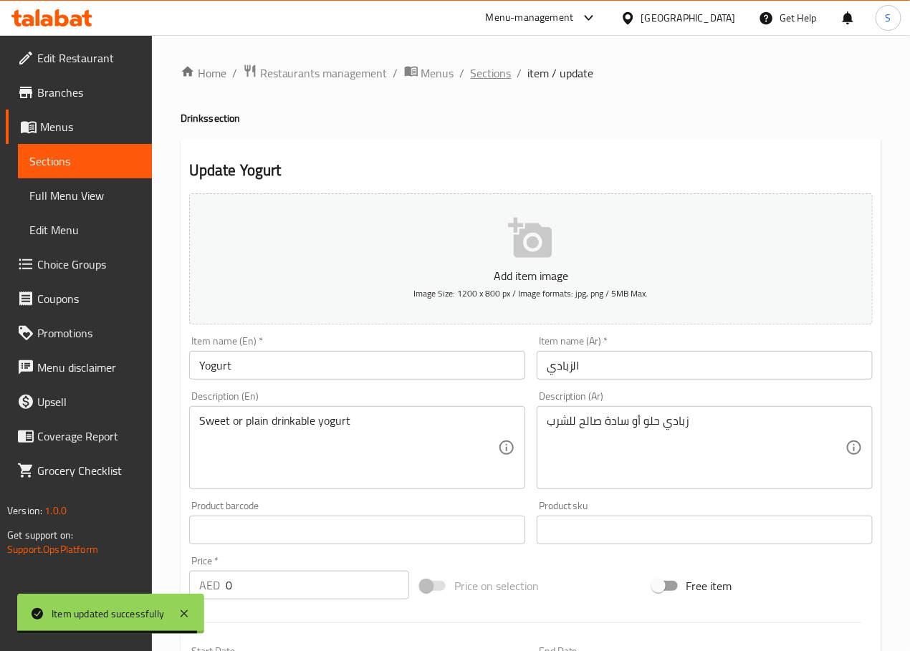
click at [489, 69] on span "Sections" at bounding box center [491, 72] width 41 height 17
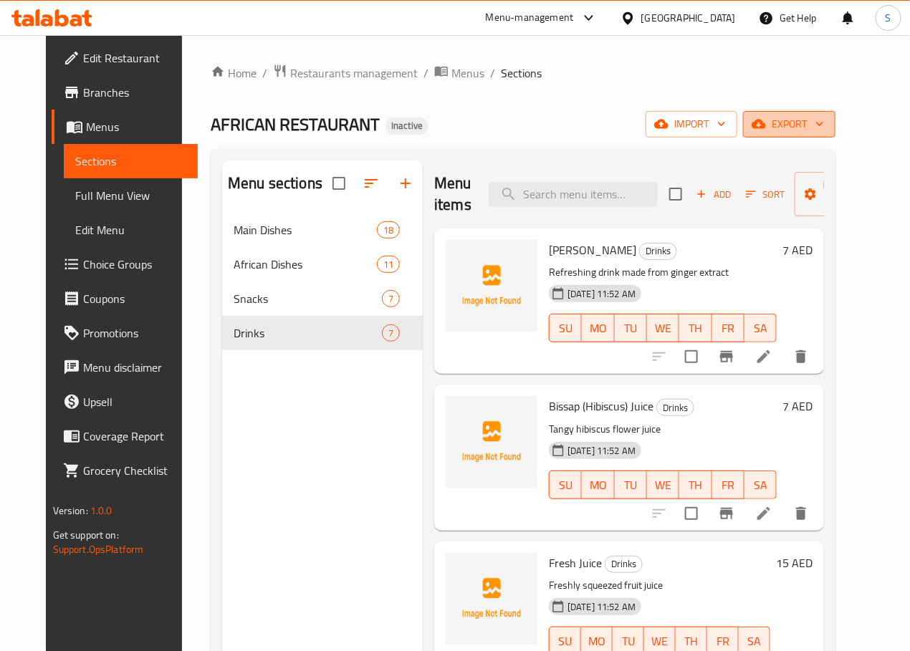
click at [824, 123] on span "export" at bounding box center [789, 124] width 70 height 18
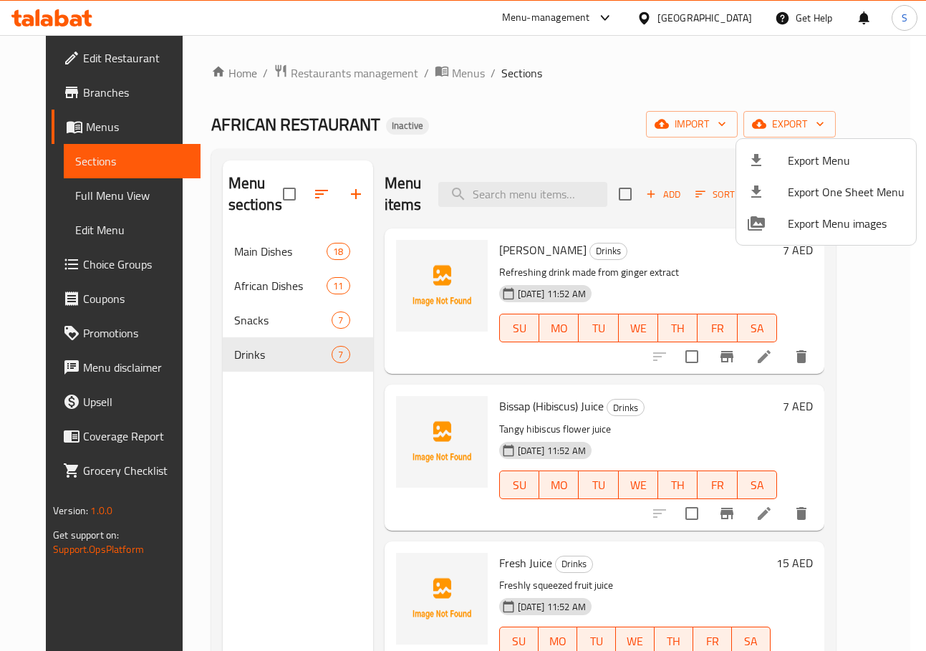
click at [251, 451] on div at bounding box center [463, 325] width 926 height 651
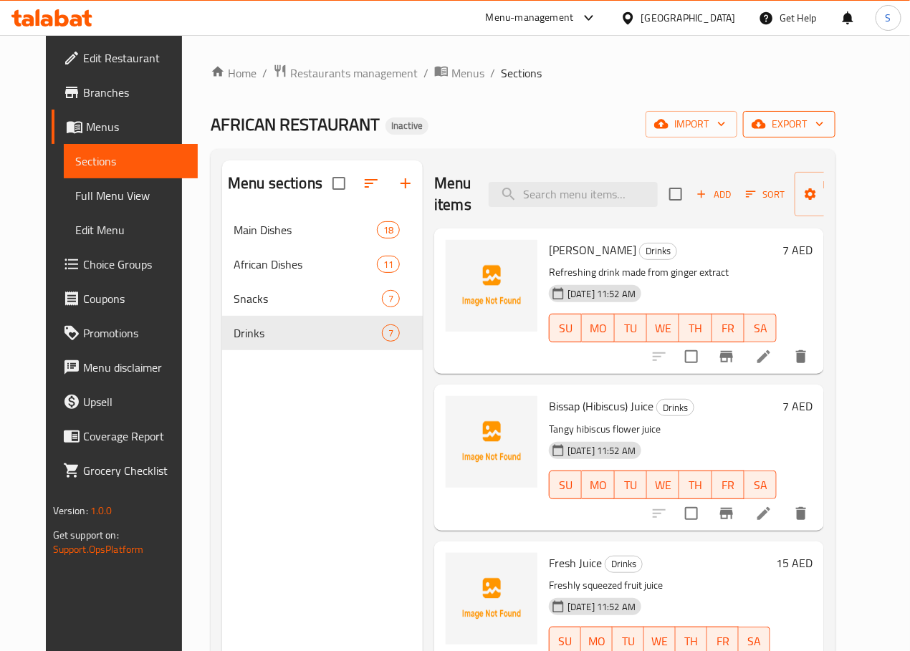
click at [835, 135] on button "export" at bounding box center [789, 124] width 92 height 27
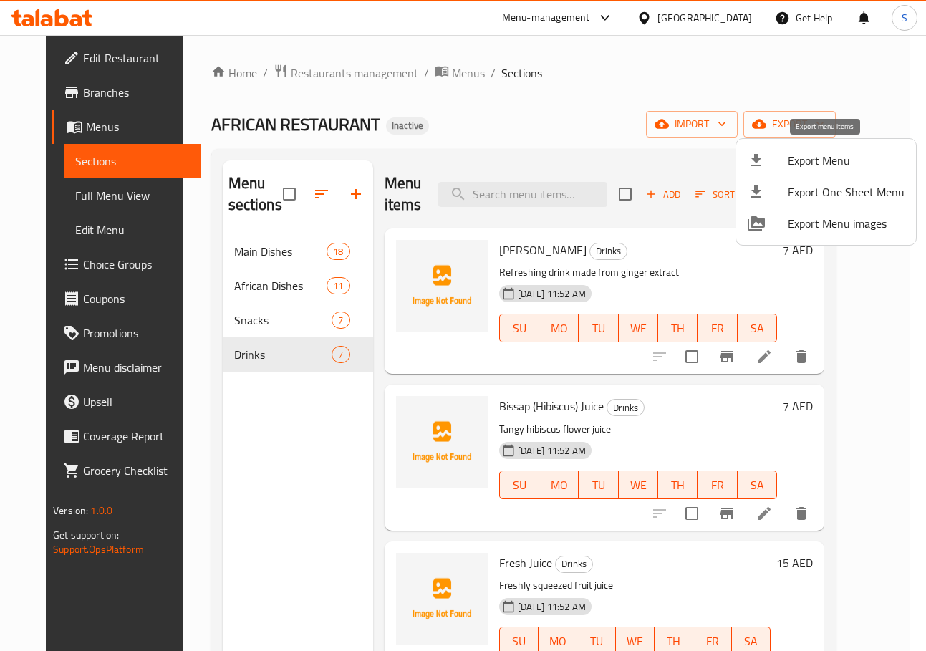
click at [798, 160] on span "Export Menu" at bounding box center [846, 160] width 117 height 17
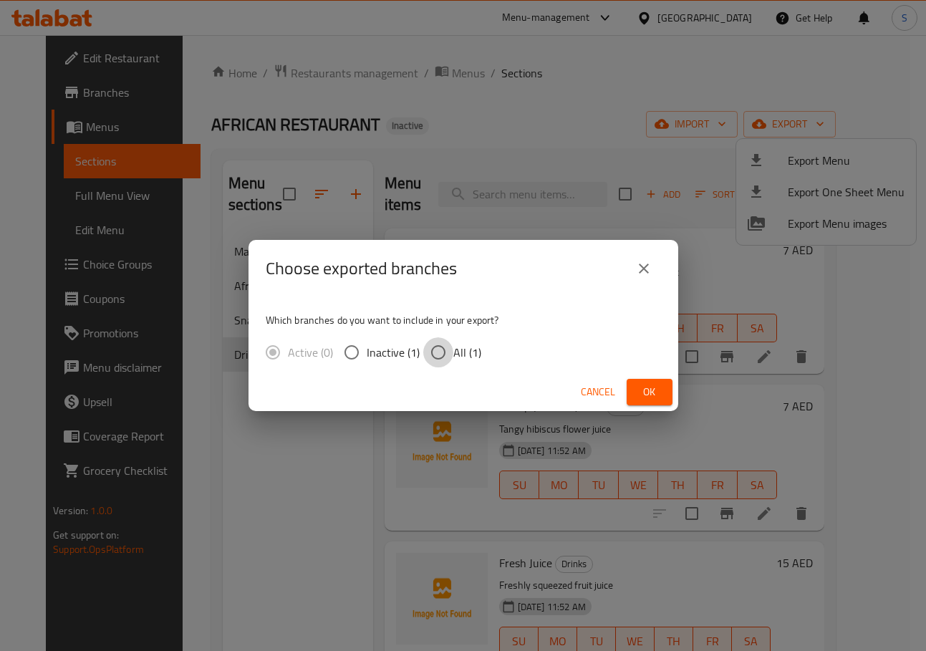
click at [451, 353] on input "All (1)" at bounding box center [438, 352] width 30 height 30
radio input "true"
click at [628, 400] on button "Ok" at bounding box center [650, 392] width 46 height 27
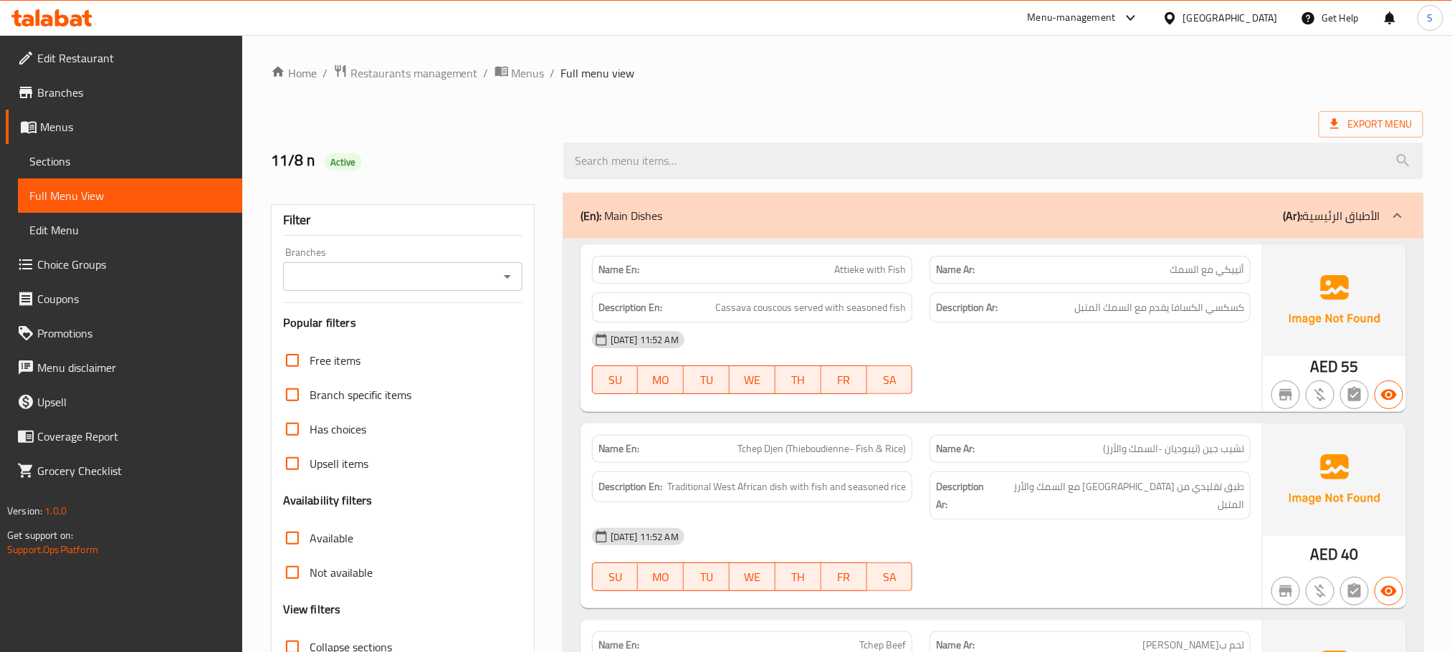
scroll to position [229, 0]
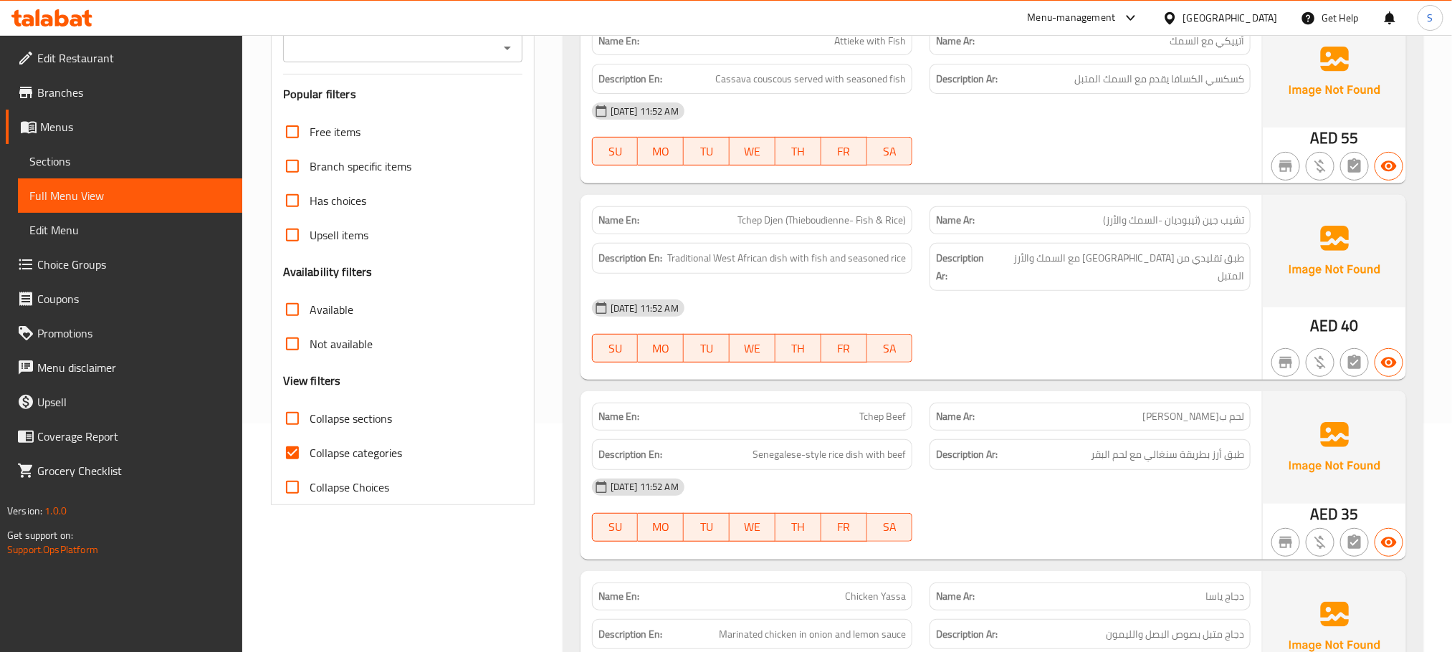
drag, startPoint x: 361, startPoint y: 458, endPoint x: 680, endPoint y: 348, distance: 337.2
click at [361, 456] on span "Collapse categories" at bounding box center [356, 452] width 92 height 17
click at [310, 456] on input "Collapse categories" at bounding box center [292, 453] width 34 height 34
checkbox input "false"
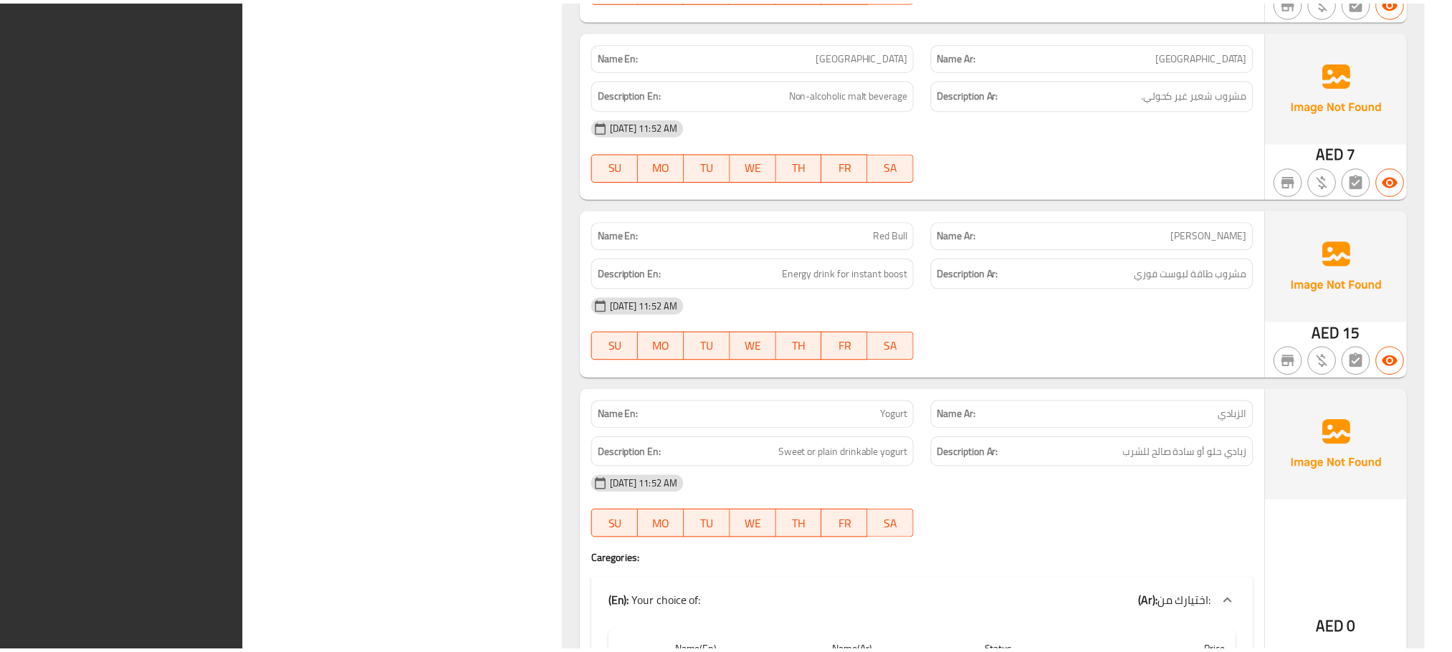
scroll to position [8334, 0]
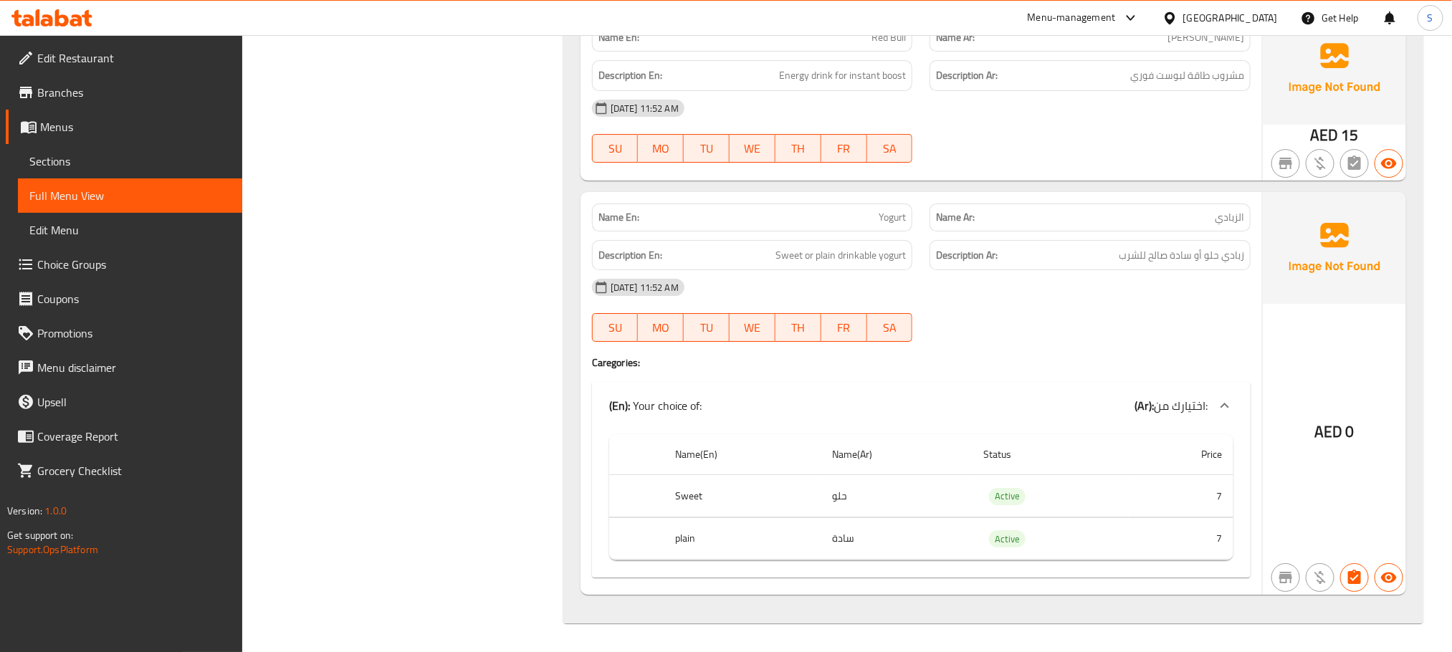
copy body "AED 0"
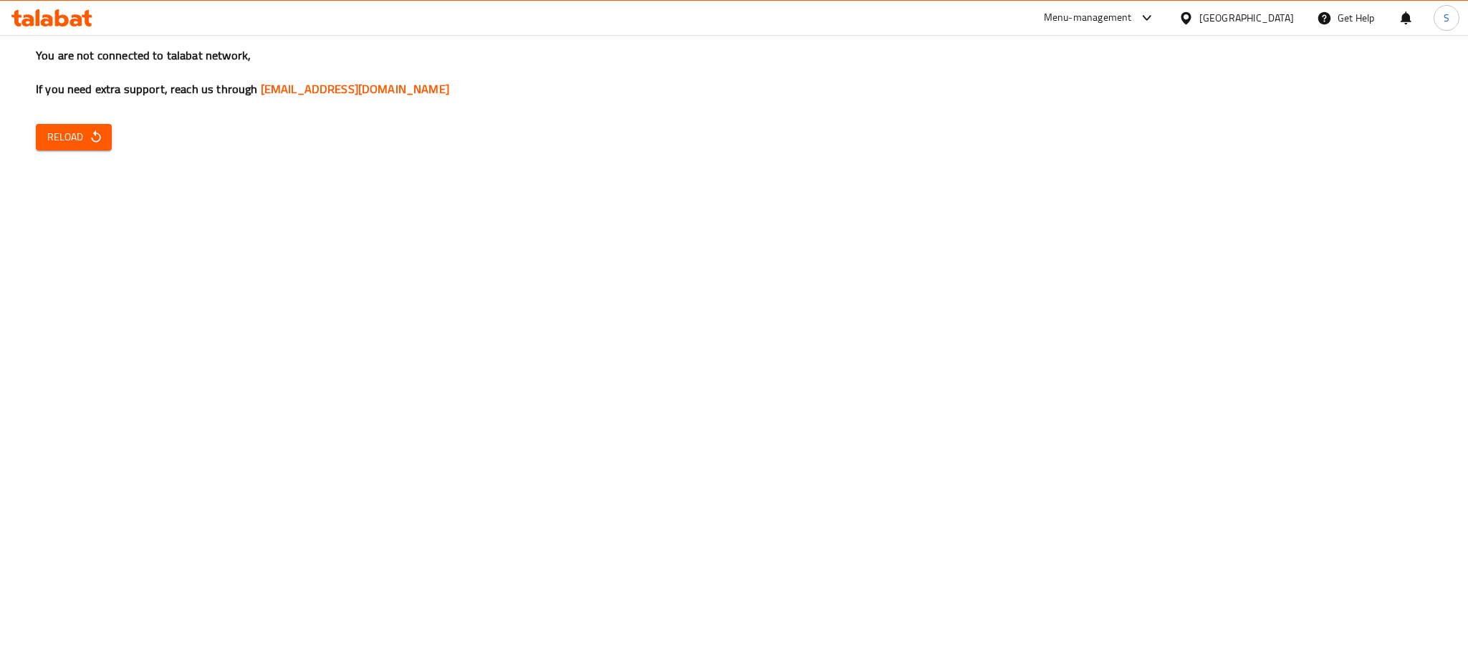
drag, startPoint x: 520, startPoint y: 49, endPoint x: 494, endPoint y: 219, distance: 171.8
click at [494, 219] on div "You are not connected to talabat network, If you need extra support, reach us t…" at bounding box center [734, 326] width 1468 height 652
click at [578, 359] on div "You are not connected to talabat network, If you need extra support, reach us t…" at bounding box center [734, 326] width 1468 height 652
click at [54, 314] on div "You are not connected to talabat network, If you need extra support, reach us t…" at bounding box center [734, 326] width 1468 height 652
